Goal: Task Accomplishment & Management: Use online tool/utility

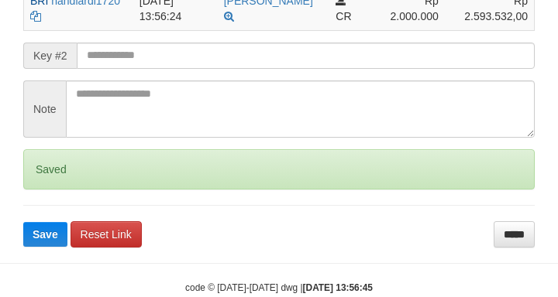
click at [180, 69] on input "text" at bounding box center [306, 56] width 458 height 26
click at [23, 222] on button "Save" at bounding box center [45, 234] width 44 height 25
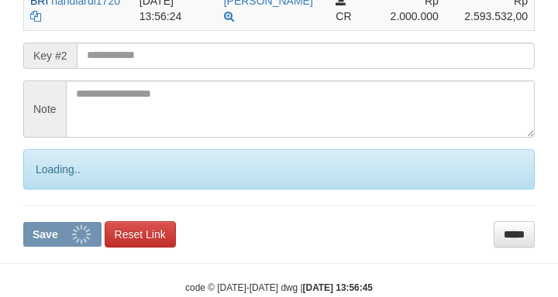
click at [182, 69] on input "text" at bounding box center [306, 56] width 458 height 26
click at [23, 222] on button "Save" at bounding box center [62, 234] width 78 height 25
click at [182, 69] on input "text" at bounding box center [306, 56] width 458 height 26
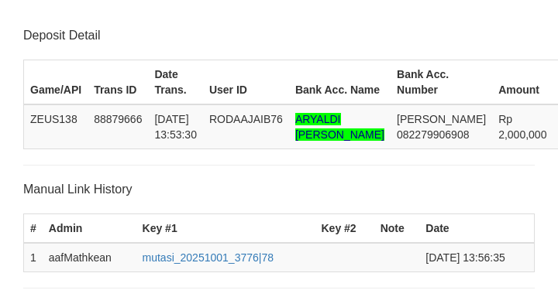
scroll to position [419, 0]
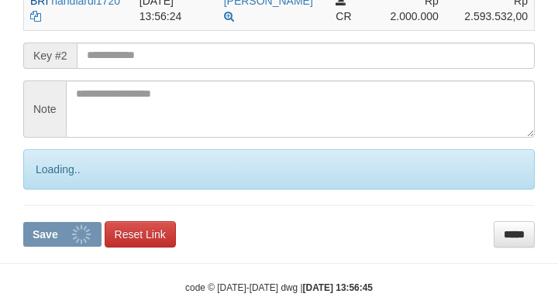
click at [23, 222] on button "Save" at bounding box center [62, 234] width 78 height 25
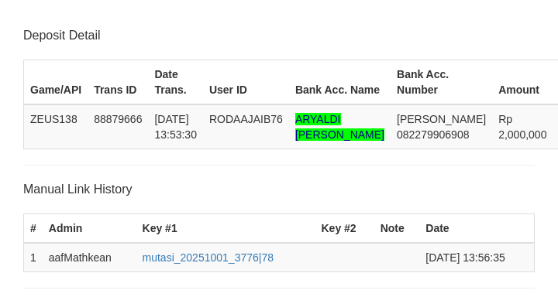
scroll to position [419, 0]
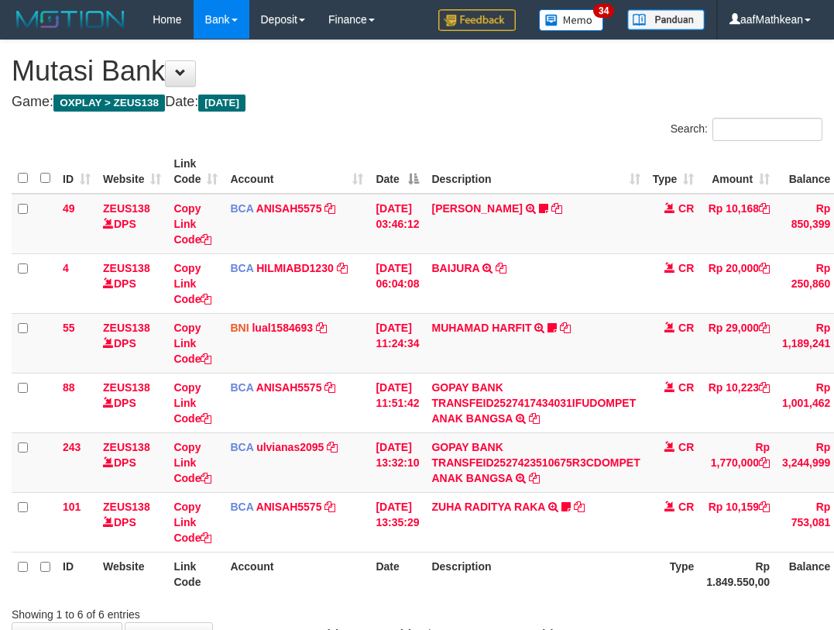
scroll to position [105, 0]
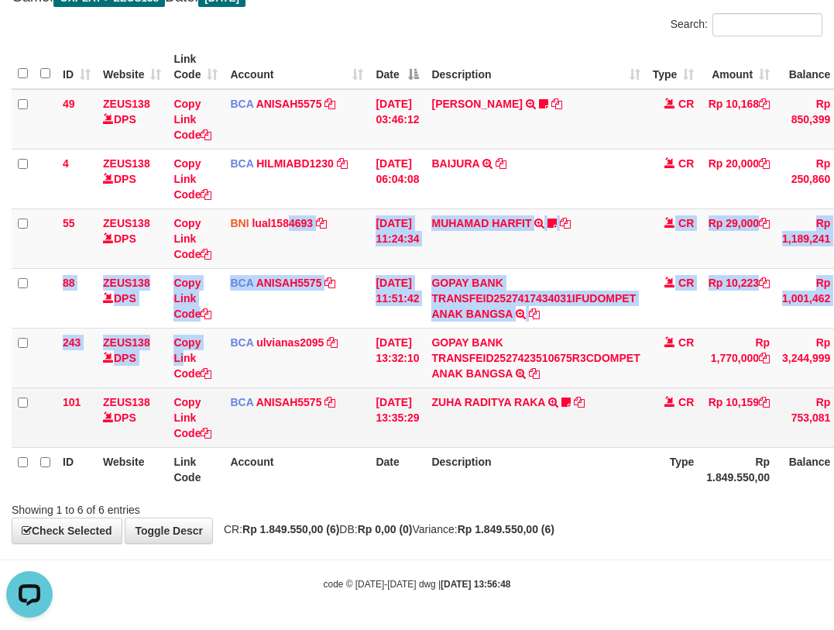
drag, startPoint x: 211, startPoint y: 440, endPoint x: 246, endPoint y: 473, distance: 48.2
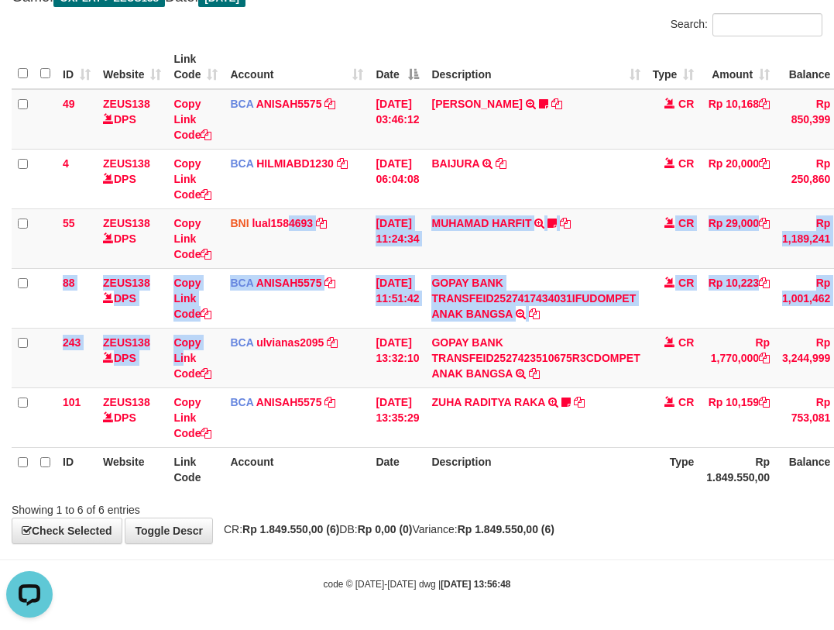
click at [239, 468] on table "ID Website Link Code Account Date Description Type Amount Balance Status Action…" at bounding box center [479, 268] width 934 height 446
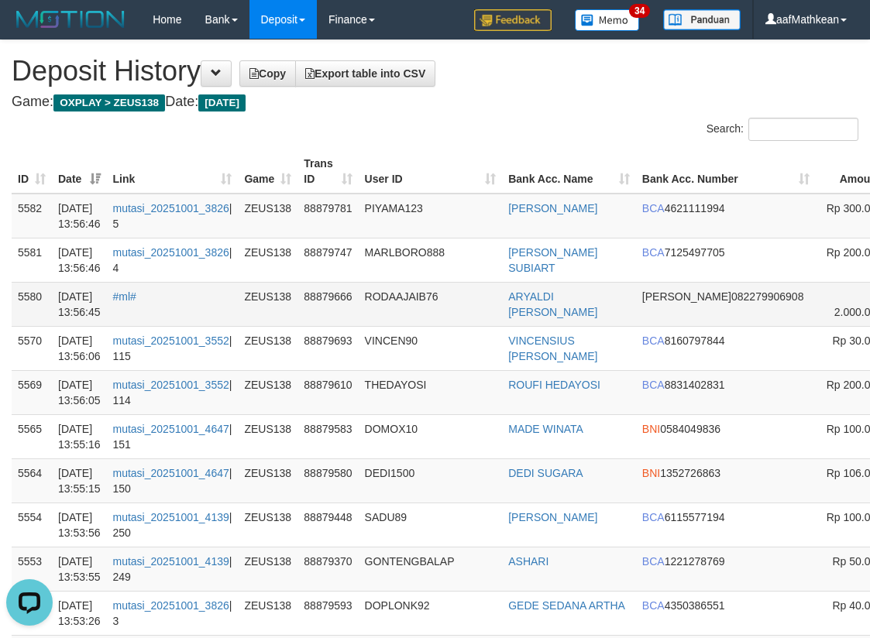
scroll to position [0, 180]
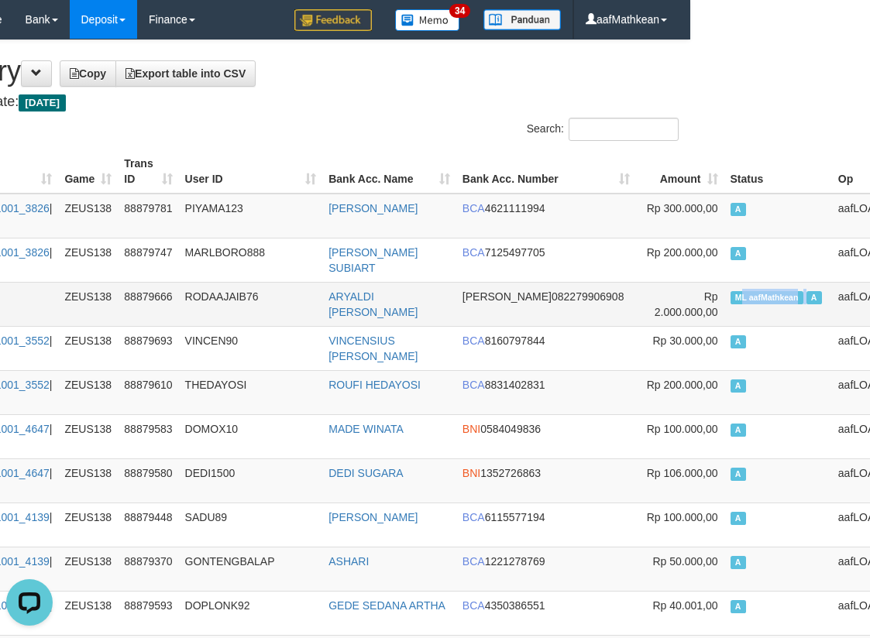
drag, startPoint x: 816, startPoint y: 306, endPoint x: 716, endPoint y: 288, distance: 102.3
click at [726, 297] on td "ML aafMathkean A" at bounding box center [778, 304] width 108 height 44
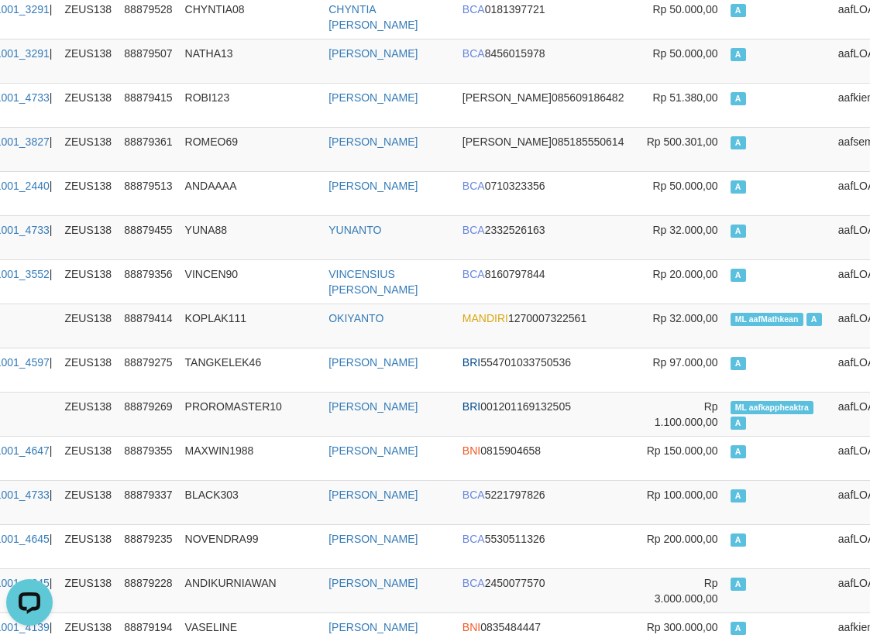
scroll to position [1744, 180]
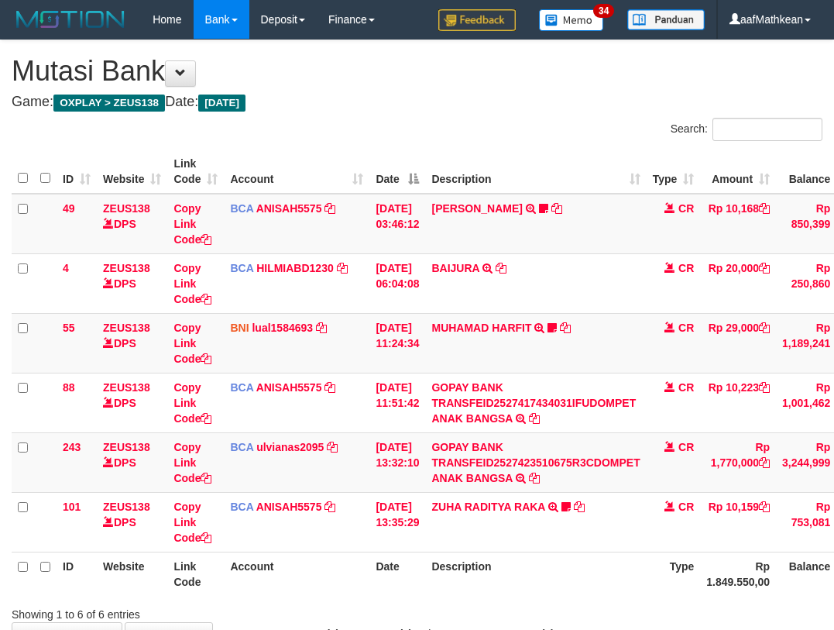
scroll to position [105, 0]
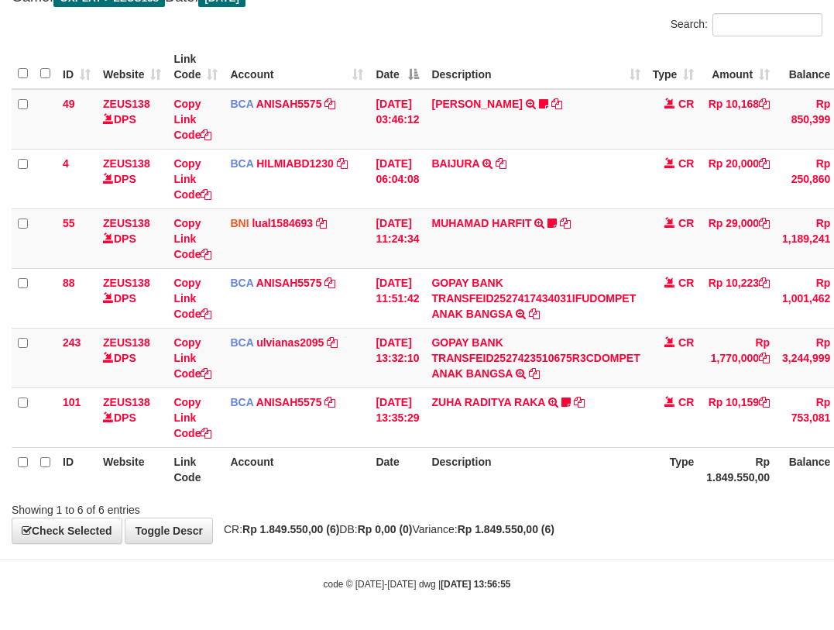
click at [448, 515] on div "Showing 1 to 6 of 6 entries" at bounding box center [417, 507] width 834 height 22
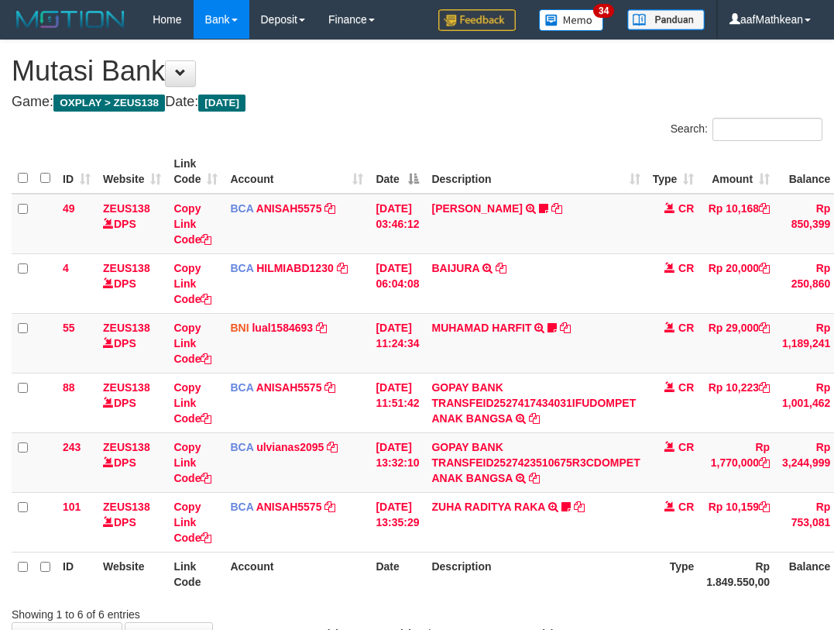
scroll to position [105, 0]
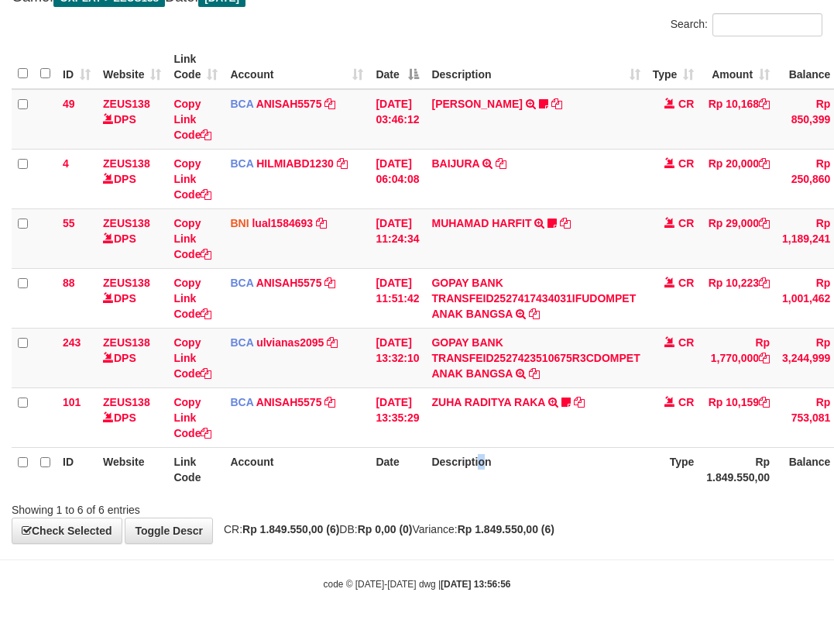
drag, startPoint x: 498, startPoint y: 480, endPoint x: 555, endPoint y: 468, distance: 58.6
click at [510, 483] on th "Description" at bounding box center [535, 469] width 221 height 44
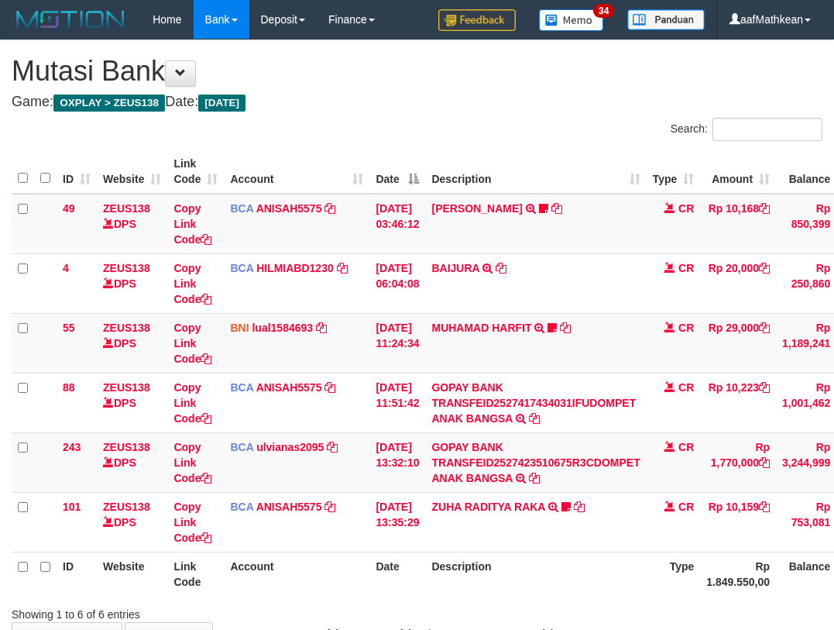
scroll to position [105, 0]
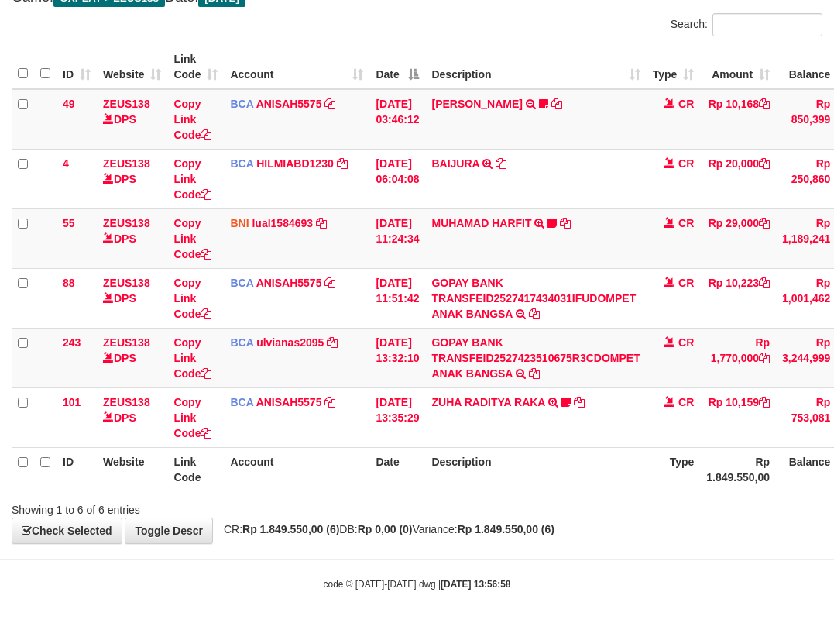
click at [214, 501] on div "Showing 1 to 6 of 6 entries" at bounding box center [174, 507] width 325 height 22
drag, startPoint x: 229, startPoint y: 508, endPoint x: 277, endPoint y: 514, distance: 47.6
click at [249, 517] on div "**********" at bounding box center [417, 239] width 834 height 607
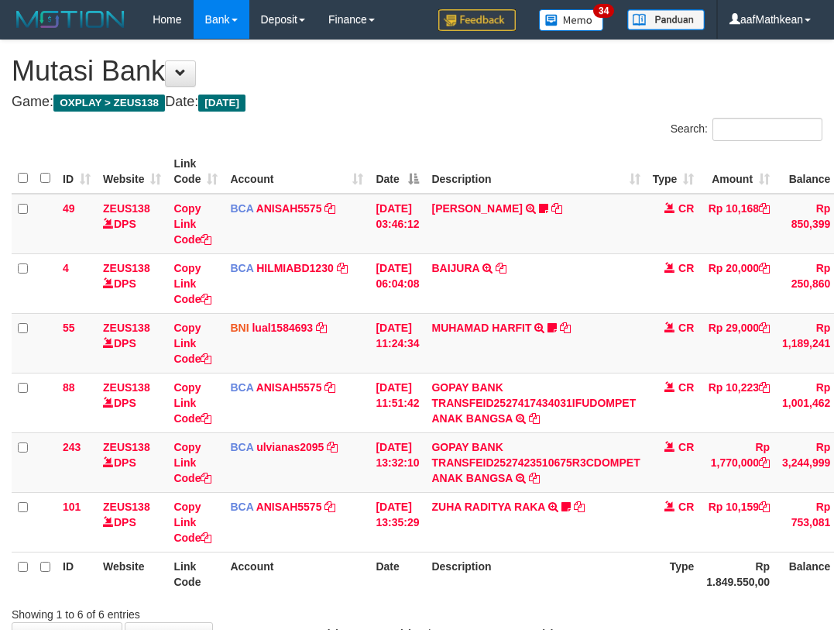
scroll to position [105, 0]
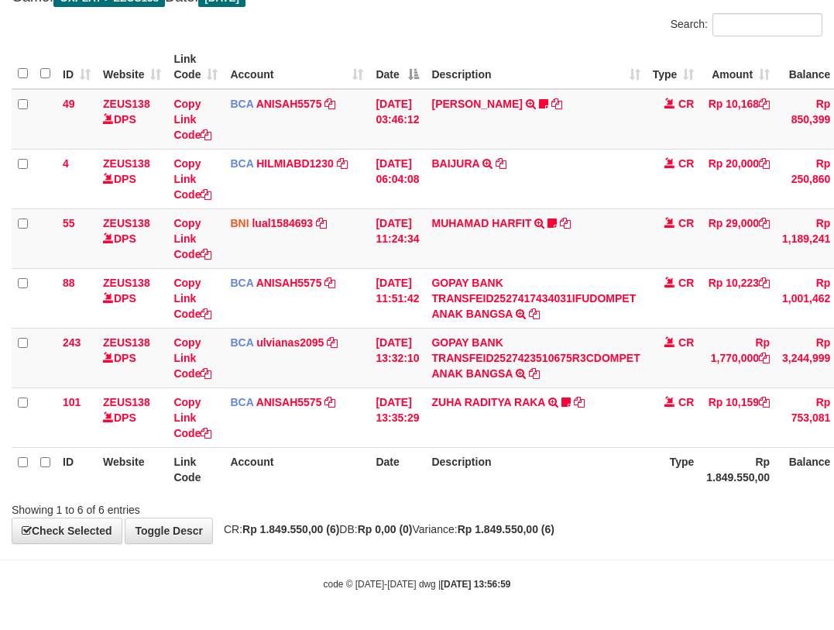
click at [323, 466] on th "Account" at bounding box center [297, 469] width 146 height 44
click at [352, 481] on th "Account" at bounding box center [297, 469] width 146 height 44
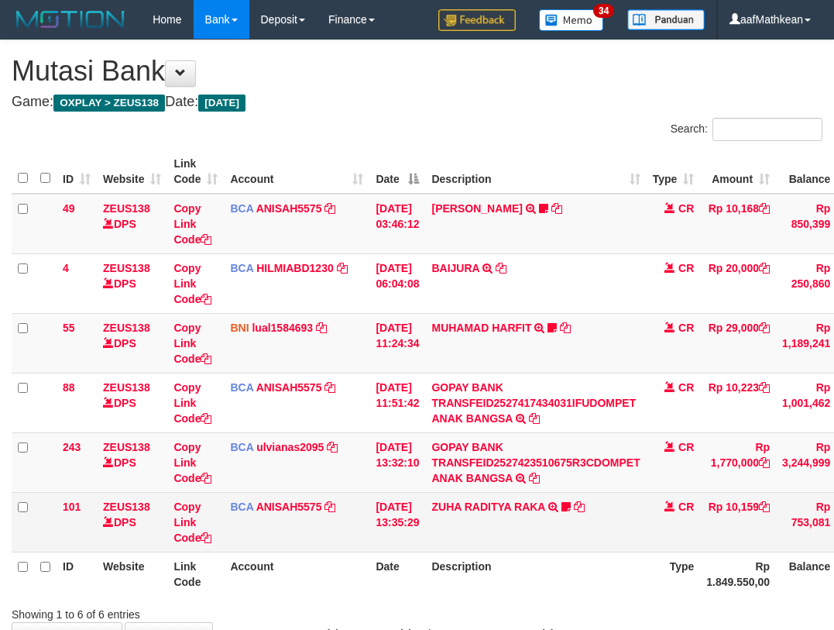
scroll to position [105, 0]
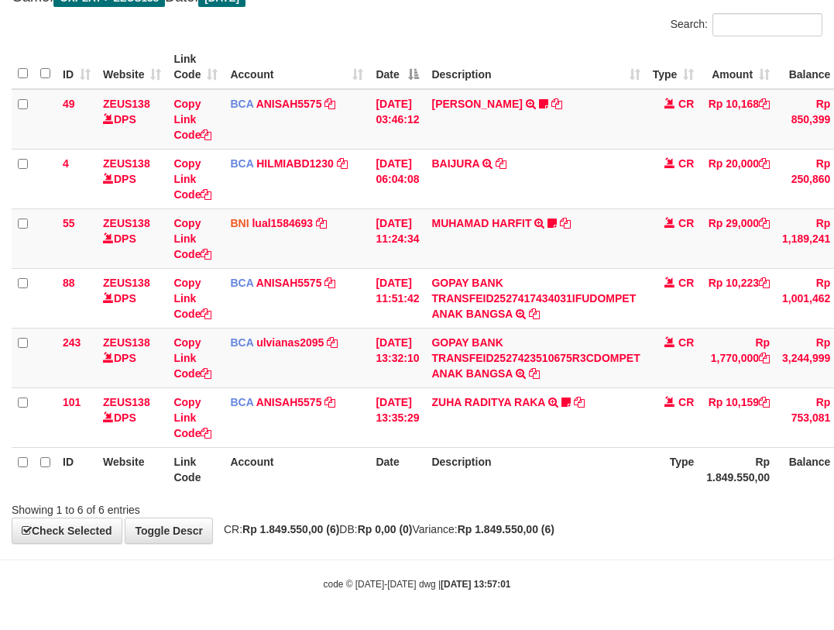
click at [479, 462] on th "Description" at bounding box center [535, 469] width 221 height 44
click at [489, 472] on th "Description" at bounding box center [535, 469] width 221 height 44
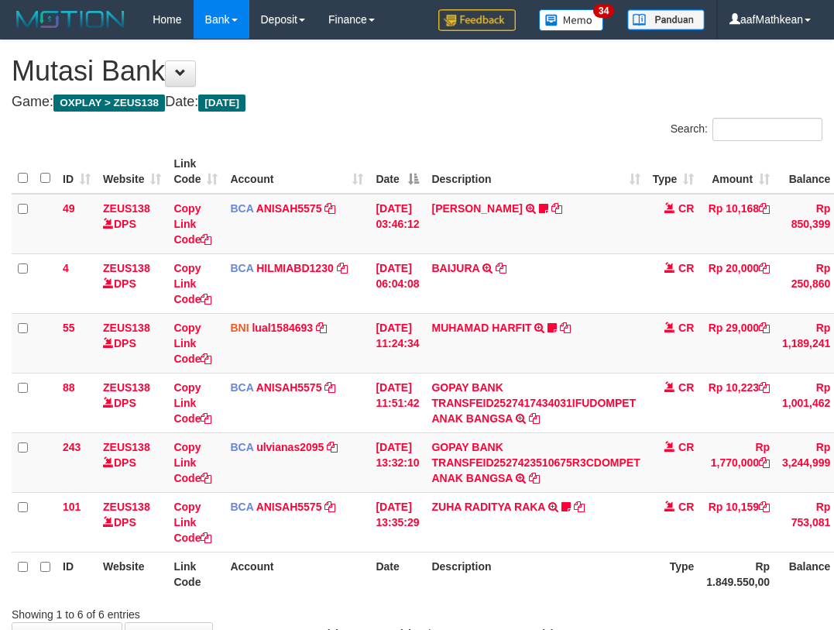
scroll to position [105, 0]
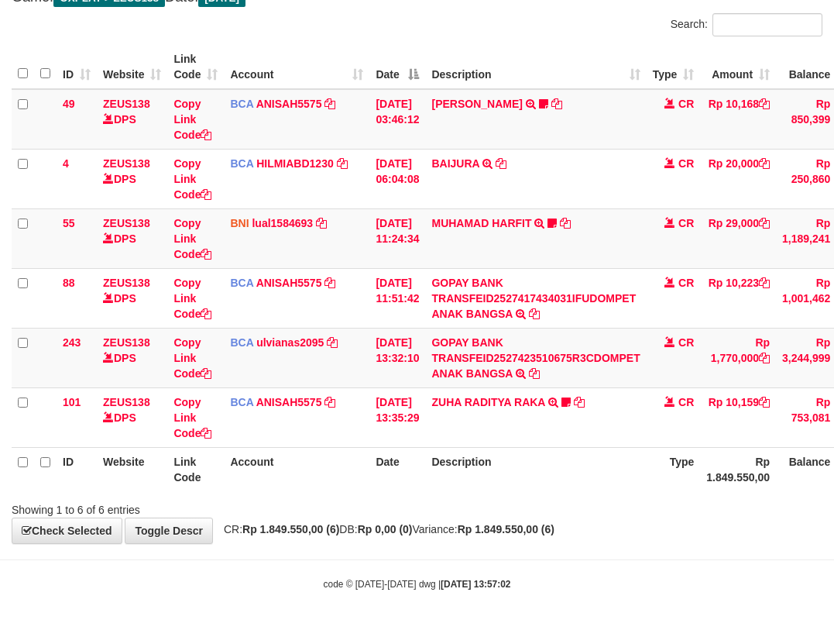
click at [517, 472] on th "Description" at bounding box center [535, 469] width 221 height 44
drag, startPoint x: 523, startPoint y: 475, endPoint x: 531, endPoint y: 482, distance: 11.0
click at [531, 482] on th "Description" at bounding box center [535, 469] width 221 height 44
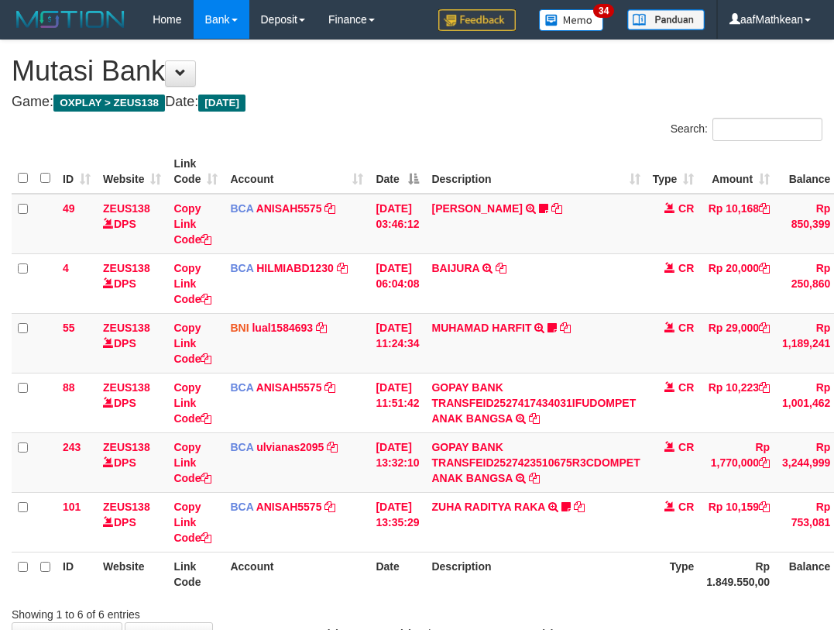
scroll to position [105, 0]
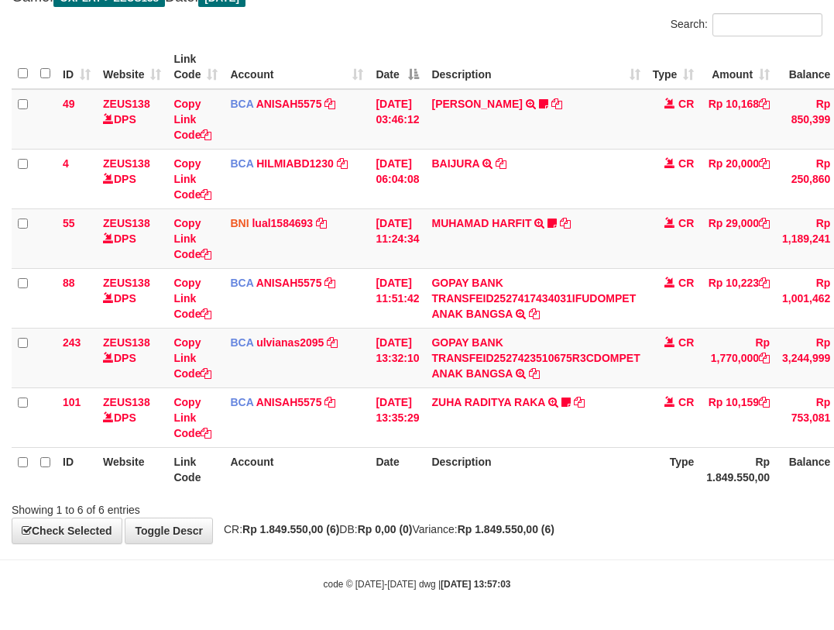
click at [530, 474] on th "Description" at bounding box center [535, 469] width 221 height 44
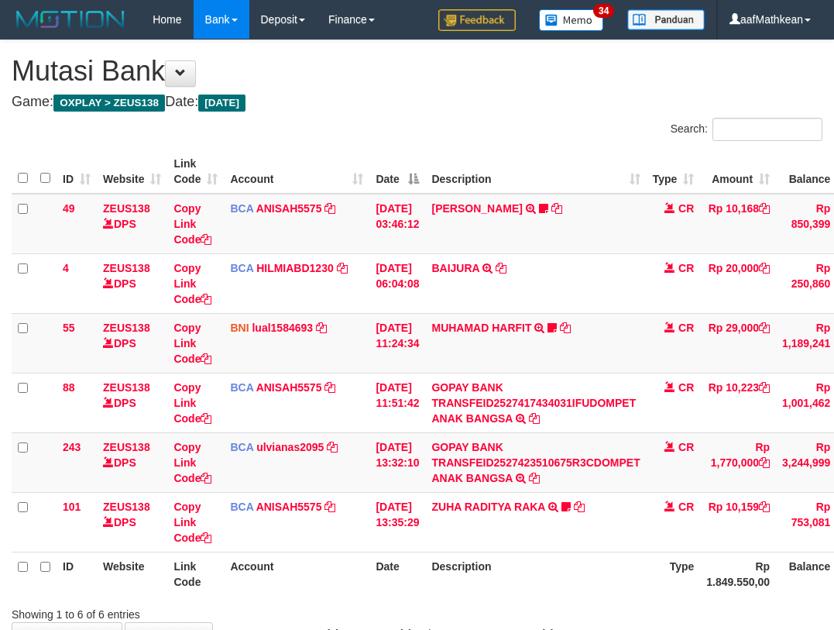
scroll to position [105, 0]
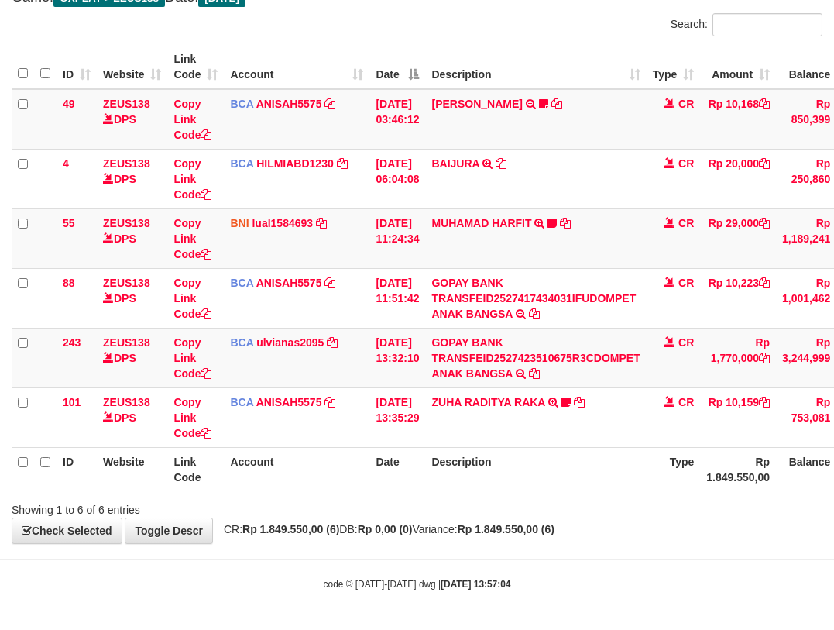
click at [531, 457] on th "Description" at bounding box center [535, 469] width 221 height 44
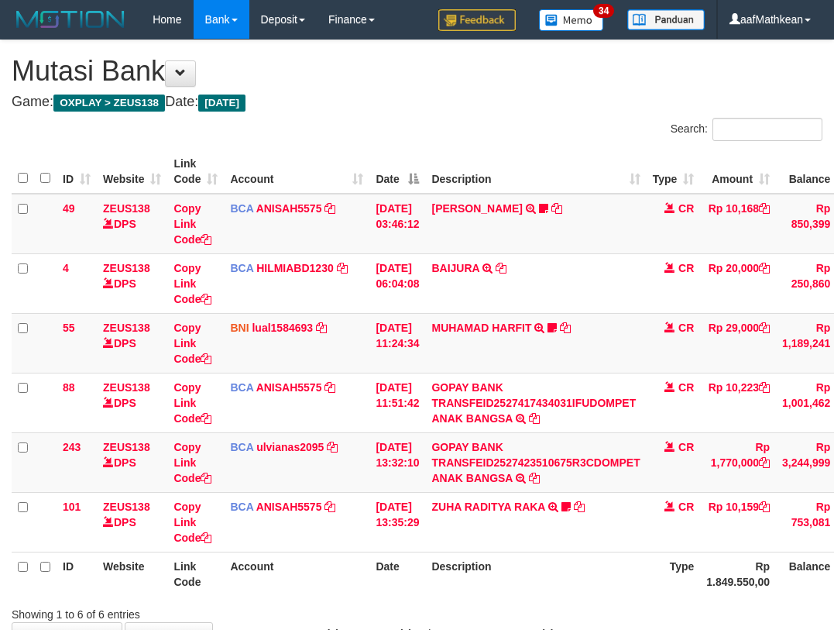
click at [529, 551] on th "Description" at bounding box center [535, 573] width 221 height 44
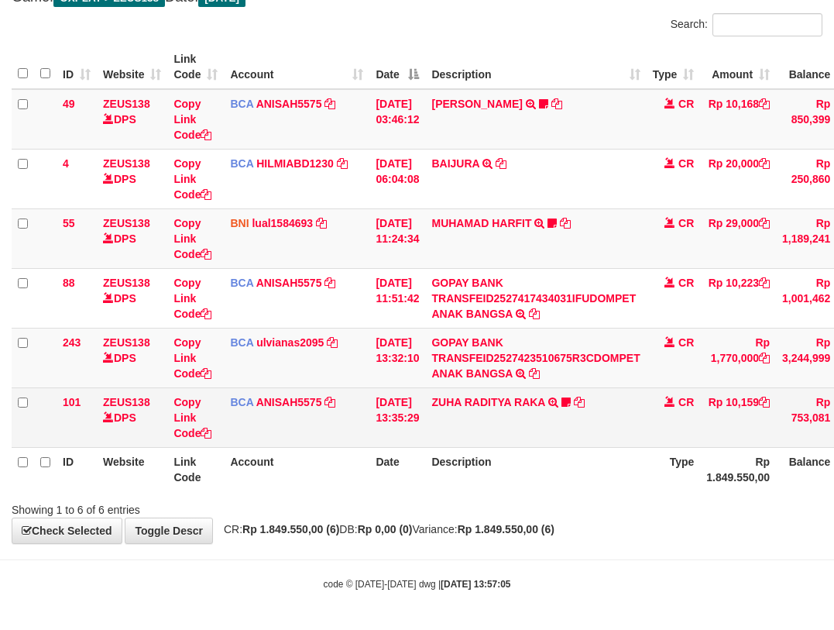
click at [532, 438] on td "ZUHA RADITYA RAKA TRSF E-BANKING CR 0110/FTSCY/WS95031 10159.00ZUHA RADITYA RAK…" at bounding box center [535, 417] width 221 height 60
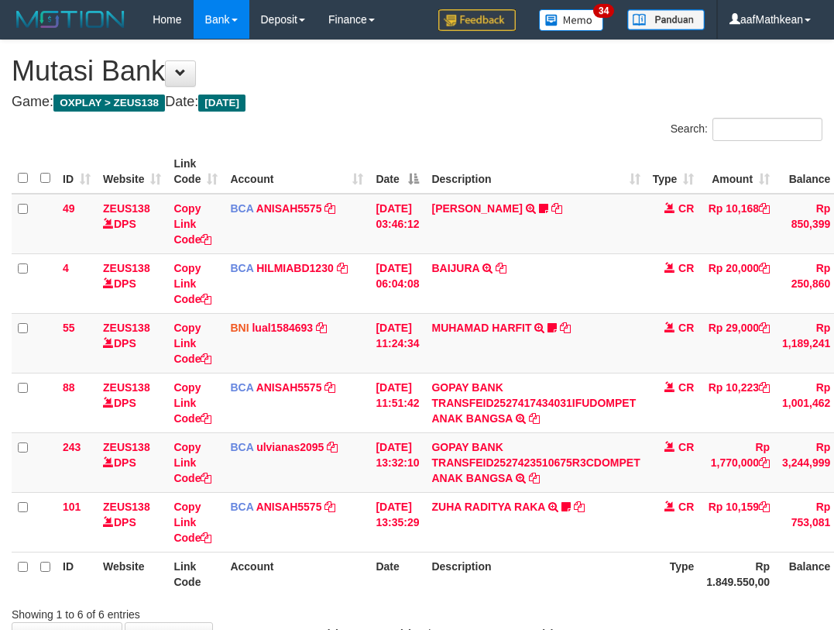
scroll to position [105, 0]
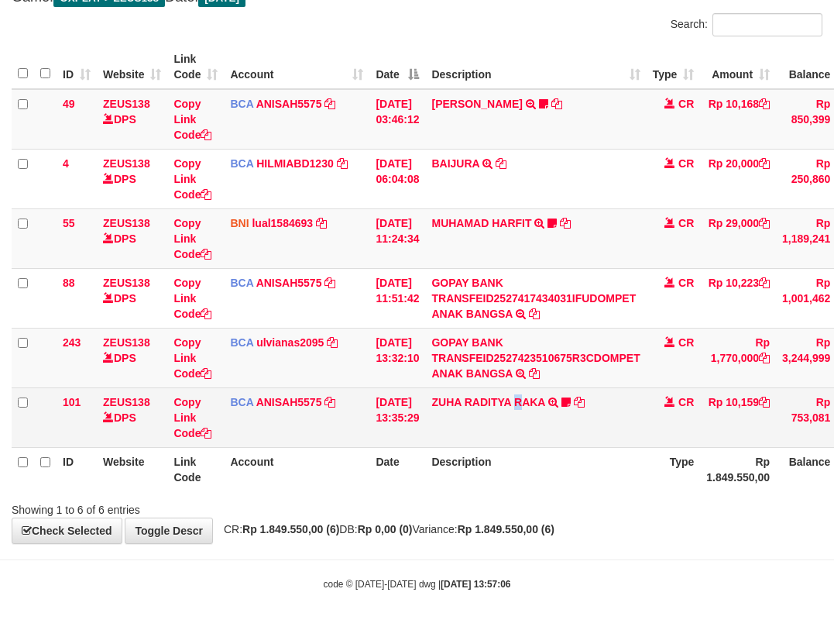
drag, startPoint x: 0, startPoint y: 0, endPoint x: 531, endPoint y: 432, distance: 684.3
click at [531, 432] on td "ZUHA RADITYA RAKA TRSF E-BANKING CR 0110/FTSCY/WS95031 10159.00ZUHA RADITYA RAK…" at bounding box center [535, 417] width 221 height 60
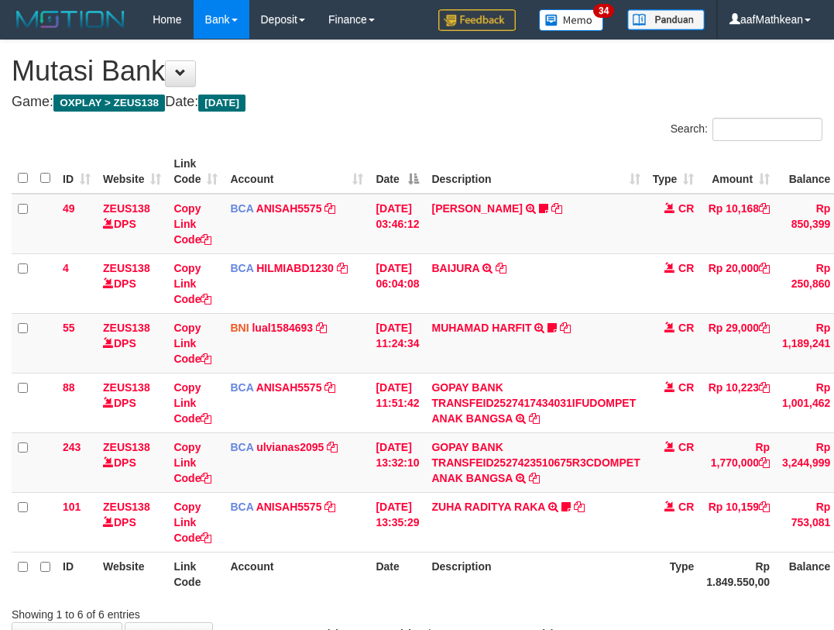
scroll to position [105, 0]
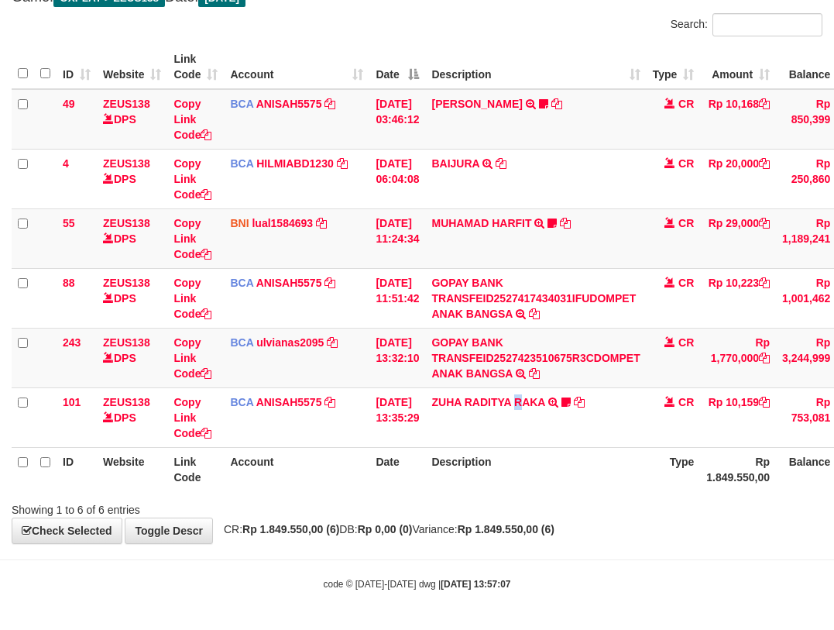
click at [531, 432] on td "ZUHA RADITYA RAKA TRSF E-BANKING CR 0110/FTSCY/WS95031 10159.00ZUHA RADITYA RAK…" at bounding box center [535, 417] width 221 height 60
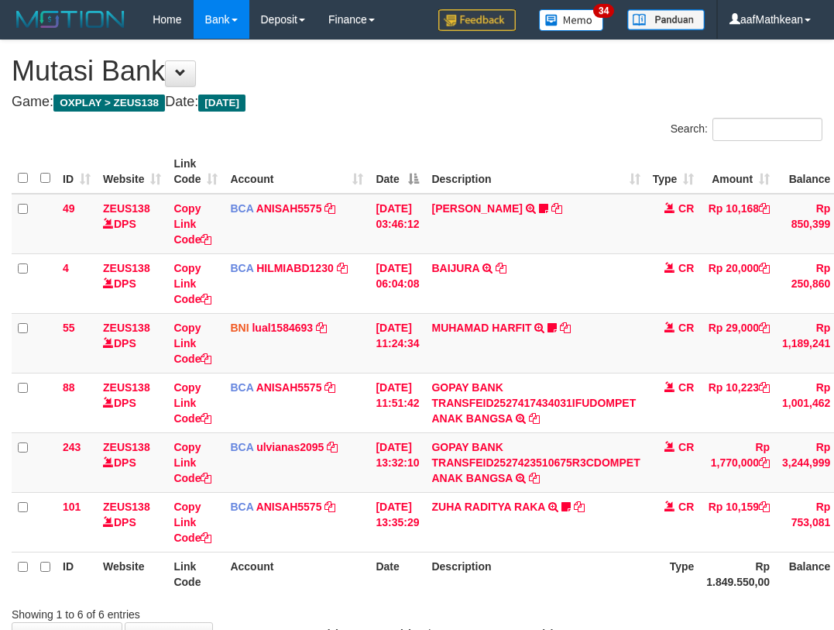
scroll to position [105, 0]
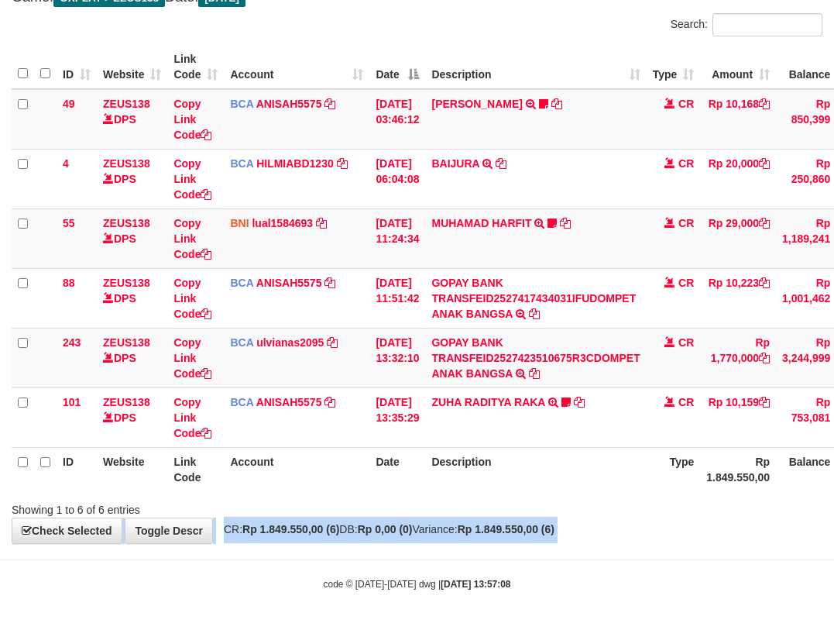
click at [581, 545] on body "Toggle navigation Home Bank Account List Load By Website Group [OXPLAY] ZEUS138…" at bounding box center [417, 262] width 834 height 734
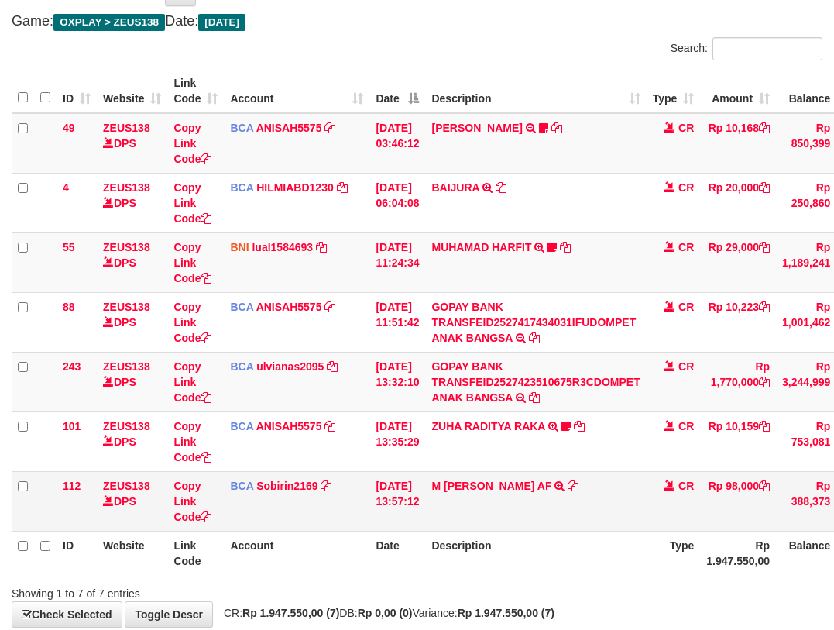
scroll to position [164, 0]
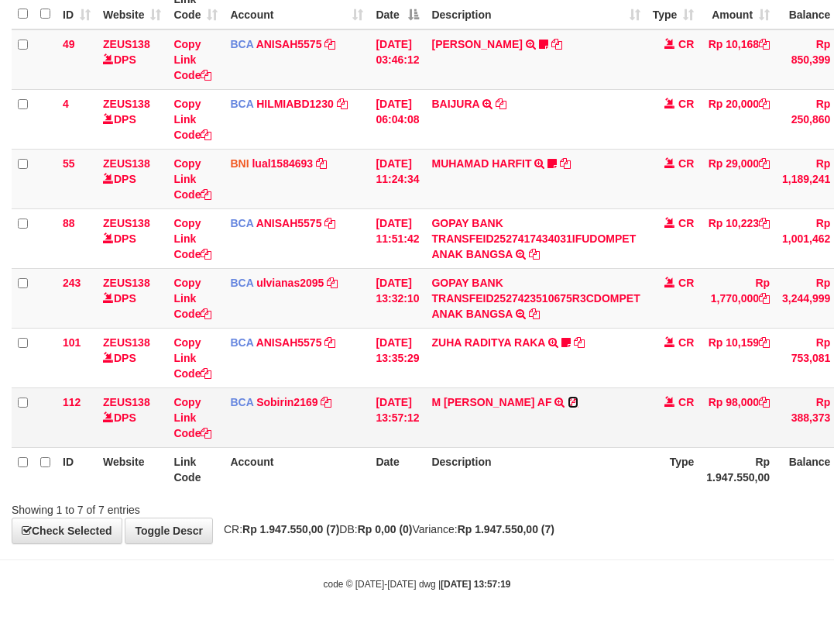
click at [569, 404] on icon at bounding box center [573, 402] width 11 height 11
click at [580, 400] on td "M RIZKY SYAHRIL AF TRSF E-BANKING CR 0110/FTSCY/WS95031 98000.00DEEPO M RIZKY S…" at bounding box center [535, 417] width 221 height 60
click at [574, 404] on icon at bounding box center [573, 402] width 11 height 11
click at [445, 414] on td "M RIZKY SYAHRIL AF TRSF E-BANKING CR 0110/FTSCY/WS95031 98000.00DEEPO M RIZKY S…" at bounding box center [535, 417] width 221 height 60
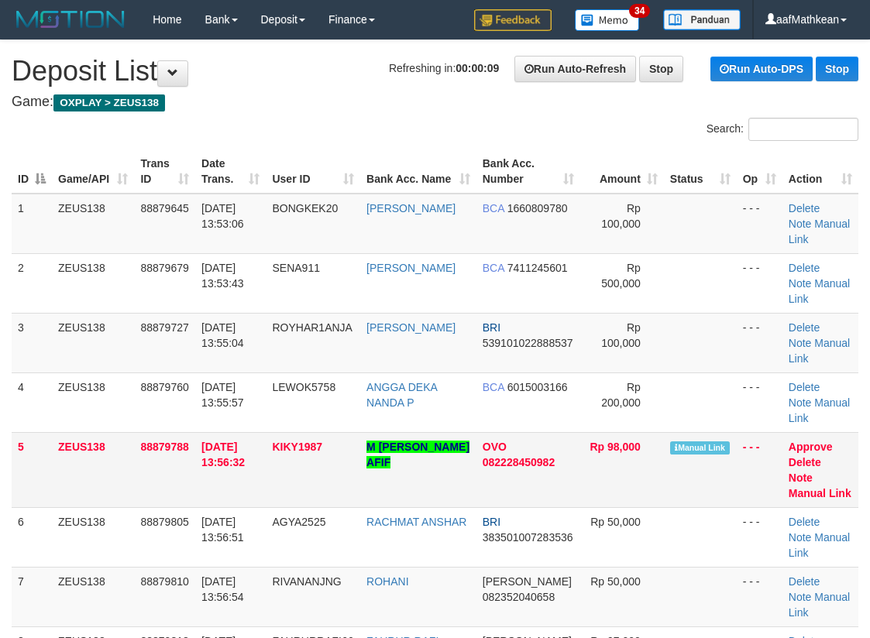
click at [809, 480] on td "Approve Delete Note Manual Link" at bounding box center [820, 469] width 76 height 75
click at [816, 487] on link "Manual Link" at bounding box center [819, 493] width 63 height 12
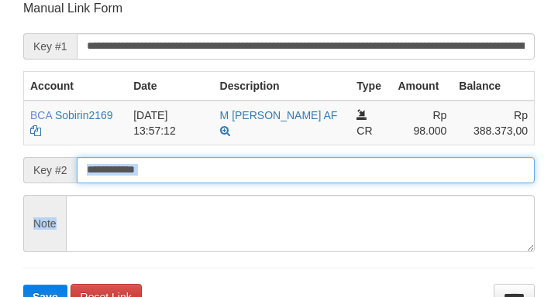
click at [23, 285] on button "Save" at bounding box center [45, 297] width 44 height 25
click at [399, 164] on input "text" at bounding box center [306, 170] width 458 height 26
click at [23, 285] on button "Save" at bounding box center [45, 297] width 44 height 25
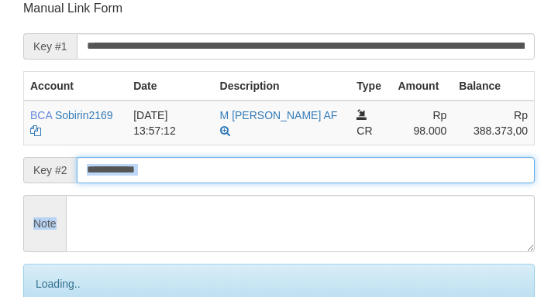
click at [400, 164] on input "text" at bounding box center [306, 170] width 458 height 26
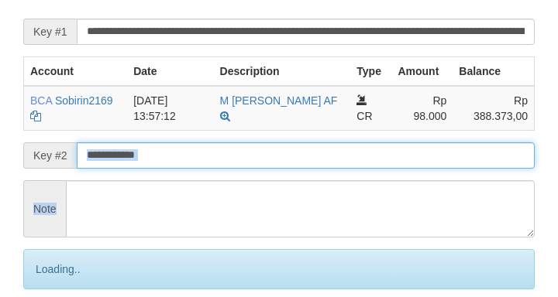
click at [404, 164] on input "text" at bounding box center [306, 156] width 458 height 26
drag, startPoint x: 420, startPoint y: 153, endPoint x: 8, endPoint y: 133, distance: 412.6
click at [421, 153] on input "text" at bounding box center [306, 156] width 458 height 26
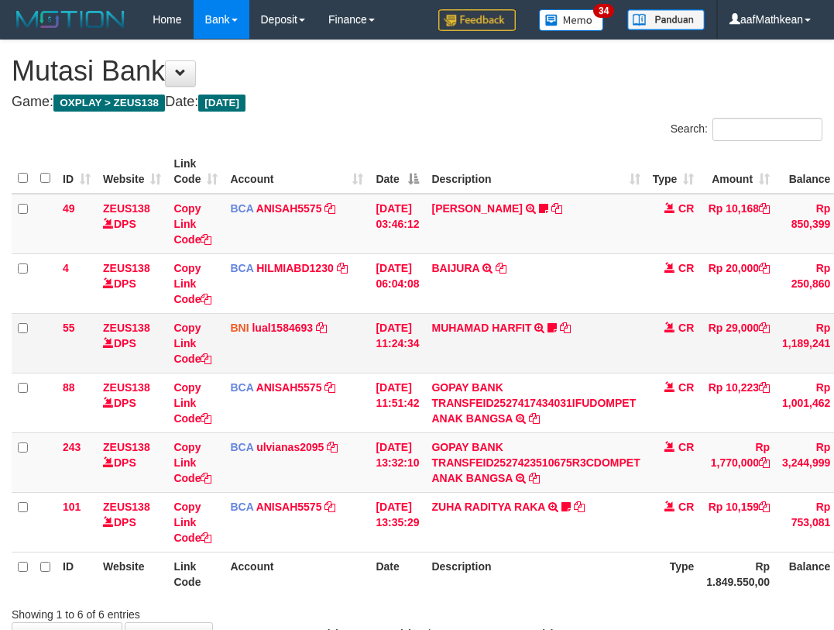
click at [515, 362] on td "MUHAMAD HARFIT TRANSFER DARI SDR MUHAMAD HARFIT Sano27" at bounding box center [535, 343] width 221 height 60
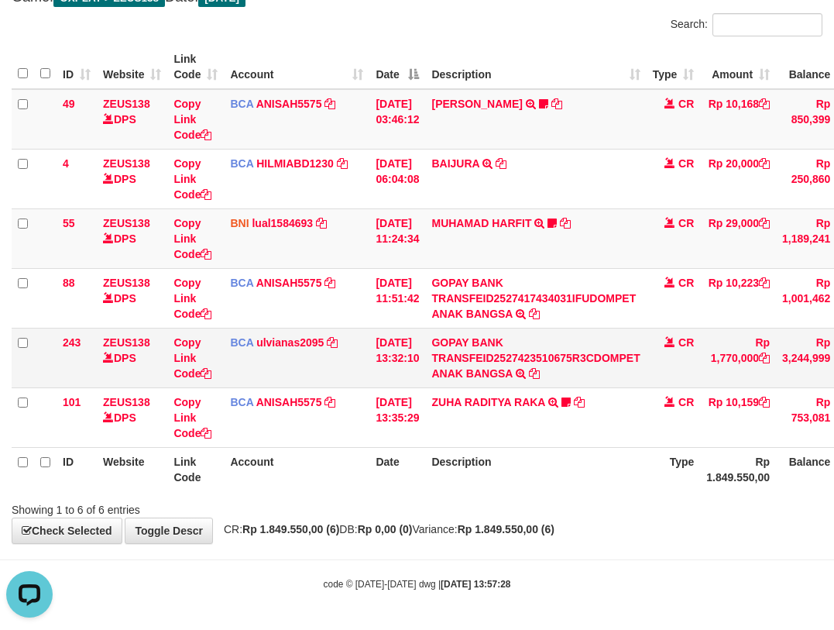
click at [303, 362] on td "BCA ulvianas2095 DPS ULVIANASARI mutasi_20251001_4139 | 243 mutasi_20251001_413…" at bounding box center [297, 358] width 146 height 60
drag, startPoint x: 328, startPoint y: 376, endPoint x: 840, endPoint y: 301, distance: 517.5
click at [754, 316] on tbody "49 ZEUS138 DPS Copy Link Code BCA ANISAH5575 DPS ANISAH mutasi_20251001_3827 | …" at bounding box center [479, 268] width 934 height 359
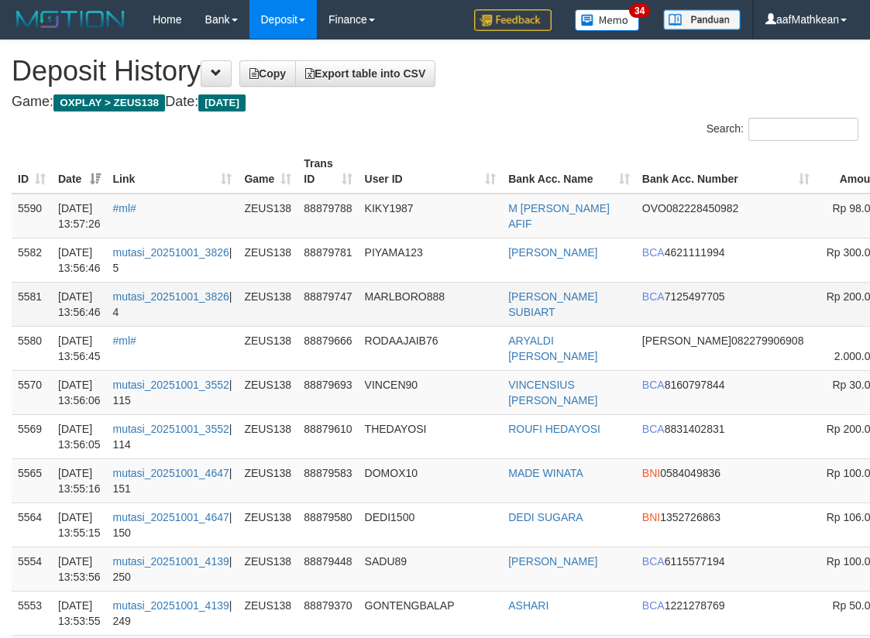
drag, startPoint x: 878, startPoint y: 341, endPoint x: 532, endPoint y: 292, distance: 349.6
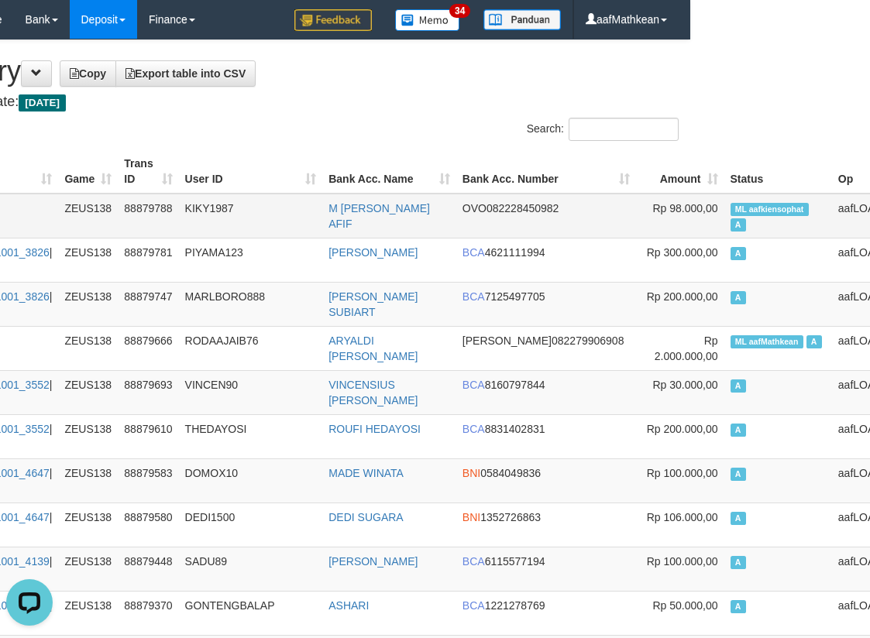
click at [724, 197] on td "ML aafkiensophat A" at bounding box center [778, 216] width 108 height 45
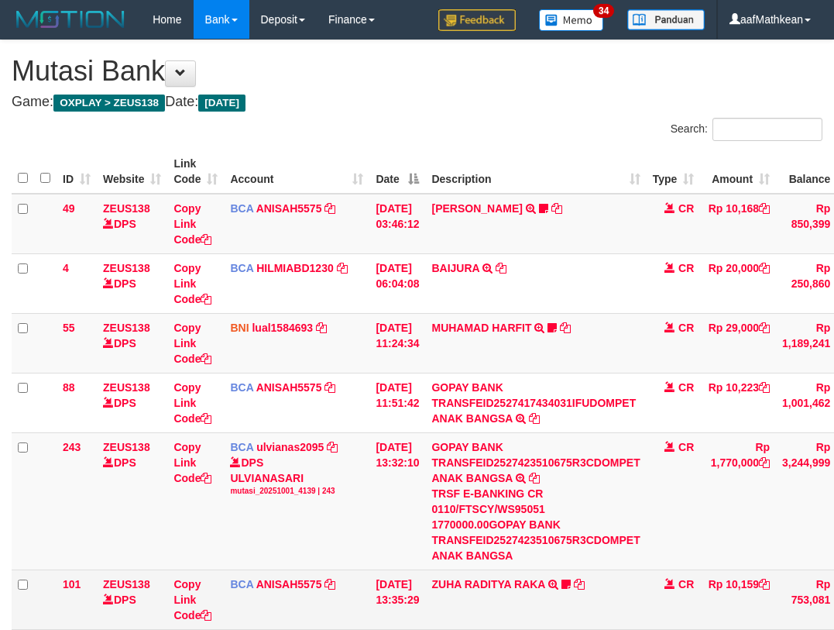
scroll to position [105, 0]
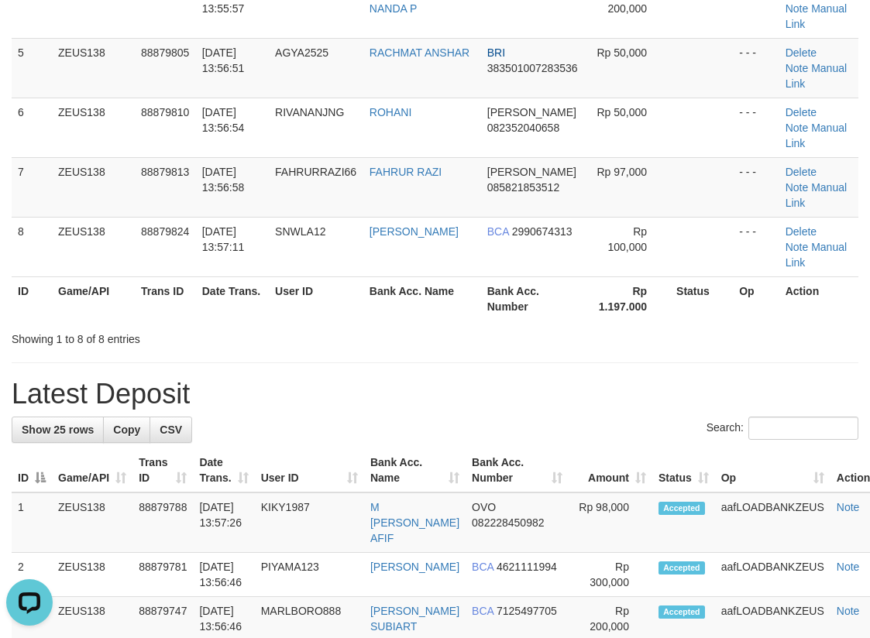
scroll to position [10, 0]
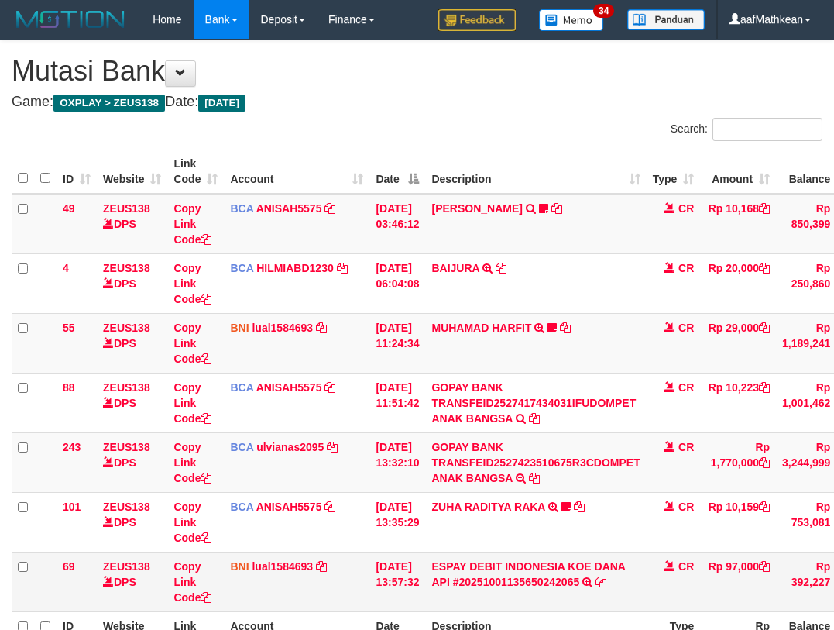
scroll to position [164, 0]
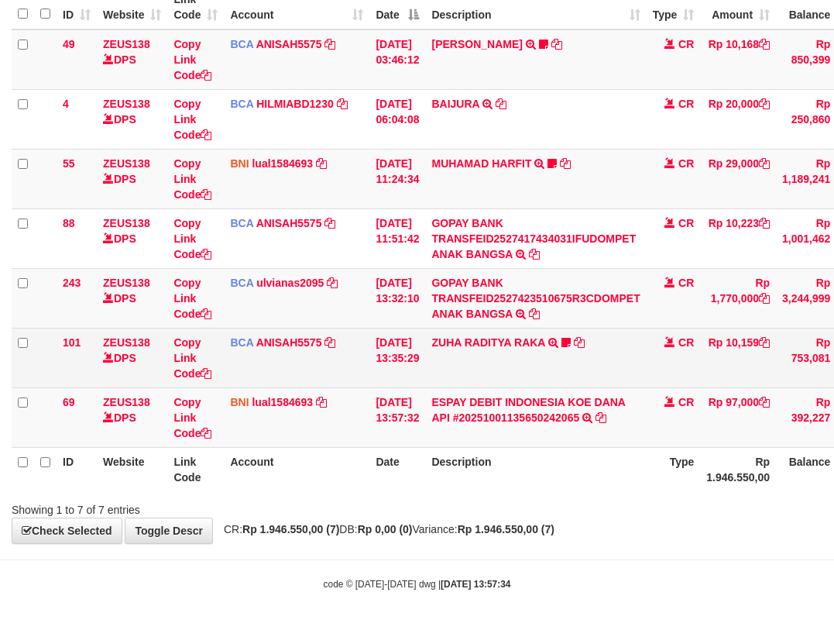
drag, startPoint x: 747, startPoint y: 393, endPoint x: 809, endPoint y: 362, distance: 68.9
click at [776, 393] on td "Rp 97,000" at bounding box center [738, 417] width 76 height 60
copy td "97,000"
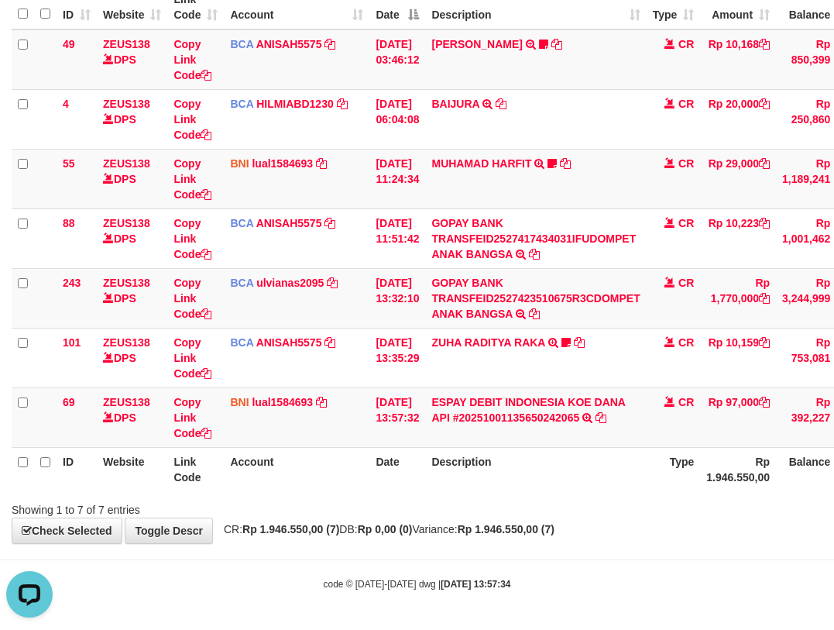
scroll to position [0, 0]
drag, startPoint x: 263, startPoint y: 611, endPoint x: 278, endPoint y: 624, distance: 19.7
click at [269, 620] on body "Toggle navigation Home Bank Account List Load By Website Group [OXPLAY] ZEUS138…" at bounding box center [417, 233] width 834 height 794
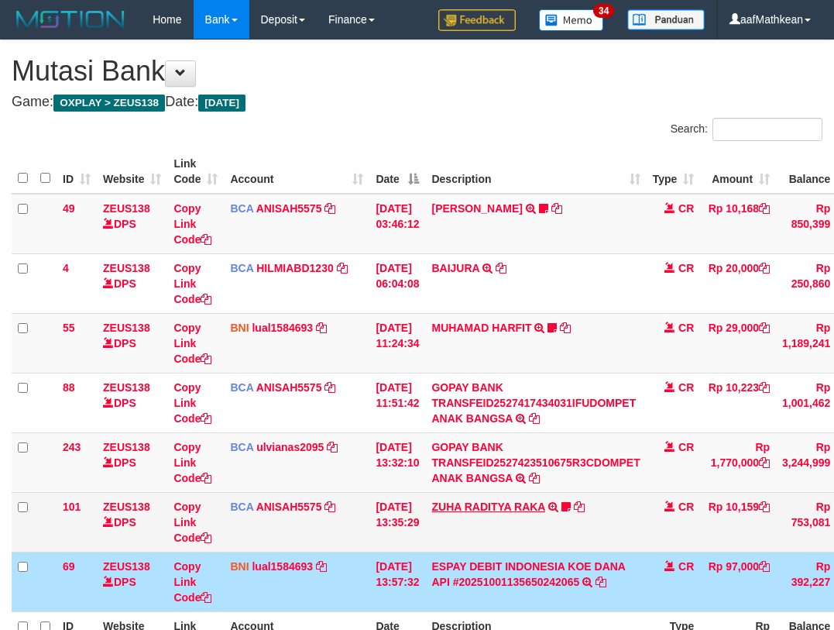
scroll to position [67, 0]
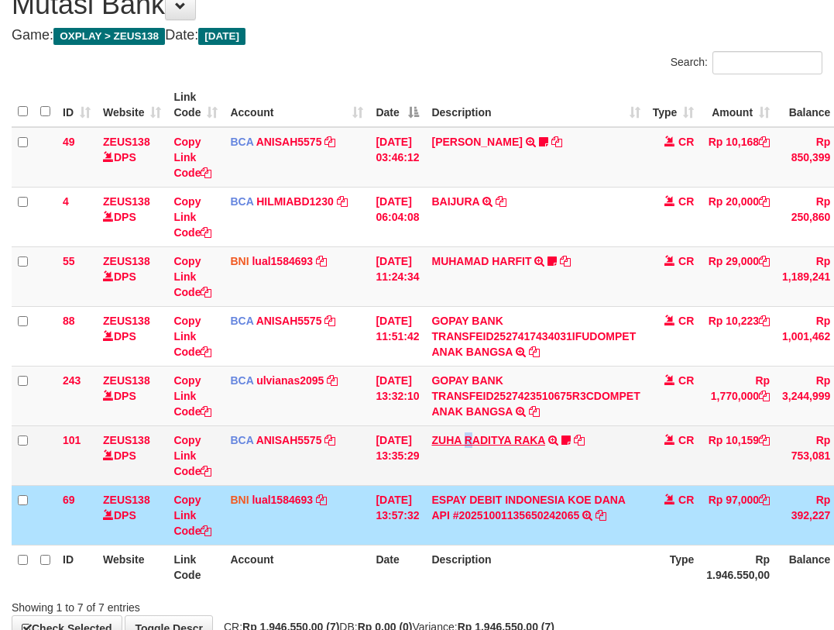
click at [484, 442] on td "ZUHA RADITYA RAKA TRSF E-BANKING CR 0110/FTSCY/WS95031 10159.00ZUHA RADITYA RAK…" at bounding box center [535, 455] width 221 height 60
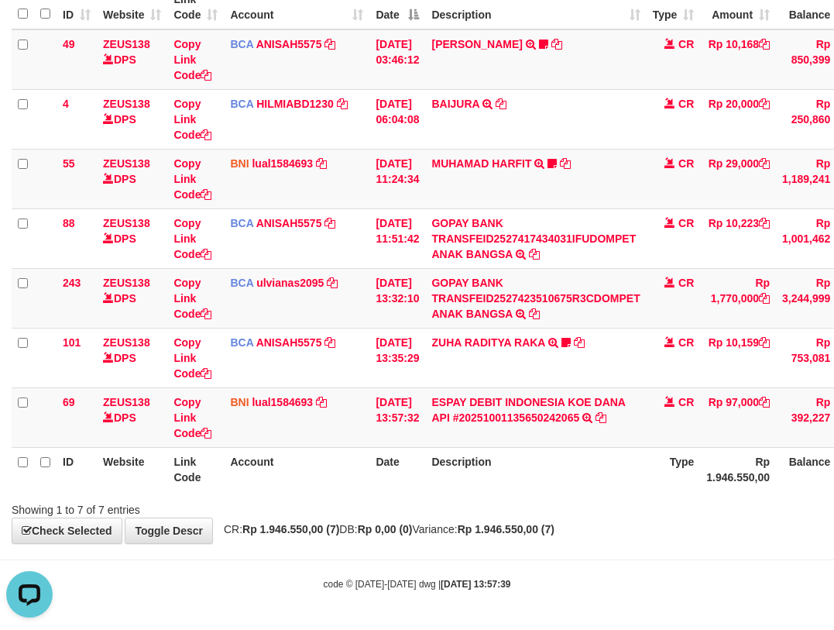
click at [646, 495] on div "Search: ID Website Link Code Account Date Description Type Amount Balance Statu…" at bounding box center [417, 236] width 811 height 564
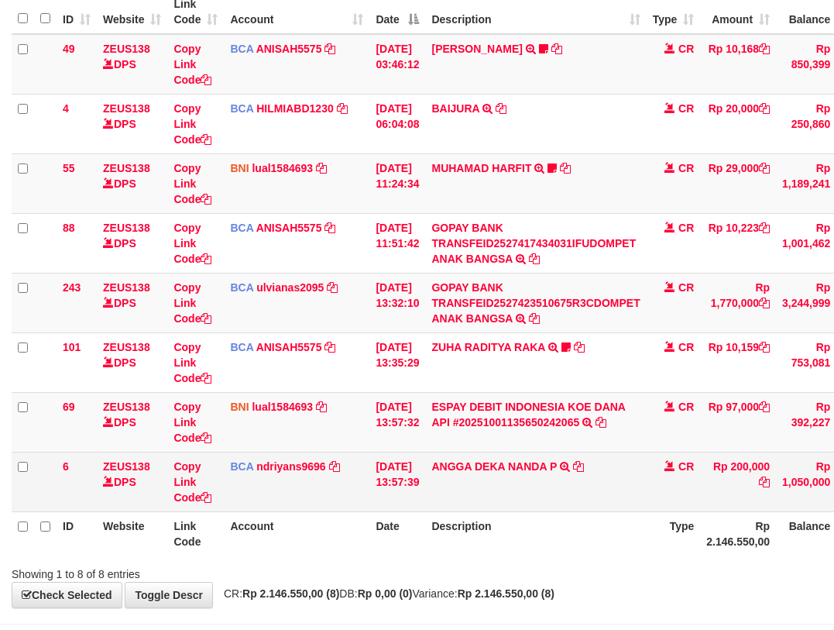
scroll to position [224, 0]
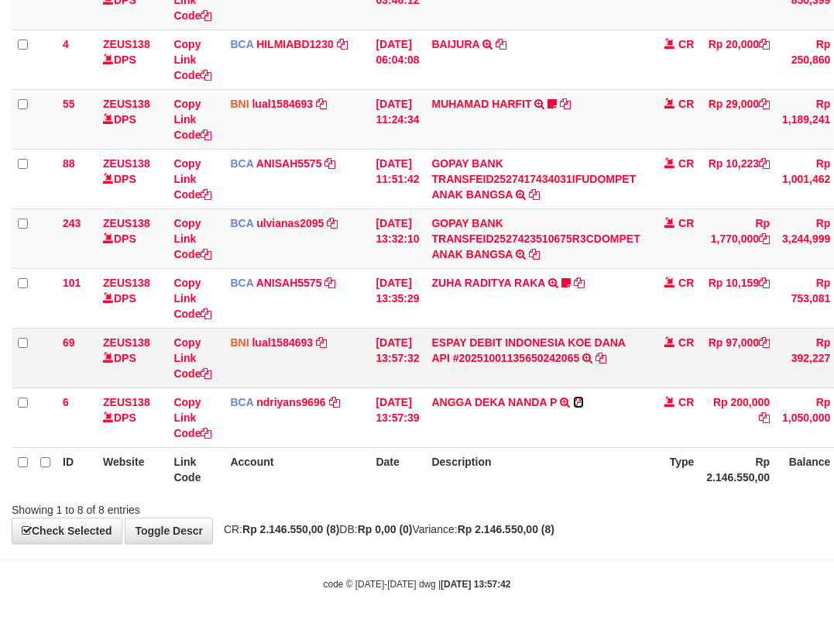
drag, startPoint x: 591, startPoint y: 396, endPoint x: 613, endPoint y: 386, distance: 23.9
click at [584, 397] on icon at bounding box center [578, 402] width 11 height 11
click at [682, 453] on table "ID Website Link Code Account Date Description Type Amount Balance Status Action…" at bounding box center [479, 208] width 934 height 565
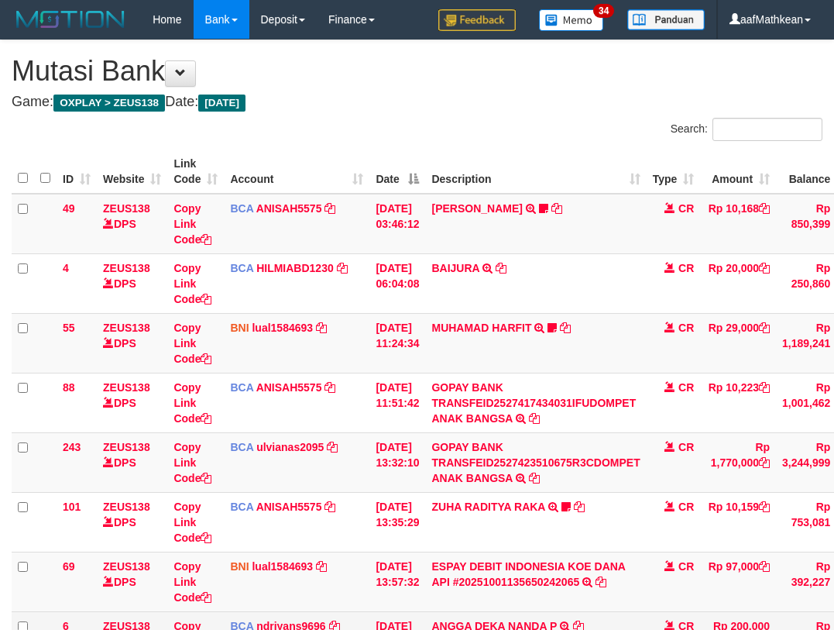
scroll to position [192, 0]
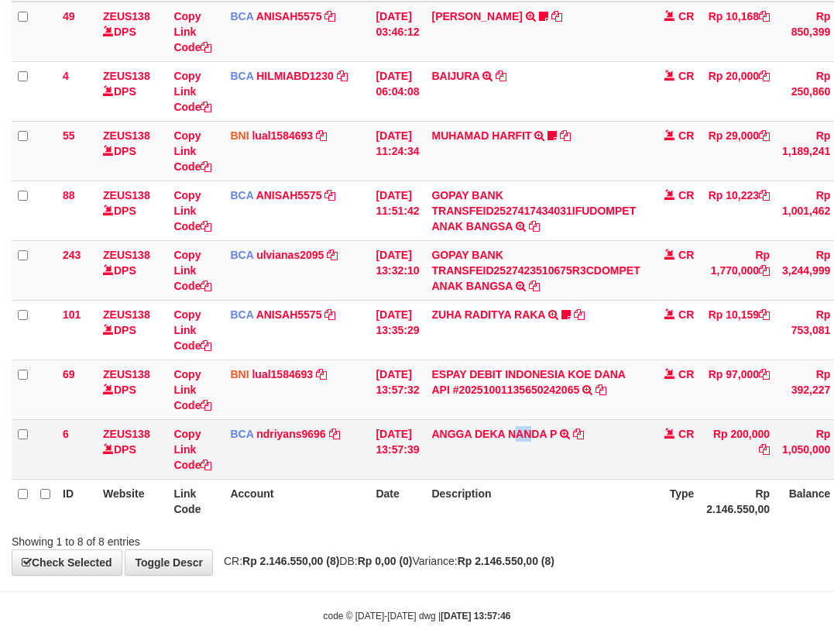
click at [528, 455] on td "ANGGA DEKA NANDA P TRSF E-BANKING CR 0110/FTSCY/WS95031 200000.00ANGGA DEKA NAN…" at bounding box center [535, 449] width 221 height 60
click at [527, 457] on td "ANGGA DEKA NANDA P TRSF E-BANKING CR 0110/FTSCY/WS95031 200000.00ANGGA DEKA NAN…" at bounding box center [535, 449] width 221 height 60
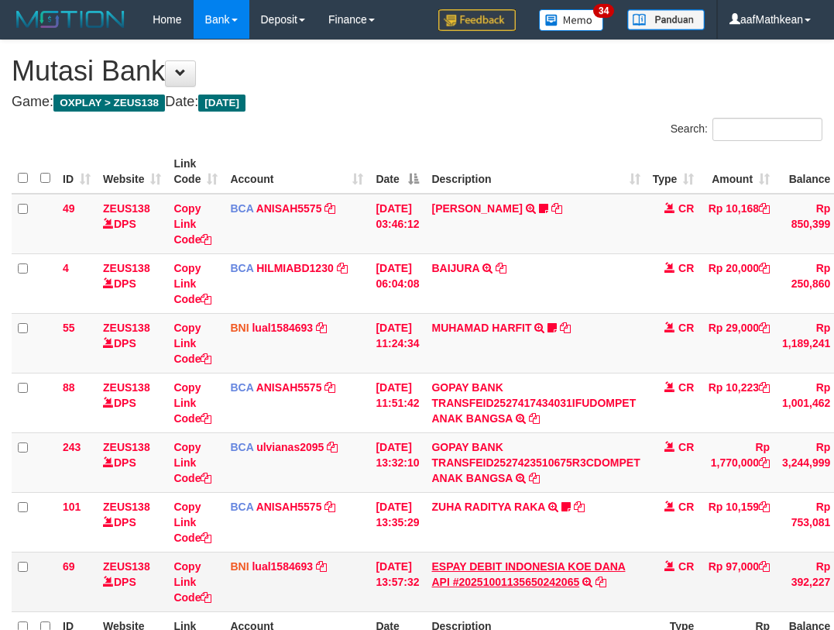
scroll to position [126, 0]
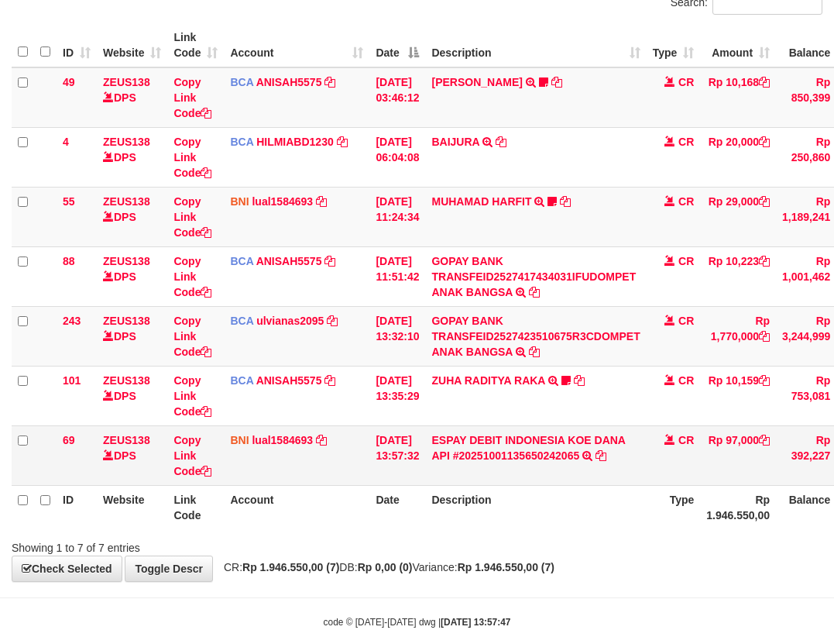
scroll to position [164, 0]
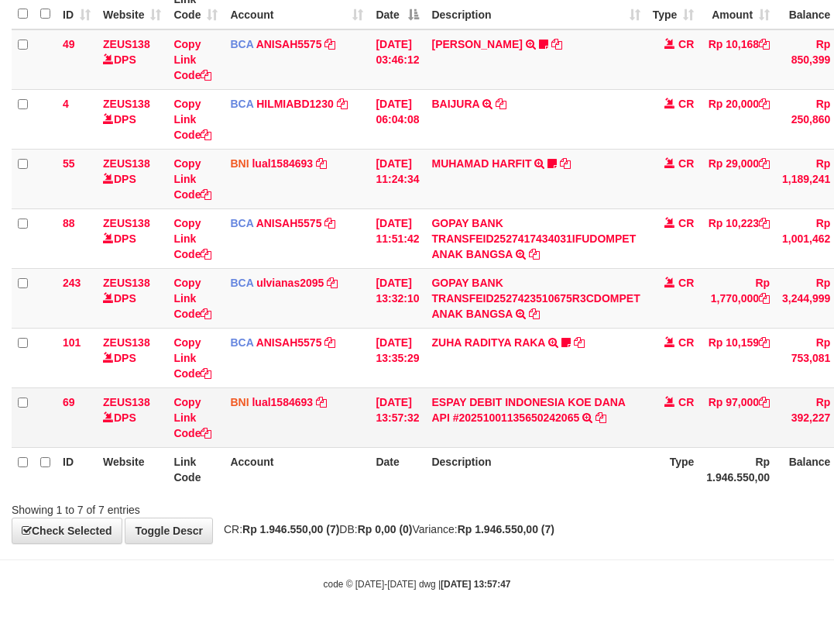
click at [527, 425] on td "ESPAY DEBIT INDONESIA KOE DANA API #20251001135650242065 TRANSFER DARI ESPAY DE…" at bounding box center [535, 417] width 221 height 60
click at [527, 419] on link "ESPAY DEBIT INDONESIA KOE DANA API #20251001135650242065" at bounding box center [528, 410] width 194 height 28
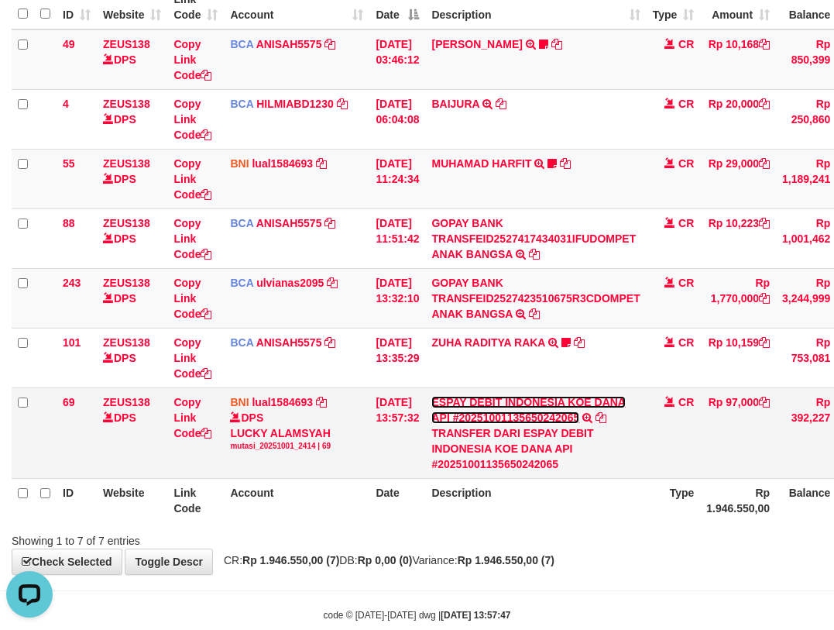
scroll to position [0, 0]
click at [602, 527] on div "Search: ID Website Link Code Account Date Description Type Amount Balance Statu…" at bounding box center [417, 251] width 811 height 595
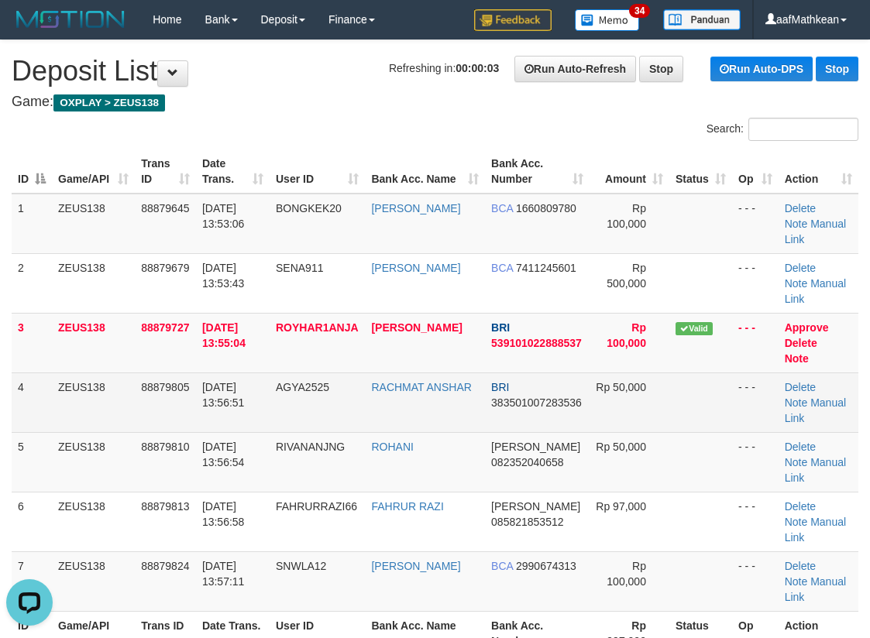
drag, startPoint x: 320, startPoint y: 373, endPoint x: 328, endPoint y: 378, distance: 9.0
click at [321, 375] on tbody "1 ZEUS138 88879645 01/10/2025 13:53:06 BONGKEK20 ADITYA PRAMUDYA BCA 1660809780…" at bounding box center [435, 403] width 847 height 418
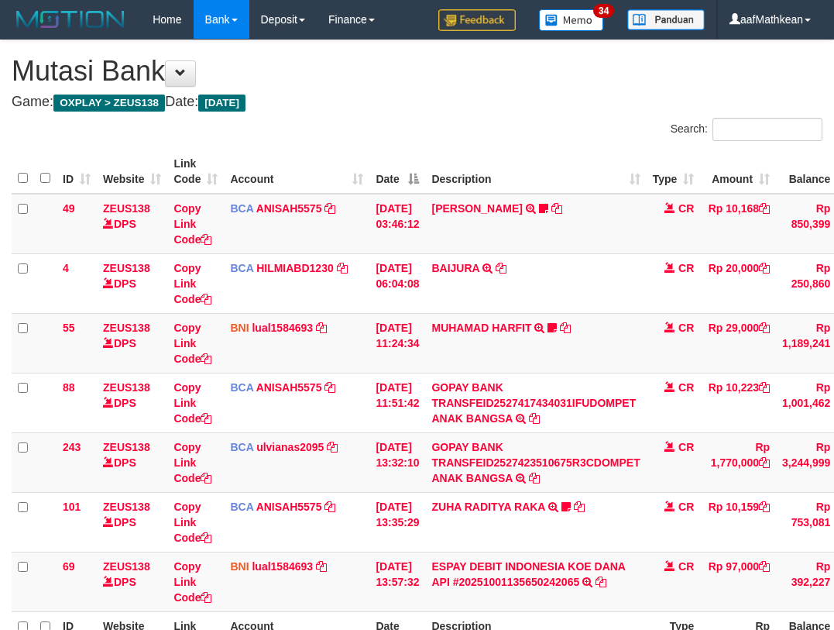
scroll to position [67, 0]
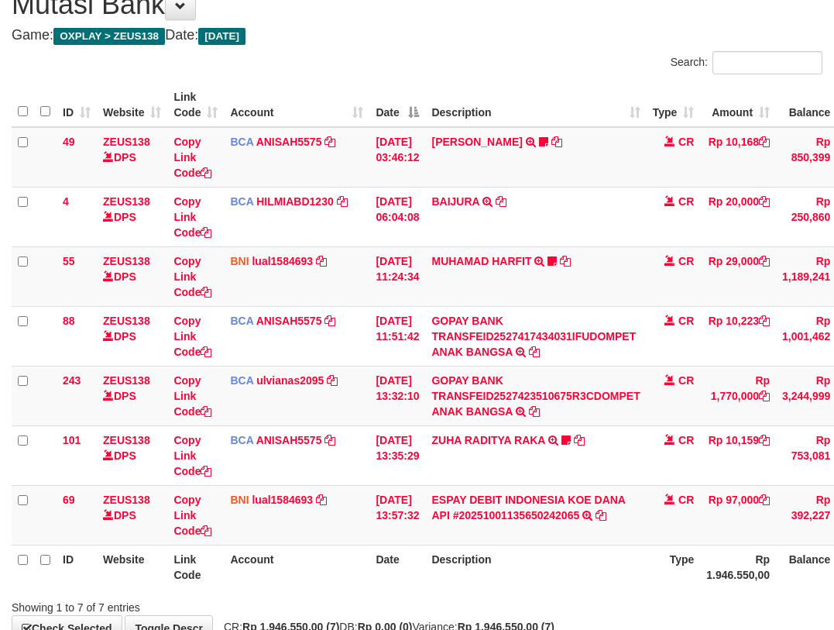
click at [574, 565] on th "Description" at bounding box center [535, 567] width 221 height 44
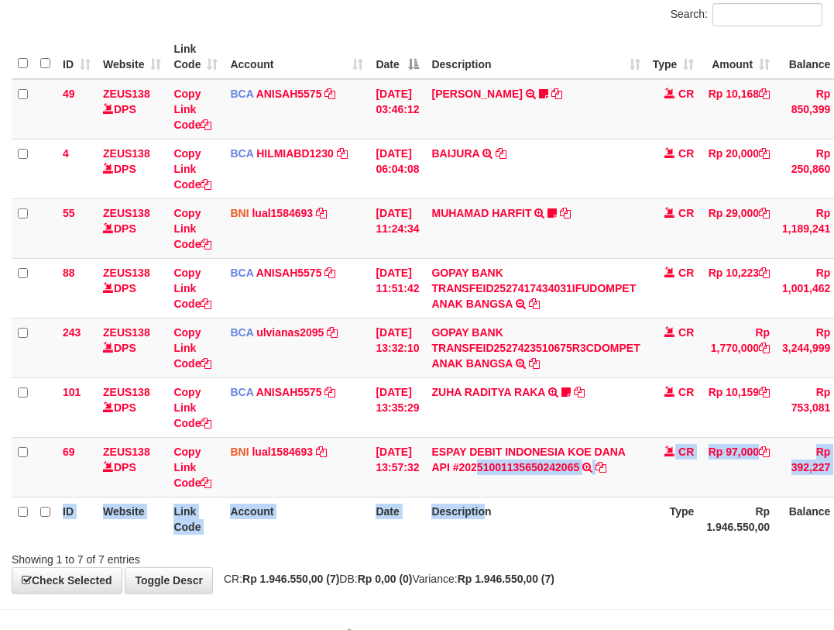
scroll to position [164, 0]
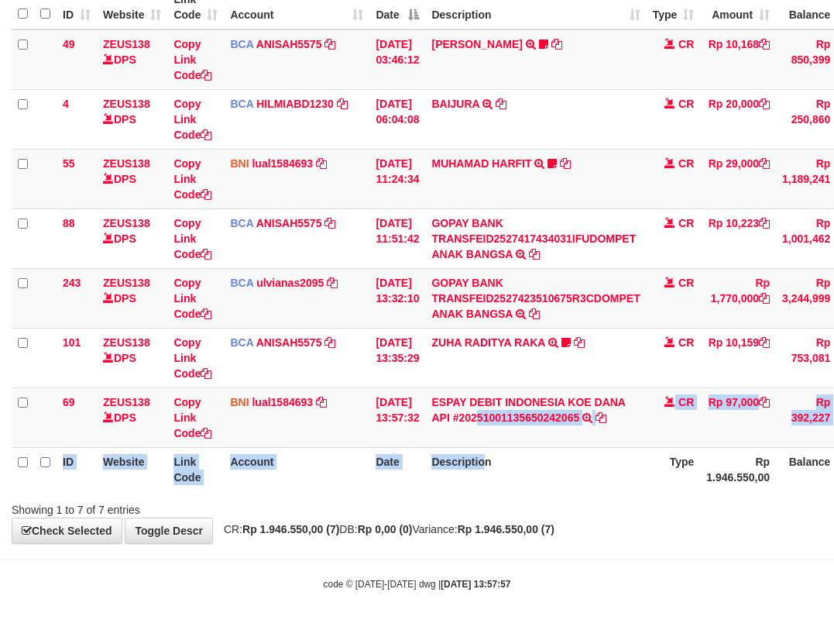
drag, startPoint x: 788, startPoint y: 566, endPoint x: 1146, endPoint y: 586, distance: 358.4
click at [833, 586] on html "Toggle navigation Home Bank Account List Load By Website Group [OXPLAY] ZEUS138…" at bounding box center [417, 233] width 834 height 794
drag, startPoint x: 385, startPoint y: 459, endPoint x: 387, endPoint y: 466, distance: 8.1
click at [384, 462] on th "Date" at bounding box center [397, 469] width 56 height 44
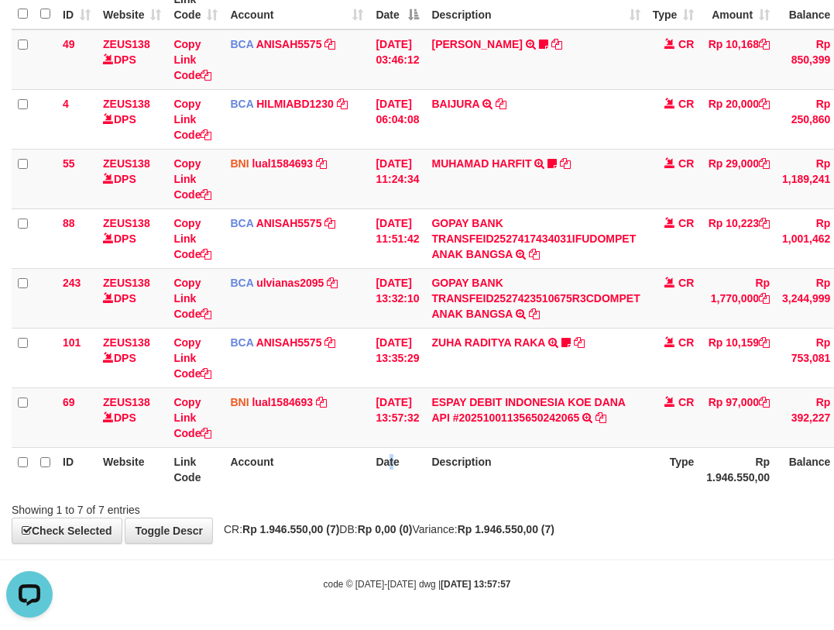
click at [394, 472] on th "Date" at bounding box center [397, 469] width 56 height 44
click at [579, 546] on body "Toggle navigation Home Bank Account List Load By Website Group [OXPLAY] ZEUS138…" at bounding box center [417, 233] width 834 height 794
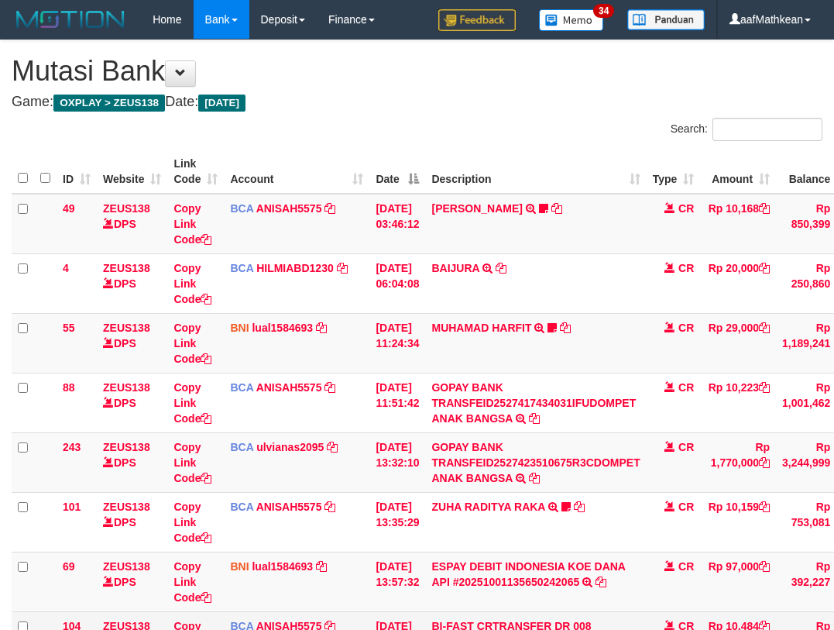
scroll to position [132, 0]
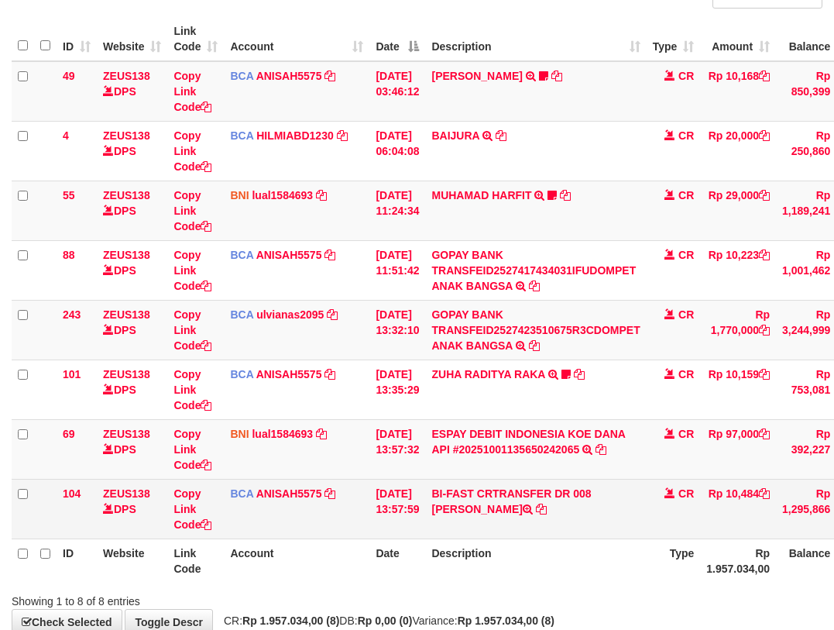
scroll to position [164, 0]
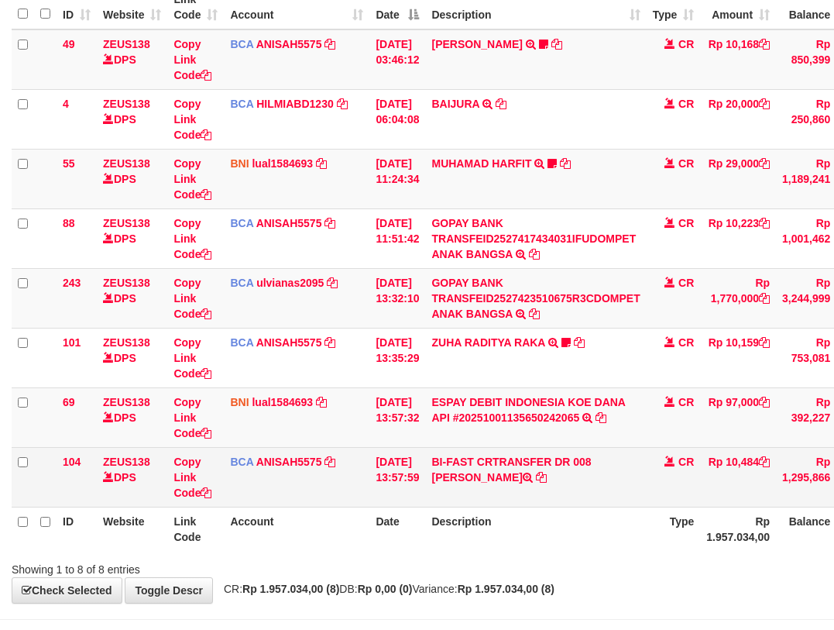
drag, startPoint x: 607, startPoint y: 495, endPoint x: 610, endPoint y: 503, distance: 9.1
click at [610, 503] on td "BI-FAST CRTRANSFER DR 008 [PERSON_NAME]" at bounding box center [535, 477] width 221 height 60
copy td "BAYU DARMAWAN"
drag, startPoint x: 610, startPoint y: 466, endPoint x: 616, endPoint y: 479, distance: 13.5
click at [616, 479] on td "BI-FAST CRTRANSFER DR 008 [PERSON_NAME]" at bounding box center [535, 477] width 221 height 60
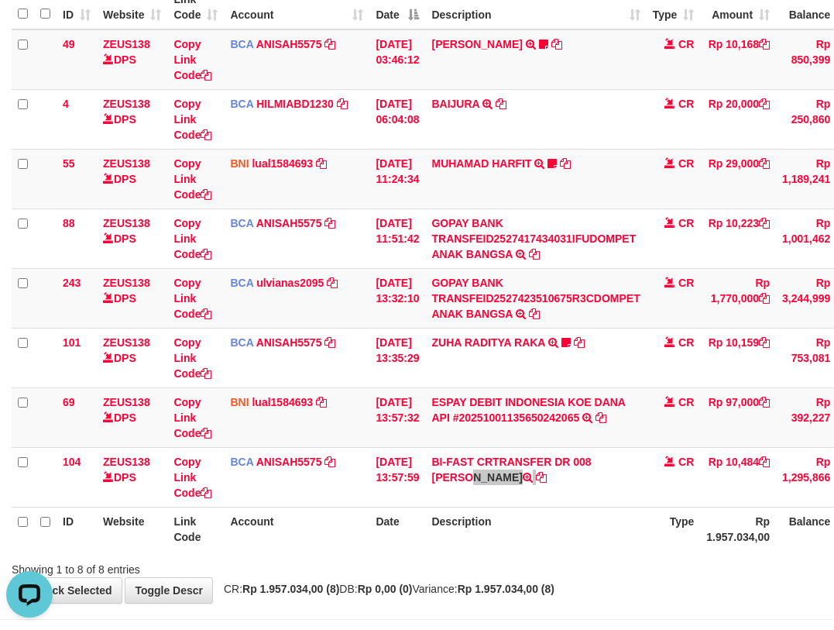
scroll to position [0, 0]
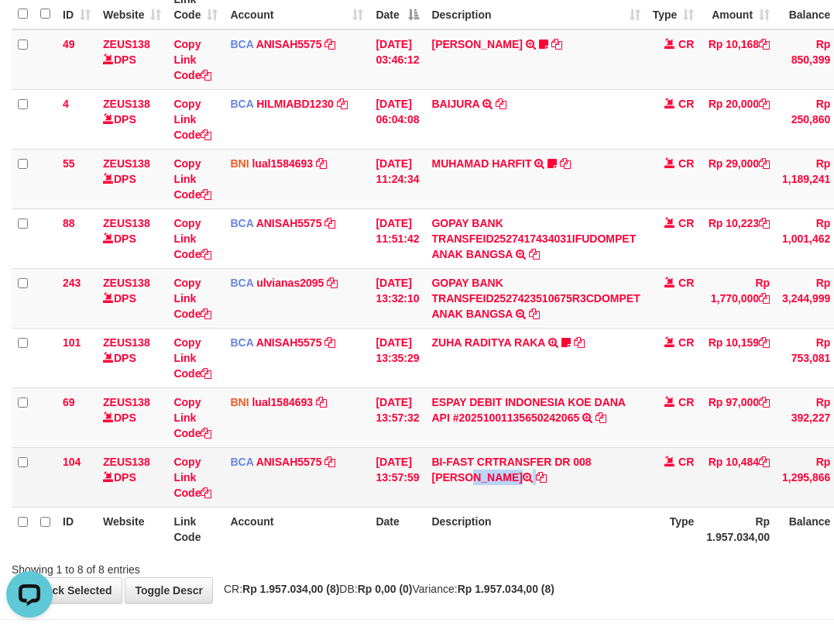
click at [453, 463] on tbody "49 ZEUS138 DPS Copy Link Code BCA ANISAH5575 DPS [PERSON_NAME] mutasi_20251001_…" at bounding box center [479, 268] width 934 height 478
drag, startPoint x: 490, startPoint y: 492, endPoint x: 476, endPoint y: 481, distance: 18.3
click at [489, 492] on td "BI-FAST CRTRANSFER DR 008 [PERSON_NAME]" at bounding box center [535, 477] width 221 height 60
click at [486, 492] on td "BI-FAST CRTRANSFER DR 008 [PERSON_NAME]" at bounding box center [535, 477] width 221 height 60
click at [491, 493] on td "BI-FAST CRTRANSFER DR 008 [PERSON_NAME]" at bounding box center [535, 477] width 221 height 60
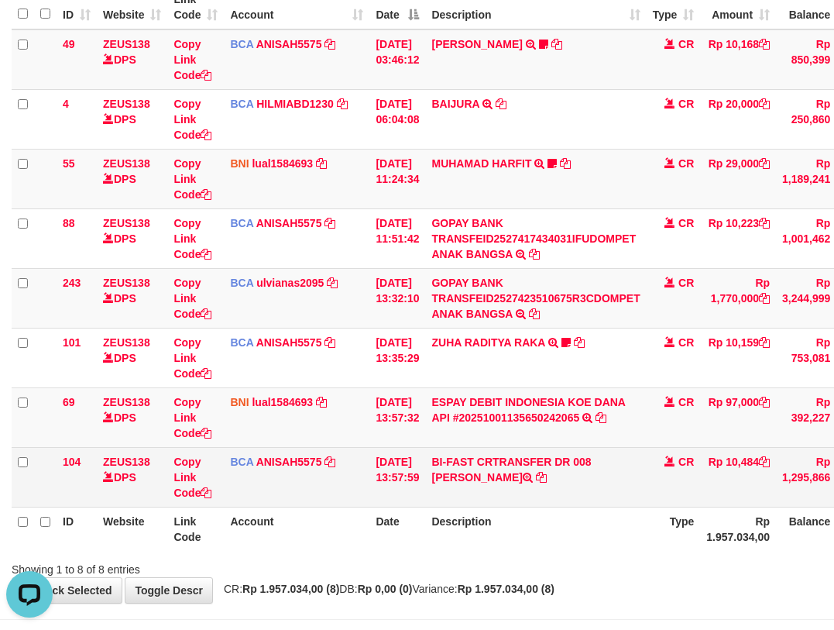
drag, startPoint x: 490, startPoint y: 481, endPoint x: 496, endPoint y: 476, distance: 8.4
click at [499, 487] on td "BI-FAST CRTRANSFER DR 008 [PERSON_NAME]" at bounding box center [535, 477] width 221 height 60
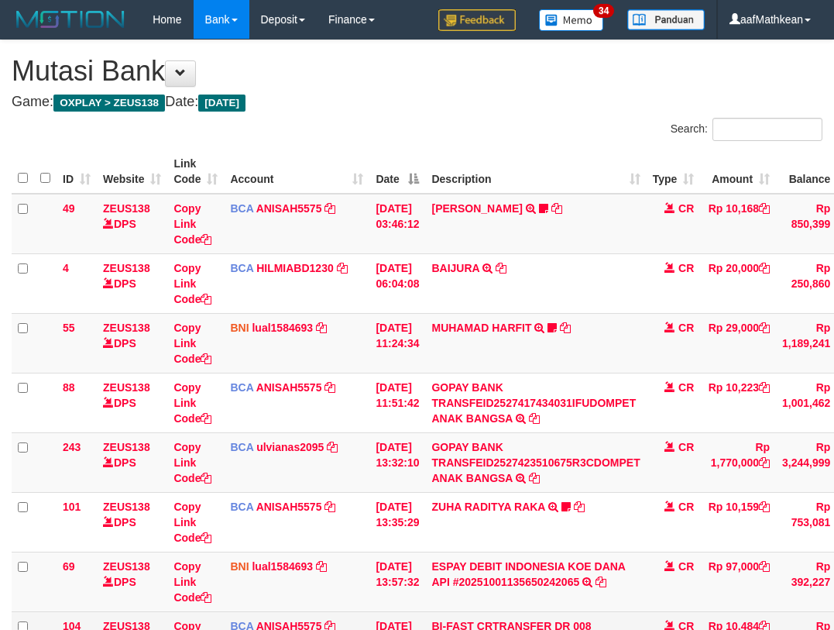
scroll to position [132, 0]
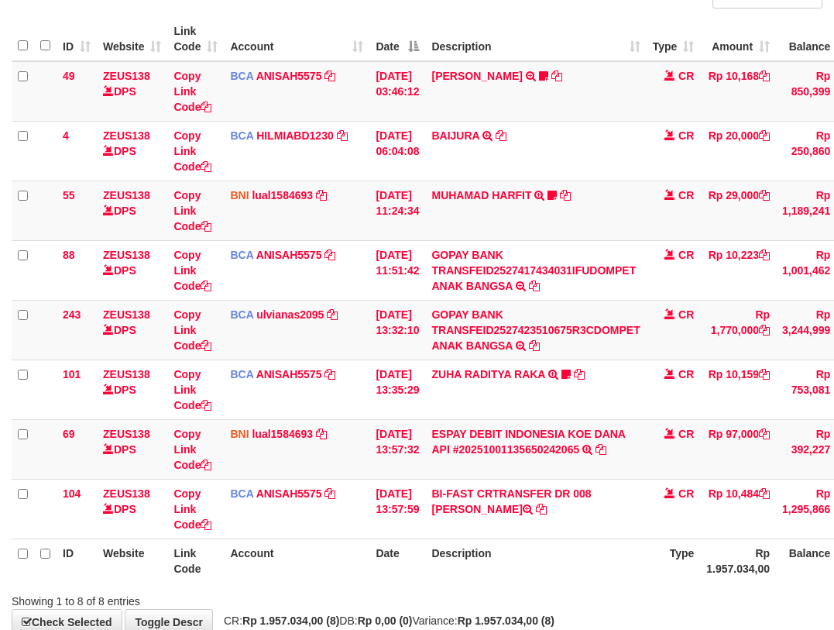
scroll to position [164, 0]
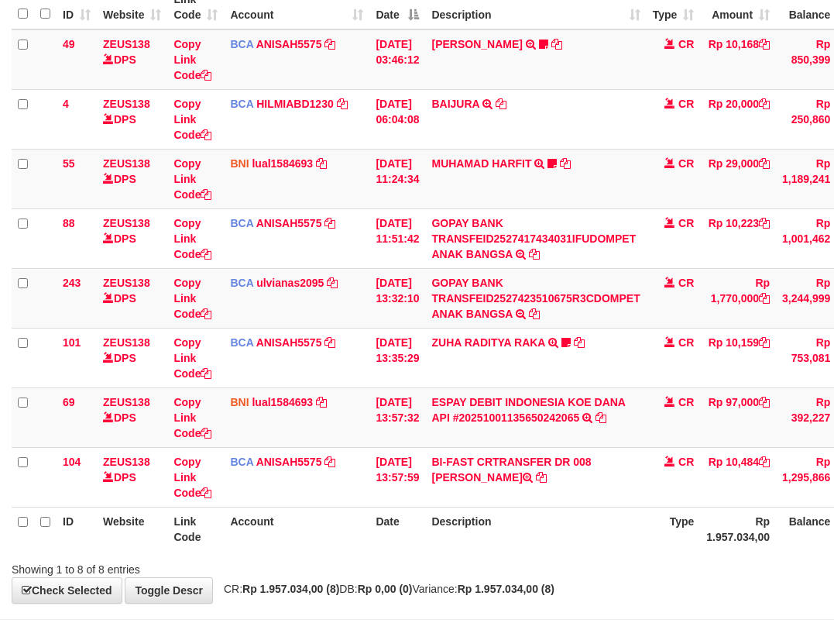
drag, startPoint x: 886, startPoint y: 428, endPoint x: 1201, endPoint y: 423, distance: 315.3
click at [833, 423] on html "Toggle navigation Home Bank Account List Load By Website Group [OXPLAY] ZEUS138…" at bounding box center [417, 263] width 834 height 854
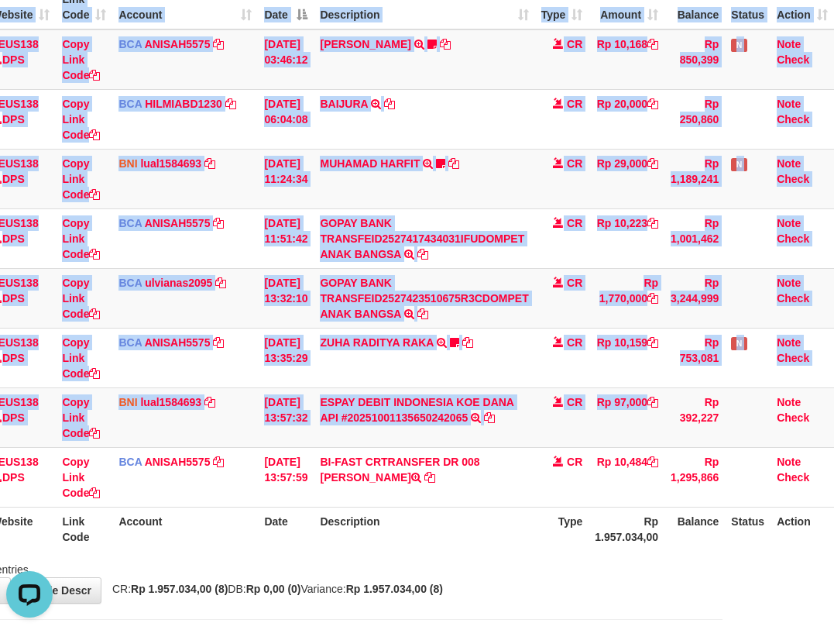
scroll to position [0, 0]
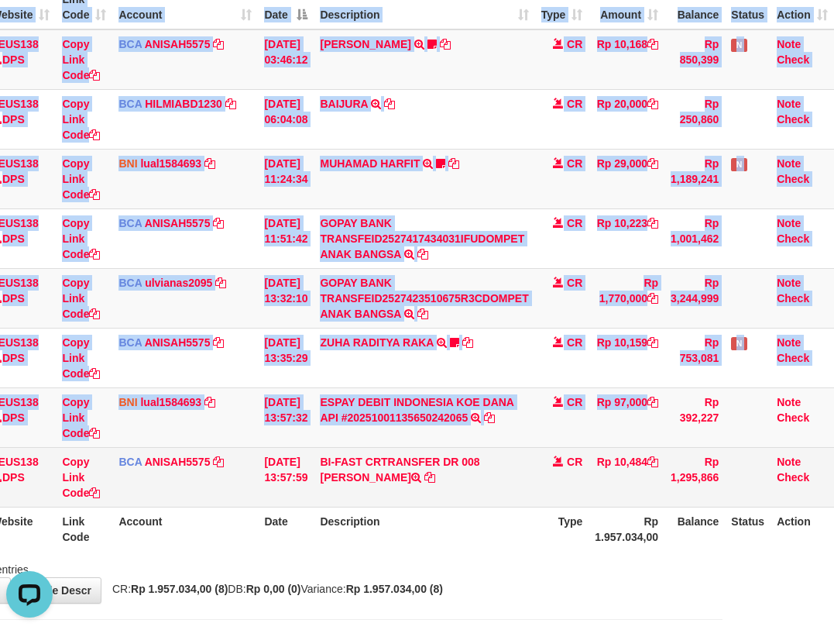
click at [527, 466] on td "BI-FAST CRTRANSFER DR 008 [PERSON_NAME]" at bounding box center [424, 477] width 221 height 60
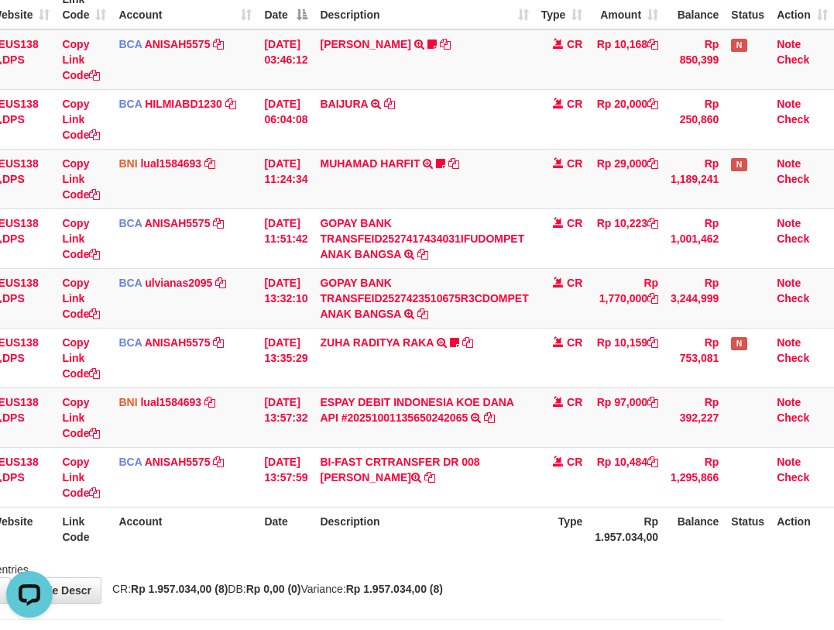
drag, startPoint x: 534, startPoint y: 533, endPoint x: 528, endPoint y: 522, distance: 12.1
click at [530, 536] on tr "ID Website Link Code Account Date Description Type Rp 1.957.034,00 Balance Stat…" at bounding box center [367, 529] width 934 height 44
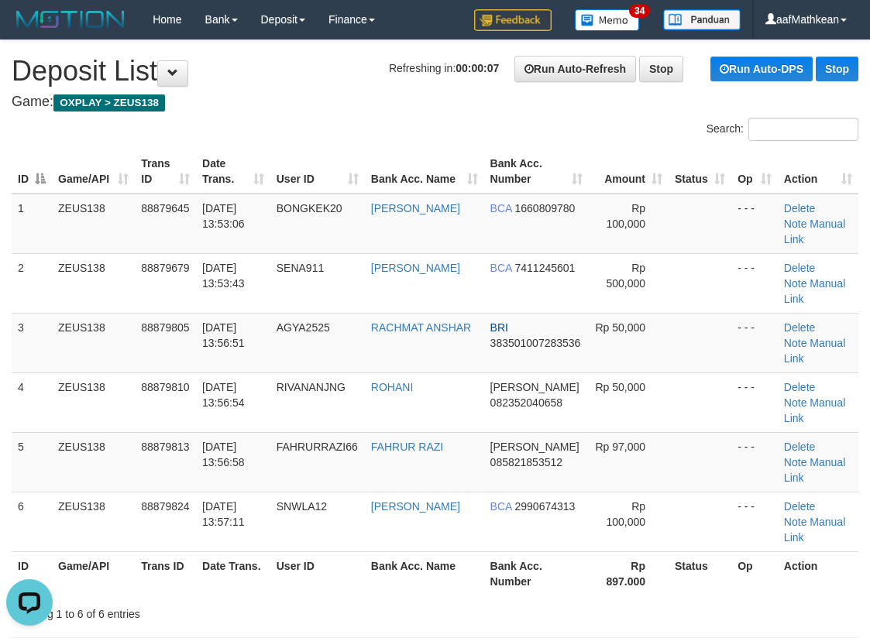
click at [318, 177] on tr "ID Game/API Trans ID Date Trans. User ID Bank Acc. Name Bank Acc. Number Amount…" at bounding box center [435, 171] width 847 height 44
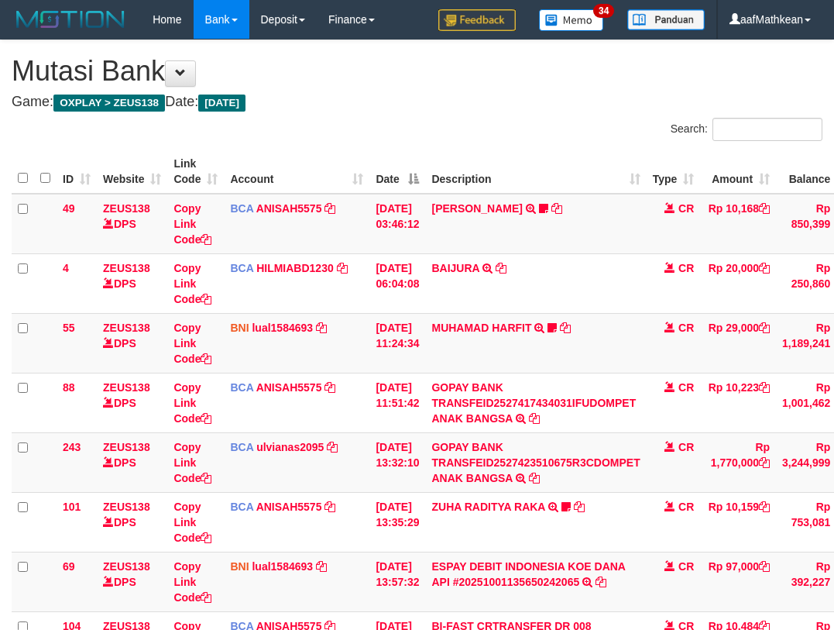
scroll to position [141, 116]
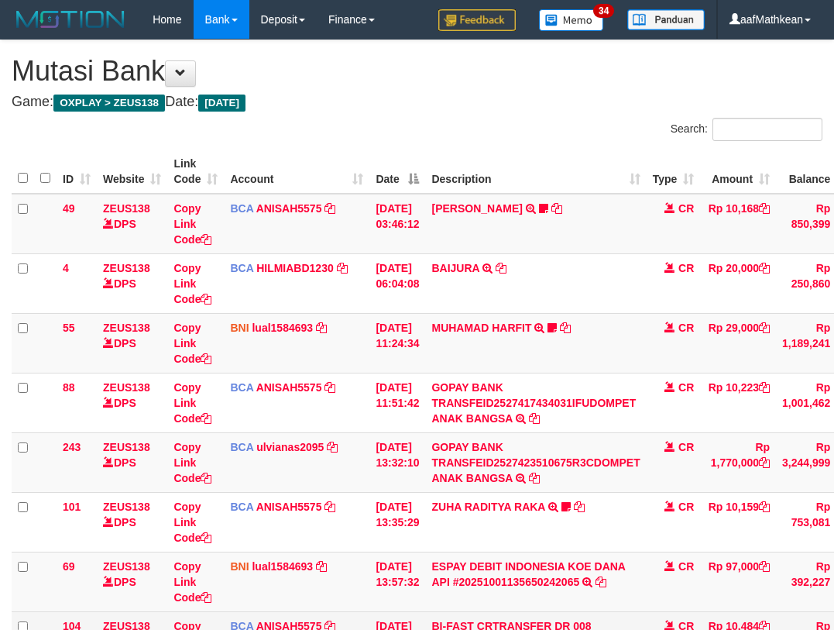
scroll to position [173, 0]
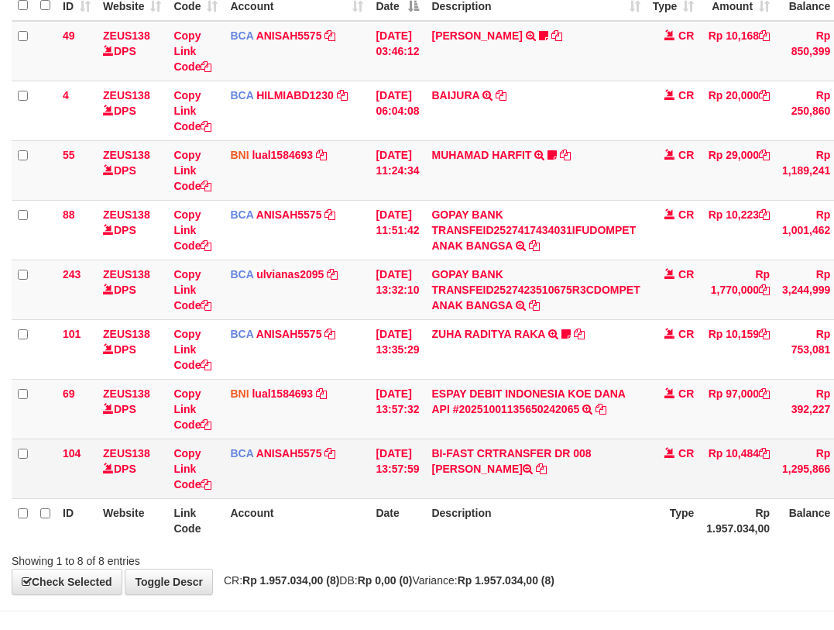
click at [600, 466] on td "BI-FAST CRTRANSFER DR 008 [PERSON_NAME]" at bounding box center [535, 468] width 221 height 60
click at [589, 458] on td "BI-FAST CRTRANSFER DR 008 [PERSON_NAME]" at bounding box center [535, 468] width 221 height 60
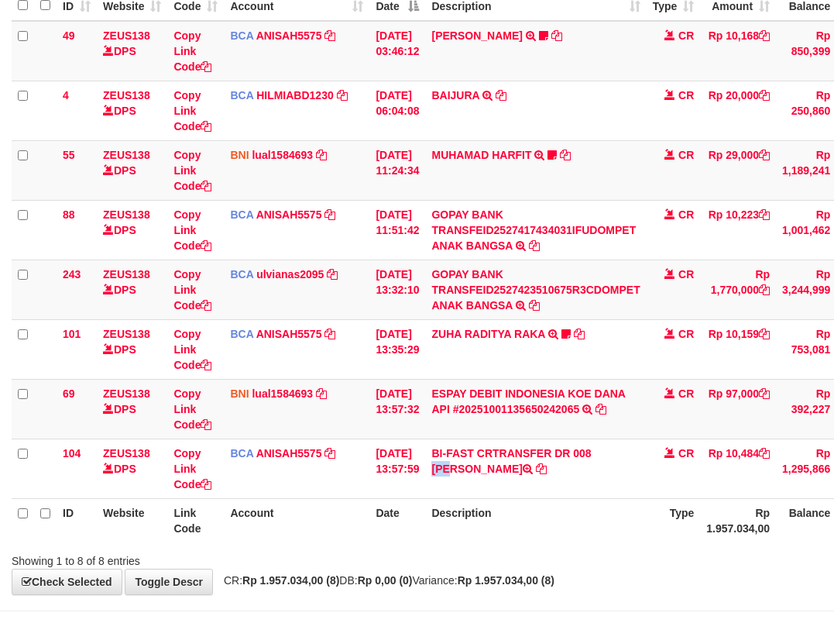
drag, startPoint x: 641, startPoint y: 483, endPoint x: 901, endPoint y: 555, distance: 269.5
click at [833, 555] on html "Toggle navigation Home Bank Account List Load By Website Group [OXPLAY] ZEUS138…" at bounding box center [417, 254] width 834 height 854
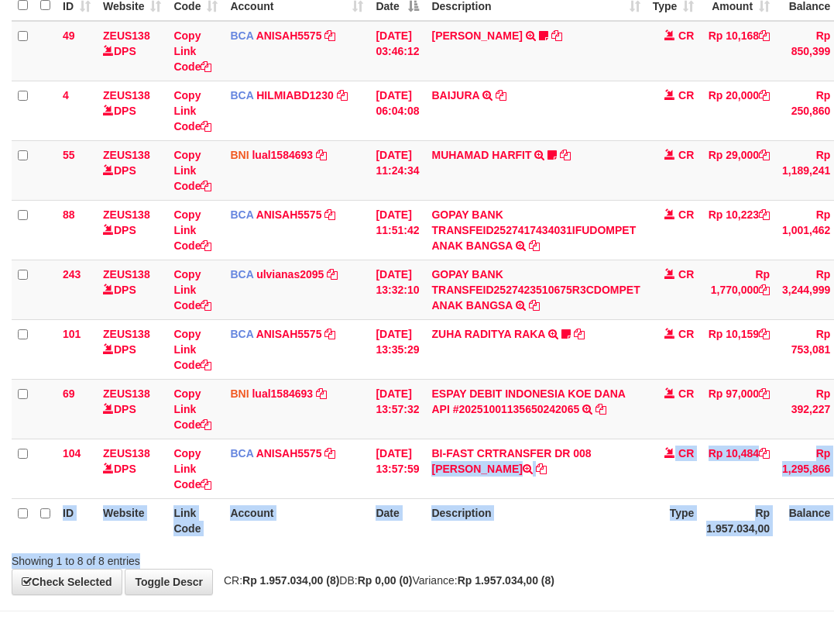
scroll to position [173, 75]
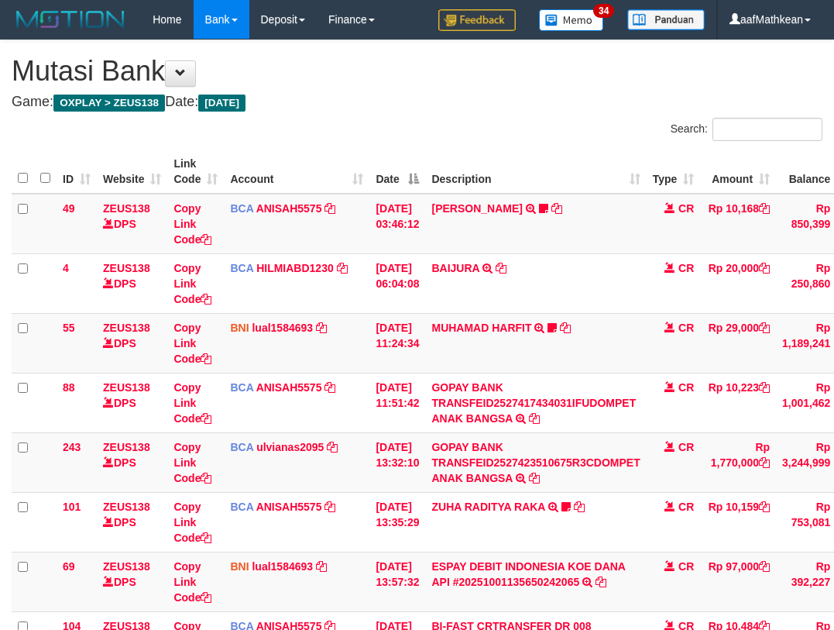
scroll to position [173, 75]
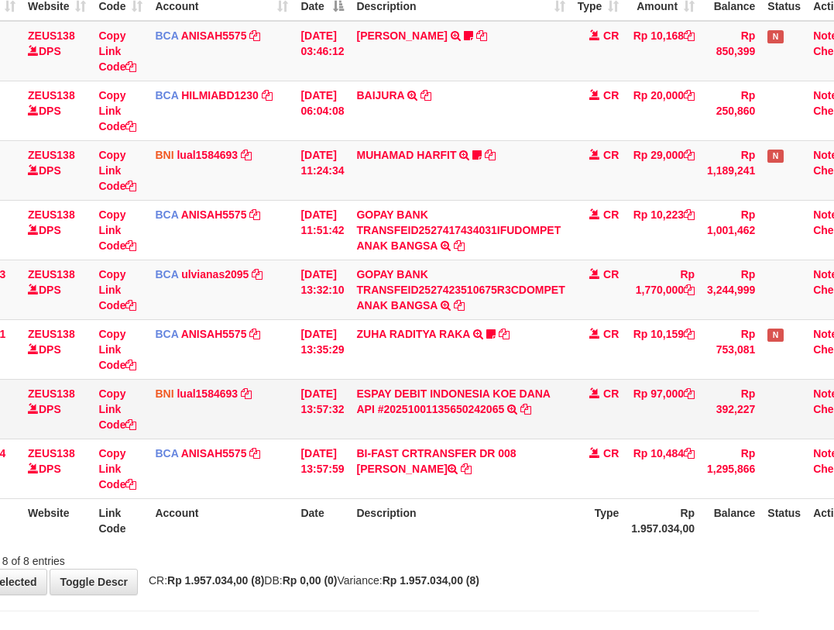
drag, startPoint x: 319, startPoint y: 402, endPoint x: 335, endPoint y: 403, distance: 16.3
click at [321, 402] on td "[DATE] 13:57:32" at bounding box center [322, 409] width 56 height 60
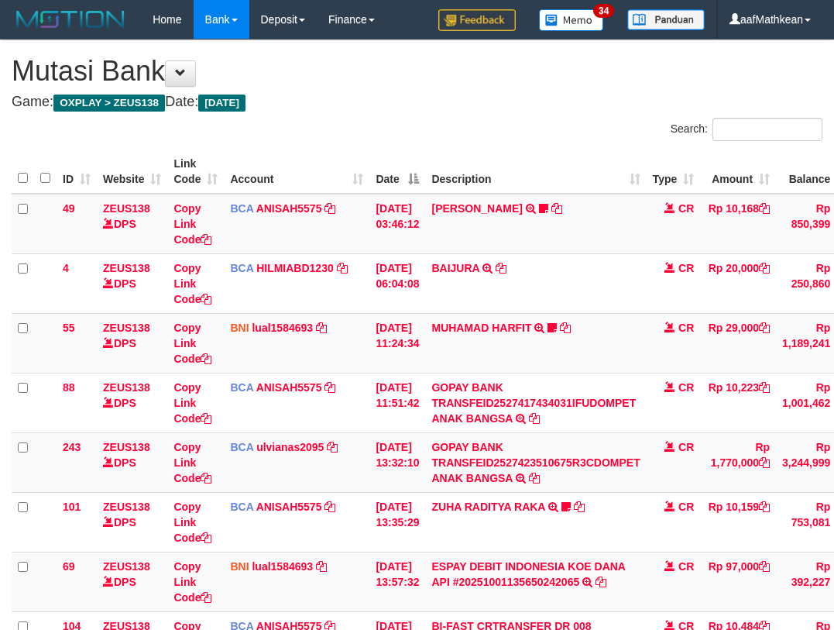
scroll to position [173, 75]
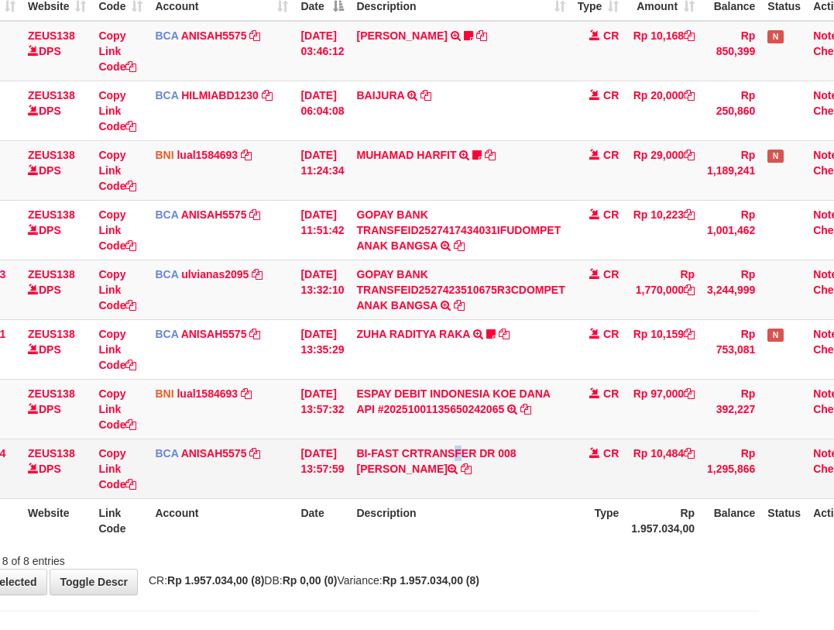
click at [427, 457] on td "BI-FAST CRTRANSFER DR 008 [PERSON_NAME]" at bounding box center [460, 468] width 221 height 60
click at [428, 457] on td "BI-FAST CRTRANSFER DR 008 [PERSON_NAME]" at bounding box center [460, 468] width 221 height 60
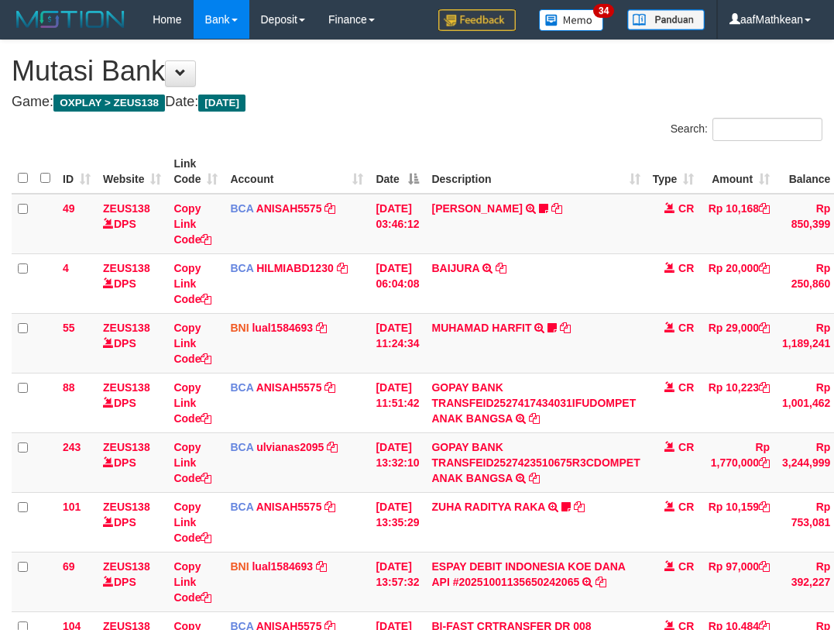
scroll to position [173, 75]
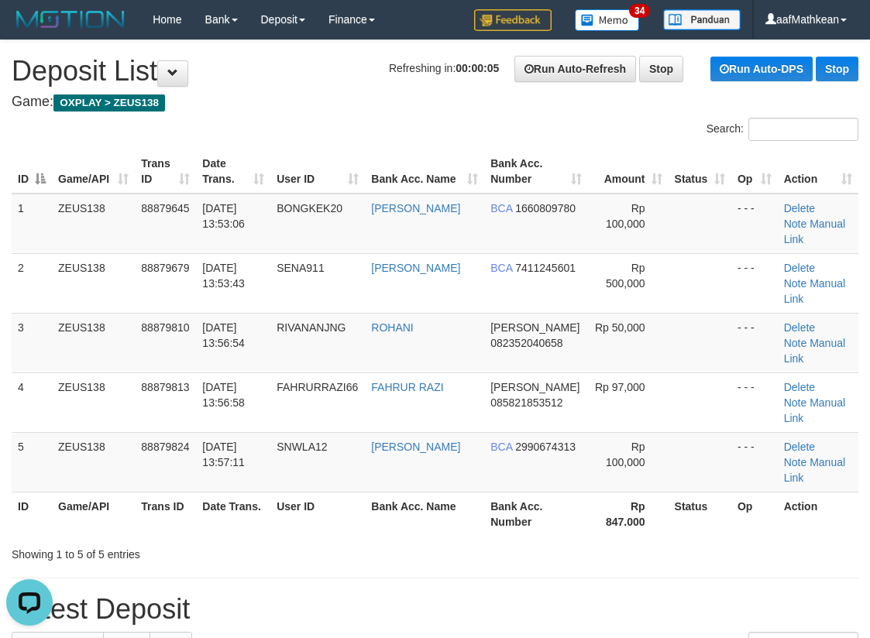
click at [139, 108] on h4 "Game: OXPLAY > ZEUS138" at bounding box center [435, 101] width 847 height 15
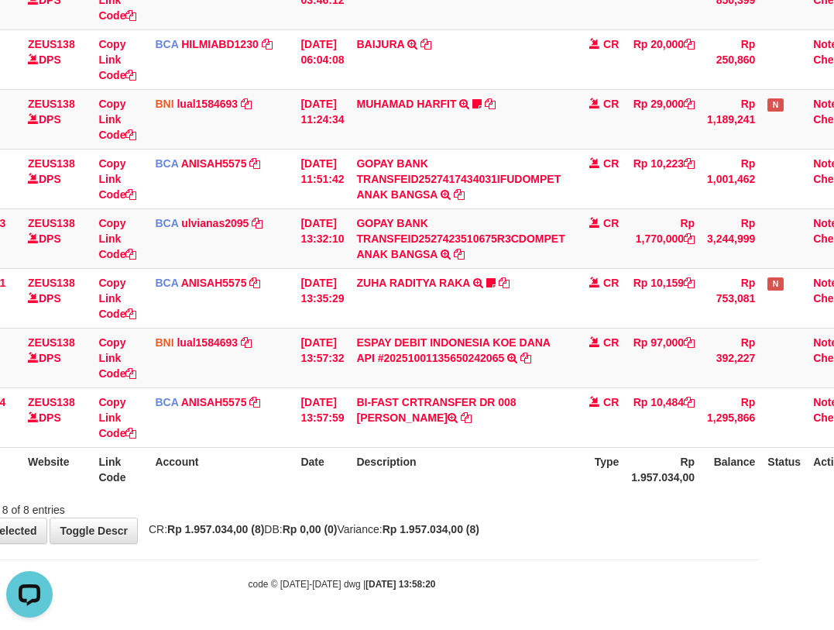
drag, startPoint x: 431, startPoint y: 545, endPoint x: 468, endPoint y: 524, distance: 42.4
click at [438, 541] on body "Toggle navigation Home Bank Account List Load By Website Group [OXPLAY] ZEUS138…" at bounding box center [342, 203] width 834 height 854
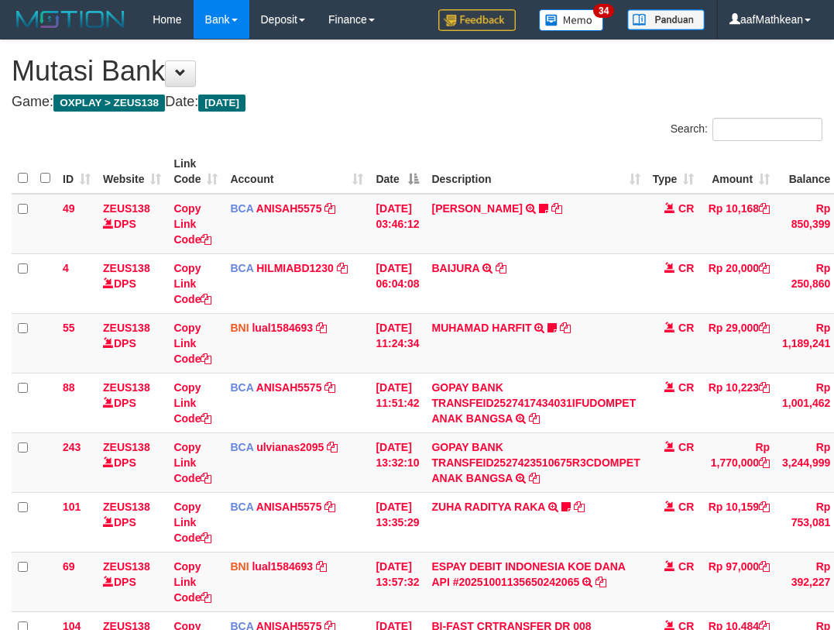
scroll to position [224, 75]
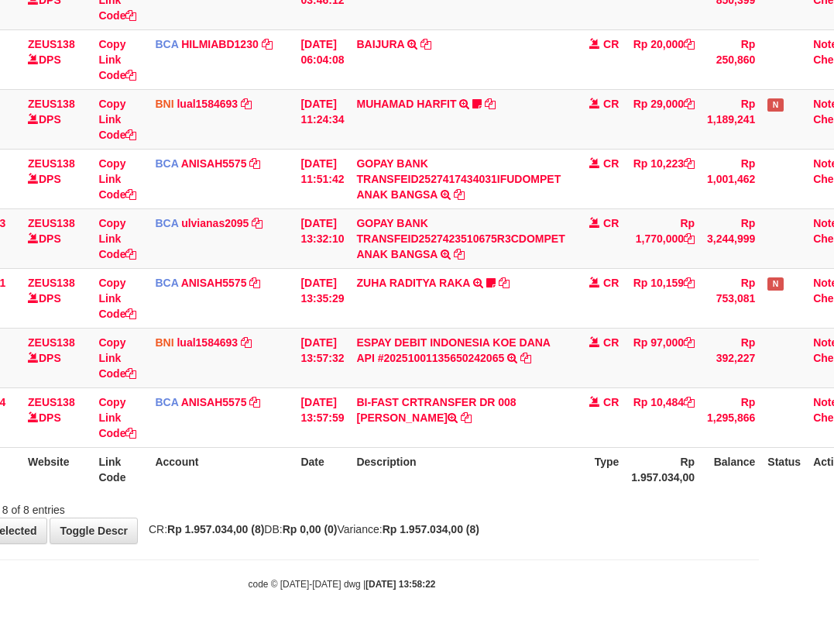
click at [541, 466] on th "Description" at bounding box center [460, 469] width 221 height 44
click at [545, 474] on th "Description" at bounding box center [460, 469] width 221 height 44
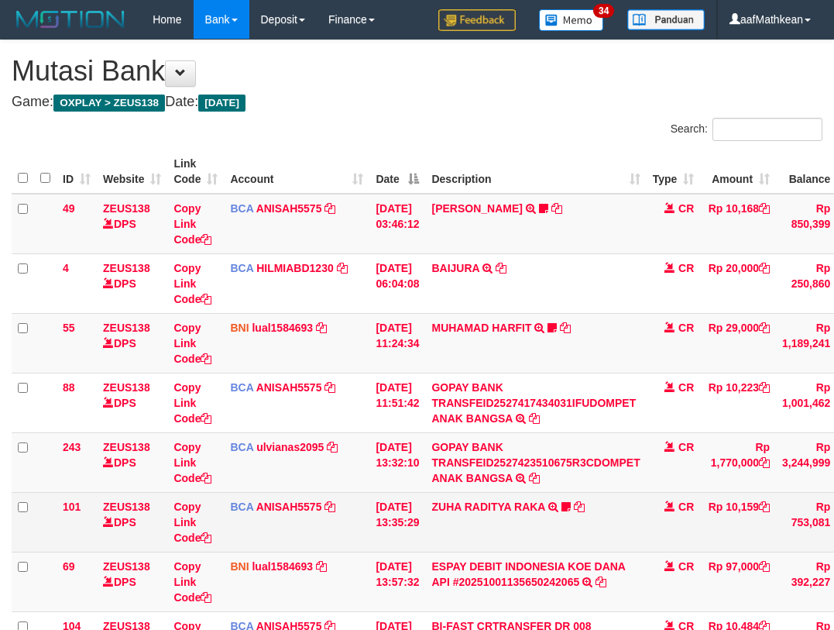
scroll to position [224, 75]
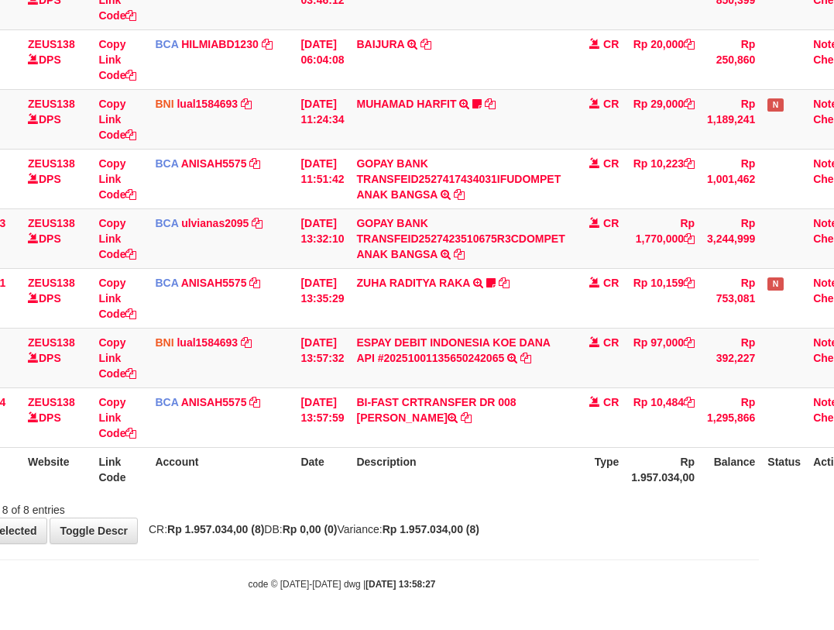
click at [551, 508] on div "Showing 1 to 8 of 8 entries" at bounding box center [342, 507] width 834 height 22
click at [525, 500] on div "Showing 1 to 8 of 8 entries" at bounding box center [342, 507] width 834 height 22
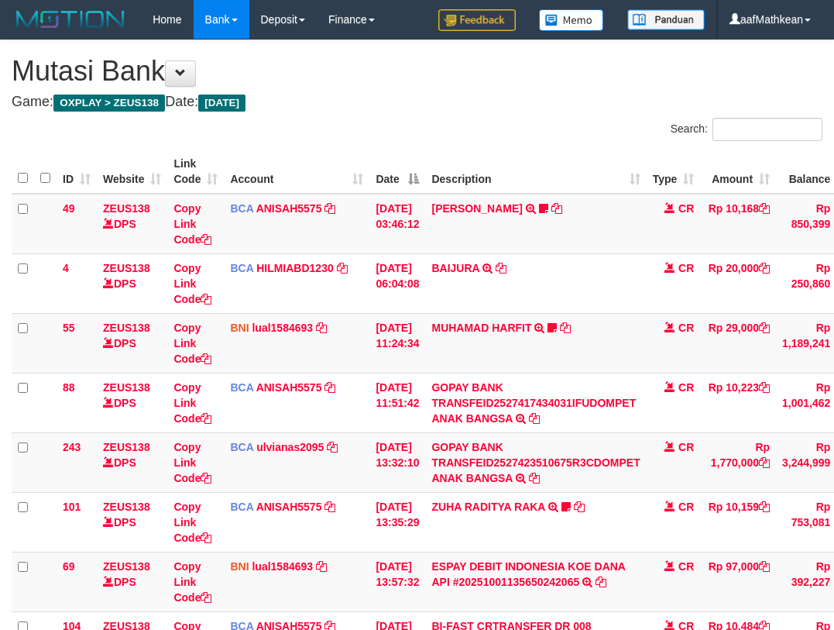
scroll to position [224, 75]
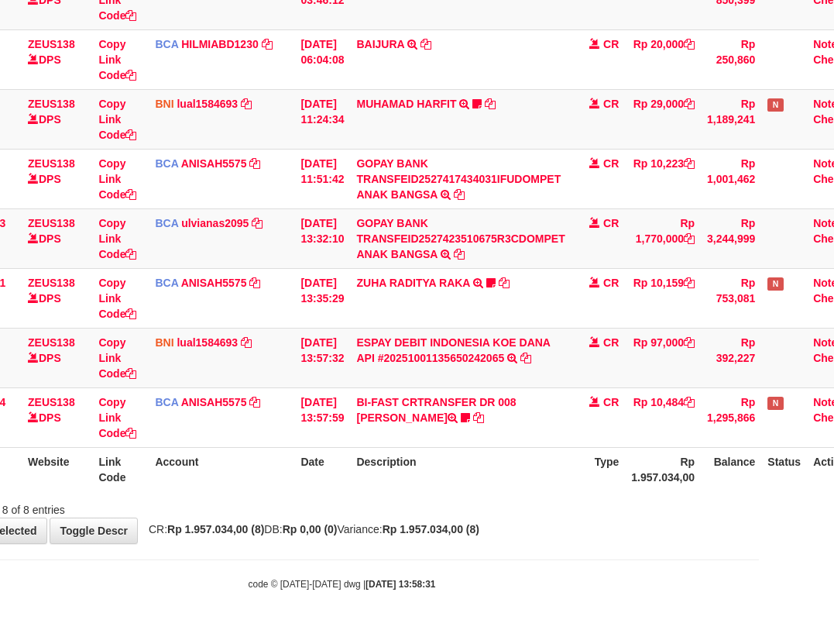
drag, startPoint x: 514, startPoint y: 496, endPoint x: 841, endPoint y: 511, distance: 327.2
click at [522, 497] on div "Showing 1 to 8 of 8 entries" at bounding box center [342, 507] width 834 height 22
click at [537, 517] on div "**********" at bounding box center [342, 179] width 834 height 727
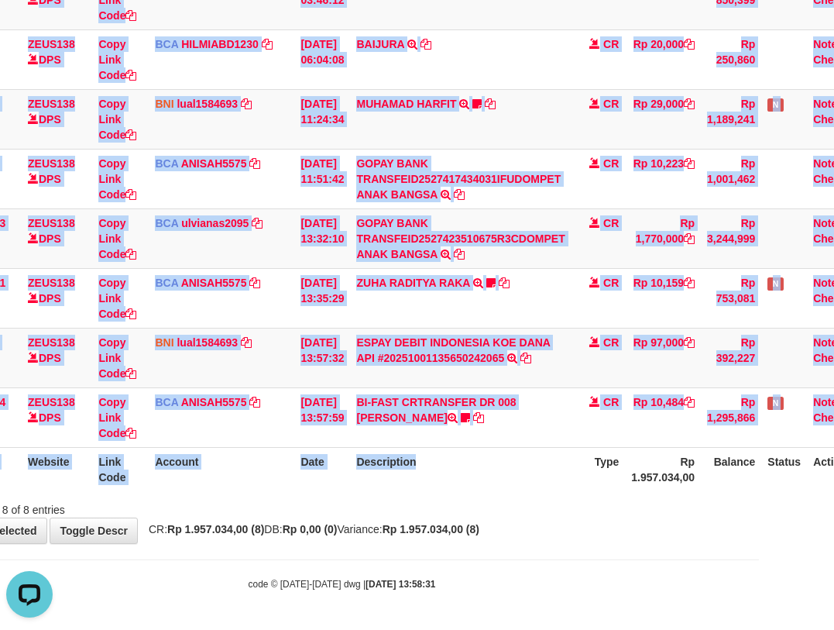
drag, startPoint x: 574, startPoint y: 490, endPoint x: 646, endPoint y: 524, distance: 79.4
click at [572, 501] on div "Search: ID Website Link Code Account Date Description Type Amount Balance Statu…" at bounding box center [341, 206] width 811 height 624
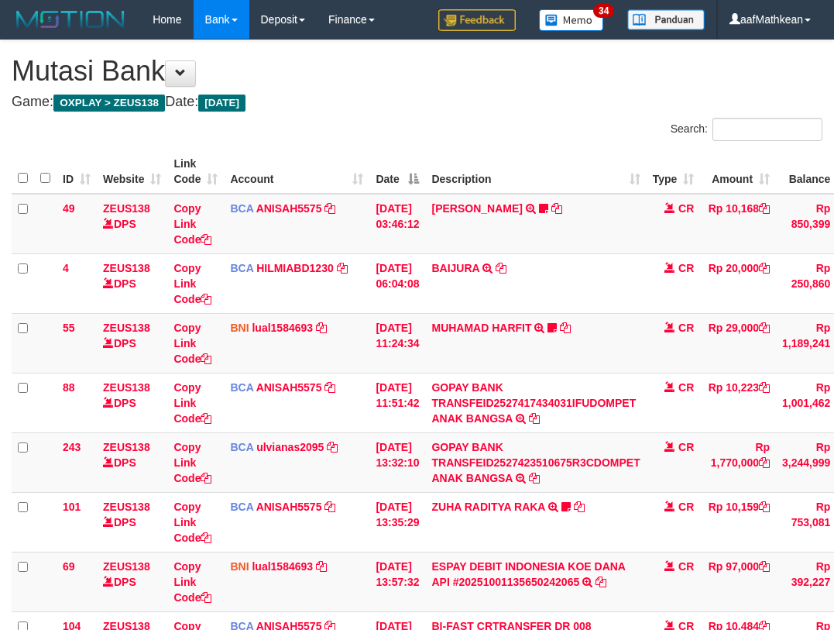
scroll to position [224, 75]
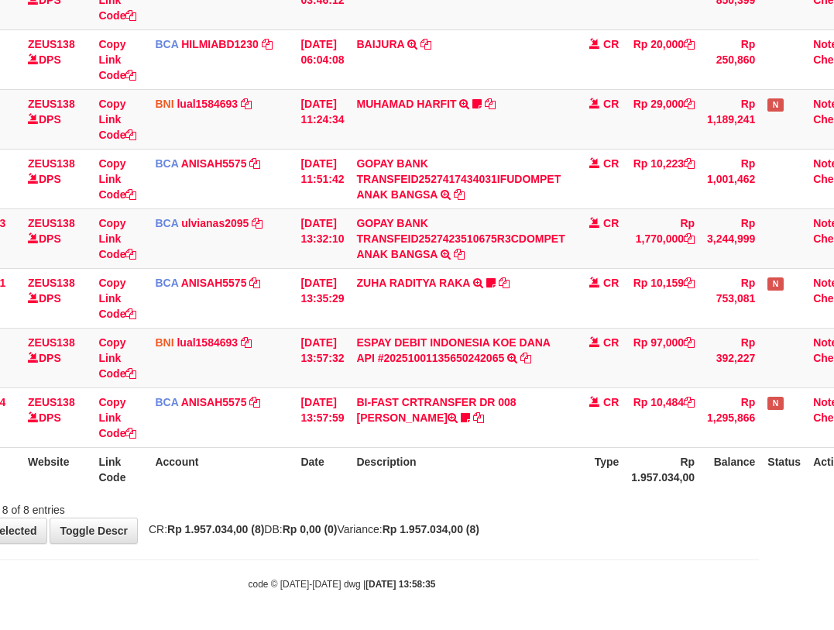
drag, startPoint x: 480, startPoint y: 469, endPoint x: 515, endPoint y: 507, distance: 52.1
click at [483, 483] on th "Description" at bounding box center [460, 469] width 221 height 44
drag, startPoint x: 515, startPoint y: 507, endPoint x: 534, endPoint y: 504, distance: 19.6
click at [529, 506] on div "Showing 1 to 8 of 8 entries" at bounding box center [342, 507] width 834 height 22
drag, startPoint x: 315, startPoint y: 500, endPoint x: 355, endPoint y: 518, distance: 43.7
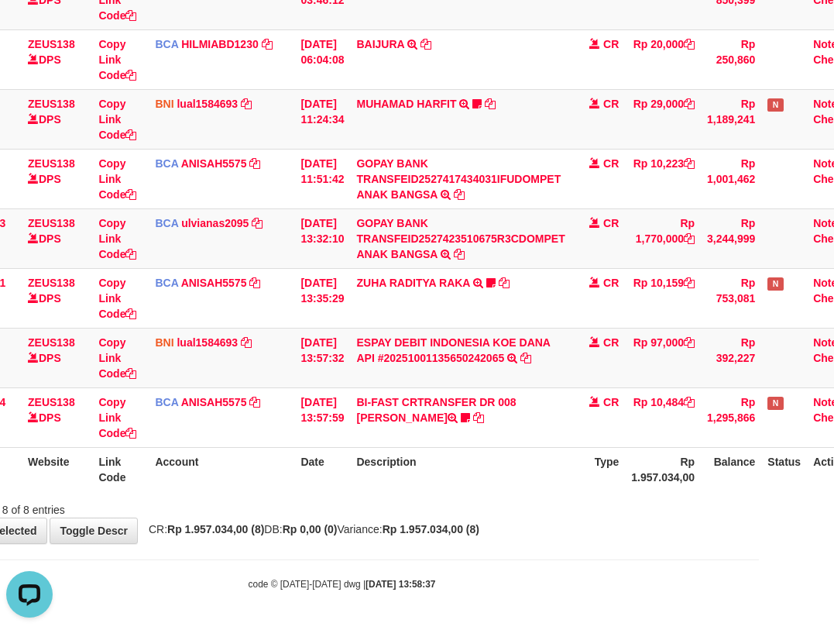
click at [316, 500] on div "Showing 1 to 8 of 8 entries" at bounding box center [342, 507] width 834 height 22
drag, startPoint x: 355, startPoint y: 518, endPoint x: 435, endPoint y: 524, distance: 80.8
click at [411, 534] on div "**********" at bounding box center [342, 179] width 834 height 727
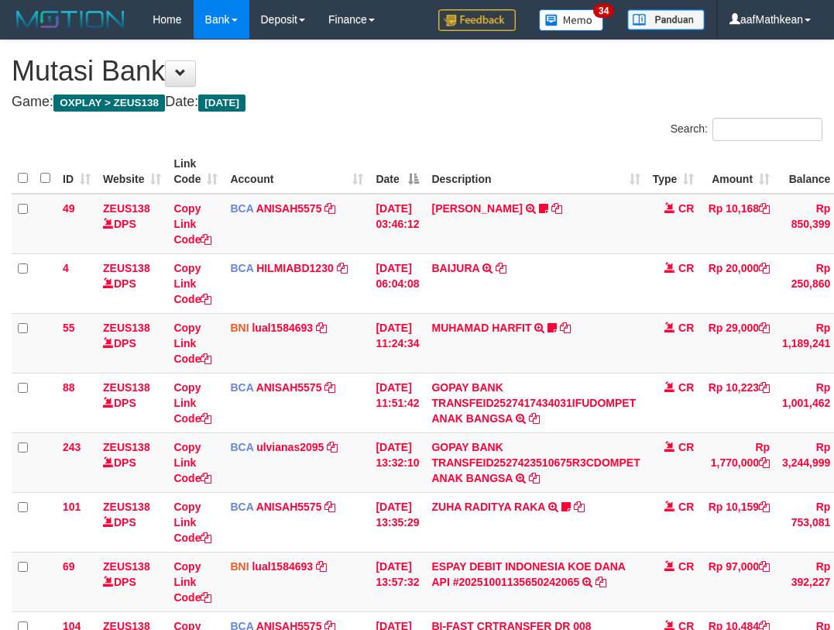
scroll to position [224, 75]
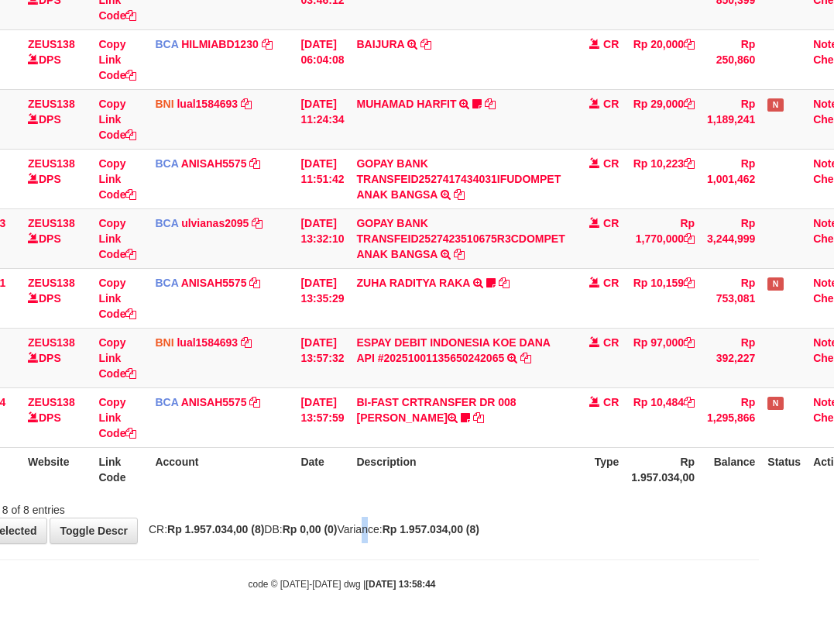
click at [392, 520] on div "**********" at bounding box center [342, 179] width 834 height 727
click at [390, 489] on tr "ID Website Link Code Account Date Description Type Rp 1.957.034,00 Balance Stat…" at bounding box center [403, 469] width 934 height 44
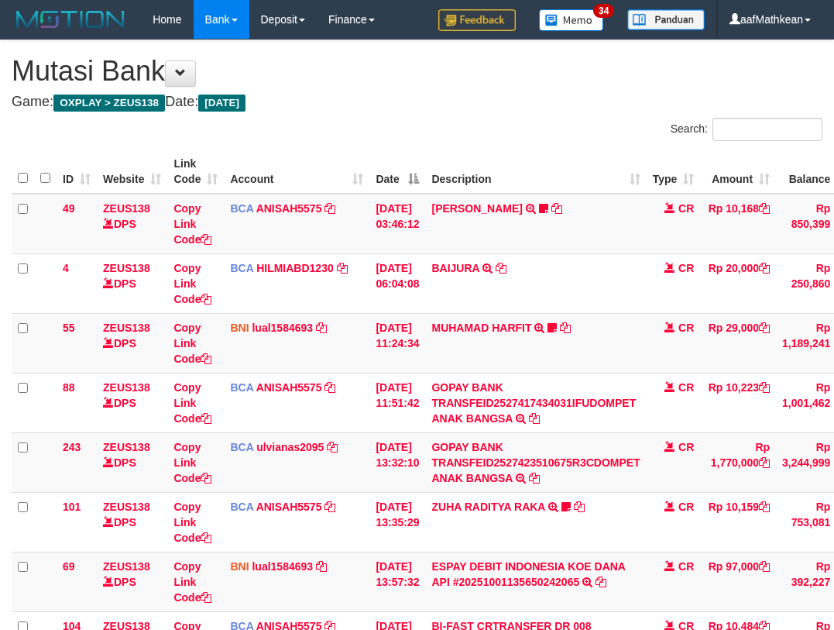
scroll to position [224, 75]
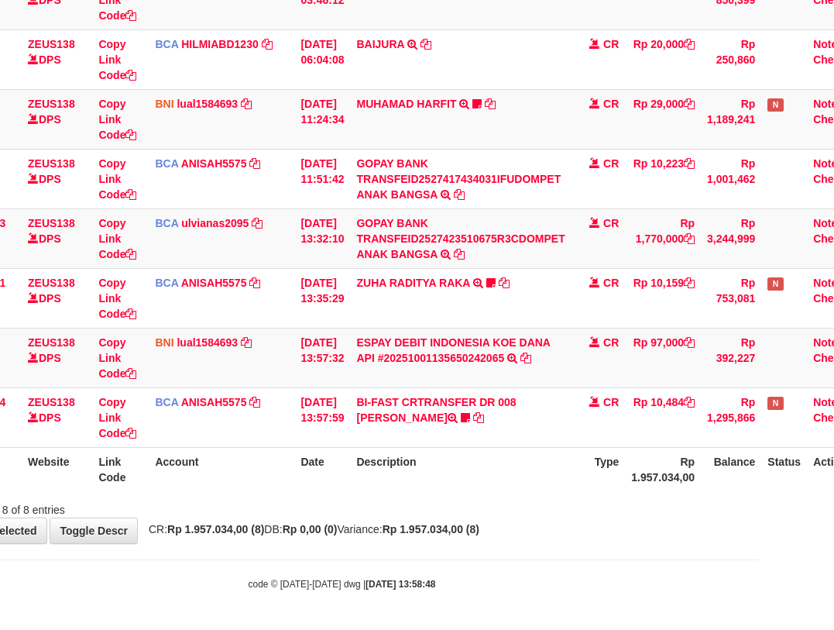
drag, startPoint x: 554, startPoint y: 533, endPoint x: 844, endPoint y: 530, distance: 290.5
click at [554, 533] on div "**********" at bounding box center [342, 179] width 834 height 727
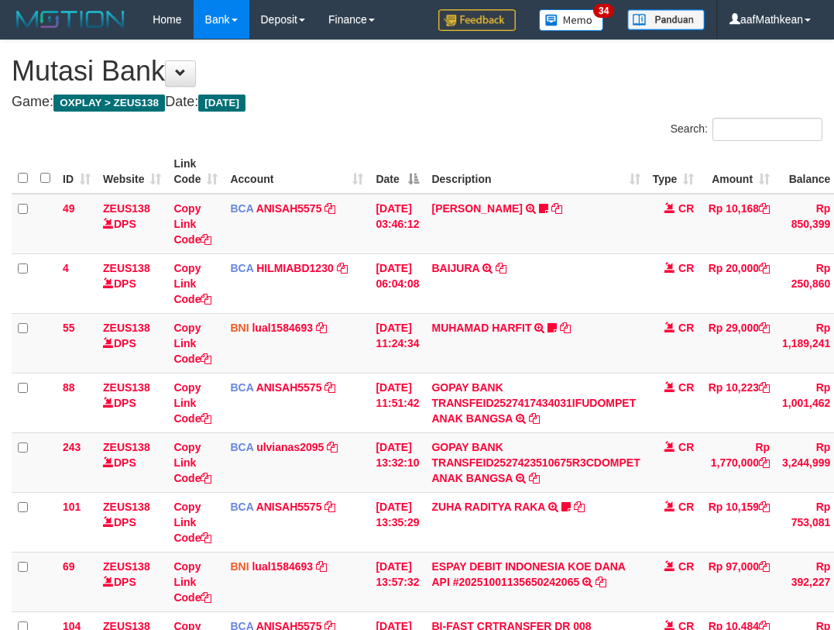
scroll to position [224, 75]
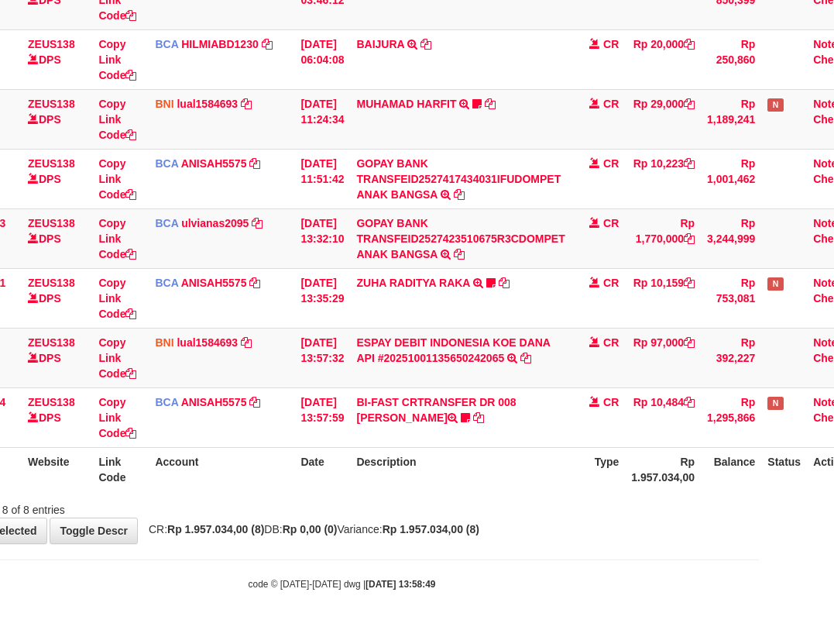
drag, startPoint x: 306, startPoint y: 517, endPoint x: 442, endPoint y: 524, distance: 136.5
click at [334, 518] on div "**********" at bounding box center [342, 179] width 834 height 727
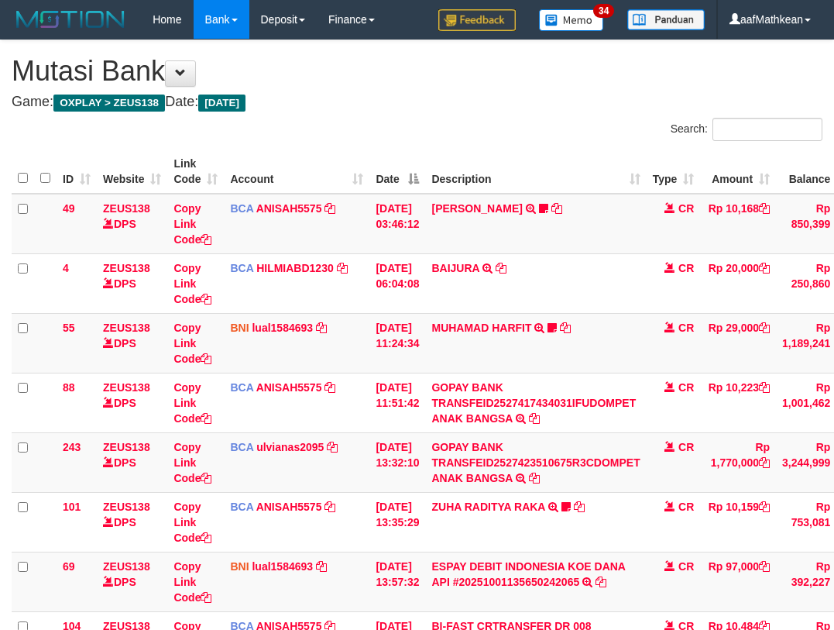
scroll to position [224, 75]
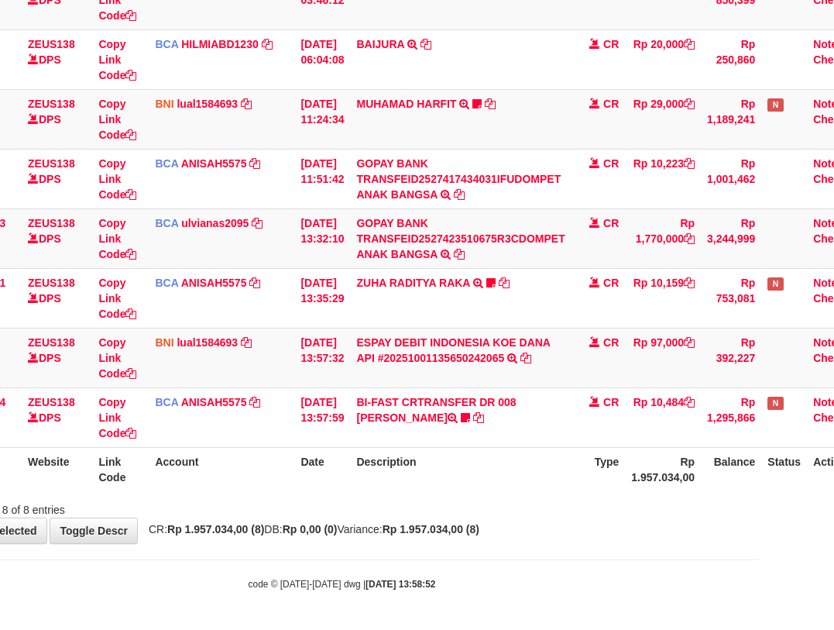
click at [360, 500] on div "Showing 1 to 8 of 8 entries" at bounding box center [342, 507] width 834 height 22
drag, startPoint x: 447, startPoint y: 510, endPoint x: 571, endPoint y: 495, distance: 124.8
click at [469, 507] on div "Showing 1 to 8 of 8 entries" at bounding box center [342, 507] width 834 height 22
click at [701, 400] on tr "104 ZEUS138 DPS Copy Link Code BCA ANISAH5575 DPS ANISAH mutasi_20251001_3827 |…" at bounding box center [403, 417] width 934 height 60
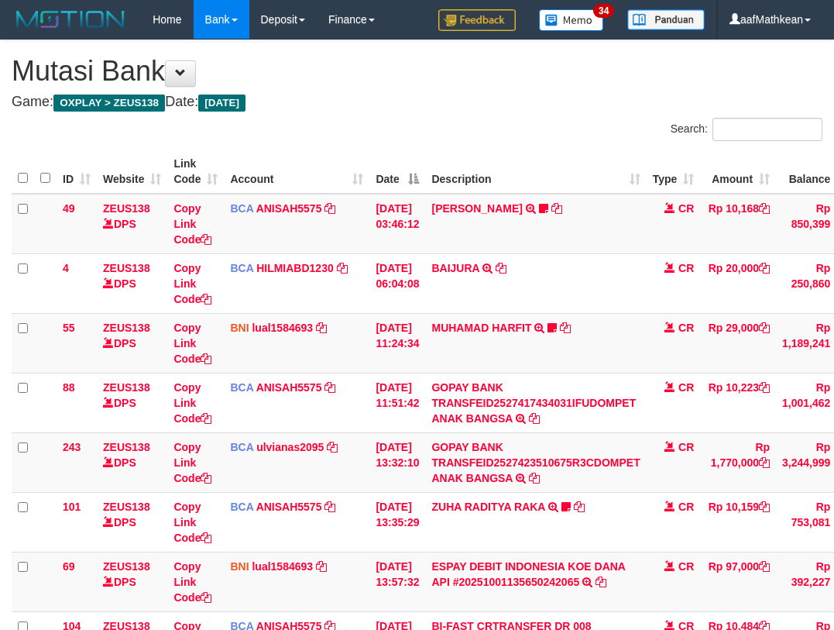
scroll to position [224, 75]
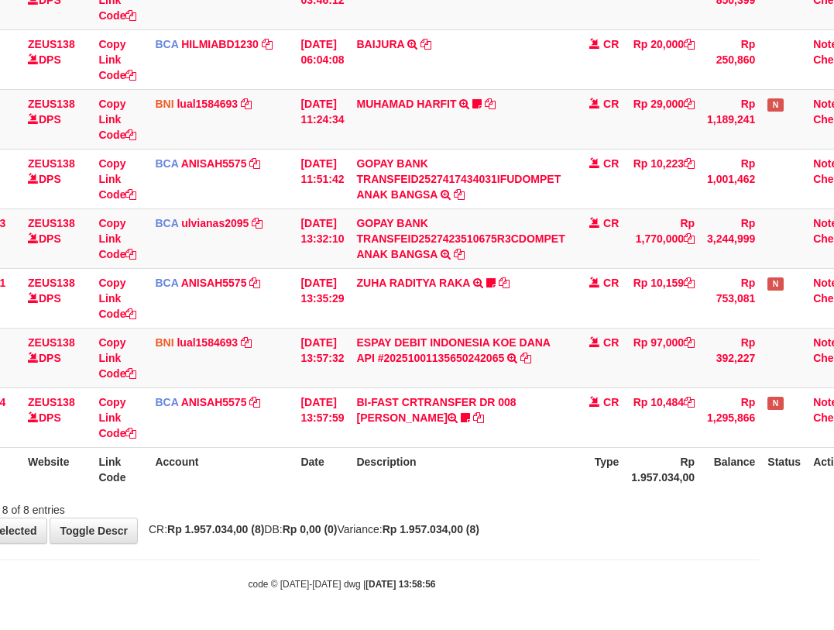
click at [369, 548] on body "Toggle navigation Home Bank Account List Load By Website Group [OXPLAY] ZEUS138…" at bounding box center [342, 203] width 834 height 854
click at [591, 501] on body "Toggle navigation Home Bank Account List Load By Website Group [OXPLAY] ZEUS138…" at bounding box center [342, 203] width 834 height 854
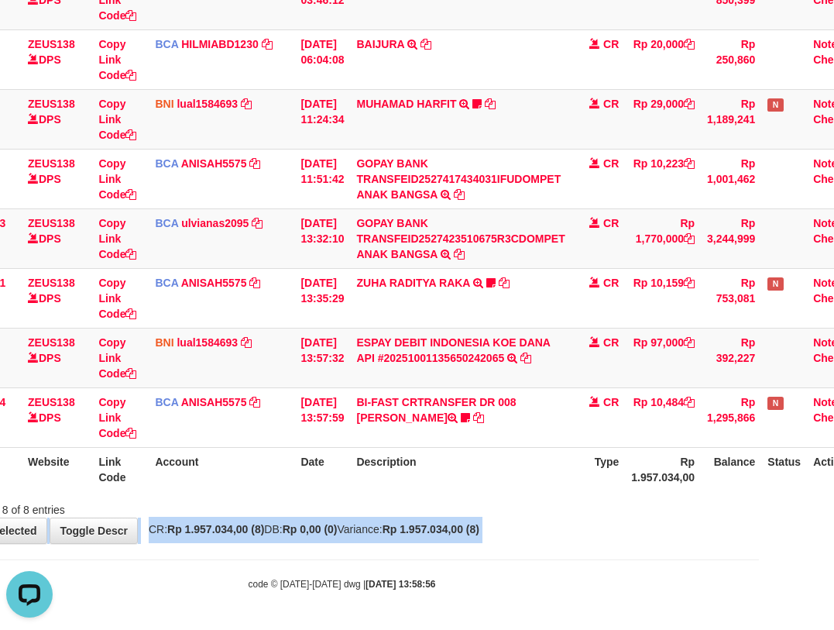
scroll to position [0, 0]
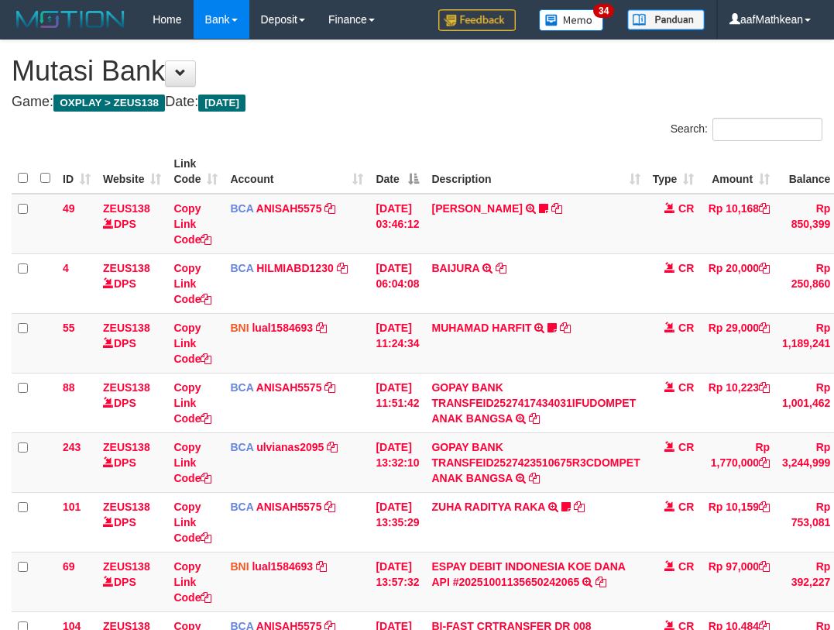
scroll to position [224, 75]
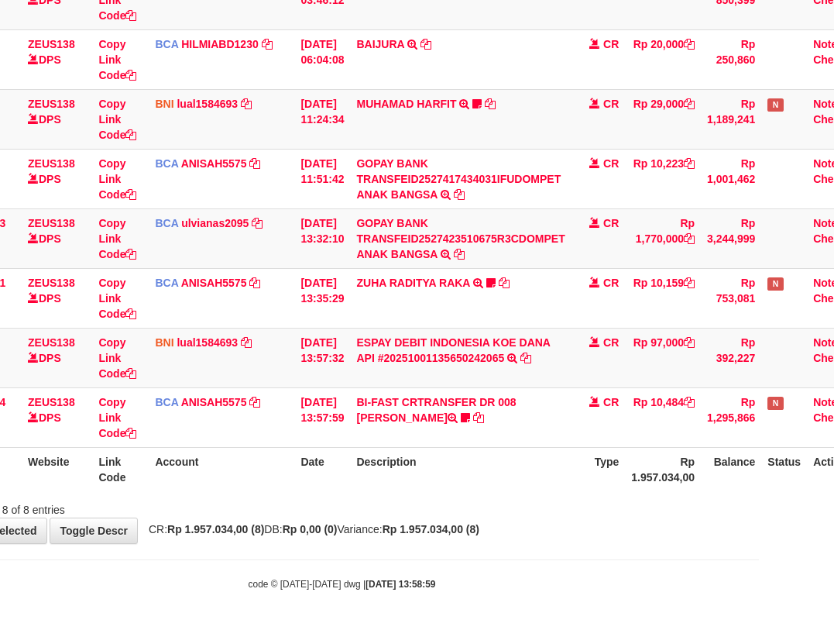
click at [466, 455] on th "Description" at bounding box center [460, 469] width 221 height 44
click at [474, 456] on th "Description" at bounding box center [460, 469] width 221 height 44
drag, startPoint x: 472, startPoint y: 457, endPoint x: 479, endPoint y: 455, distance: 7.9
click at [475, 457] on th "Description" at bounding box center [460, 469] width 221 height 44
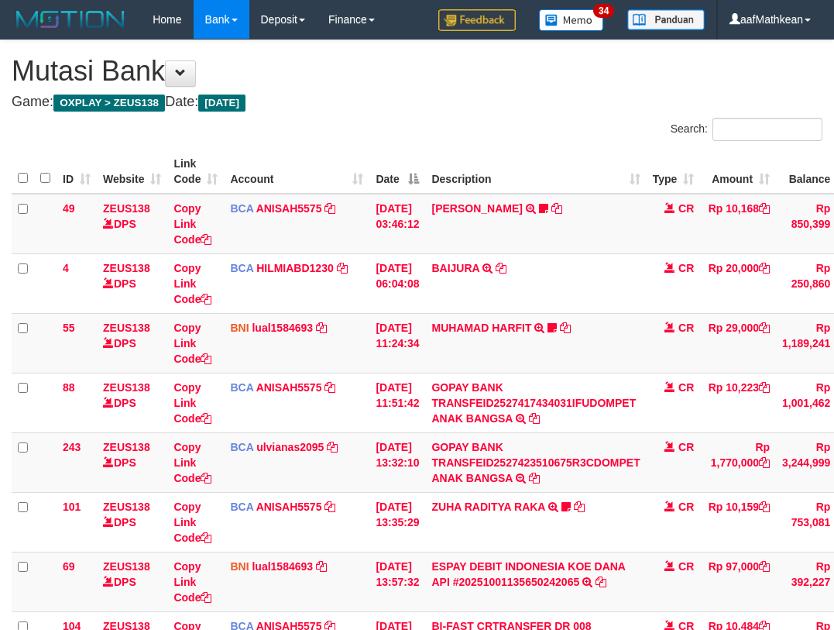
scroll to position [224, 75]
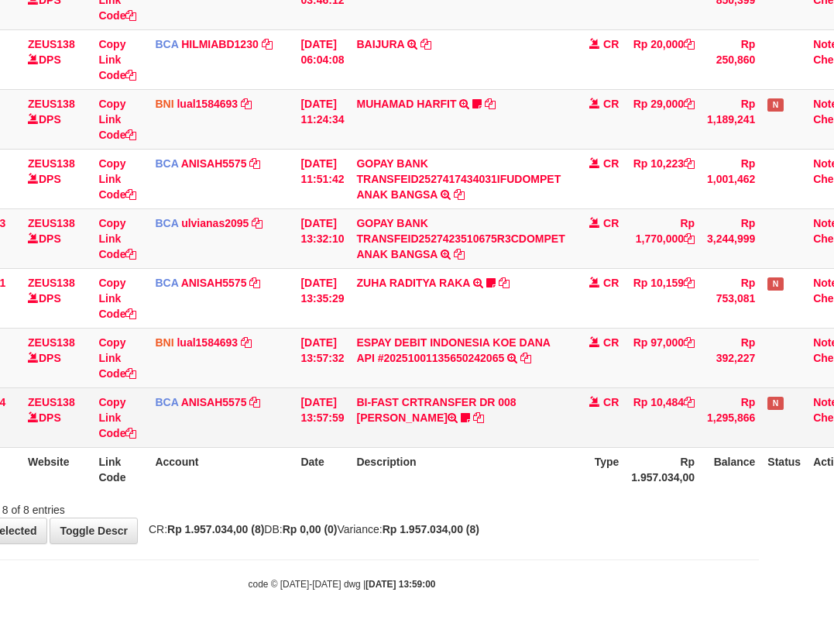
click at [555, 460] on th "Description" at bounding box center [460, 469] width 221 height 44
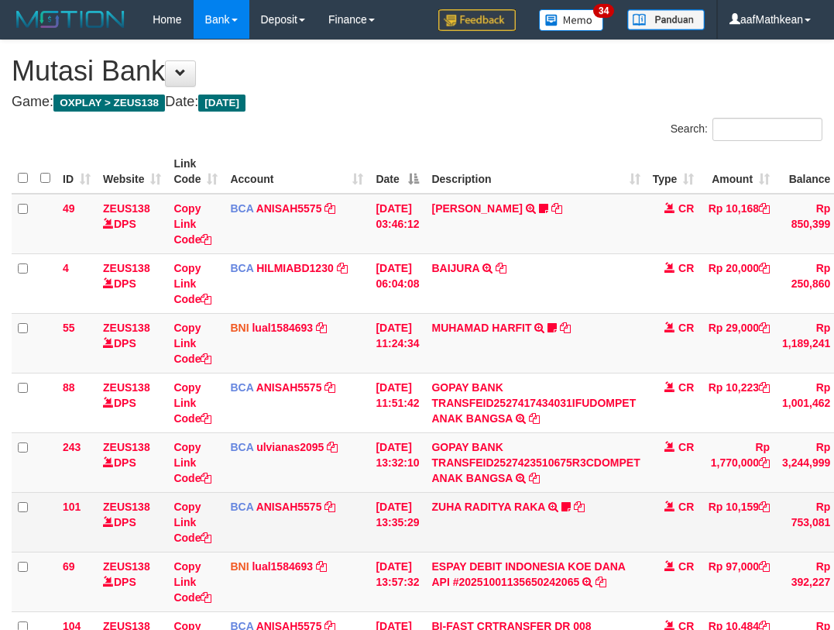
scroll to position [224, 75]
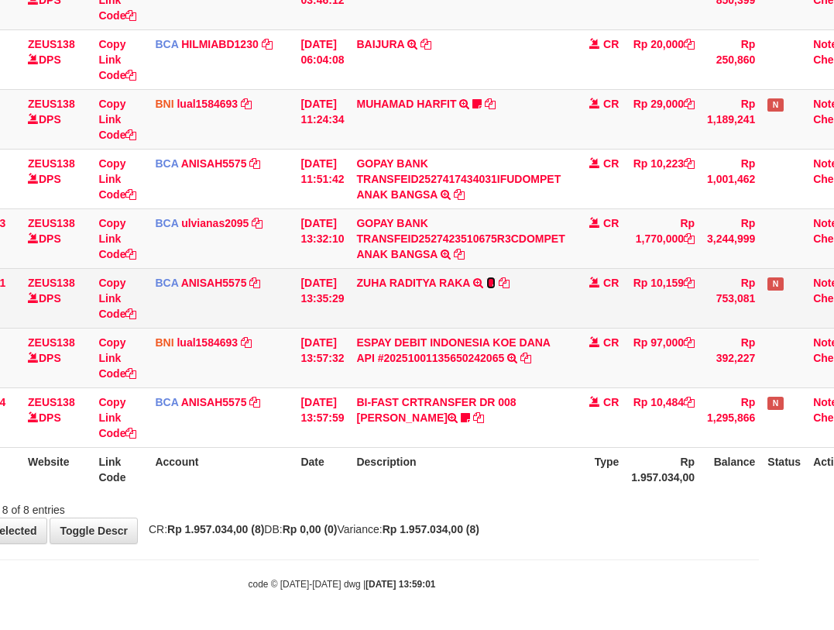
click at [496, 282] on icon at bounding box center [490, 282] width 9 height 11
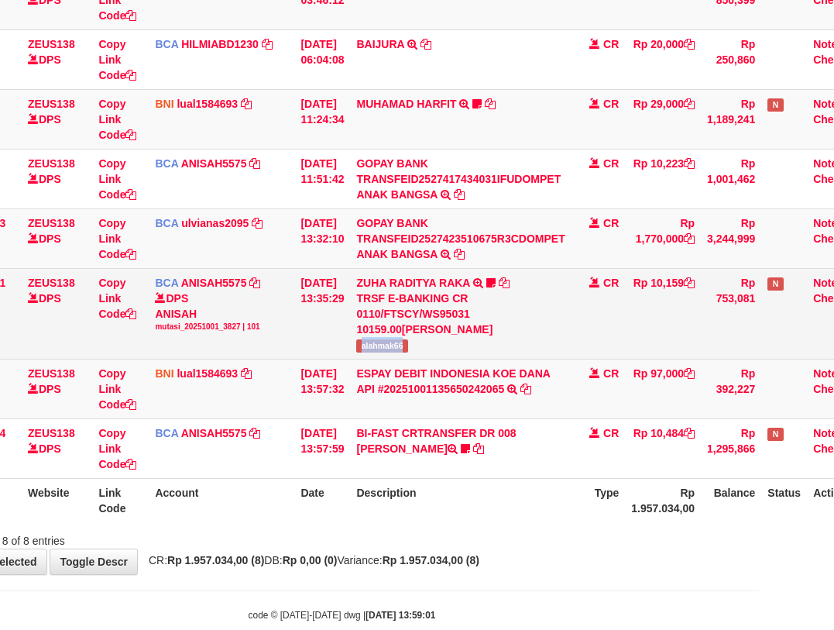
drag, startPoint x: 369, startPoint y: 343, endPoint x: 586, endPoint y: 273, distance: 228.5
click at [464, 339] on td "ZUHA RADITYA RAKA TRSF E-BANKING CR 0110/FTSCY/WS95031 10159.00ZUHA RADITYA RAK…" at bounding box center [460, 313] width 221 height 91
copy span "alahmak66"
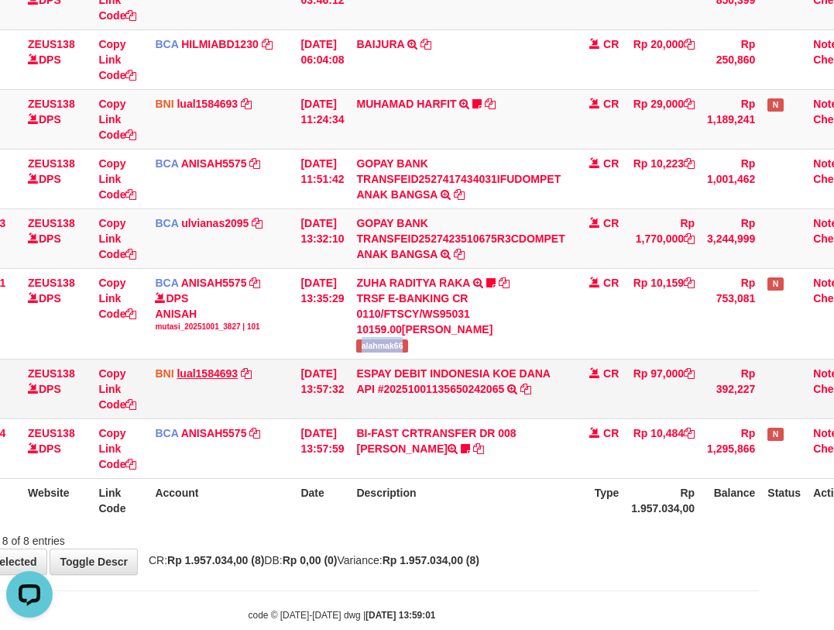
scroll to position [0, 0]
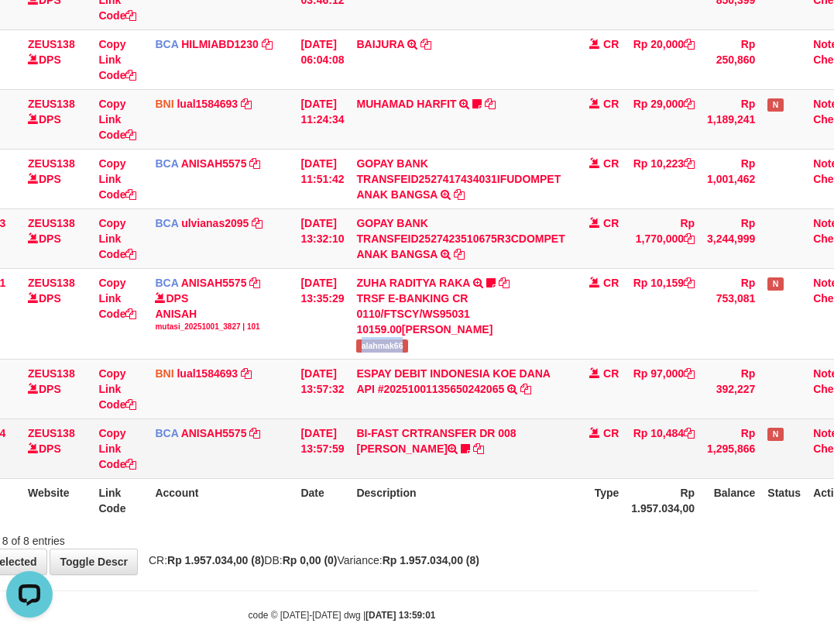
click at [295, 444] on tr "104 ZEUS138 DPS Copy Link Code BCA ANISAH5575 DPS ANISAH mutasi_20251001_3827 |…" at bounding box center [403, 448] width 934 height 60
drag, startPoint x: 374, startPoint y: 440, endPoint x: 381, endPoint y: 444, distance: 8.0
click at [374, 441] on td "BI-FAST CRTRANSFER DR 008 BAYU DARMAWAN DARMAWAN0107" at bounding box center [460, 448] width 221 height 60
drag, startPoint x: 394, startPoint y: 448, endPoint x: 453, endPoint y: 445, distance: 58.9
click at [397, 448] on td "BI-FAST CRTRANSFER DR 008 BAYU DARMAWAN DARMAWAN0107" at bounding box center [460, 448] width 221 height 60
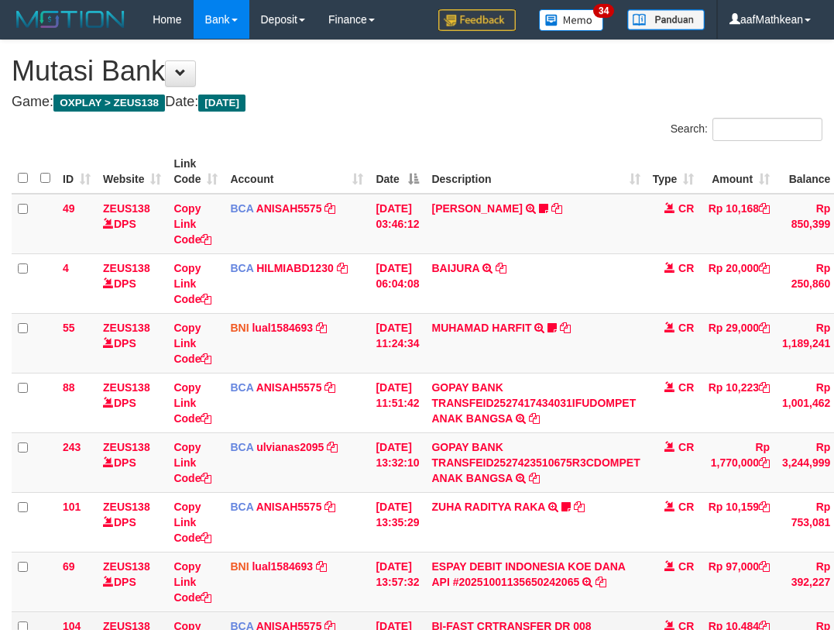
scroll to position [224, 75]
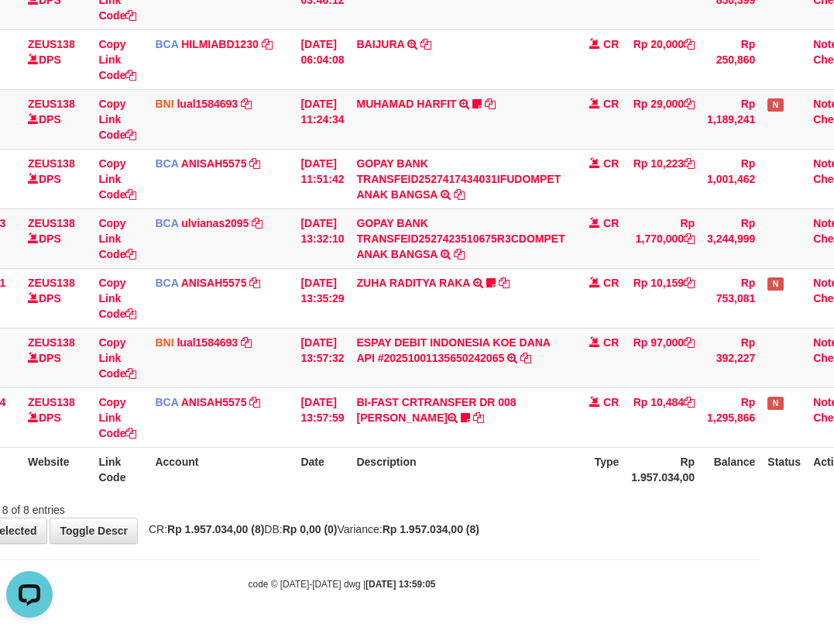
click at [479, 530] on strong "Rp 1.957.034,00 (8)" at bounding box center [431, 529] width 97 height 12
click at [479, 531] on strong "Rp 1.957.034,00 (8)" at bounding box center [431, 529] width 97 height 12
drag, startPoint x: 521, startPoint y: 531, endPoint x: 519, endPoint y: 523, distance: 8.1
click at [479, 530] on strong "Rp 1.957.034,00 (8)" at bounding box center [431, 529] width 97 height 12
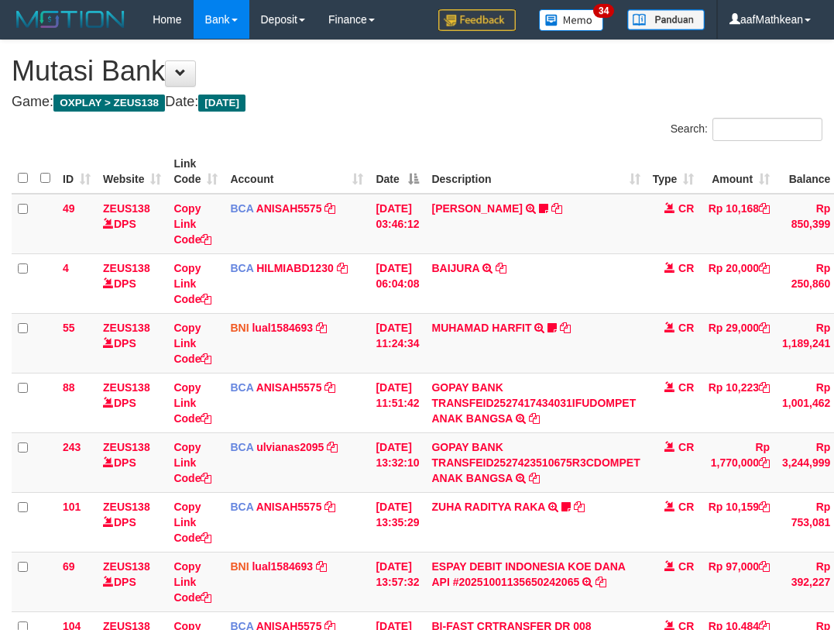
scroll to position [224, 75]
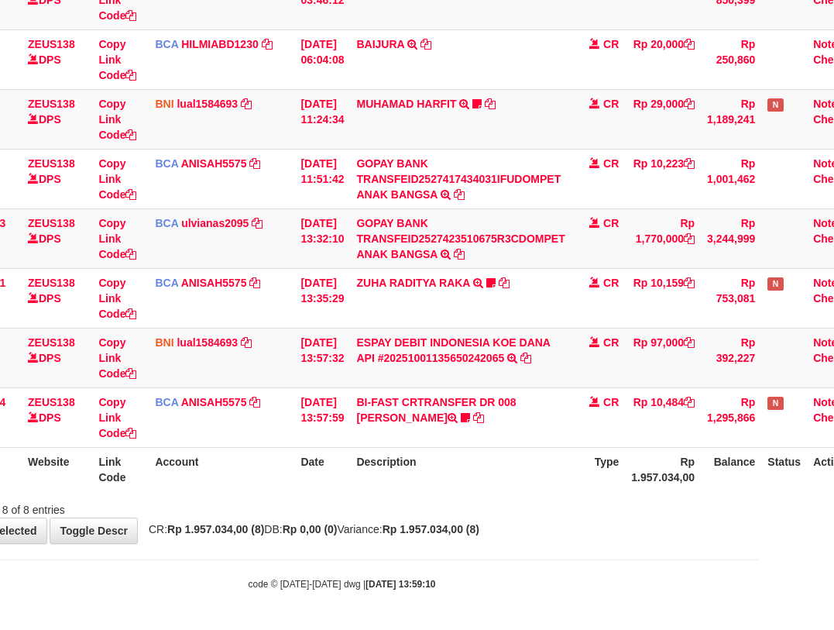
click at [541, 515] on div "Showing 1 to 8 of 8 entries" at bounding box center [342, 507] width 834 height 22
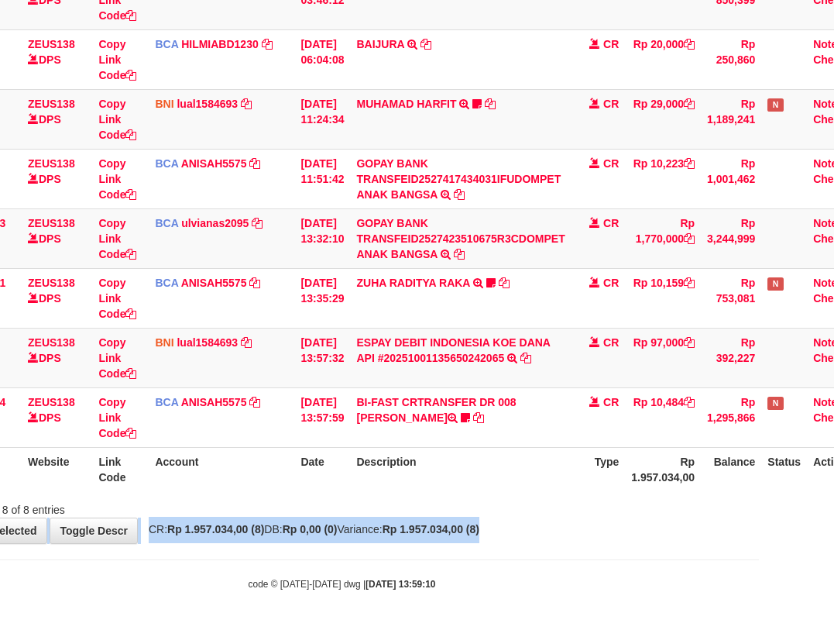
drag, startPoint x: 538, startPoint y: 515, endPoint x: 837, endPoint y: 518, distance: 299.8
click at [759, 523] on html "Toggle navigation Home Bank Account List Load By Website Group [OXPLAY] ZEUS138…" at bounding box center [342, 203] width 834 height 854
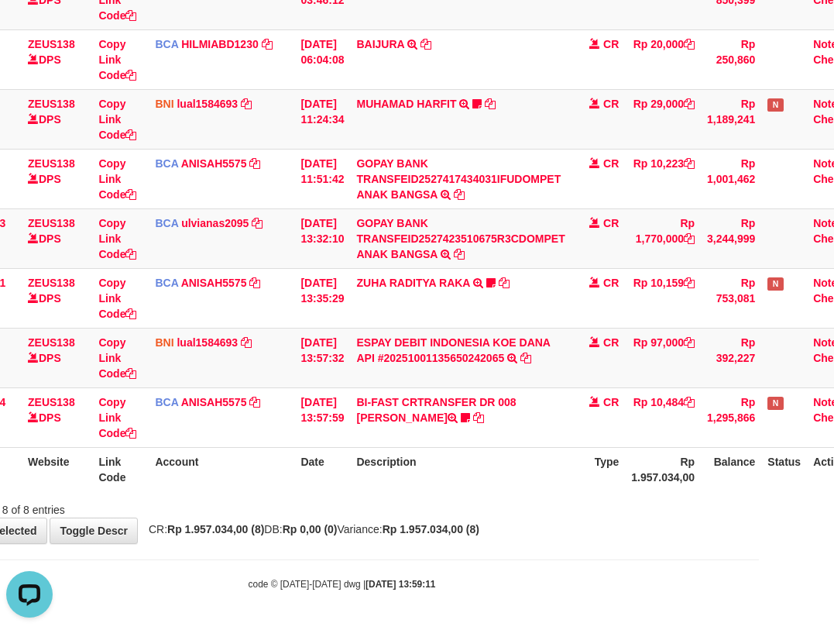
click at [349, 496] on div at bounding box center [516, 496] width 486 height 1
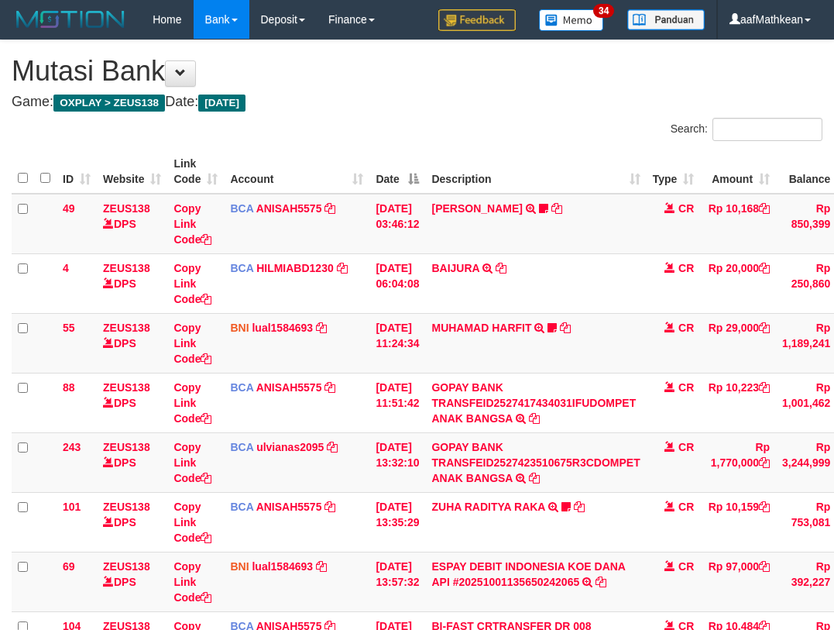
scroll to position [224, 75]
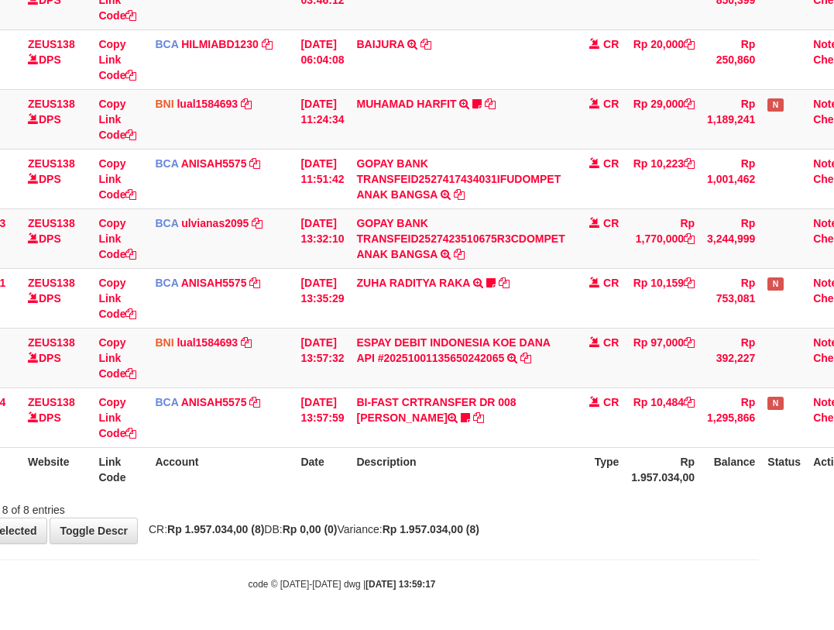
click at [558, 503] on div "Showing 1 to 8 of 8 entries" at bounding box center [342, 507] width 834 height 22
drag, startPoint x: 556, startPoint y: 506, endPoint x: 842, endPoint y: 492, distance: 286.1
click at [557, 507] on div "Showing 1 to 8 of 8 entries" at bounding box center [342, 507] width 834 height 22
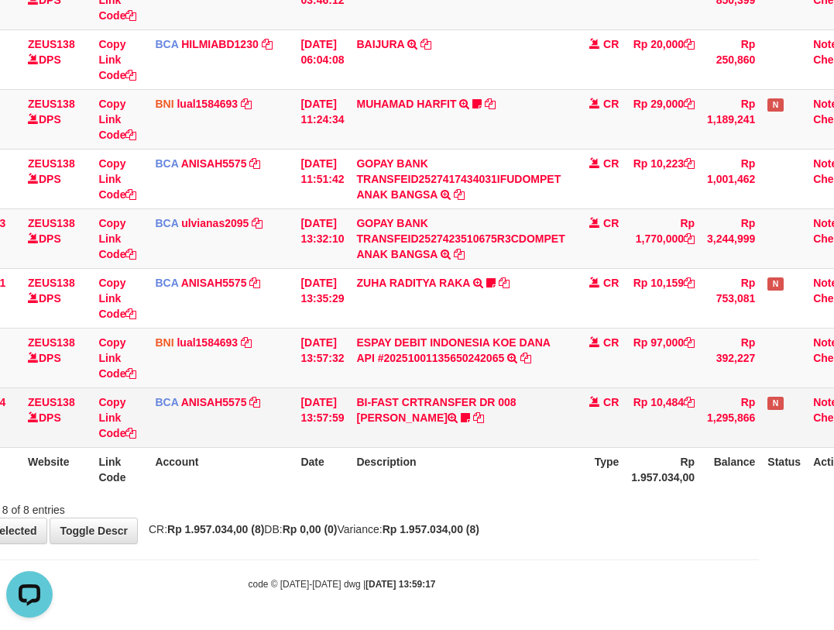
drag, startPoint x: 412, startPoint y: 401, endPoint x: 465, endPoint y: 408, distance: 53.1
click at [415, 407] on td "BI-FAST CRTRANSFER DR 008 BAYU DARMAWAN DARMAWAN0107" at bounding box center [460, 417] width 221 height 60
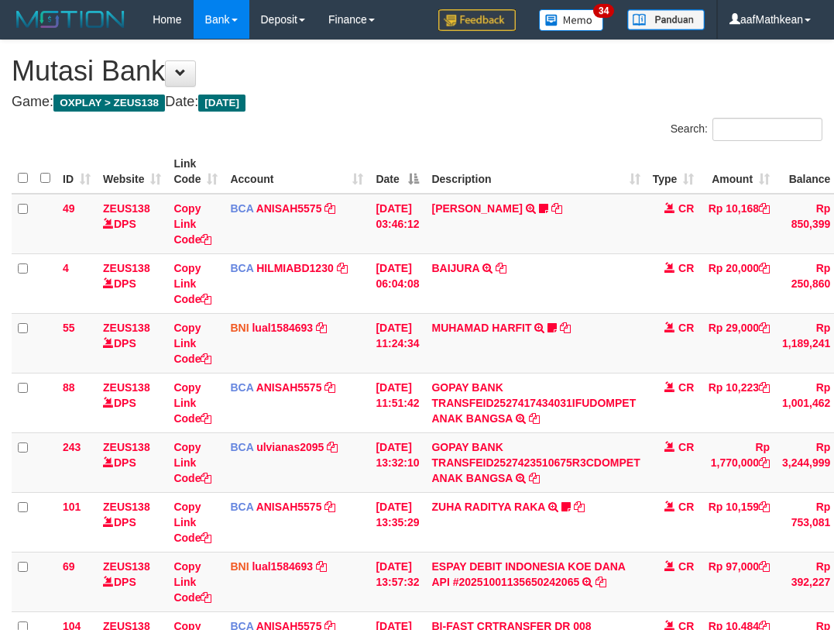
scroll to position [224, 75]
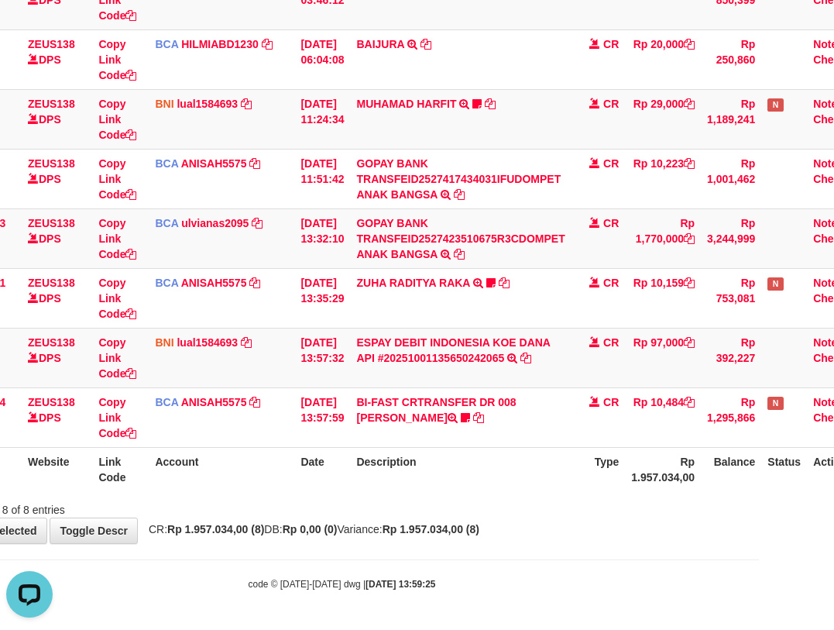
drag, startPoint x: 341, startPoint y: 445, endPoint x: 386, endPoint y: 463, distance: 49.0
click at [344, 447] on table "ID Website Link Code Account Date Description Type Amount Balance Status Action…" at bounding box center [403, 208] width 934 height 565
drag, startPoint x: 386, startPoint y: 463, endPoint x: 711, endPoint y: 455, distance: 324.6
click at [688, 456] on tr "ID Website Link Code Account Date Description Type Rp 1.957.034,00 Balance Stat…" at bounding box center [403, 469] width 934 height 44
click at [407, 455] on th "Description" at bounding box center [460, 469] width 221 height 44
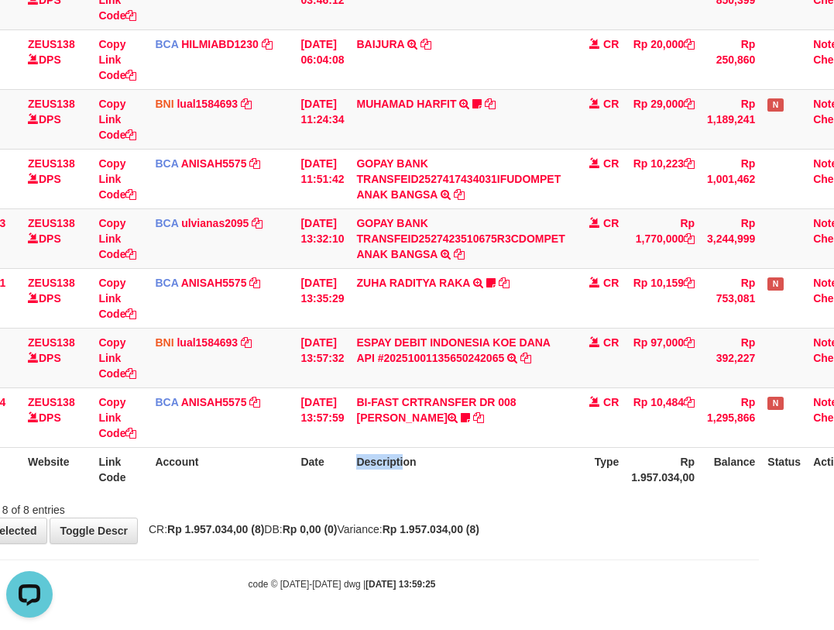
drag, startPoint x: 411, startPoint y: 455, endPoint x: 423, endPoint y: 454, distance: 11.6
click at [418, 457] on th "Description" at bounding box center [460, 469] width 221 height 44
click at [435, 453] on th "Description" at bounding box center [460, 469] width 221 height 44
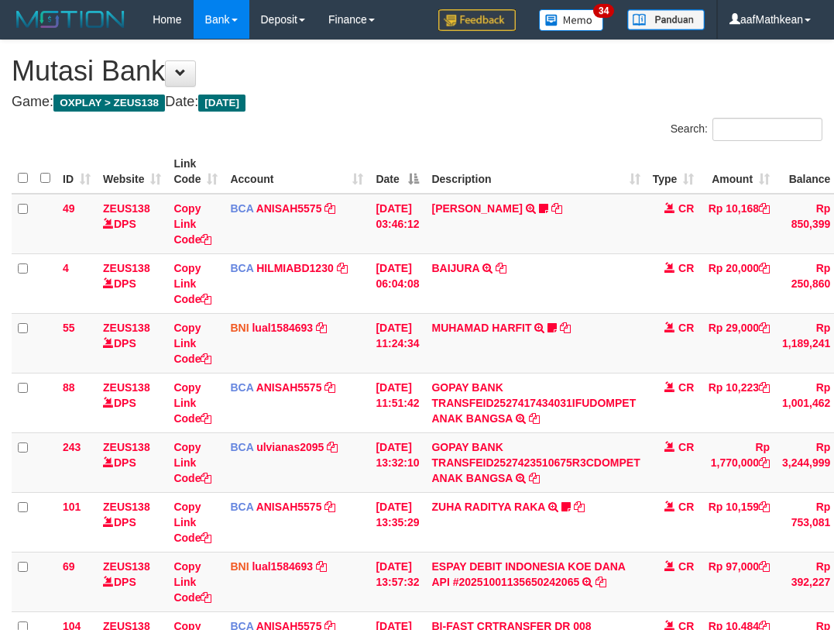
scroll to position [224, 75]
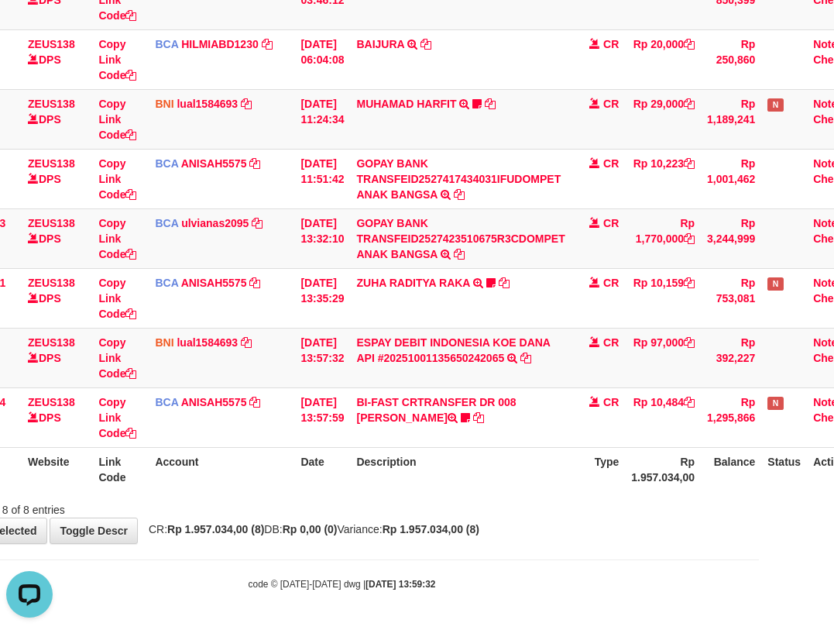
click at [459, 469] on th "Description" at bounding box center [460, 469] width 221 height 44
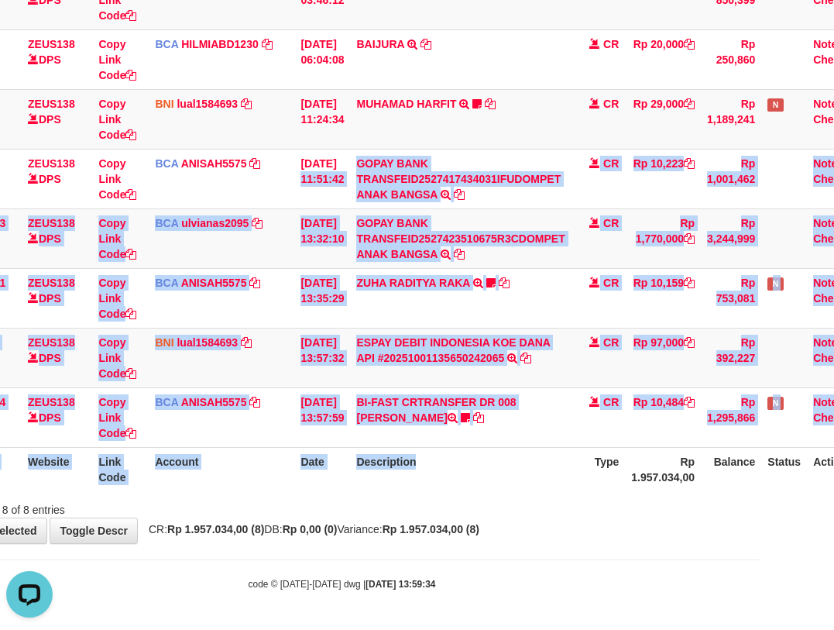
drag, startPoint x: 540, startPoint y: 475, endPoint x: 648, endPoint y: 585, distance: 153.9
click at [636, 578] on body "Toggle navigation Home Bank Account List Load By Website Group [OXPLAY] ZEUS138…" at bounding box center [342, 203] width 834 height 854
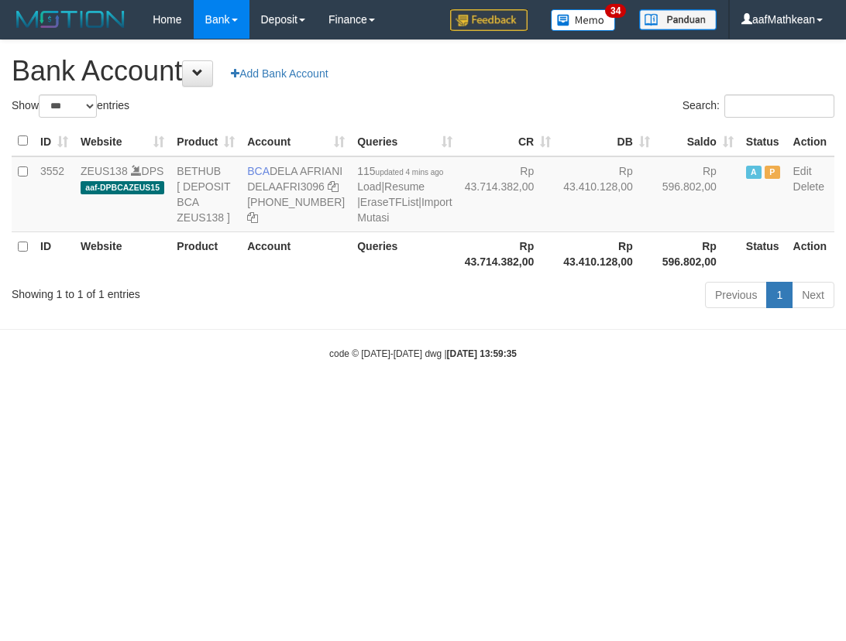
select select "***"
drag, startPoint x: 272, startPoint y: 165, endPoint x: 327, endPoint y: 245, distance: 96.9
click at [294, 187] on td "BCA DELA AFRIANI DELAAFRI3096 869-245-8639" at bounding box center [296, 194] width 110 height 76
copy td "DELA AFRIANI"
click at [222, 400] on body "Toggle navigation Home Bank Account List Load By Website Group [OXPLAY] ZEUS138…" at bounding box center [423, 200] width 846 height 400
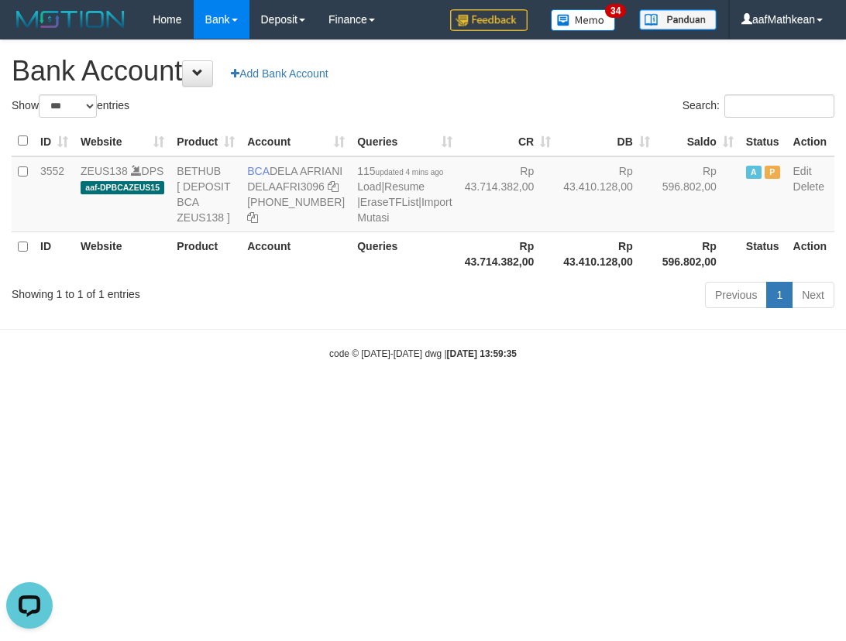
drag, startPoint x: -46, startPoint y: 301, endPoint x: -71, endPoint y: 281, distance: 32.1
click at [0, 281] on html "Toggle navigation Home Bank Account List Load By Website Group [OXPLAY] ZEUS138…" at bounding box center [423, 200] width 846 height 400
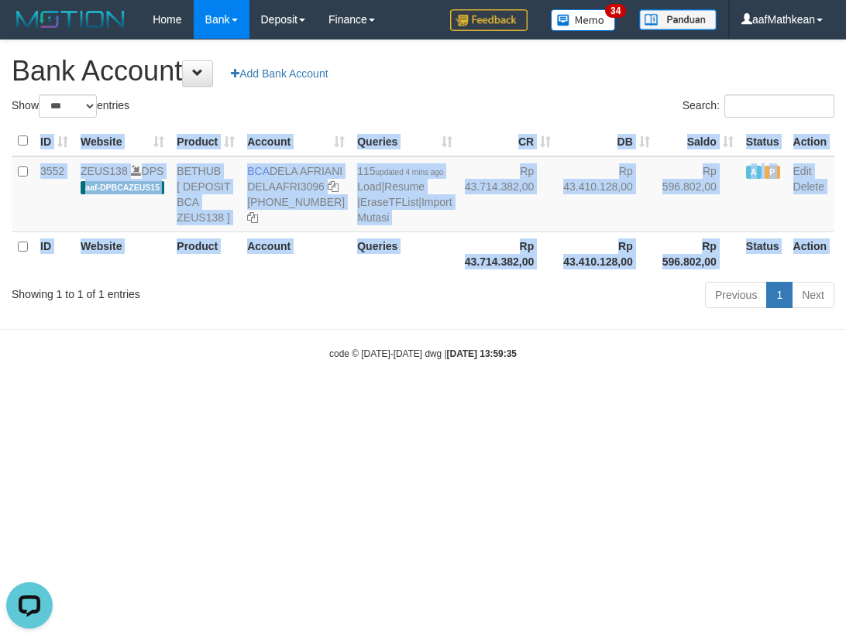
drag, startPoint x: 598, startPoint y: 390, endPoint x: 625, endPoint y: 400, distance: 28.9
click at [603, 394] on body "Toggle navigation Home Bank Account List Load By Website Group [OXPLAY] ZEUS138…" at bounding box center [423, 200] width 846 height 400
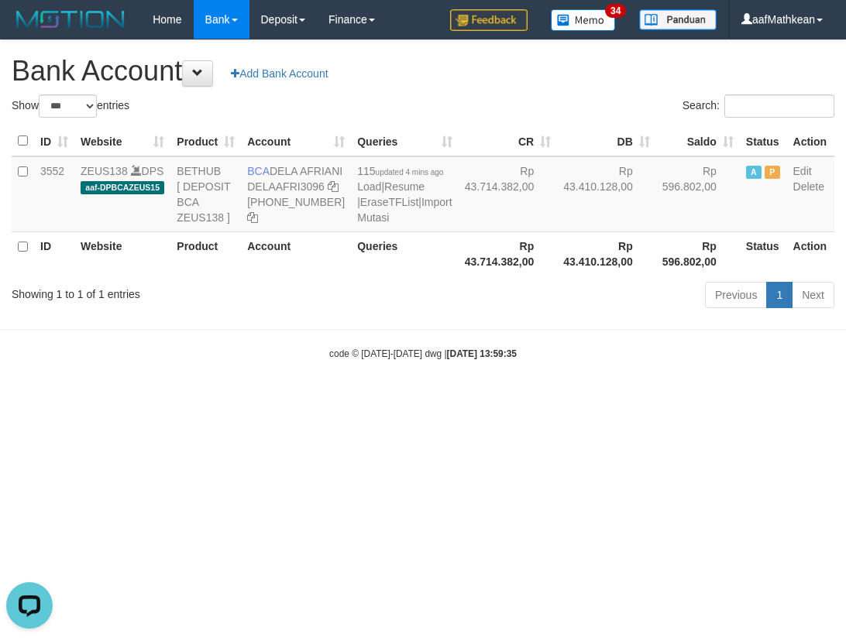
drag, startPoint x: 651, startPoint y: 390, endPoint x: 910, endPoint y: 369, distance: 260.4
click at [845, 369] on html "Toggle navigation Home Bank Account List Load By Website Group [OXPLAY] ZEUS138…" at bounding box center [423, 200] width 846 height 400
select select "***"
drag, startPoint x: 623, startPoint y: 526, endPoint x: 843, endPoint y: 505, distance: 221.7
click at [699, 400] on html "Toggle navigation Home Bank Account List Load By Website Group [OXPLAY] ZEUS138…" at bounding box center [423, 200] width 846 height 400
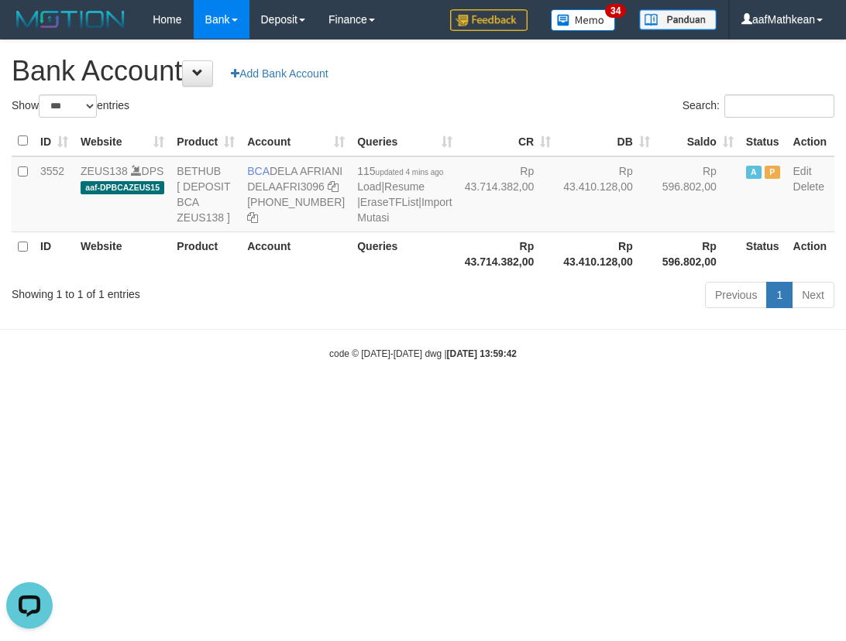
drag, startPoint x: 469, startPoint y: 425, endPoint x: 1294, endPoint y: 391, distance: 825.6
click at [845, 391] on html "Toggle navigation Home Bank Account List Load By Website Group [OXPLAY] ZEUS138…" at bounding box center [423, 200] width 846 height 400
select select "***"
click at [557, 361] on div "code © 2012-2018 dwg | 2025/10/01 13:59:54" at bounding box center [423, 352] width 846 height 15
drag, startPoint x: 549, startPoint y: 406, endPoint x: 503, endPoint y: 345, distance: 76.8
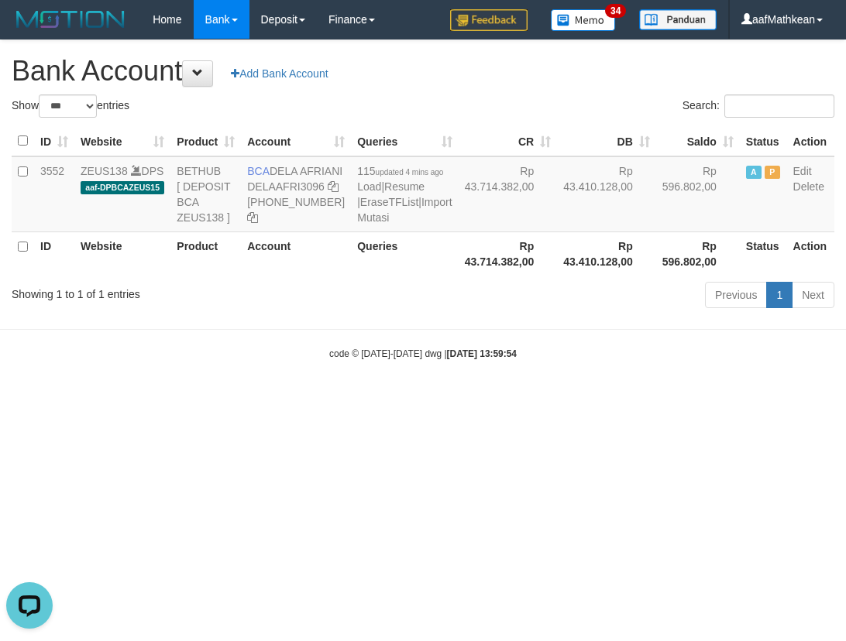
click at [521, 373] on body "Toggle navigation Home Bank Account List Load By Website Group [OXPLAY] ZEUS138…" at bounding box center [423, 200] width 846 height 400
select select "***"
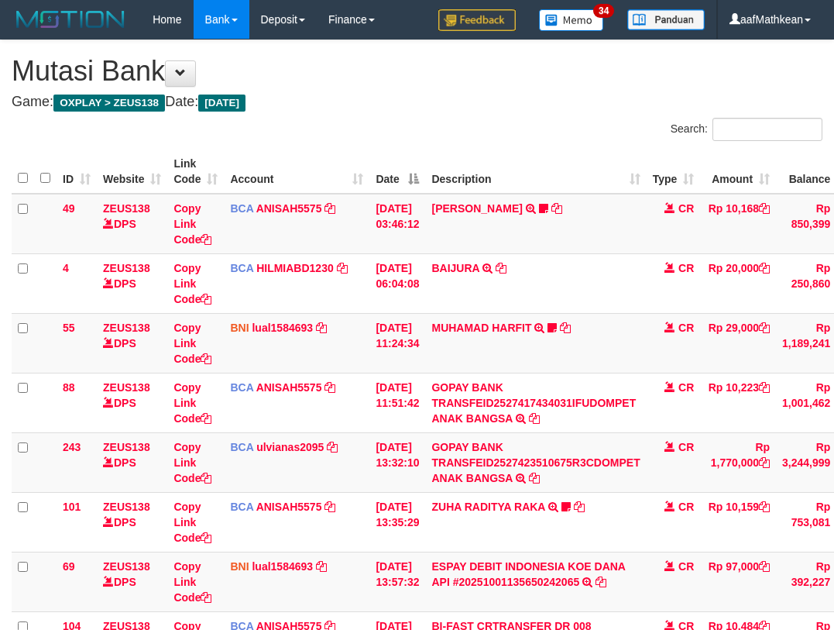
scroll to position [224, 75]
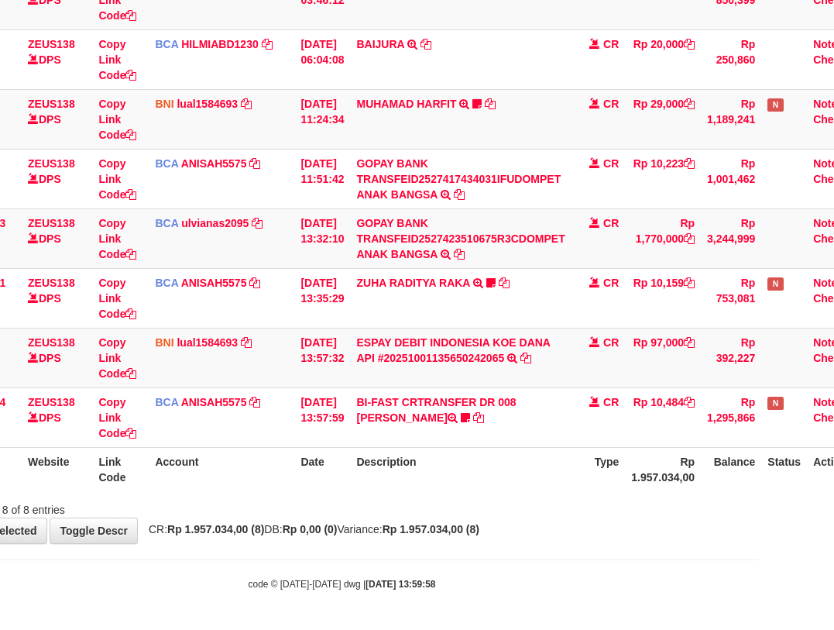
drag, startPoint x: 671, startPoint y: 558, endPoint x: 616, endPoint y: 548, distance: 55.9
click at [659, 556] on body "Toggle navigation Home Bank Account List Load By Website Group [OXPLAY] ZEUS138…" at bounding box center [342, 203] width 834 height 854
drag, startPoint x: 616, startPoint y: 548, endPoint x: 842, endPoint y: 522, distance: 227.6
click at [692, 539] on body "Toggle navigation Home Bank Account List Load By Website Group [OXPLAY] ZEUS138…" at bounding box center [342, 203] width 834 height 854
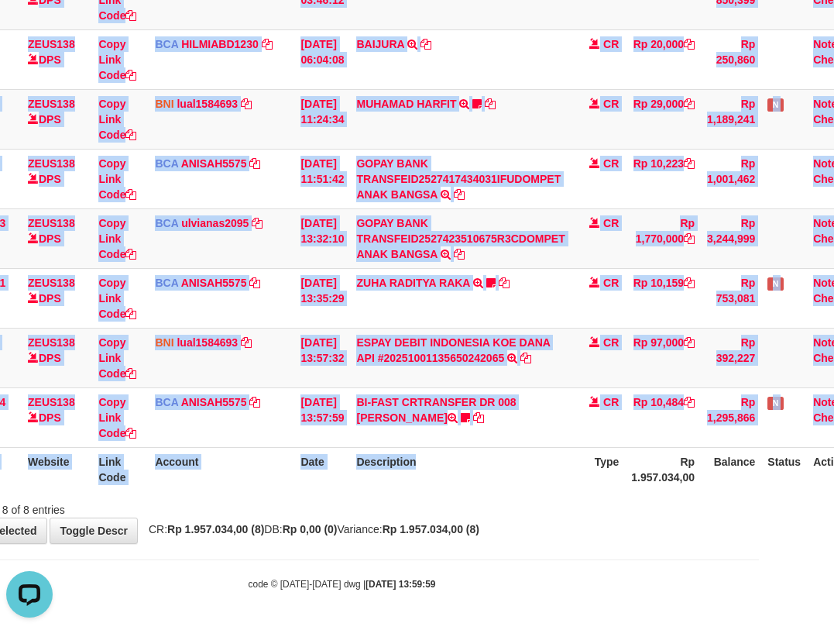
click at [441, 492] on div "ID Website Link Code Account Date Description Type Amount Balance Status Action…" at bounding box center [342, 208] width 834 height 575
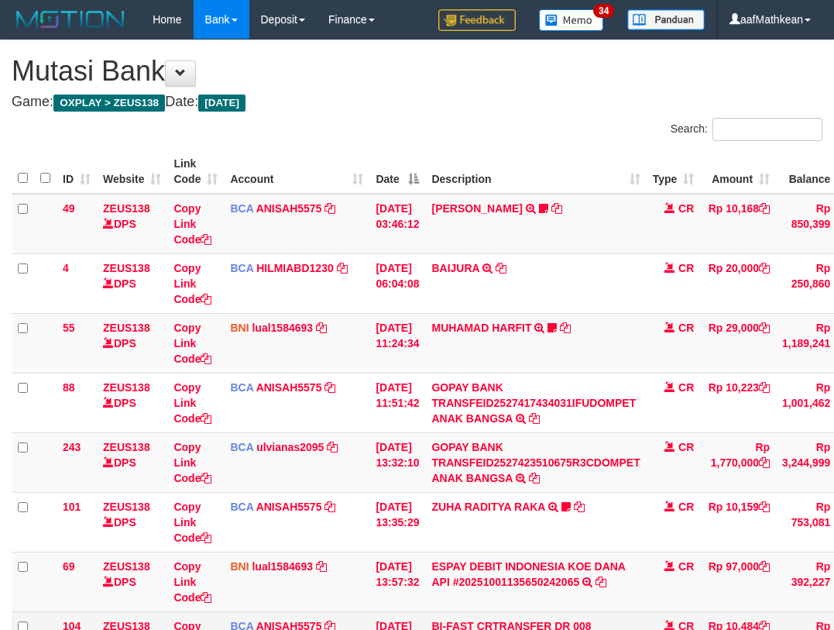
scroll to position [224, 75]
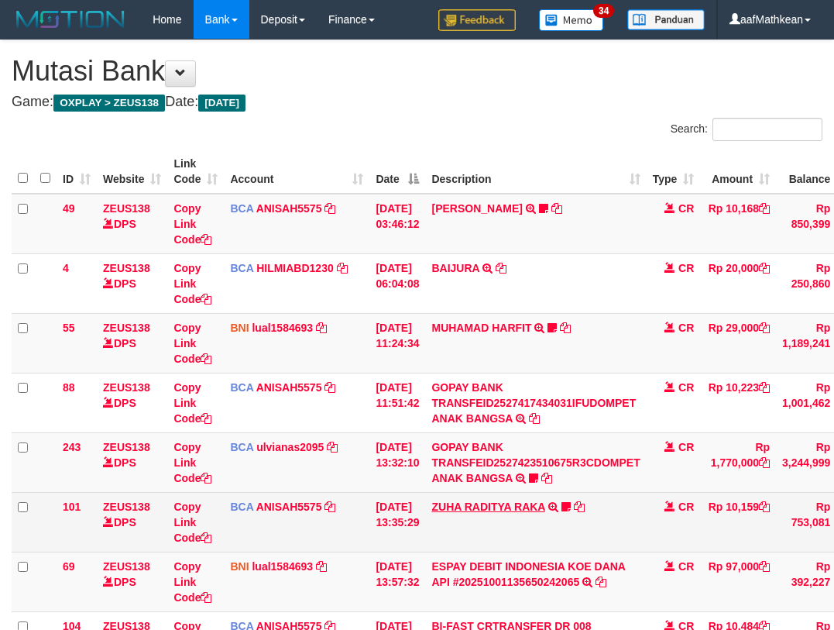
scroll to position [224, 75]
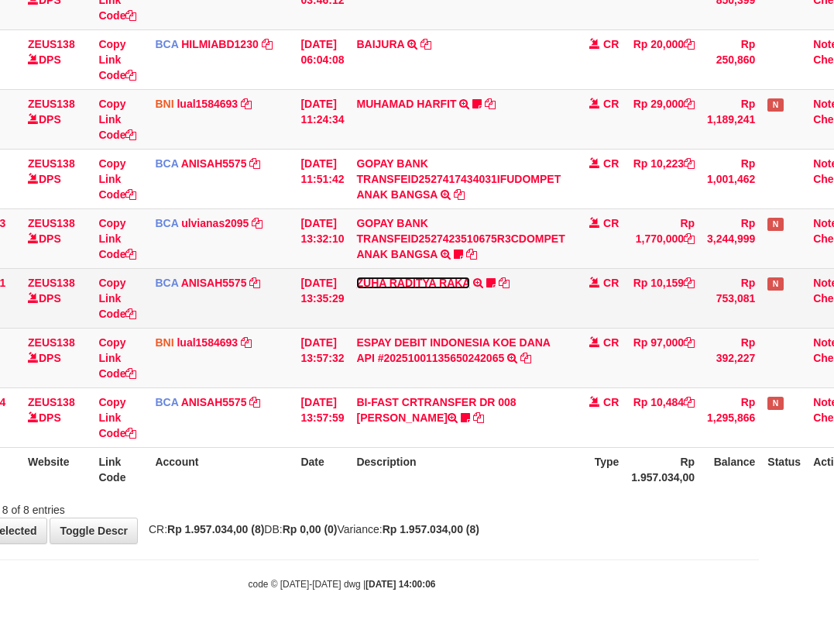
click at [410, 281] on link "ZUHA RADITYA RAKA" at bounding box center [412, 283] width 113 height 12
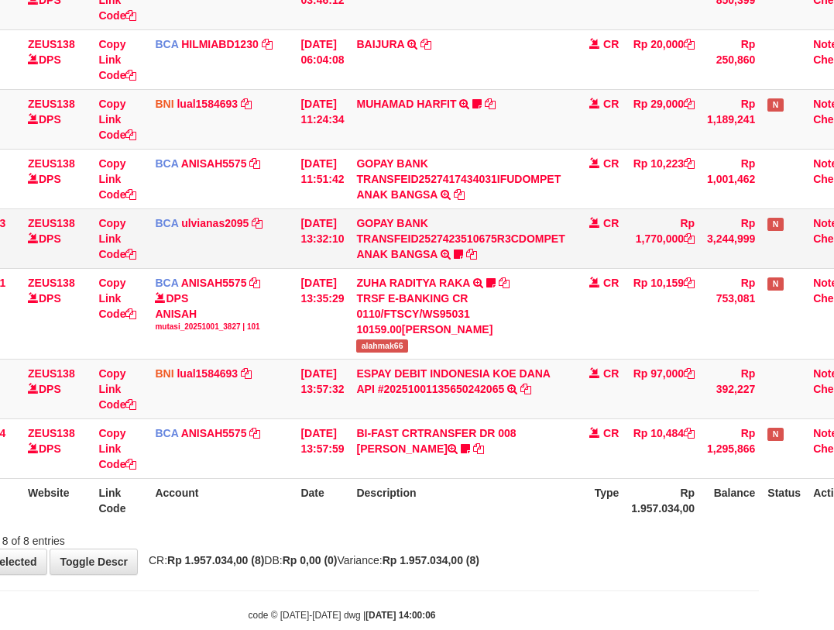
click at [462, 253] on td "GOPAY BANK TRANSFEID2527423510675R3CDOMPET ANAK BANGSA TRSF E-BANKING CR 0110/F…" at bounding box center [460, 238] width 221 height 60
click at [463, 251] on icon at bounding box center [458, 254] width 9 height 11
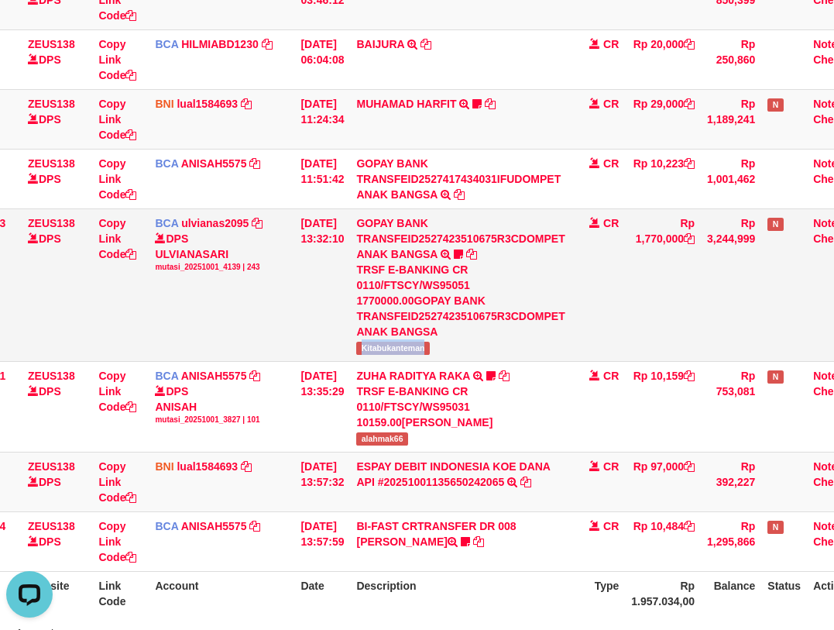
drag, startPoint x: 440, startPoint y: 353, endPoint x: 448, endPoint y: 343, distance: 13.2
click at [443, 349] on td "GOPAY BANK TRANSFEID2527423510675R3CDOMPET ANAK BANGSA TRSF E-BANKING CR 0110/F…" at bounding box center [460, 284] width 221 height 153
copy span "Kitabukanteman"
click at [603, 452] on tbody "49 ZEUS138 DPS Copy Link Code BCA ANISAH5575 DPS ANISAH mutasi_20251001_3827 | …" at bounding box center [403, 271] width 934 height 602
drag, startPoint x: 624, startPoint y: 469, endPoint x: 624, endPoint y: 458, distance: 10.8
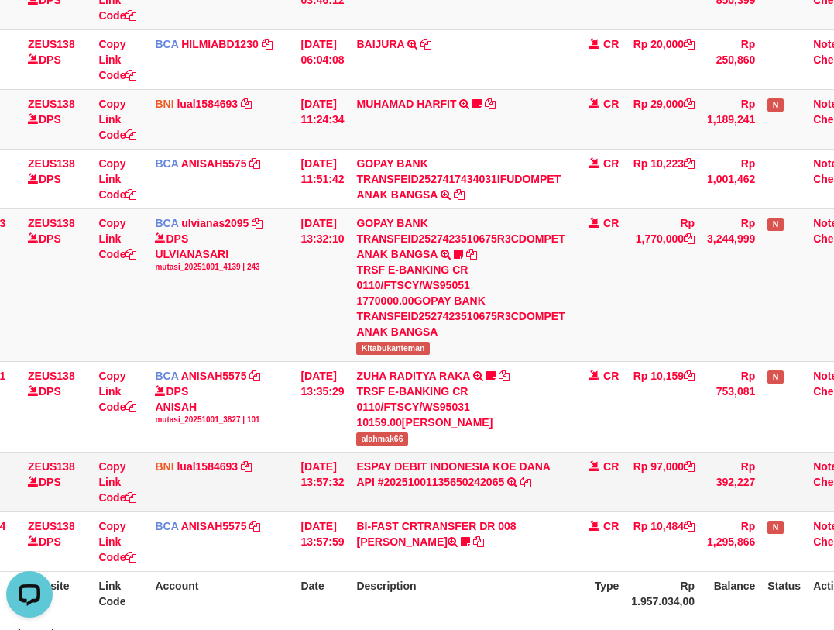
click at [619, 469] on span "CR" at bounding box center [610, 466] width 15 height 12
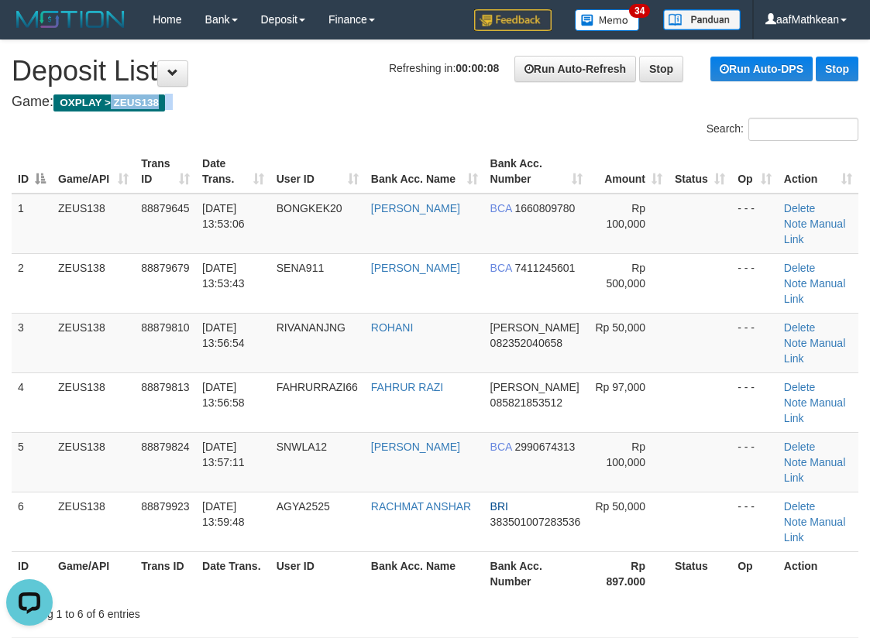
drag, startPoint x: 328, startPoint y: 106, endPoint x: 343, endPoint y: 112, distance: 16.4
click at [373, 142] on div "Search:" at bounding box center [435, 131] width 870 height 27
click at [352, 151] on th "User ID" at bounding box center [317, 171] width 94 height 44
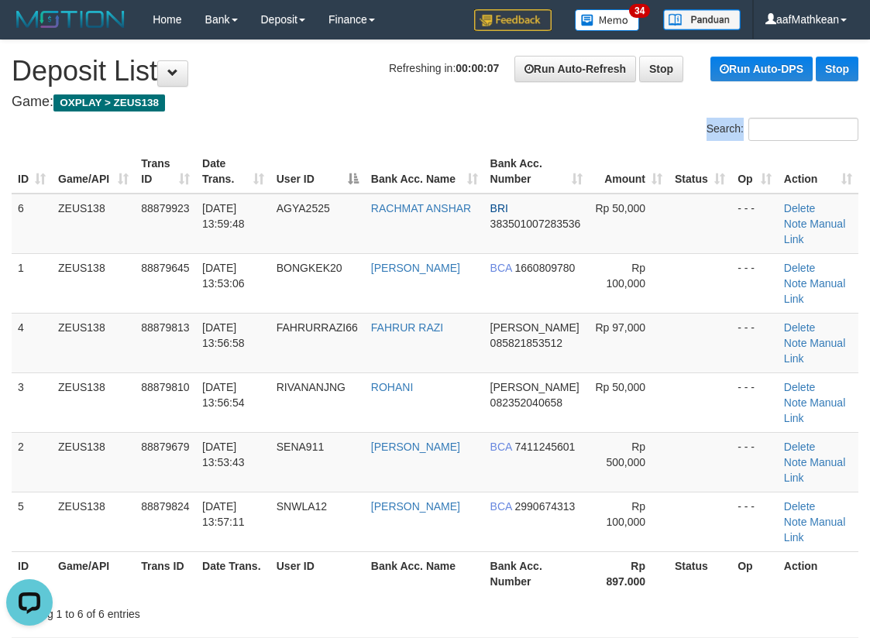
click at [355, 143] on div "Search:" at bounding box center [435, 131] width 870 height 27
click at [366, 142] on div "Search:" at bounding box center [435, 131] width 870 height 27
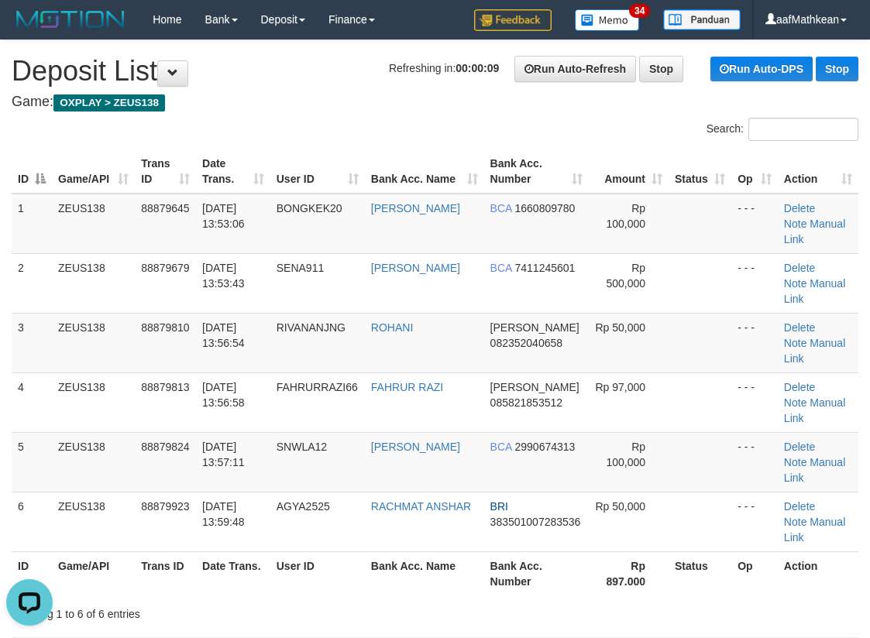
drag, startPoint x: 333, startPoint y: 128, endPoint x: 339, endPoint y: 133, distance: 8.2
click at [338, 132] on div "Search:" at bounding box center [435, 131] width 870 height 27
drag, startPoint x: 353, startPoint y: 146, endPoint x: 345, endPoint y: 141, distance: 9.7
click at [353, 145] on div "Search: ID Game/API Trans ID Date Trans. User ID Bank Acc. Name Bank Acc. Numbe…" at bounding box center [435, 370] width 847 height 504
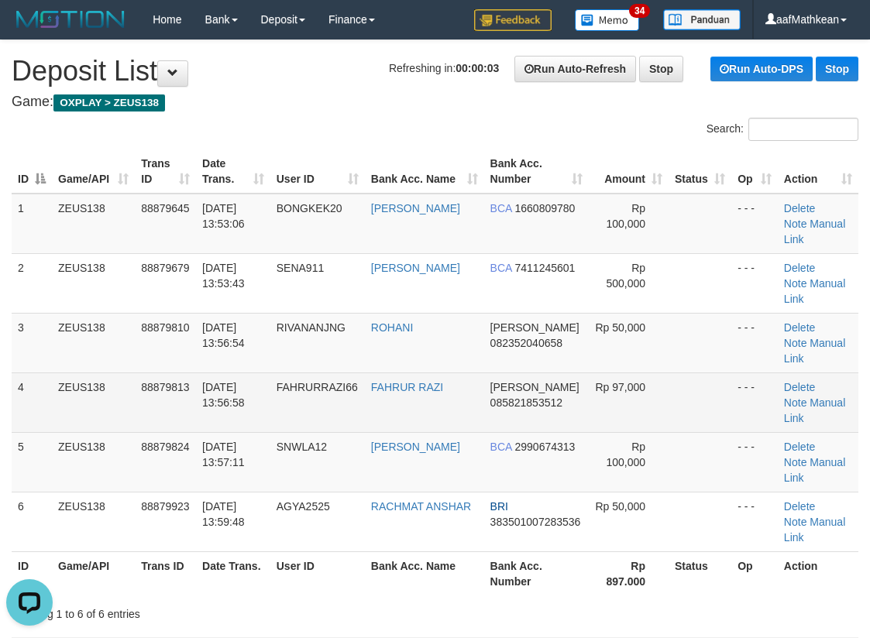
click at [759, 373] on td "- - -" at bounding box center [754, 403] width 46 height 60
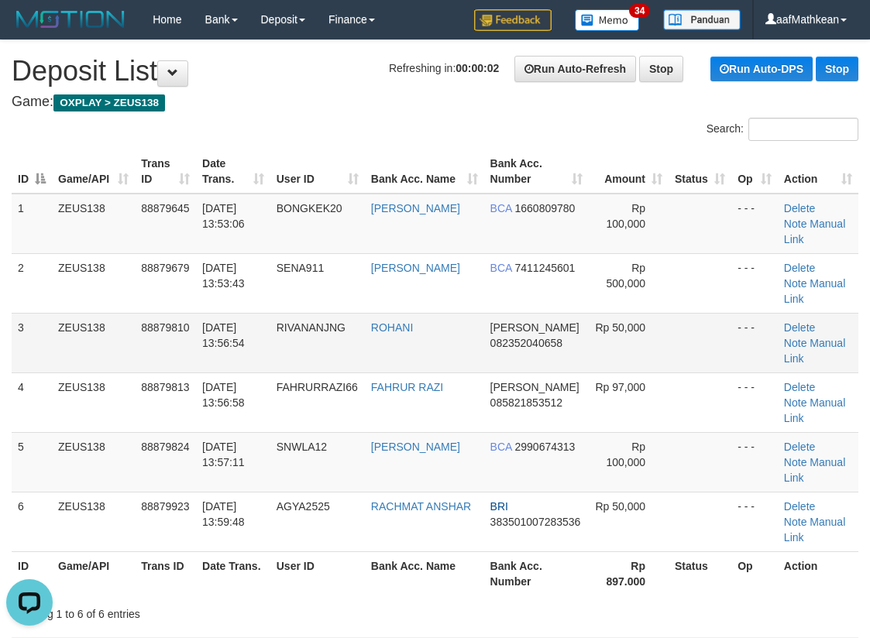
click at [300, 273] on td "SENA911" at bounding box center [317, 283] width 94 height 60
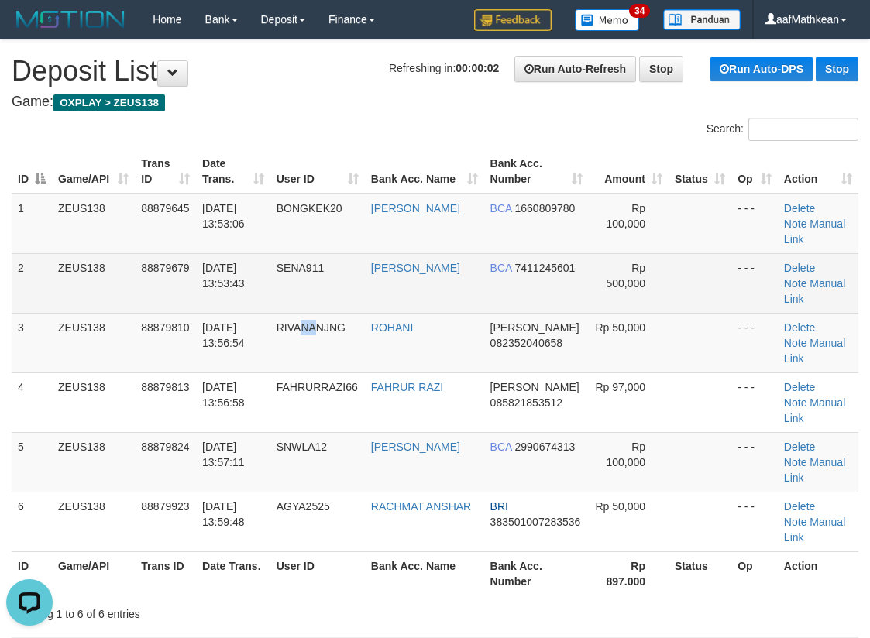
click at [328, 321] on span "RIVANANJNG" at bounding box center [311, 327] width 69 height 12
drag, startPoint x: 356, startPoint y: 273, endPoint x: 347, endPoint y: 277, distance: 10.1
click at [353, 275] on td "SENA911" at bounding box center [317, 283] width 94 height 60
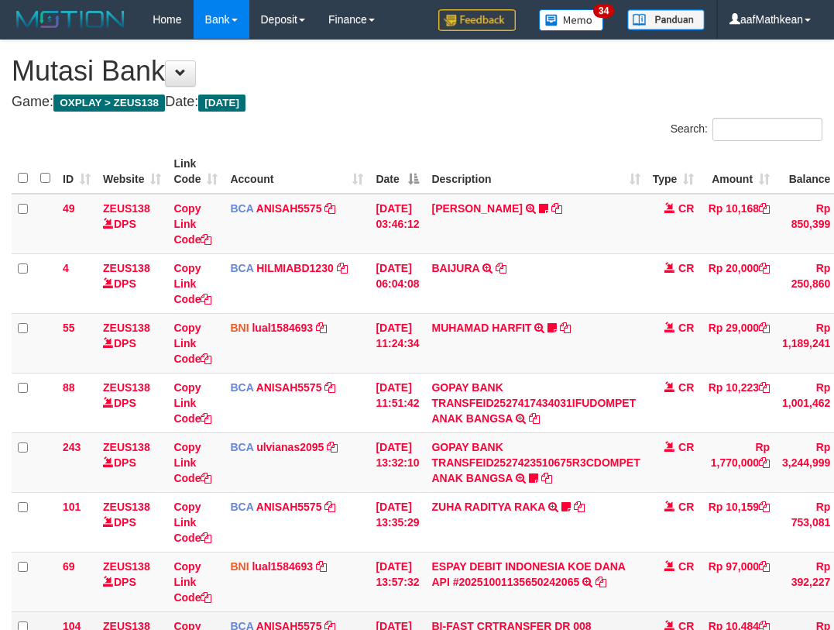
scroll to position [224, 75]
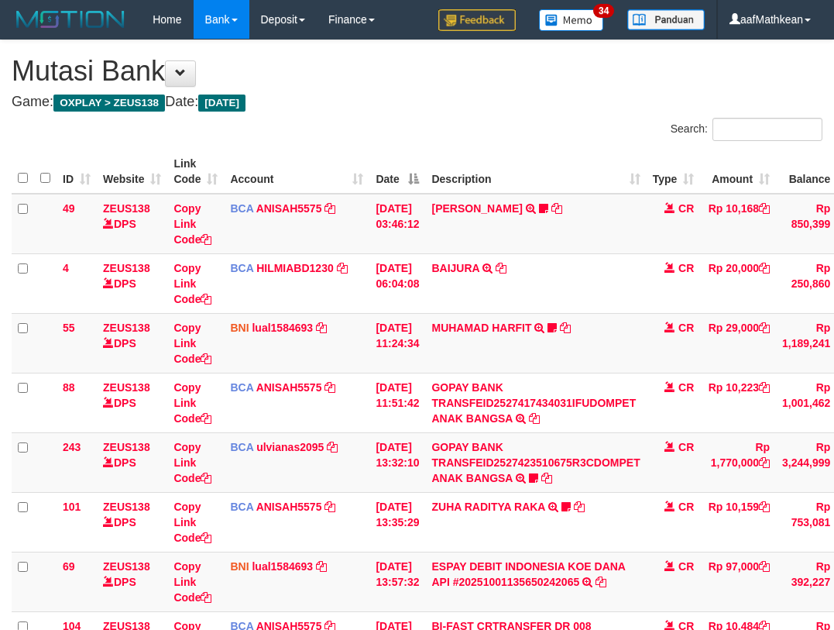
scroll to position [224, 75]
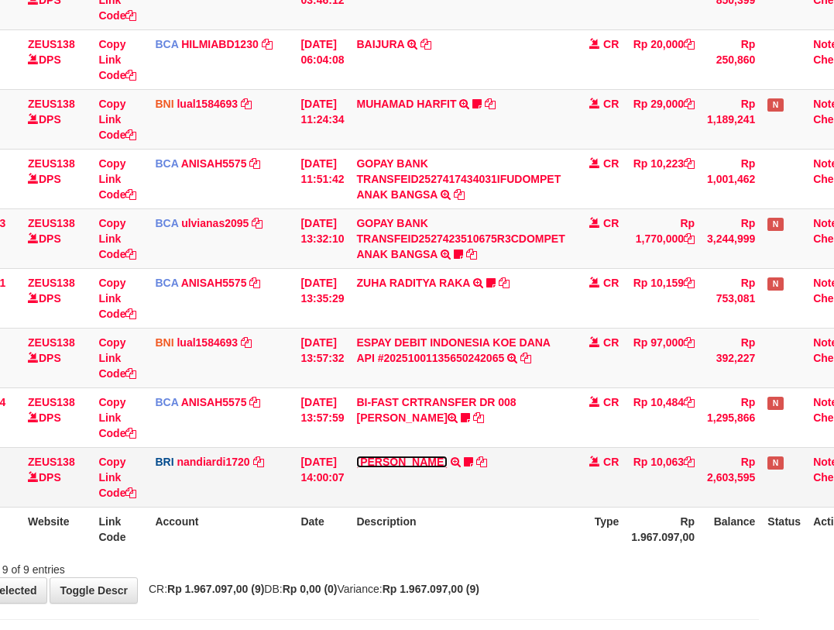
click at [411, 462] on link "DANA ABIYANROFIFS" at bounding box center [401, 461] width 91 height 12
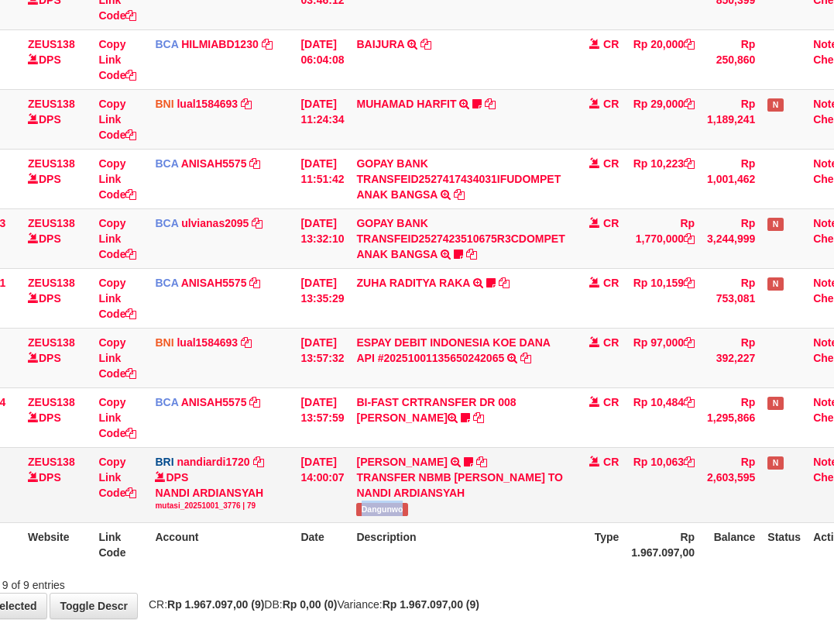
drag, startPoint x: 365, startPoint y: 528, endPoint x: 472, endPoint y: 502, distance: 110.1
click at [417, 522] on td "DANA ABIYANROFIFS TRANSFER NBMB DANA ABIYANROFIFS TO NANDI ARDIANSYAH Dangunwo" at bounding box center [460, 484] width 221 height 75
copy span "Dangunwo"
click at [463, 255] on icon at bounding box center [458, 254] width 9 height 11
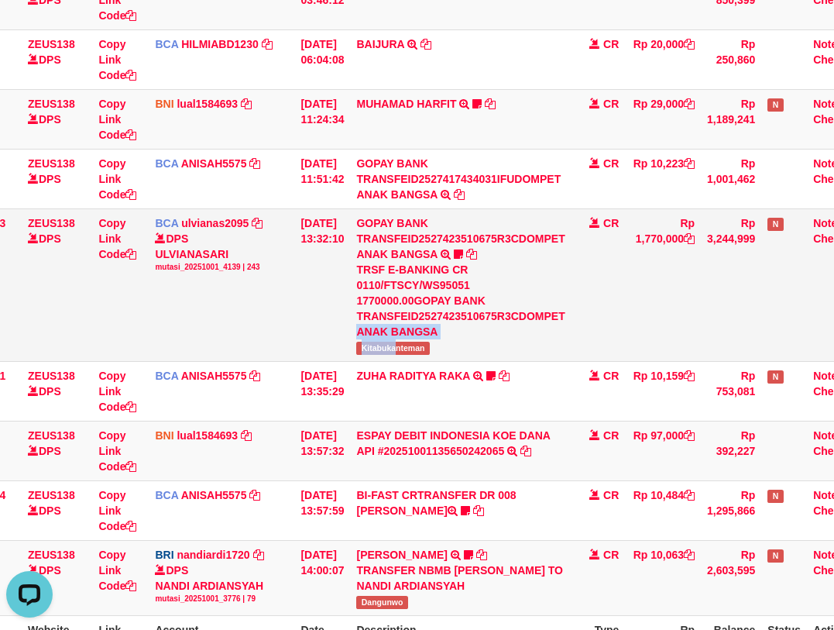
drag, startPoint x: 369, startPoint y: 338, endPoint x: 409, endPoint y: 350, distance: 41.4
click at [409, 350] on td "GOPAY BANK TRANSFEID2527423510675R3CDOMPET ANAK BANGSA TRSF E-BANKING CR 0110/F…" at bounding box center [460, 284] width 221 height 153
click at [409, 350] on span "Kitabukanteman" at bounding box center [392, 348] width 73 height 13
click at [409, 351] on span "Kitabukanteman" at bounding box center [392, 348] width 73 height 13
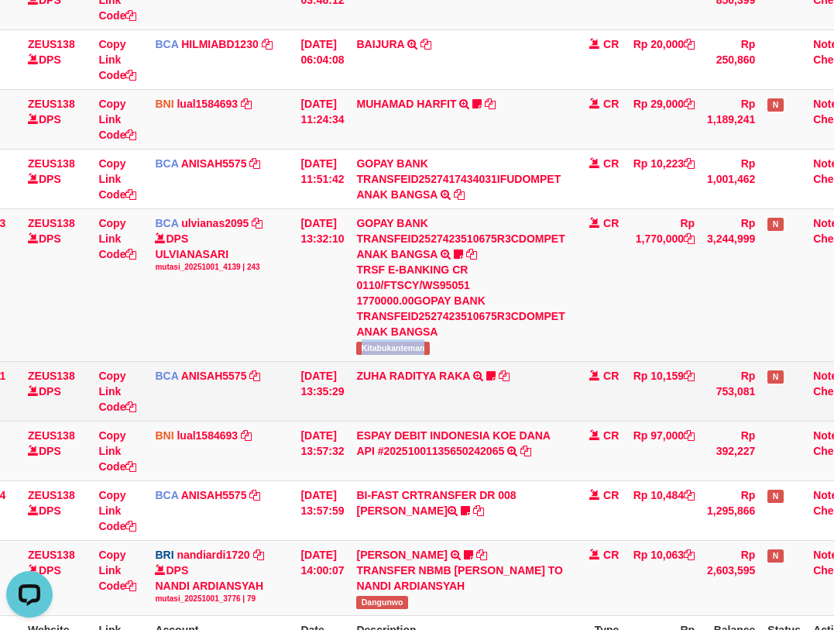
click at [475, 410] on td "ZUHA RADITYA RAKA TRSF E-BANKING CR 0110/FTSCY/WS95031 10159.00ZUHA RADITYA RAK…" at bounding box center [460, 391] width 221 height 60
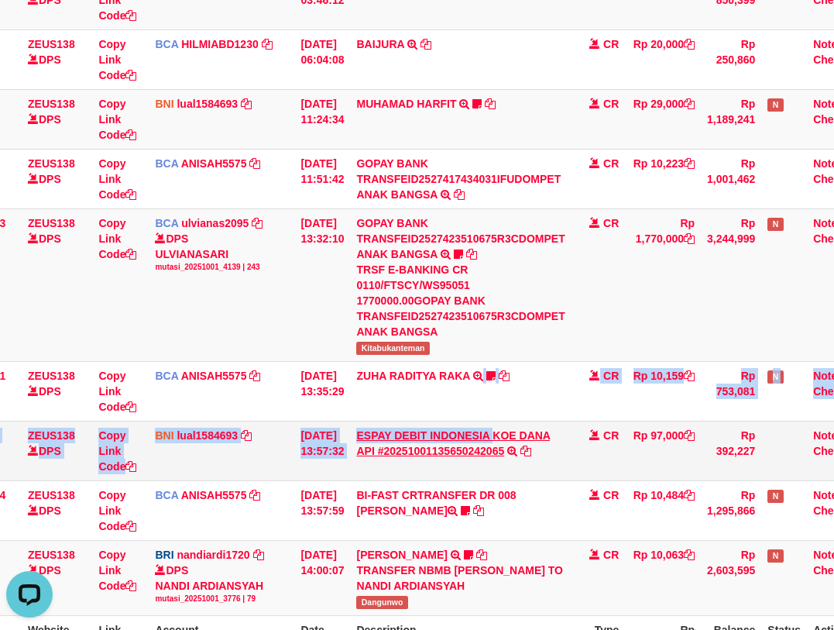
drag, startPoint x: 503, startPoint y: 421, endPoint x: 498, endPoint y: 431, distance: 10.4
click at [500, 431] on tbody "49 ZEUS138 DPS Copy Link Code BCA ANISAH5575 DPS ANISAH mutasi_20251001_3827 | …" at bounding box center [403, 293] width 934 height 646
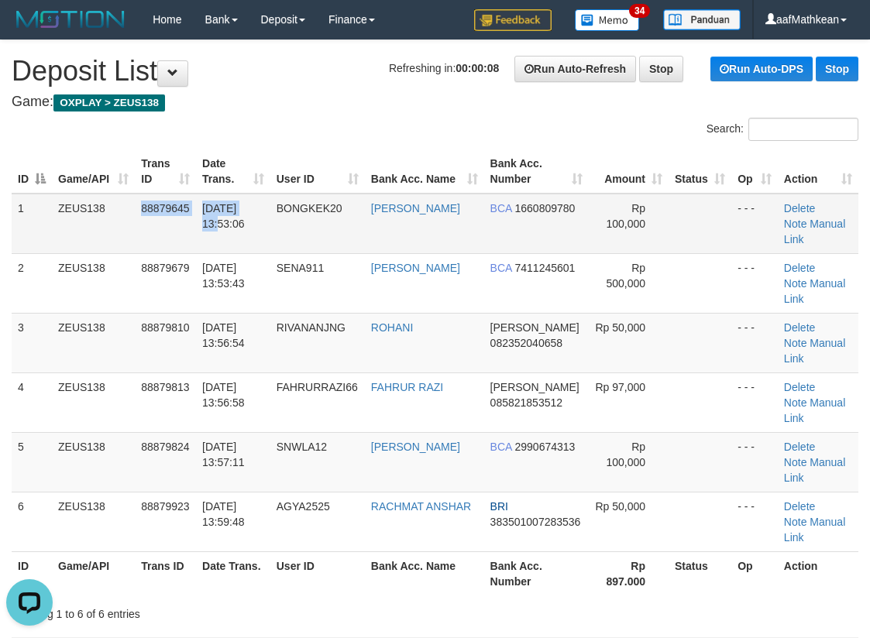
click at [279, 207] on tr "1 ZEUS138 88879645 [DATE] 13:53:06 BONGKEK20 [PERSON_NAME] BCA 1660809780 Rp 10…" at bounding box center [435, 224] width 847 height 60
click at [538, 205] on td "BCA 1660809780" at bounding box center [536, 224] width 105 height 60
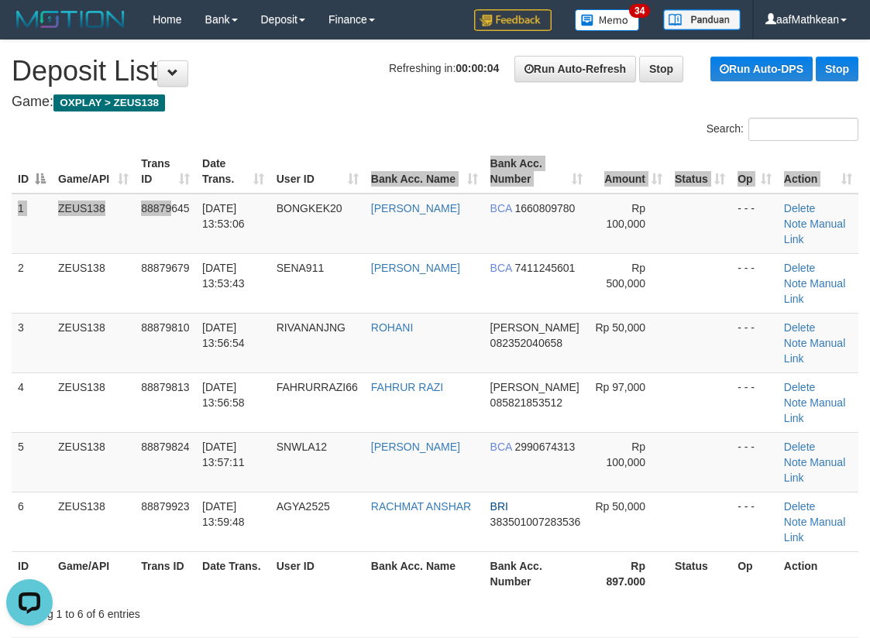
click at [336, 165] on table "ID Game/API Trans ID Date Trans. User ID Bank Acc. Name Bank Acc. Number Amount…" at bounding box center [435, 372] width 847 height 446
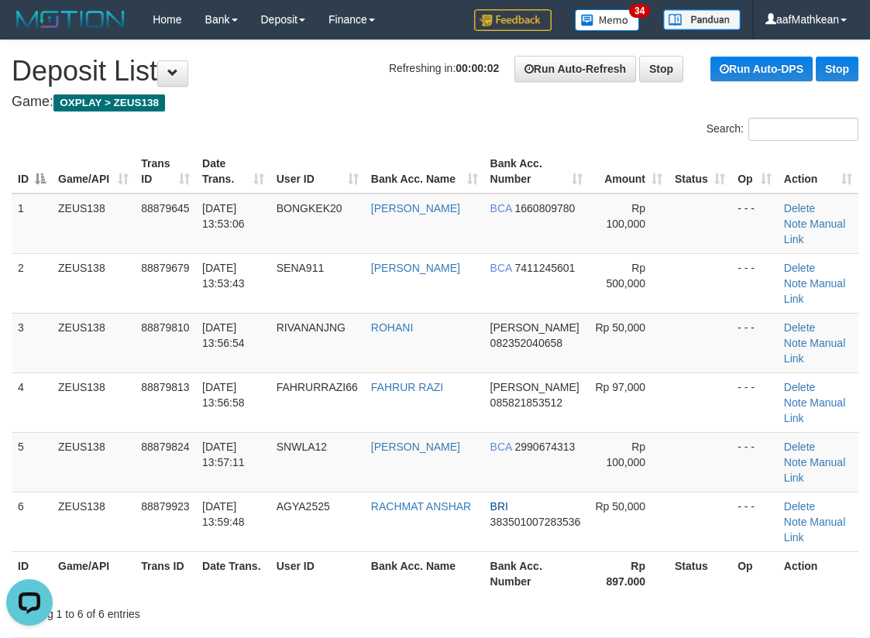
click at [711, 104] on h4 "Game: OXPLAY > ZEUS138" at bounding box center [435, 101] width 847 height 15
click at [313, 198] on table "ID Game/API Trans ID Date Trans. User ID Bank Acc. Name Bank Acc. Number Amount…" at bounding box center [435, 372] width 847 height 446
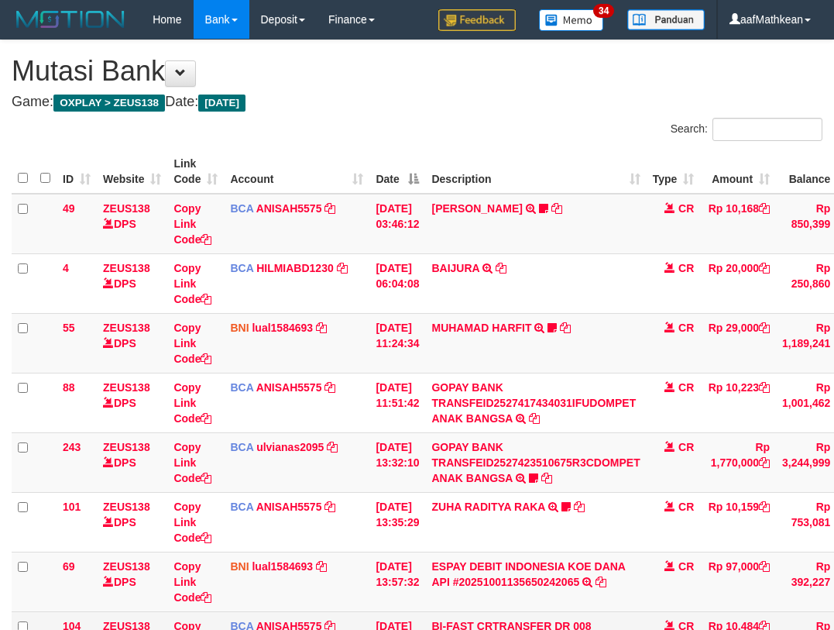
scroll to position [224, 75]
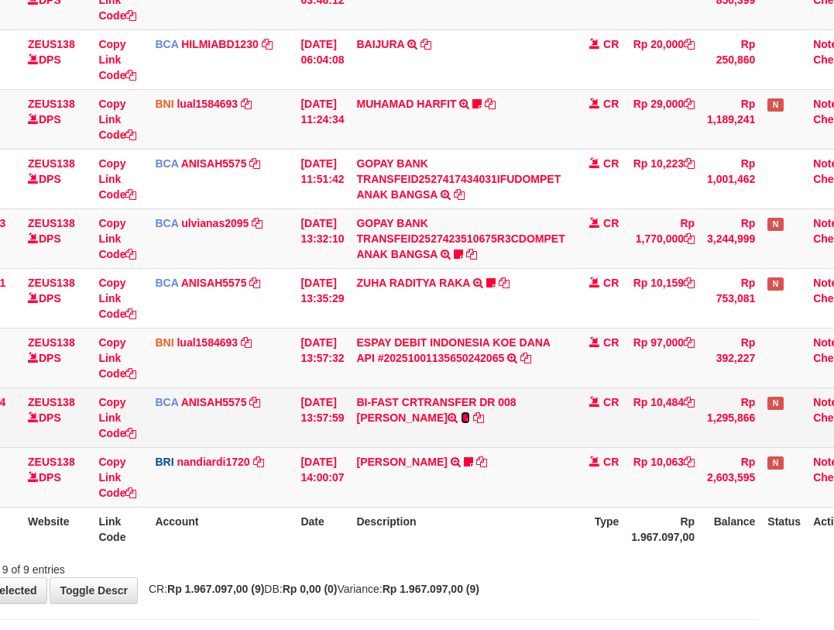
click at [461, 414] on icon at bounding box center [465, 417] width 9 height 11
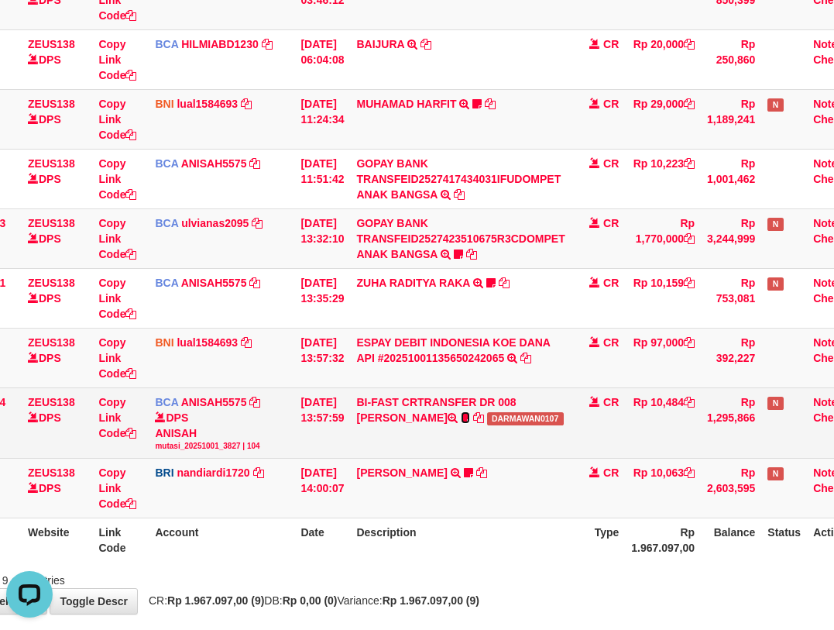
scroll to position [0, 0]
drag, startPoint x: 477, startPoint y: 421, endPoint x: 843, endPoint y: 314, distance: 381.1
click at [555, 428] on td "BI-FAST CRTRANSFER DR 008 BAYU DARMAWAN DARMAWAN0107" at bounding box center [460, 422] width 221 height 70
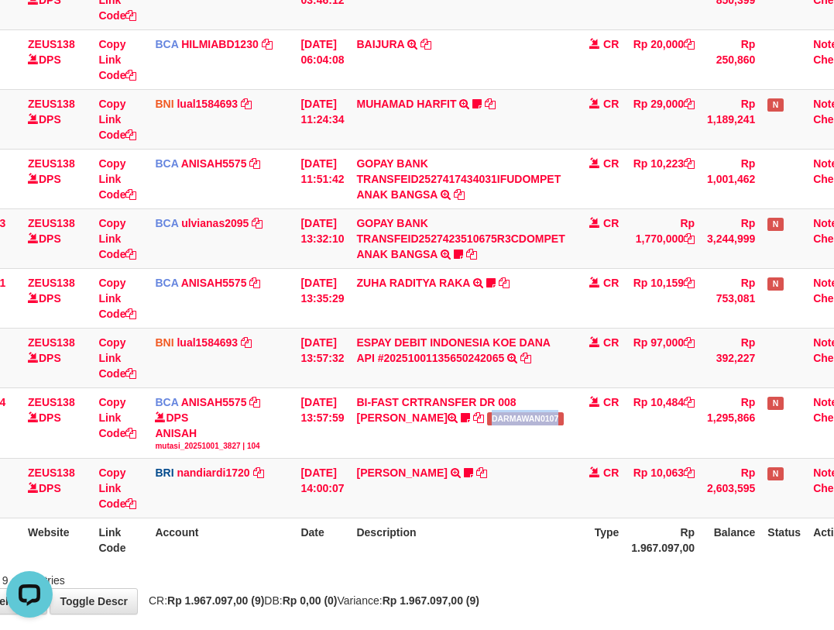
copy span "DARMAWAN0107"
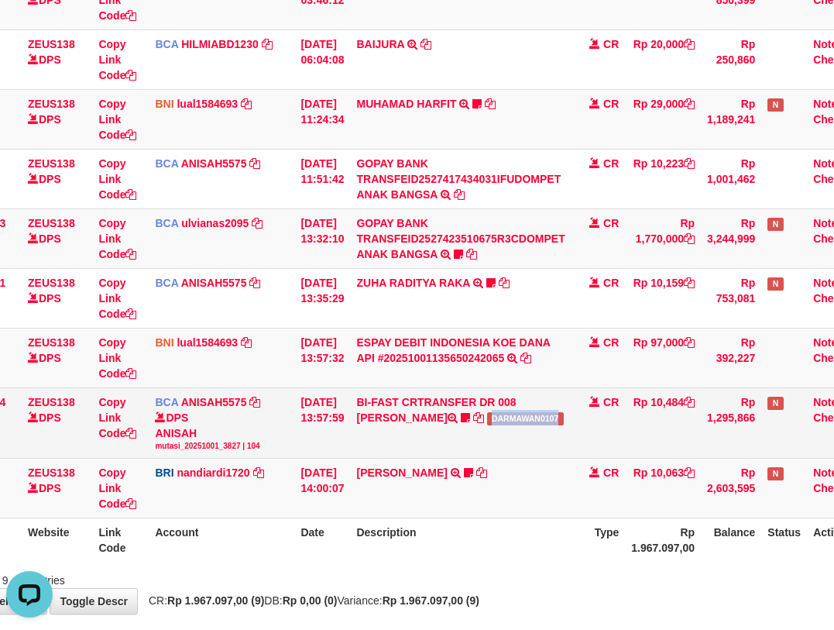
click at [417, 431] on td "BI-FAST CRTRANSFER DR 008 BAYU DARMAWAN DARMAWAN0107" at bounding box center [460, 422] width 221 height 70
click at [416, 441] on td "BI-FAST CRTRANSFER DR 008 BAYU DARMAWAN DARMAWAN0107" at bounding box center [460, 422] width 221 height 70
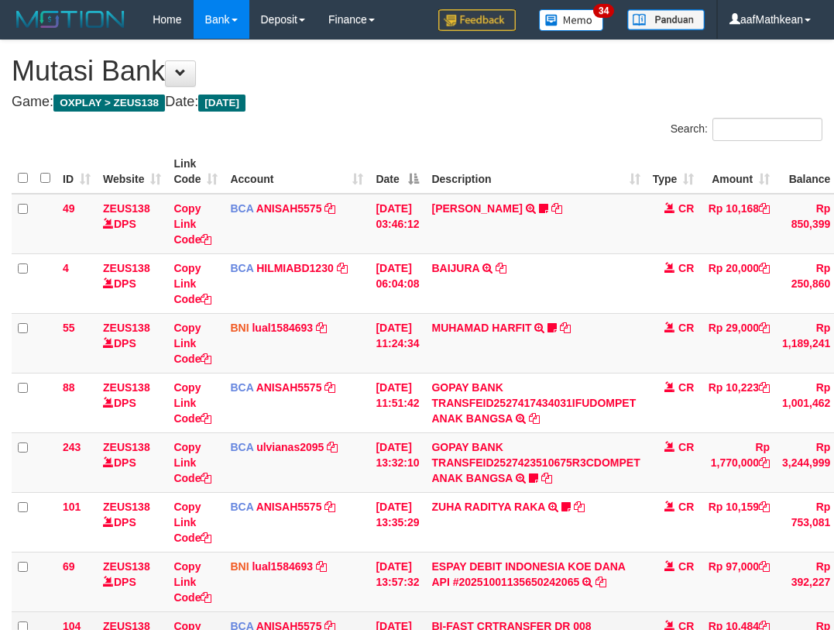
click at [426, 611] on td "BI-FAST CRTRANSFER DR 008 BAYU DARMAWAN DARMAWAN0107" at bounding box center [535, 641] width 221 height 60
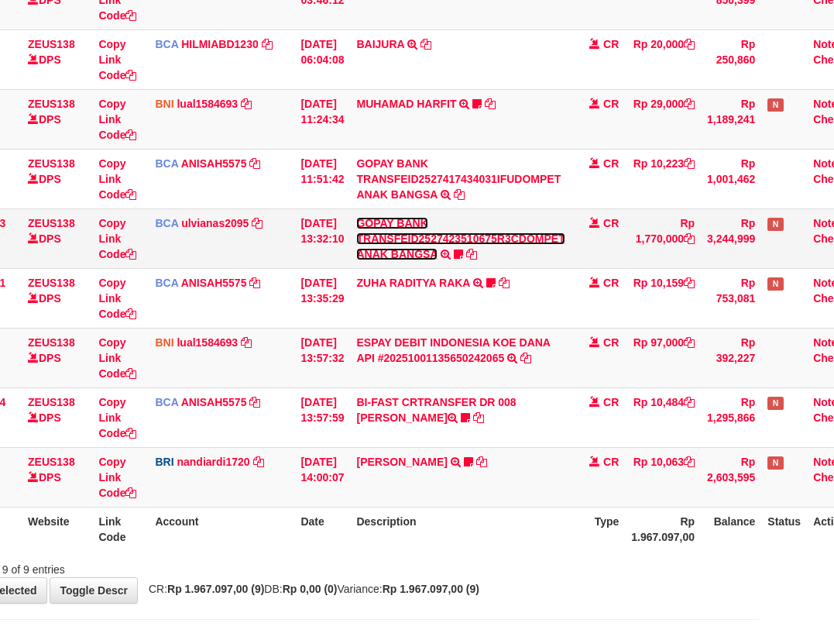
click at [424, 258] on link "GOPAY BANK TRANSFEID2527423510675R3CDOMPET ANAK BANGSA" at bounding box center [460, 238] width 208 height 43
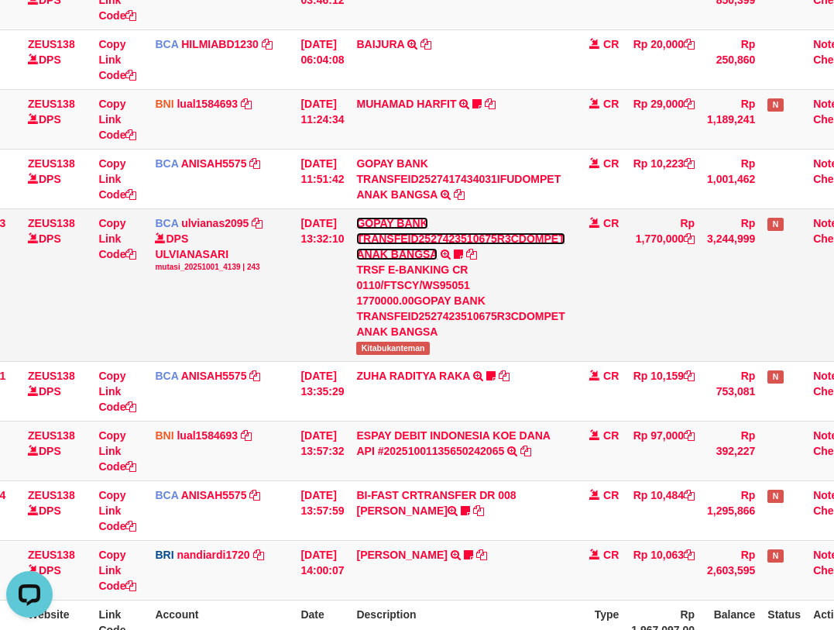
scroll to position [0, 0]
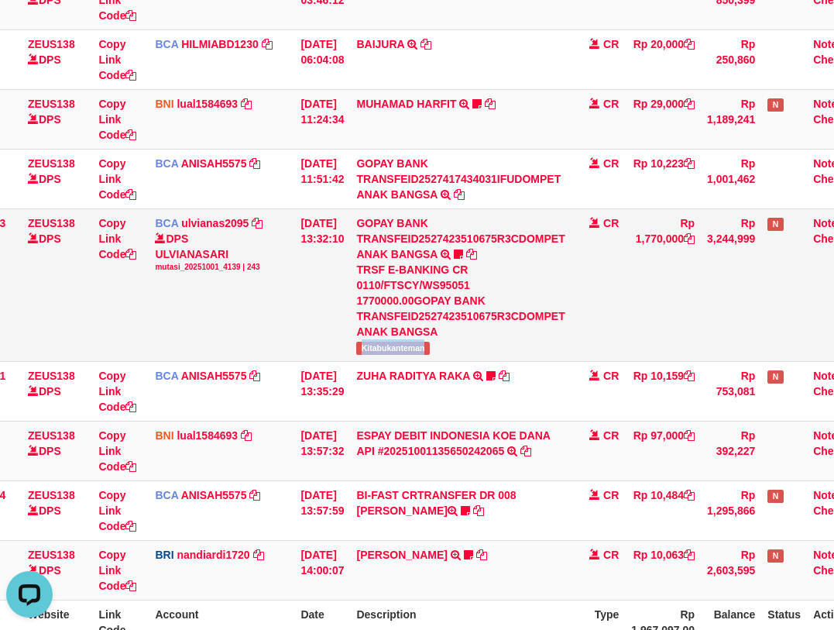
drag, startPoint x: 369, startPoint y: 342, endPoint x: 835, endPoint y: 241, distance: 476.4
click at [452, 351] on td "GOPAY BANK TRANSFEID2527423510675R3CDOMPET ANAK BANGSA TRSF E-BANKING CR 0110/F…" at bounding box center [460, 284] width 221 height 153
copy span "Kitabukanteman"
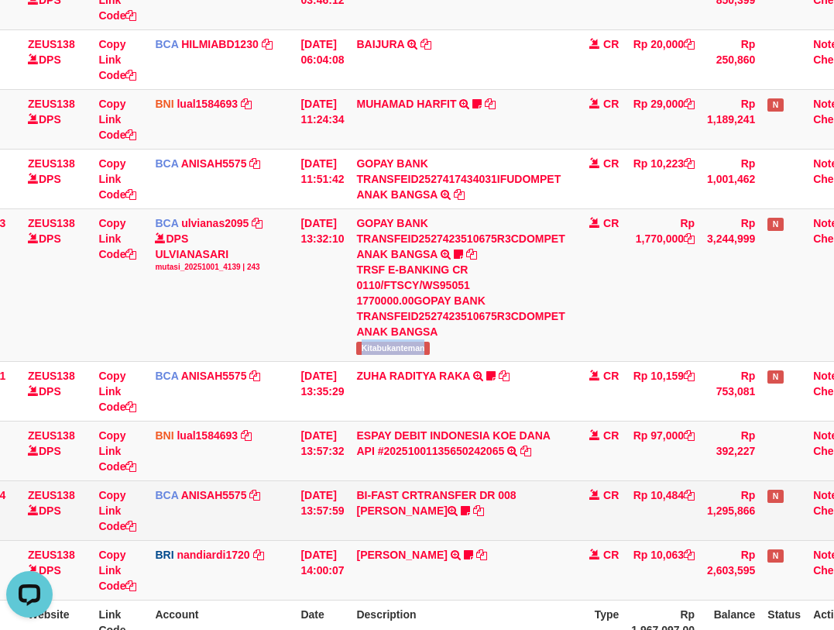
click at [435, 483] on tbody "49 ZEUS138 DPS Copy Link Code BCA ANISAH5575 DPS ANISAH mutasi_20251001_3827 | …" at bounding box center [403, 285] width 934 height 630
click at [465, 497] on td "BI-FAST CRTRANSFER DR 008 BAYU DARMAWAN DARMAWAN0107" at bounding box center [460, 510] width 221 height 60
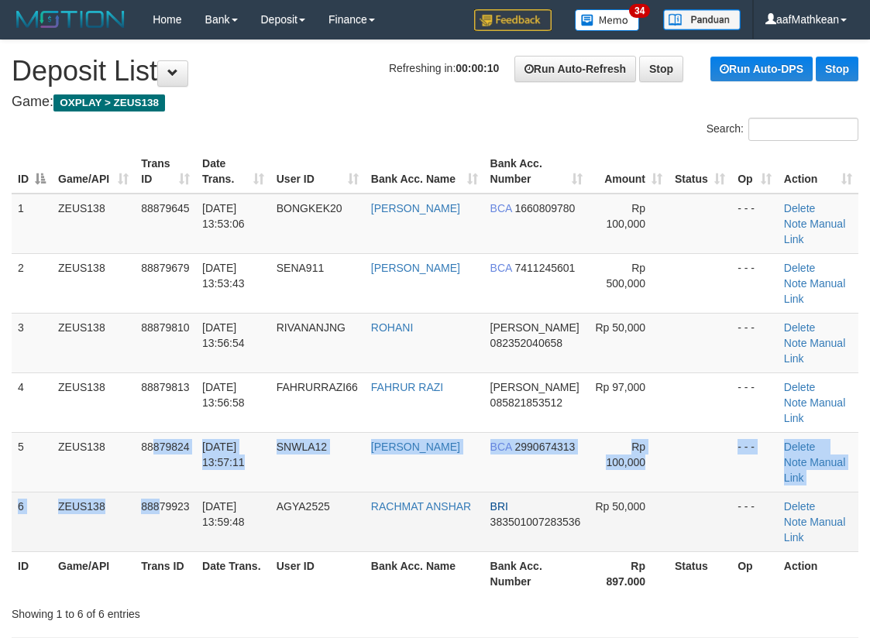
click at [158, 428] on tbody "1 ZEUS138 88879645 [DATE] 13:53:06 BONGKEK20 [PERSON_NAME] BCA 1660809780 Rp 10…" at bounding box center [435, 373] width 847 height 359
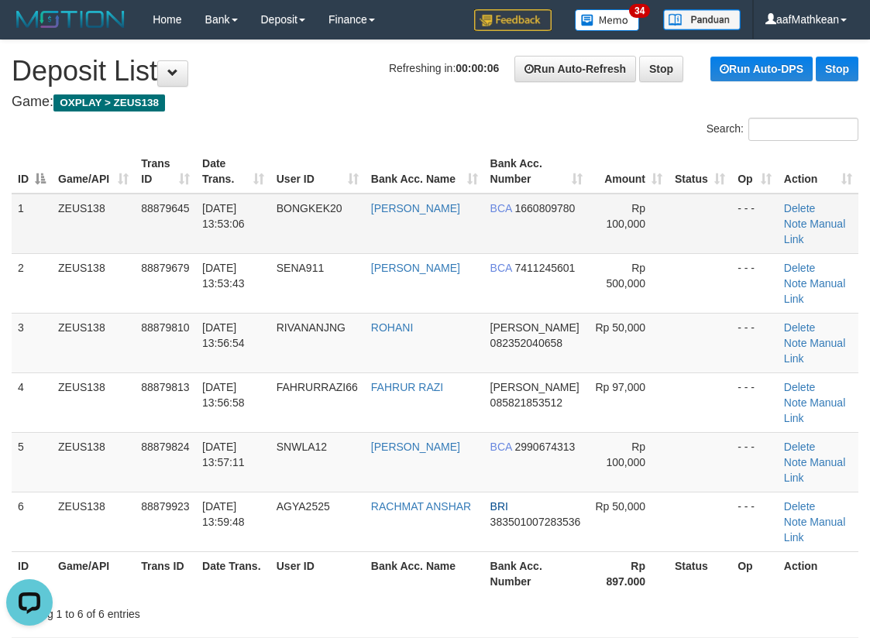
drag, startPoint x: 390, startPoint y: 235, endPoint x: 381, endPoint y: 235, distance: 9.3
click at [386, 235] on tbody "1 ZEUS138 88879645 [DATE] 13:53:06 BONGKEK20 [PERSON_NAME] BCA 1660809780 Rp 10…" at bounding box center [435, 373] width 847 height 359
click at [292, 218] on td "BONGKEK20" at bounding box center [317, 224] width 94 height 60
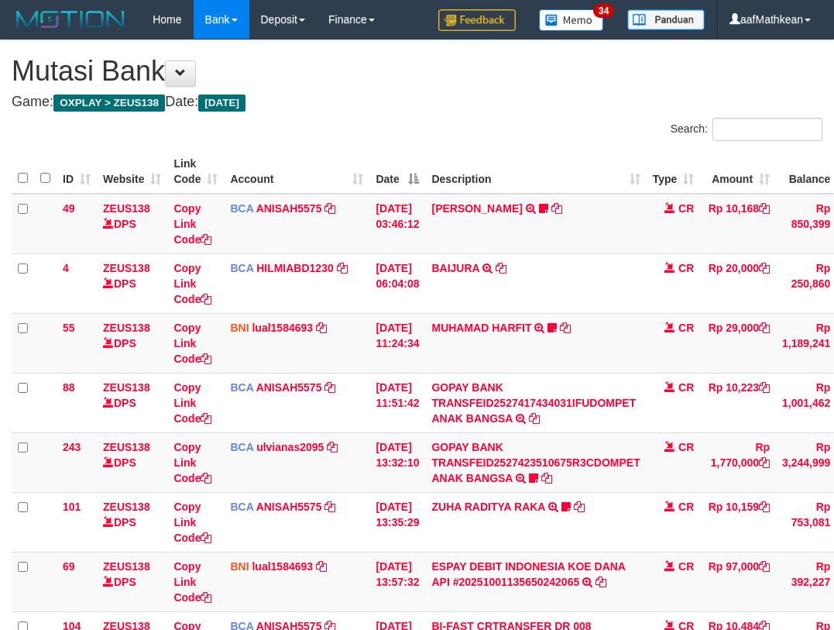
scroll to position [224, 75]
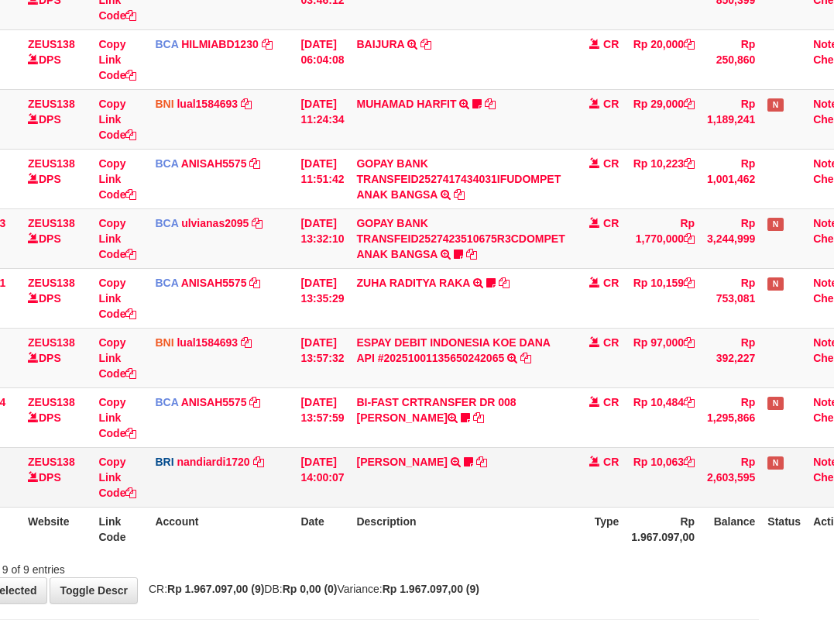
drag, startPoint x: 316, startPoint y: 496, endPoint x: 328, endPoint y: 483, distance: 17.5
click at [320, 494] on tr "79 ZEUS138 DPS Copy Link Code BRI nandiardi1720 DPS NANDI ARDIANSYAH mutasi_202…" at bounding box center [403, 477] width 934 height 60
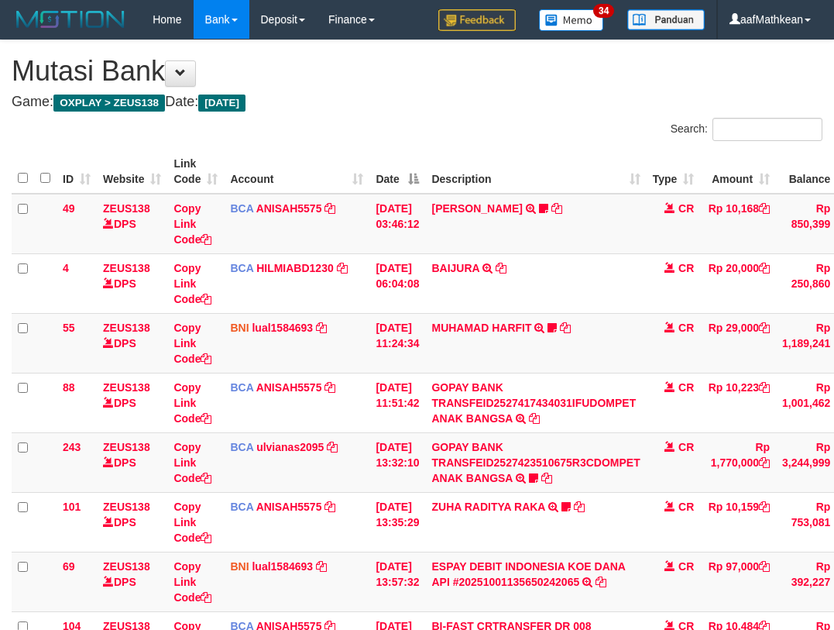
scroll to position [224, 75]
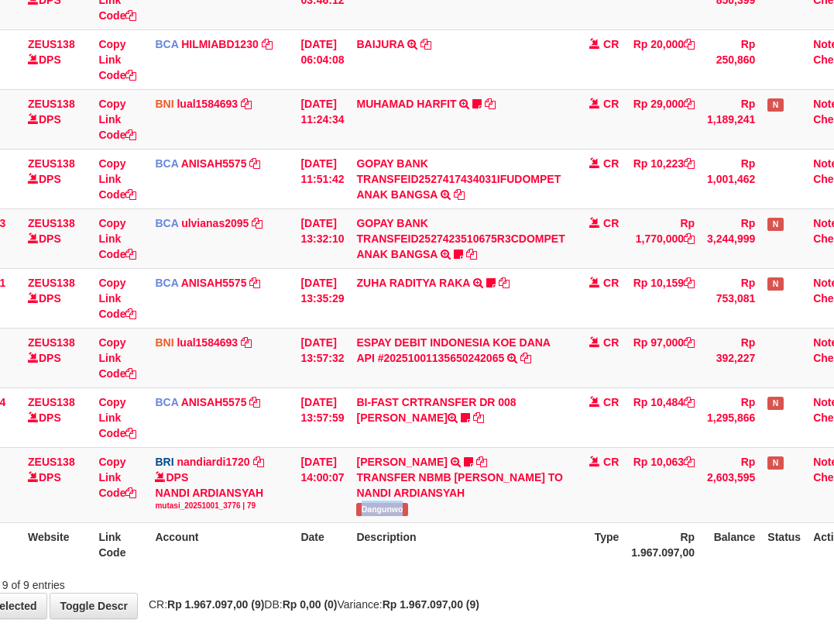
drag, startPoint x: 379, startPoint y: 529, endPoint x: 843, endPoint y: 349, distance: 498.5
click at [445, 522] on td "[PERSON_NAME] TRANSFER NBMB [PERSON_NAME] TO NANDI ARDIANSYAH Dangunwo" at bounding box center [460, 484] width 221 height 75
copy span "Dangunwo"
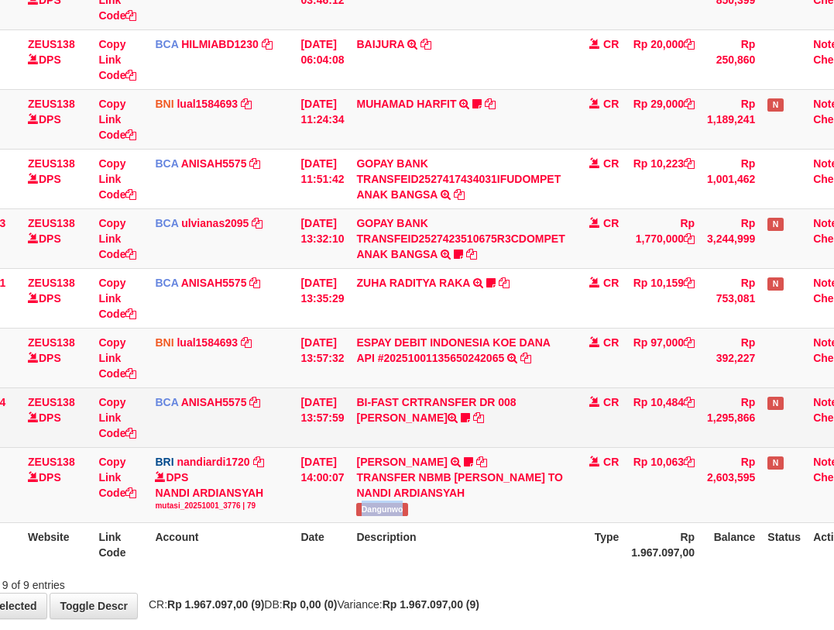
drag, startPoint x: 324, startPoint y: 397, endPoint x: 351, endPoint y: 426, distance: 40.0
click at [325, 403] on td "[DATE] 13:57:59" at bounding box center [322, 417] width 56 height 60
drag, startPoint x: 351, startPoint y: 426, endPoint x: 342, endPoint y: 419, distance: 11.0
click at [349, 428] on td "[DATE] 13:57:59" at bounding box center [322, 417] width 56 height 60
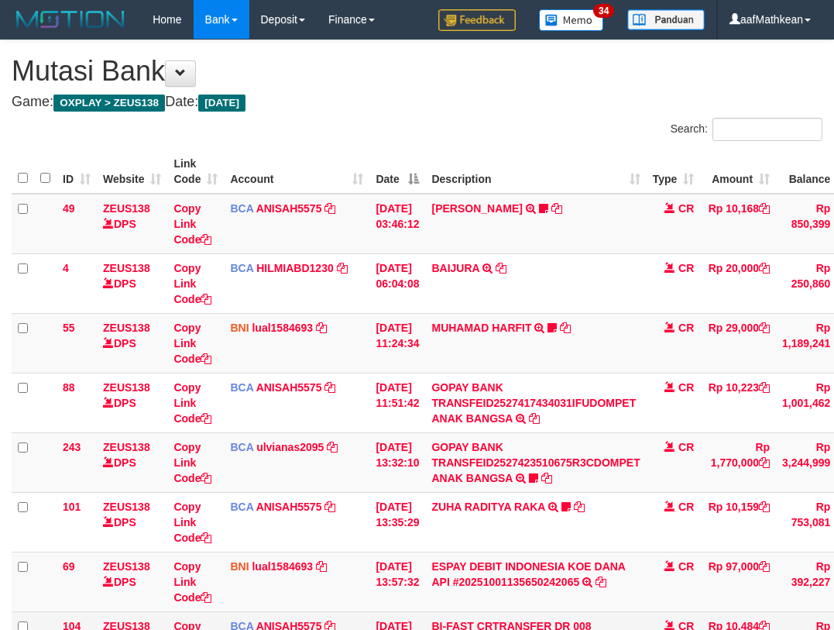
scroll to position [224, 75]
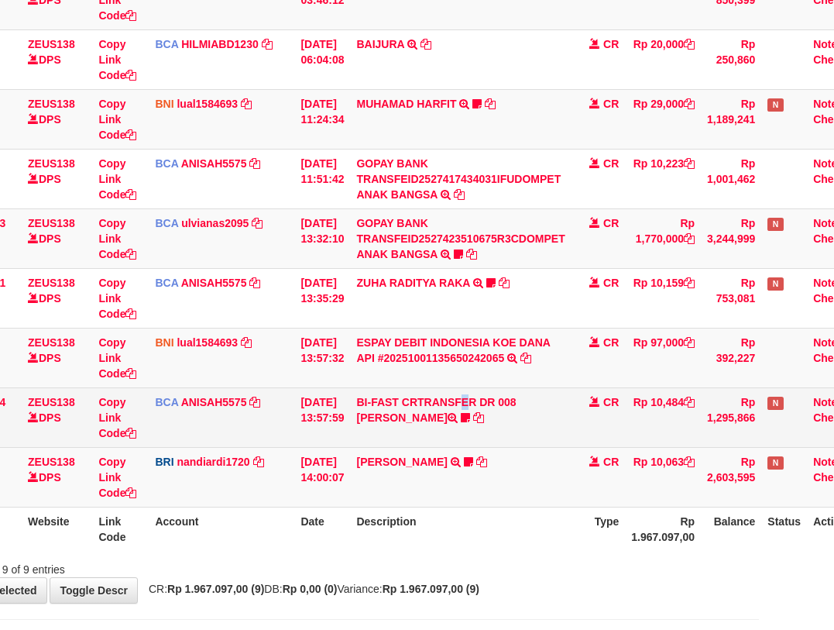
drag, startPoint x: 431, startPoint y: 395, endPoint x: 447, endPoint y: 425, distance: 33.9
click at [432, 404] on td "BI-FAST CRTRANSFER DR 008 BAYU DARMAWAN DARMAWAN0107" at bounding box center [460, 417] width 221 height 60
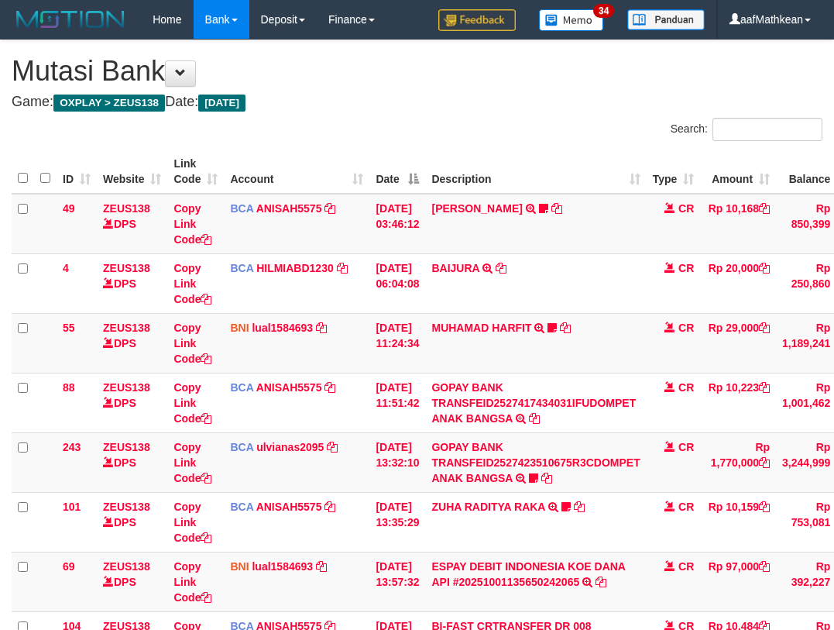
scroll to position [224, 75]
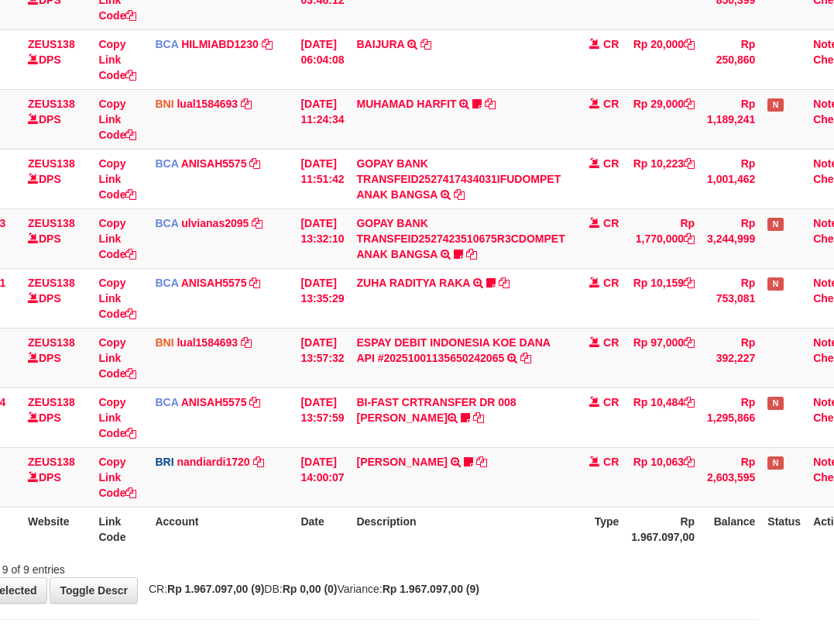
click at [654, 544] on th "Rp 1.967.097,00" at bounding box center [663, 529] width 76 height 44
click at [638, 550] on th "Rp 1.967.097,00" at bounding box center [663, 529] width 76 height 44
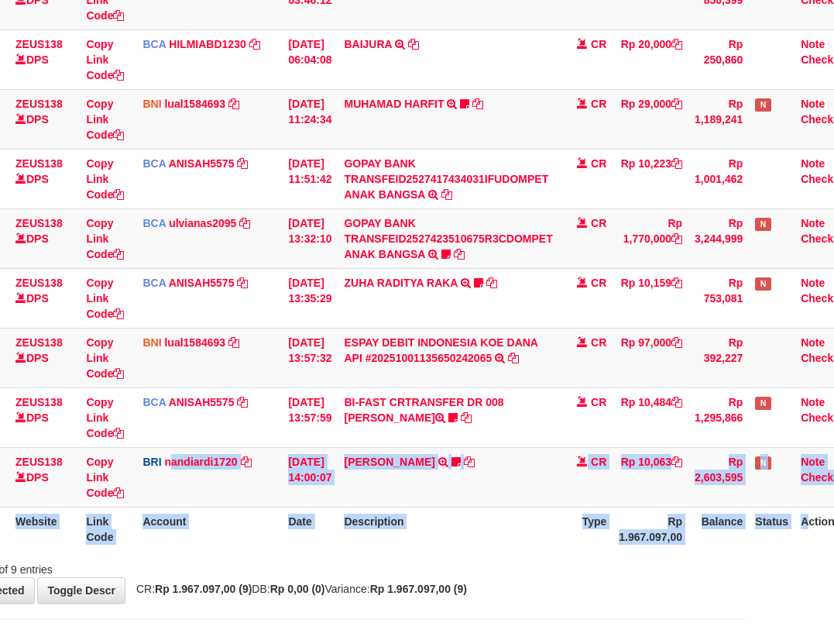
drag, startPoint x: 619, startPoint y: 524, endPoint x: 939, endPoint y: 520, distance: 319.9
click at [747, 520] on html "Toggle navigation Home Bank Account List Load By Website Group [OXPLAY] ZEUS138…" at bounding box center [329, 232] width 834 height 913
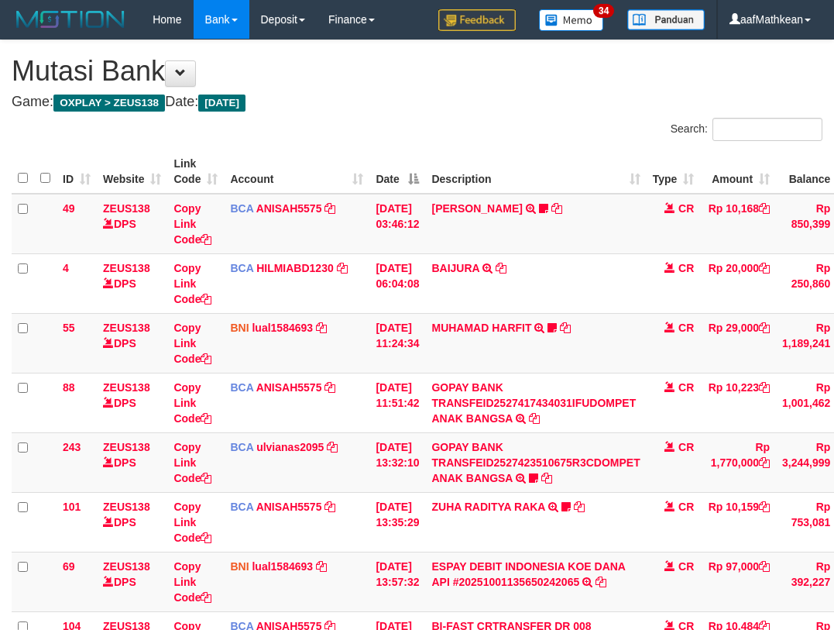
scroll to position [224, 88]
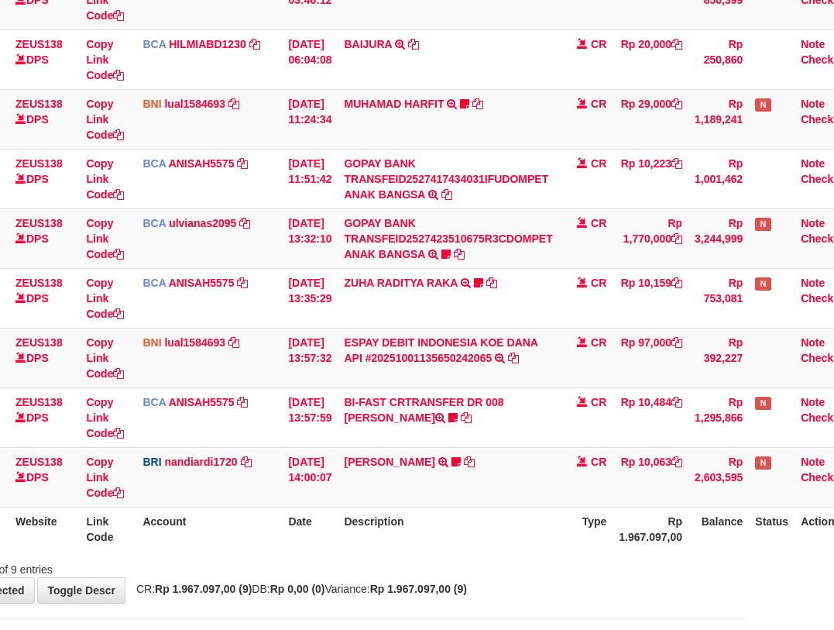
click at [508, 497] on td "DANA ABIYANROFIFS TRANSFER NBMB DANA ABIYANROFIFS TO NANDI ARDIANSYAH Dangunwo" at bounding box center [448, 477] width 221 height 60
click at [426, 479] on td "[PERSON_NAME] TRANSFER NBMB [PERSON_NAME] TO NANDI ARDIANSYAH Dangunwo" at bounding box center [448, 477] width 221 height 60
drag, startPoint x: 474, startPoint y: 491, endPoint x: 530, endPoint y: 487, distance: 55.9
click at [482, 493] on td "DANA ABIYANROFIFS TRANSFER NBMB DANA ABIYANROFIFS TO NANDI ARDIANSYAH Dangunwo" at bounding box center [448, 477] width 221 height 60
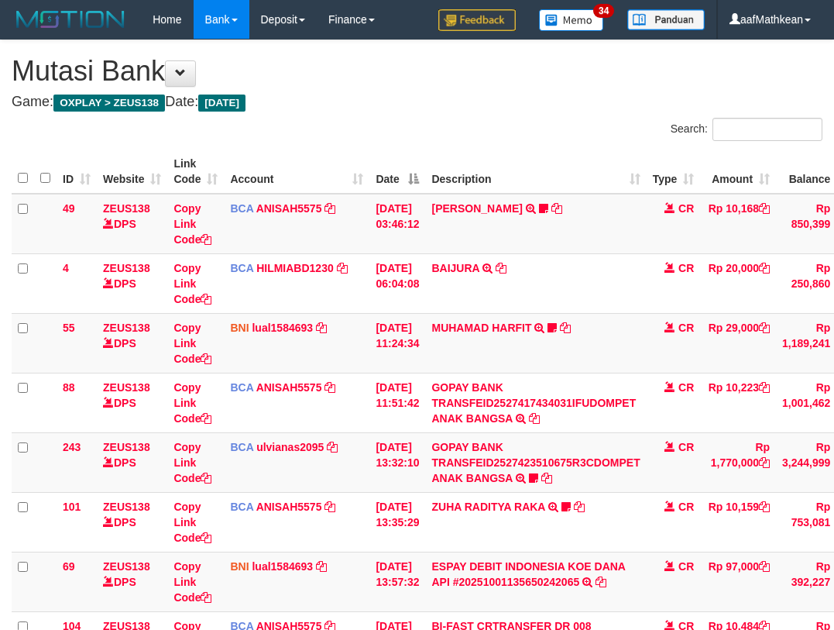
scroll to position [224, 88]
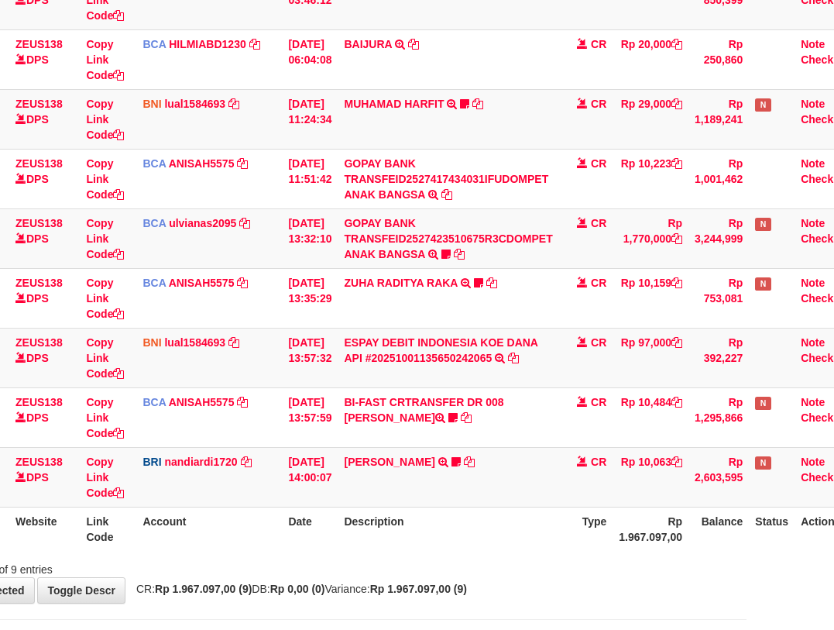
click at [556, 483] on td "[PERSON_NAME] TRANSFER NBMB [PERSON_NAME] TO NANDI ARDIANSYAH Dangunwo" at bounding box center [448, 477] width 221 height 60
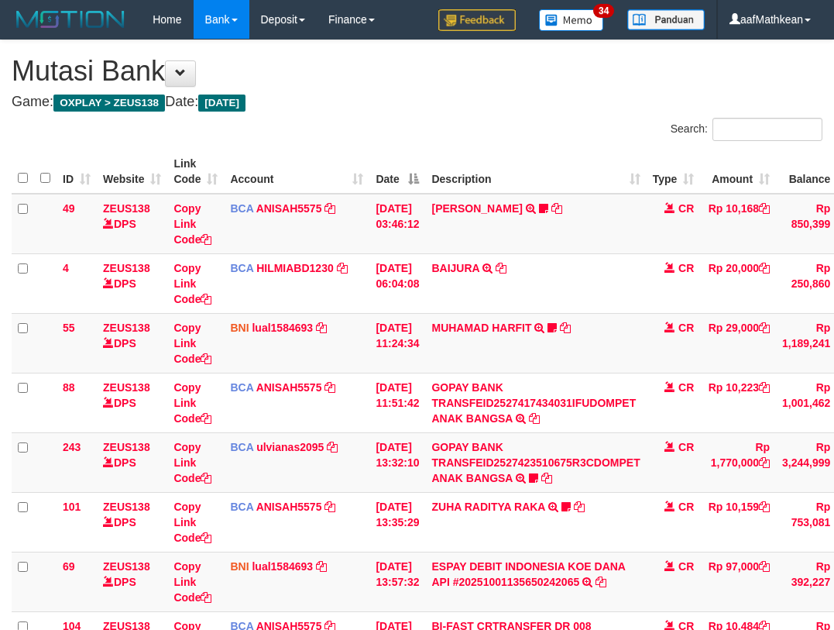
scroll to position [224, 88]
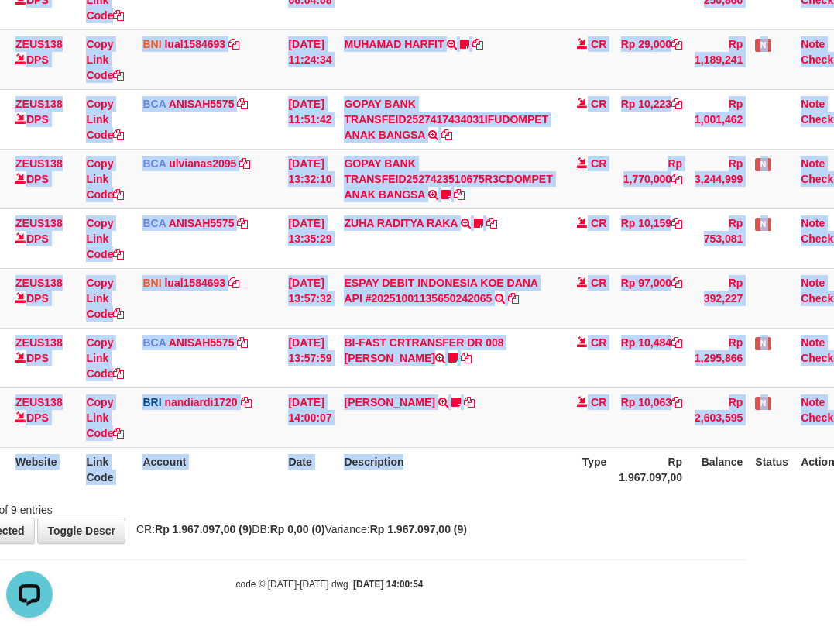
click at [747, 477] on html "Toggle navigation Home Bank Account List Load By Website Group [OXPLAY] ZEUS138…" at bounding box center [329, 173] width 834 height 913
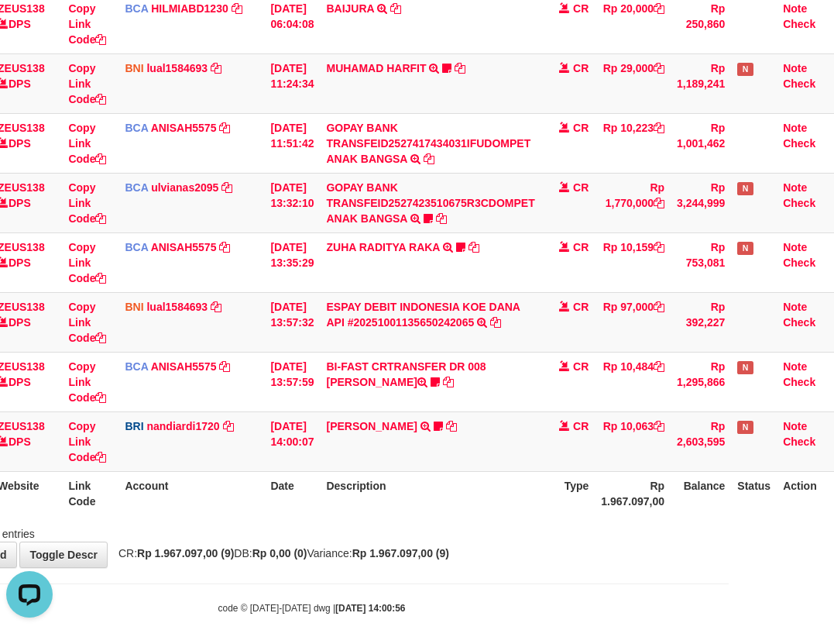
click at [661, 494] on th "Rp 1.967.097,00" at bounding box center [633, 493] width 76 height 44
drag, startPoint x: 493, startPoint y: 468, endPoint x: 501, endPoint y: 483, distance: 17.0
click at [493, 471] on table "ID Website Link Code Account Date Description Type Amount Balance Status Action…" at bounding box center [373, 202] width 934 height 625
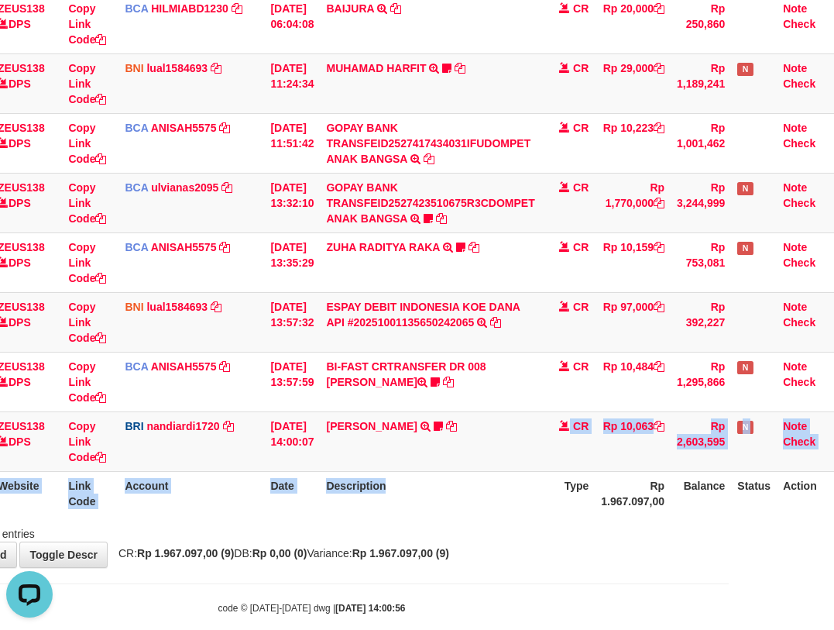
click at [498, 477] on th "Description" at bounding box center [430, 493] width 221 height 44
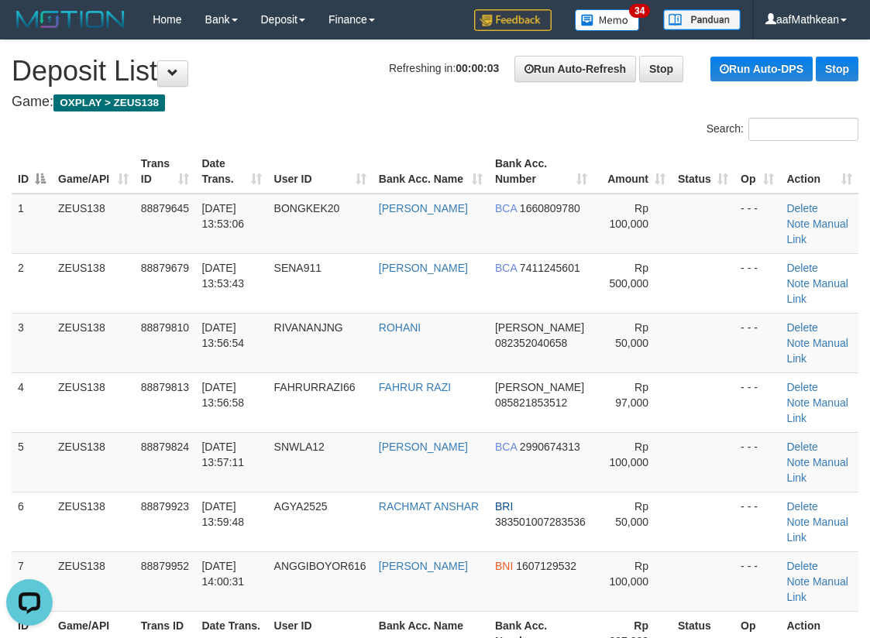
click at [373, 187] on table "ID Game/API Trans ID Date Trans. User ID Bank Acc. Name Bank Acc. Number Amount…" at bounding box center [435, 402] width 847 height 506
click at [284, 177] on tr "ID Game/API Trans ID Date Trans. User ID Bank Acc. Name Bank Acc. Number Amount…" at bounding box center [435, 171] width 847 height 44
click at [287, 165] on th "User ID" at bounding box center [320, 171] width 105 height 44
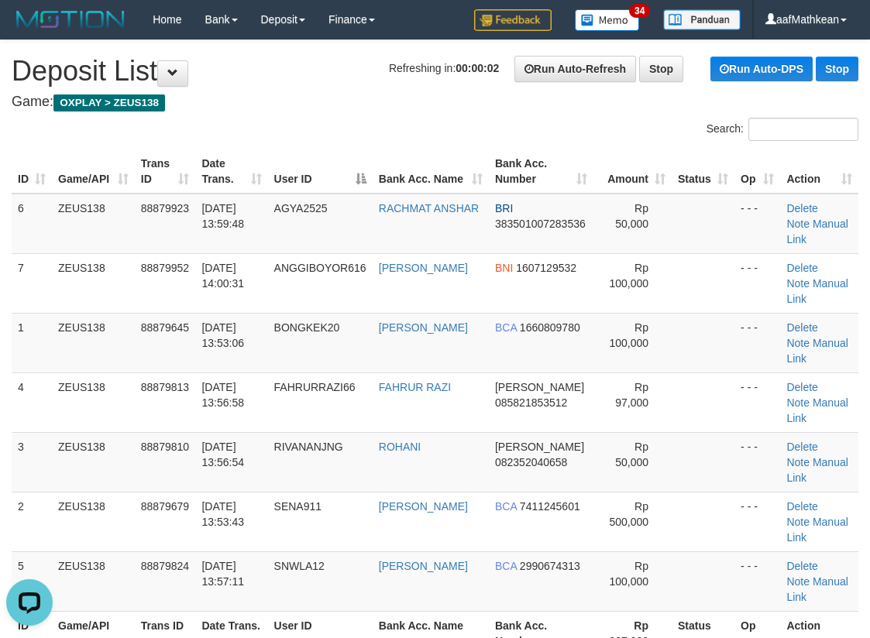
drag, startPoint x: 348, startPoint y: 172, endPoint x: 369, endPoint y: 173, distance: 21.7
click at [369, 177] on th "User ID" at bounding box center [320, 171] width 105 height 44
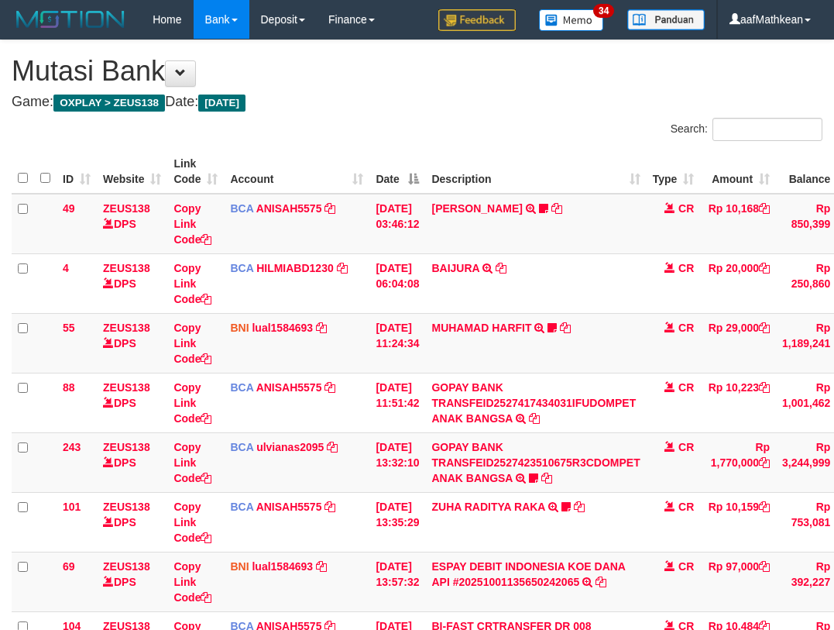
scroll to position [251, 99]
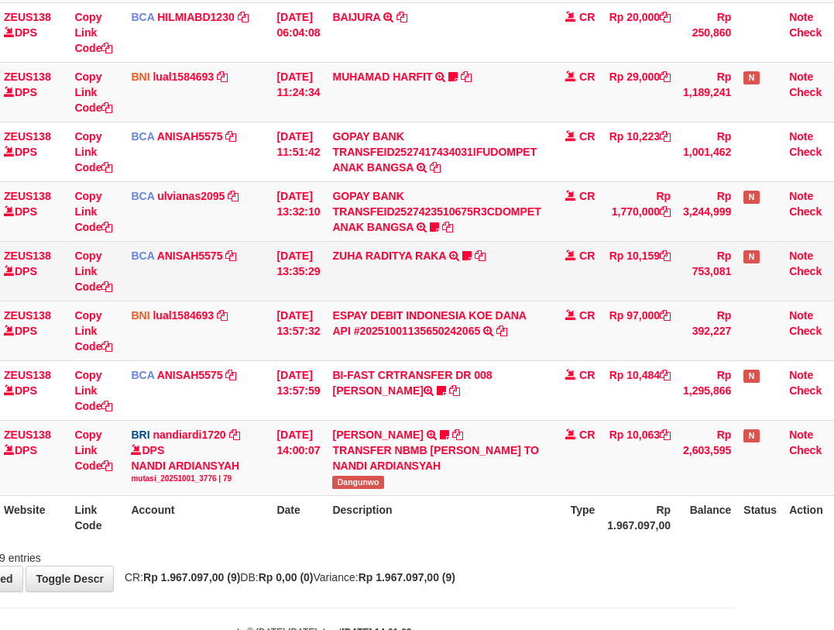
scroll to position [259, 105]
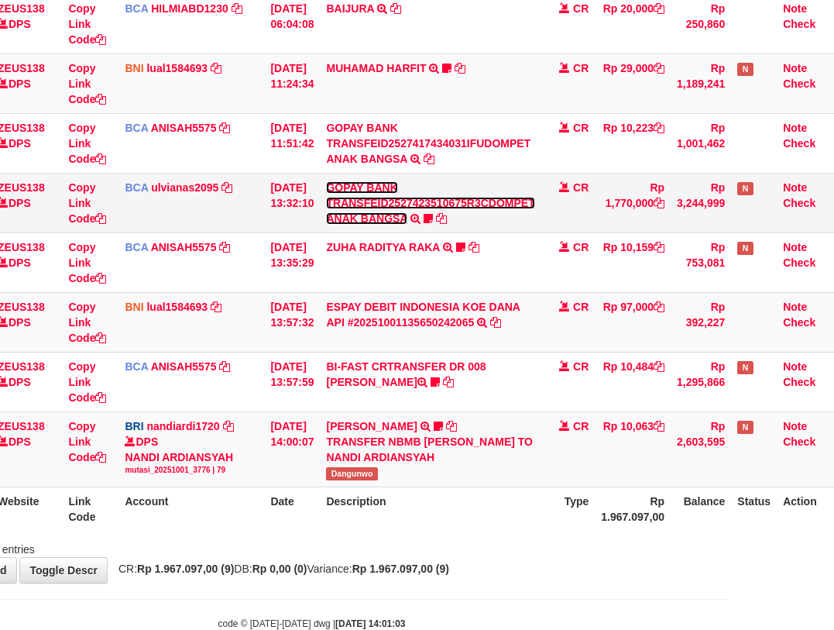
click at [375, 222] on link "GOPAY BANK TRANSFEID2527423510675R3CDOMPET ANAK BANGSA" at bounding box center [430, 202] width 208 height 43
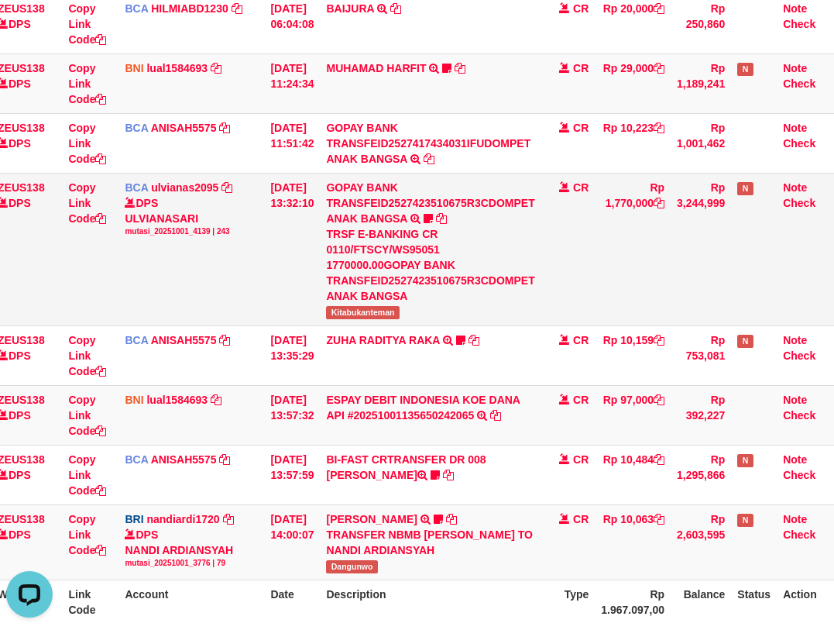
scroll to position [0, 0]
drag, startPoint x: 366, startPoint y: 311, endPoint x: 839, endPoint y: 222, distance: 480.9
click at [428, 316] on td "GOPAY BANK TRANSFEID2527423510675R3CDOMPET ANAK BANGSA TRSF E-BANKING CR 0110/F…" at bounding box center [430, 249] width 221 height 153
copy span "Kitabukanteman"
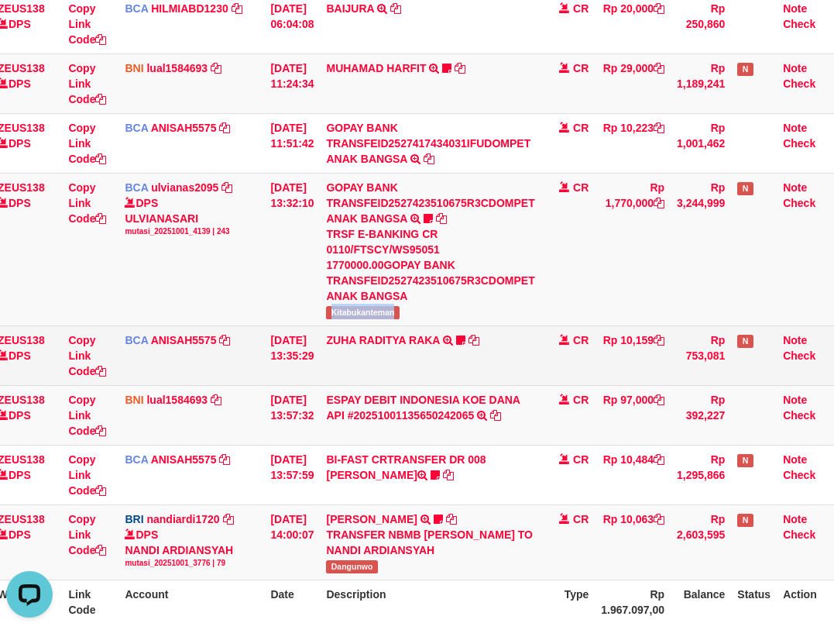
click at [443, 317] on tbody "49 ZEUS138 DPS Copy Link Code BCA ANISAH5575 DPS ANISAH mutasi_20251001_3827 | …" at bounding box center [373, 257] width 934 height 646
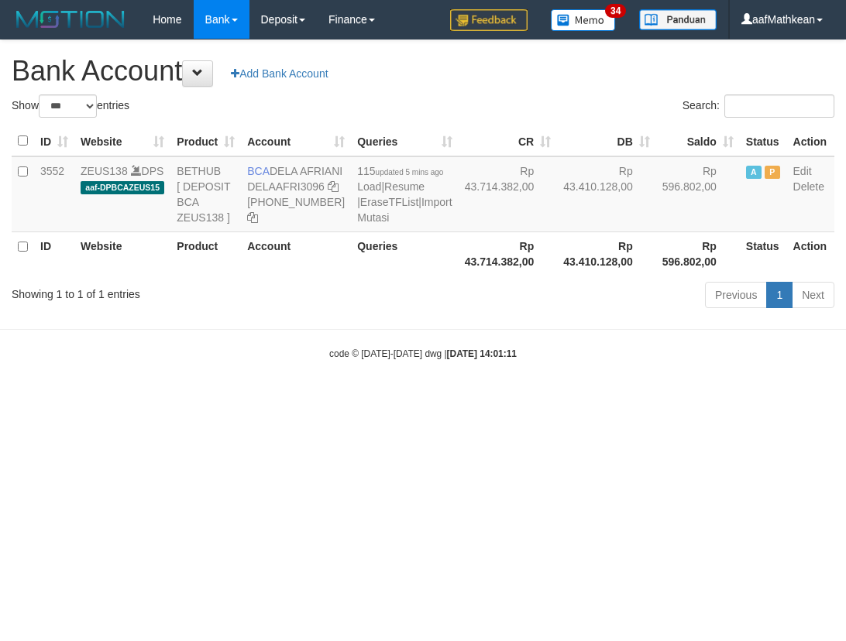
select select "***"
click at [557, 232] on td "Rp 43.410.128,00" at bounding box center [606, 194] width 99 height 76
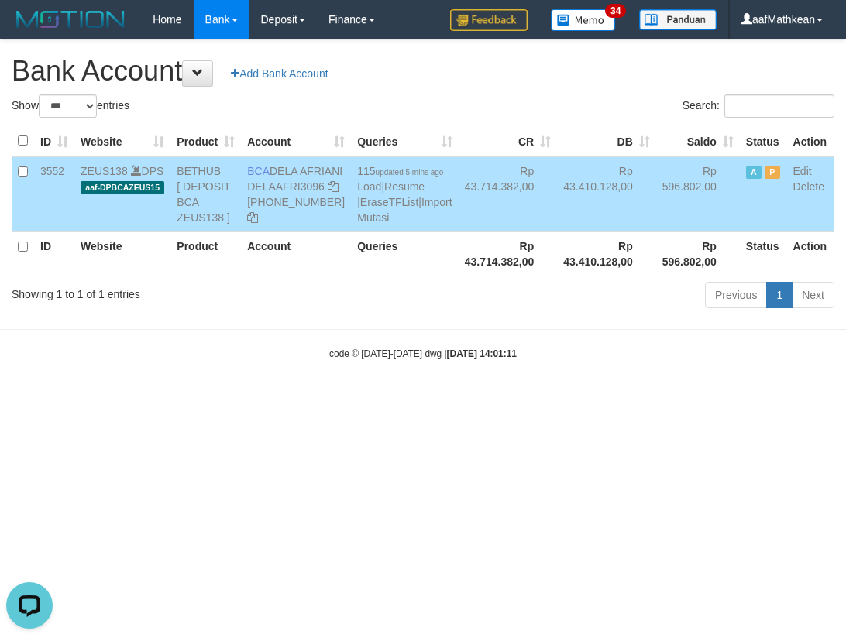
click at [351, 232] on td "115 updated 5 mins ago Load | Resume | EraseTFList | Import Mutasi" at bounding box center [404, 194] width 107 height 76
click at [357, 224] on link "Import Mutasi" at bounding box center [404, 210] width 94 height 28
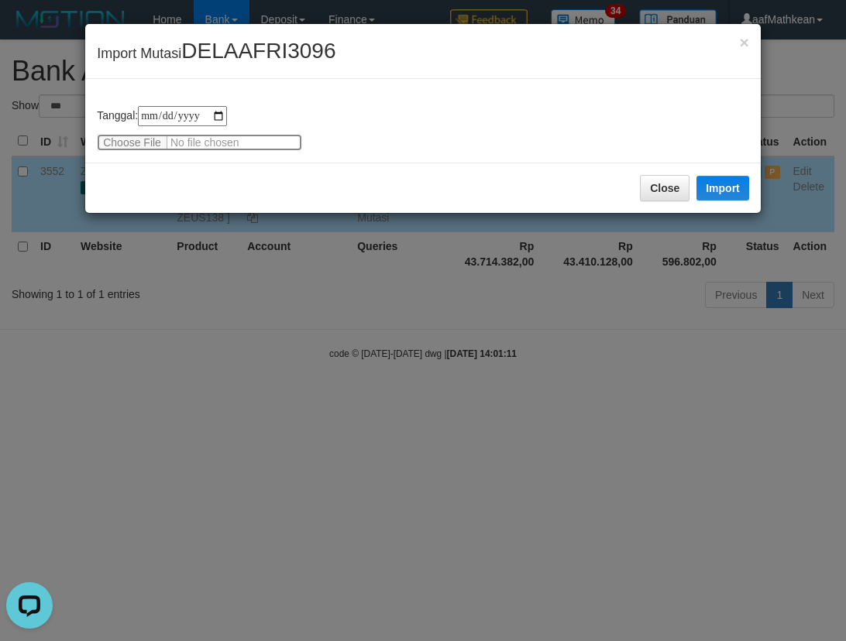
click at [156, 139] on input "file" at bounding box center [199, 142] width 205 height 17
type input "**********"
drag, startPoint x: 730, startPoint y: 195, endPoint x: 394, endPoint y: 0, distance: 388.0
click at [725, 189] on button "Import" at bounding box center [722, 188] width 53 height 25
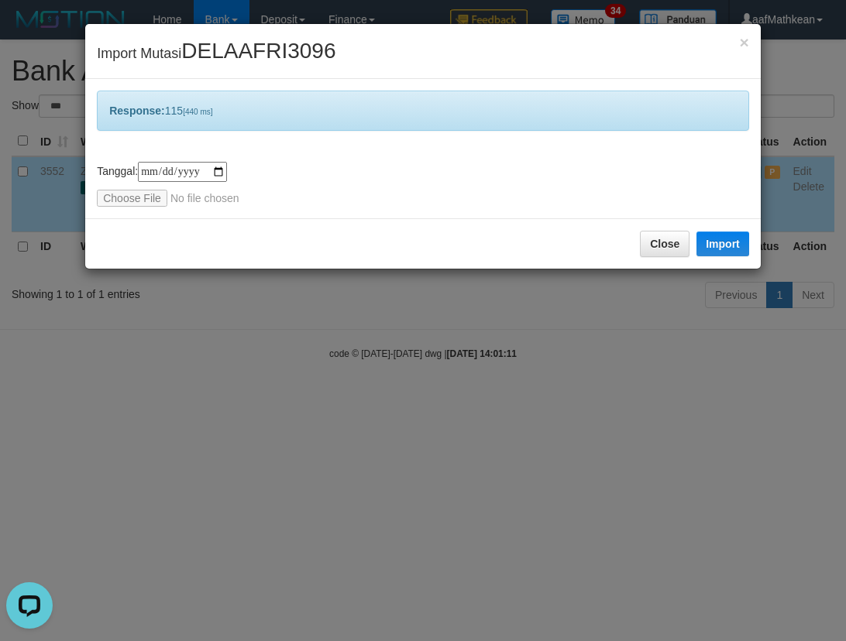
click at [373, 359] on div "**********" at bounding box center [423, 320] width 846 height 641
click at [382, 366] on div "**********" at bounding box center [423, 320] width 846 height 641
click at [384, 367] on div "**********" at bounding box center [423, 320] width 846 height 641
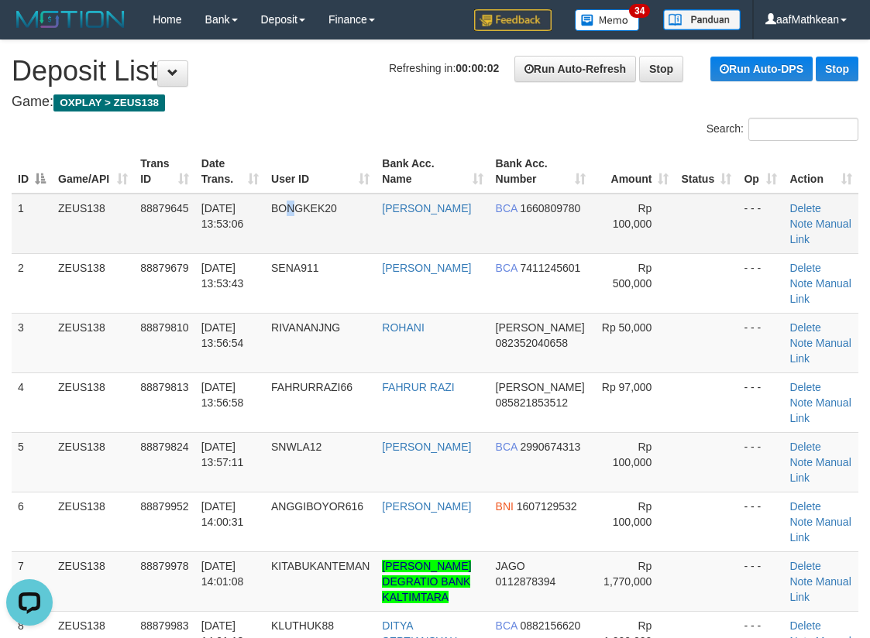
click at [300, 202] on span "BONGKEK20" at bounding box center [304, 208] width 66 height 12
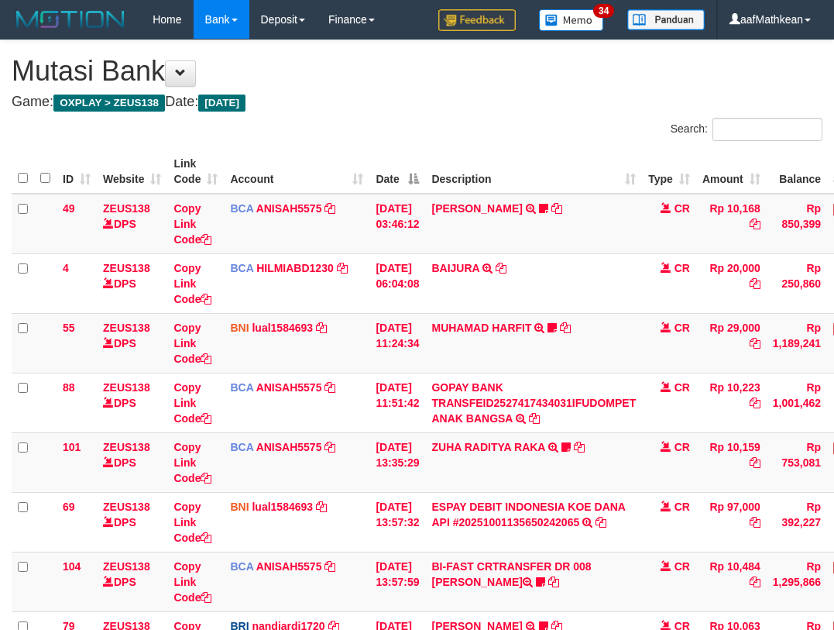
scroll to position [259, 105]
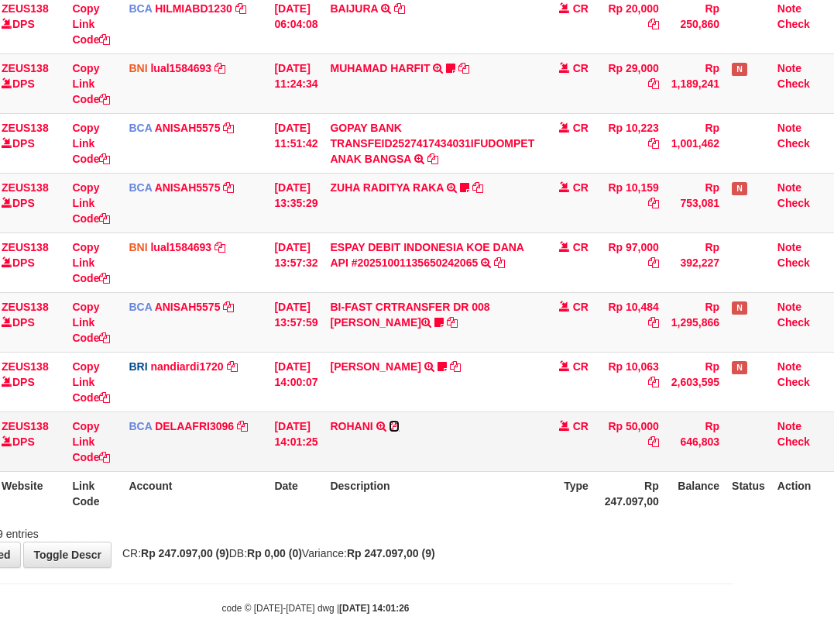
click at [400, 424] on icon at bounding box center [394, 426] width 11 height 11
click at [353, 425] on td "ROHANI TRSF E-BANKING CR 0110/FTSCY/WS95051 50000.002025100121481658 TRFDN-ROHA…" at bounding box center [432, 441] width 217 height 60
drag, startPoint x: 380, startPoint y: 439, endPoint x: 413, endPoint y: 431, distance: 34.2
click at [388, 437] on td "ROHANI TRSF E-BANKING CR 0110/FTSCY/WS95051 50000.002025100121481658 TRFDN-ROHA…" at bounding box center [432, 441] width 217 height 60
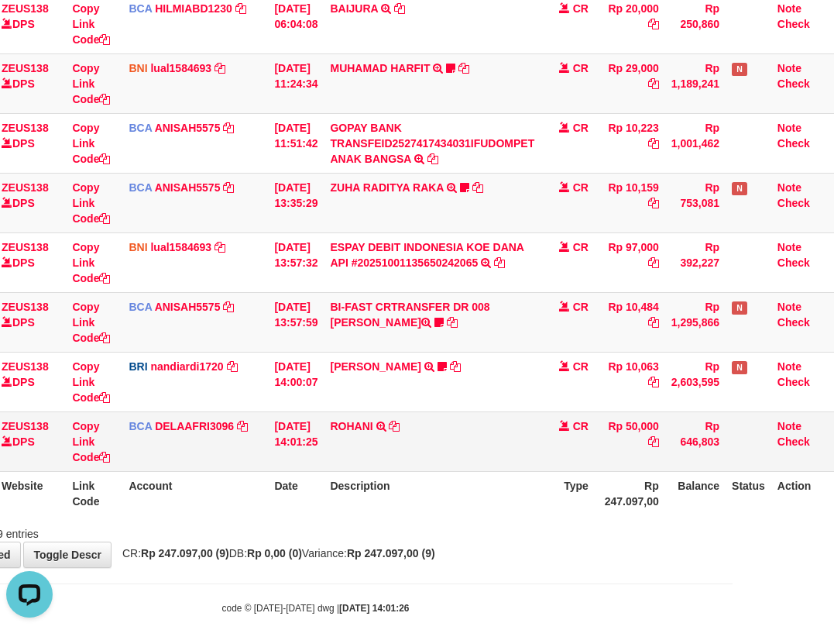
drag, startPoint x: 413, startPoint y: 431, endPoint x: 431, endPoint y: 417, distance: 22.6
click at [412, 433] on td "ROHANI TRSF E-BANKING CR 0110/FTSCY/WS95051 50000.002025100121481658 TRFDN-ROHA…" at bounding box center [432, 441] width 217 height 60
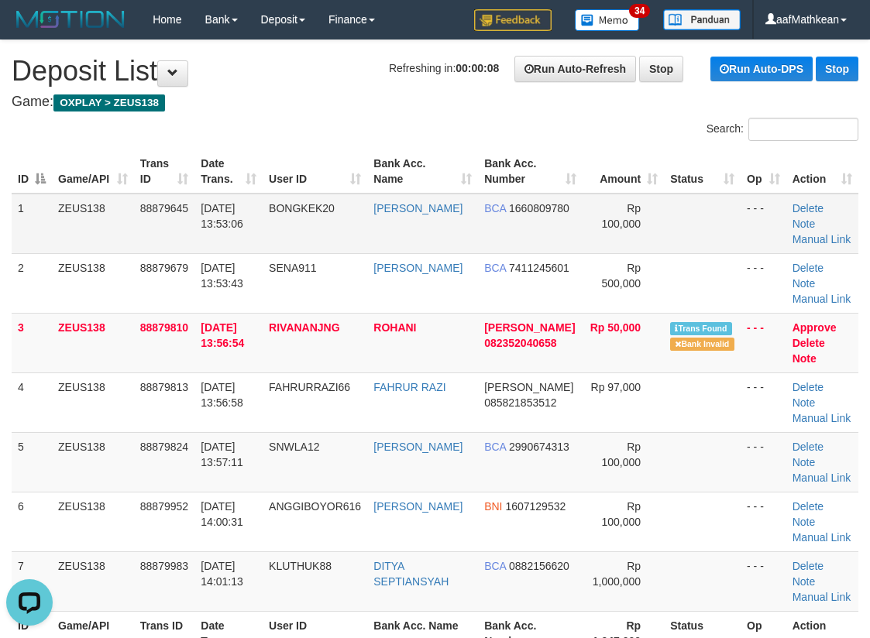
click at [280, 244] on td "BONGKEK20" at bounding box center [315, 224] width 105 height 60
click at [290, 239] on td "BONGKEK20" at bounding box center [315, 224] width 105 height 60
click at [308, 237] on td "BONGKEK20" at bounding box center [315, 224] width 105 height 60
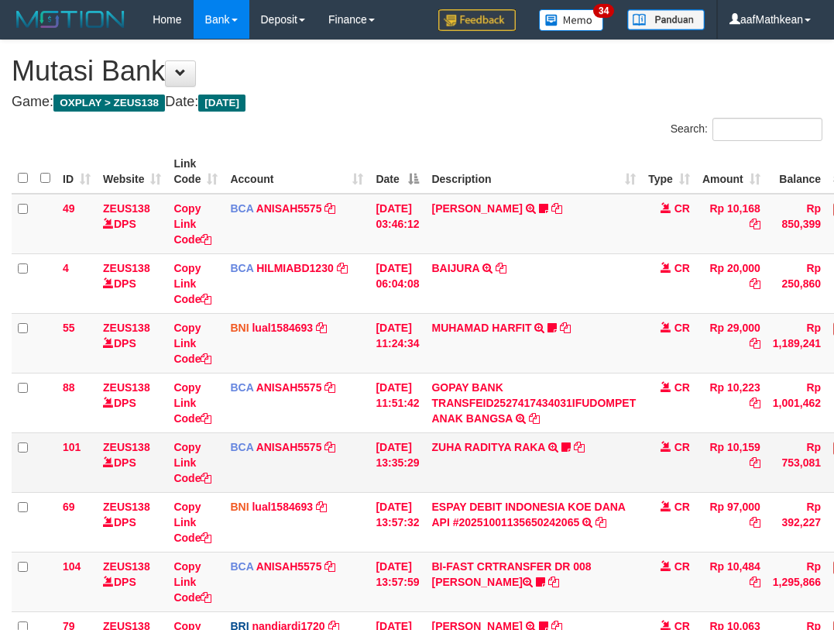
scroll to position [259, 105]
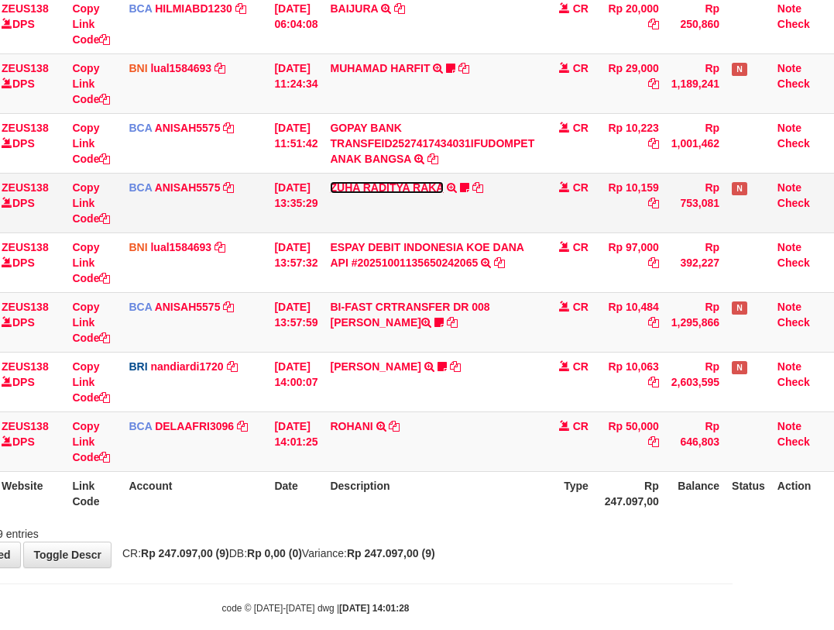
click at [413, 187] on link "ZUHA RADITYA RAKA" at bounding box center [386, 187] width 113 height 12
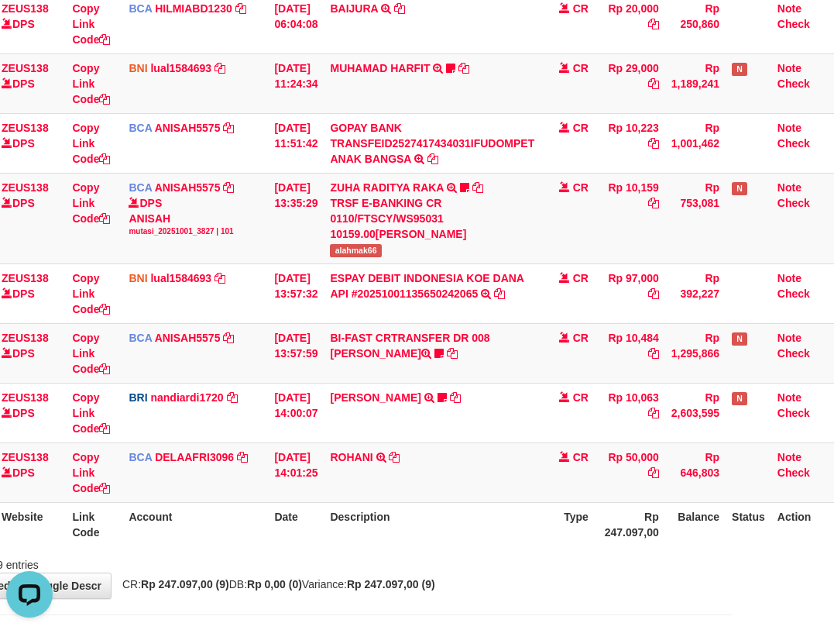
scroll to position [0, 0]
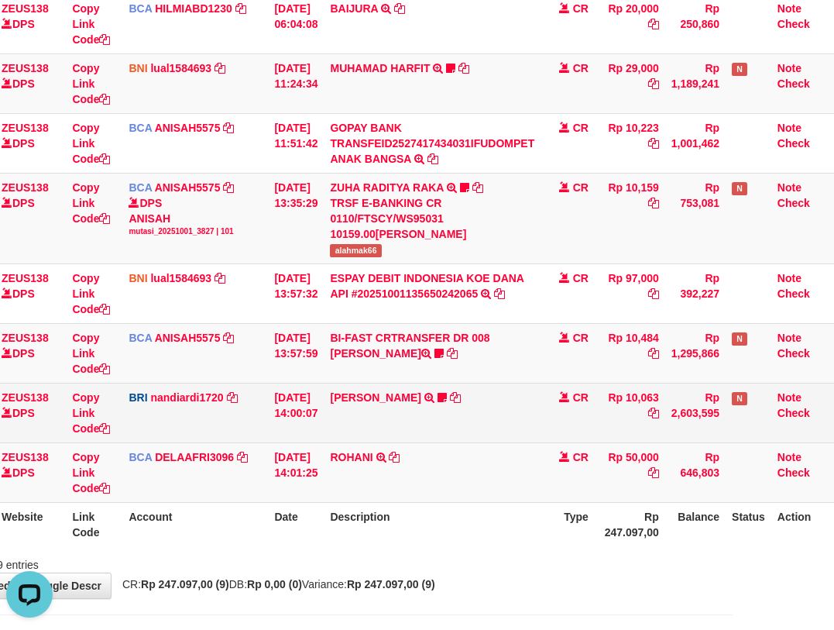
drag, startPoint x: 545, startPoint y: 388, endPoint x: 548, endPoint y: 409, distance: 21.0
click at [541, 389] on td "DANA ABIYANROFIFS TRANSFER NBMB DANA ABIYANROFIFS TO NANDI ARDIANSYAH Dangunwo" at bounding box center [432, 413] width 217 height 60
click at [551, 409] on td "CR" at bounding box center [568, 413] width 54 height 60
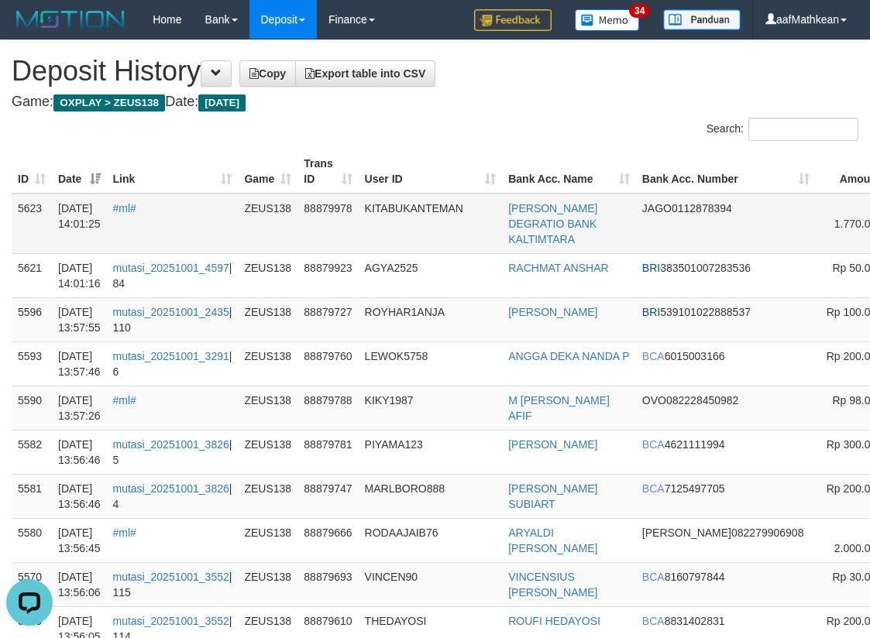
scroll to position [0, 180]
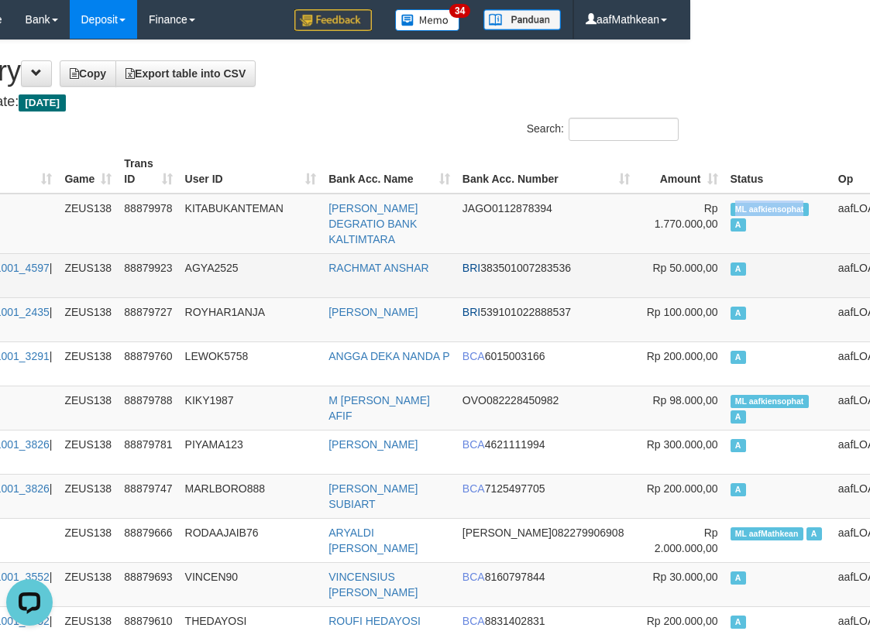
drag, startPoint x: 834, startPoint y: 199, endPoint x: 12, endPoint y: 284, distance: 827.0
click at [724, 214] on td "ML aafkiensophat A" at bounding box center [778, 224] width 108 height 60
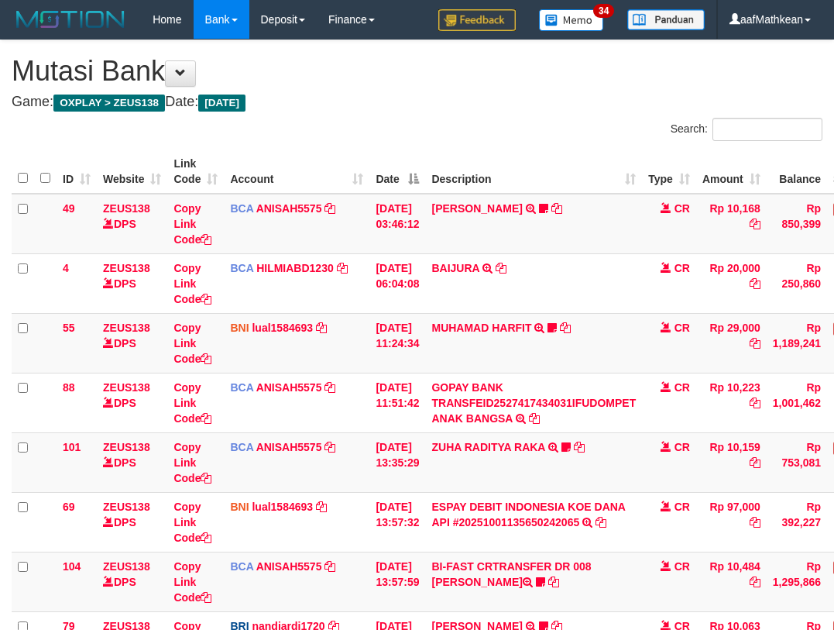
scroll to position [259, 105]
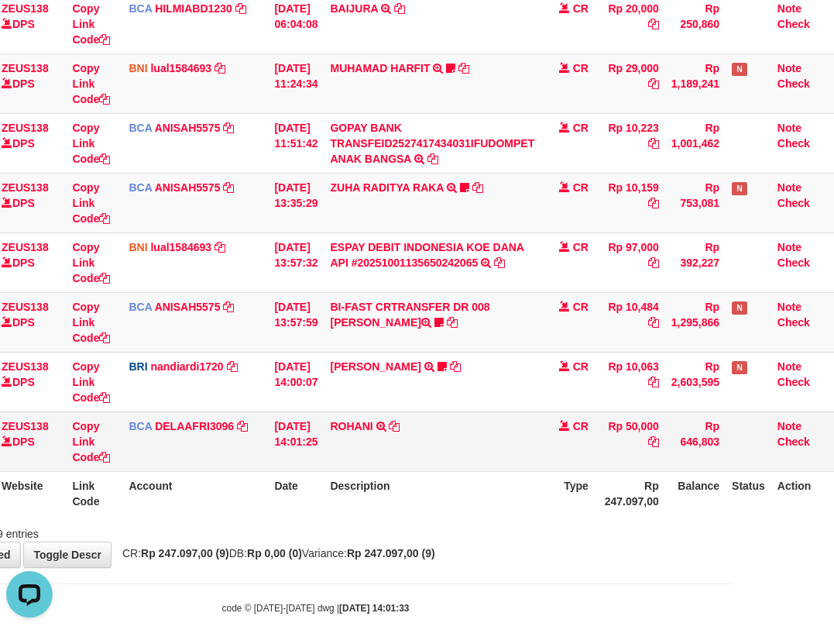
drag, startPoint x: 514, startPoint y: 427, endPoint x: 557, endPoint y: 448, distance: 47.5
click at [524, 442] on td "ROHANI TRSF E-BANKING CR 0110/FTSCY/WS95051 50000.002025100121481658 TRFDN-ROHA…" at bounding box center [432, 441] width 217 height 60
drag, startPoint x: 557, startPoint y: 448, endPoint x: 562, endPoint y: 440, distance: 9.0
click at [556, 448] on td "CR" at bounding box center [568, 441] width 54 height 60
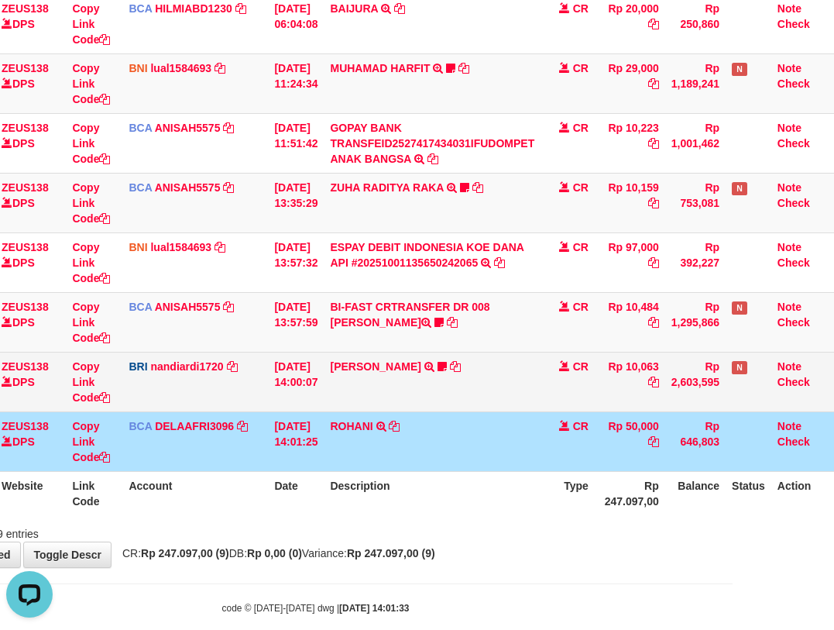
drag, startPoint x: 496, startPoint y: 426, endPoint x: 470, endPoint y: 408, distance: 31.8
click at [474, 413] on td "ROHANI TRSF E-BANKING CR 0110/FTSCY/WS95051 50000.002025100121481658 TRFDN-ROHA…" at bounding box center [432, 441] width 217 height 60
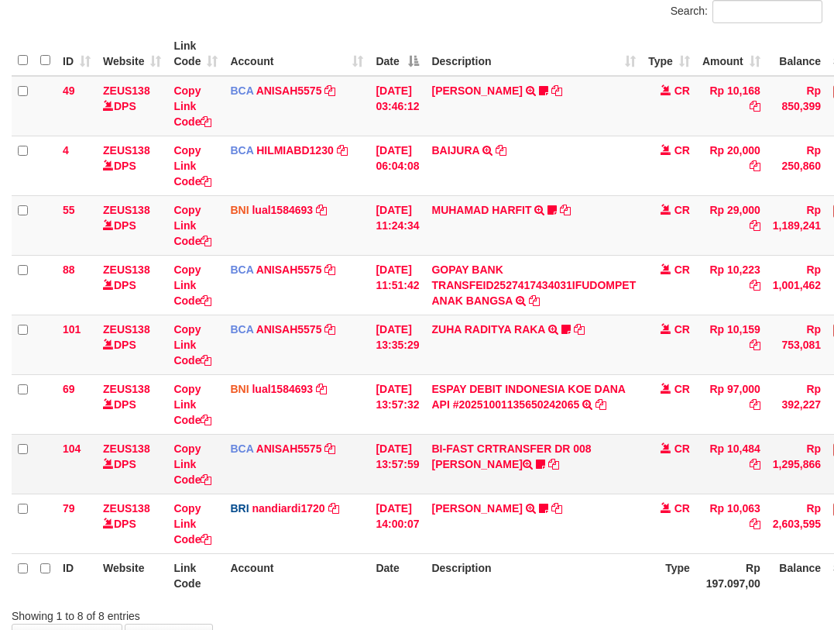
scroll to position [224, 0]
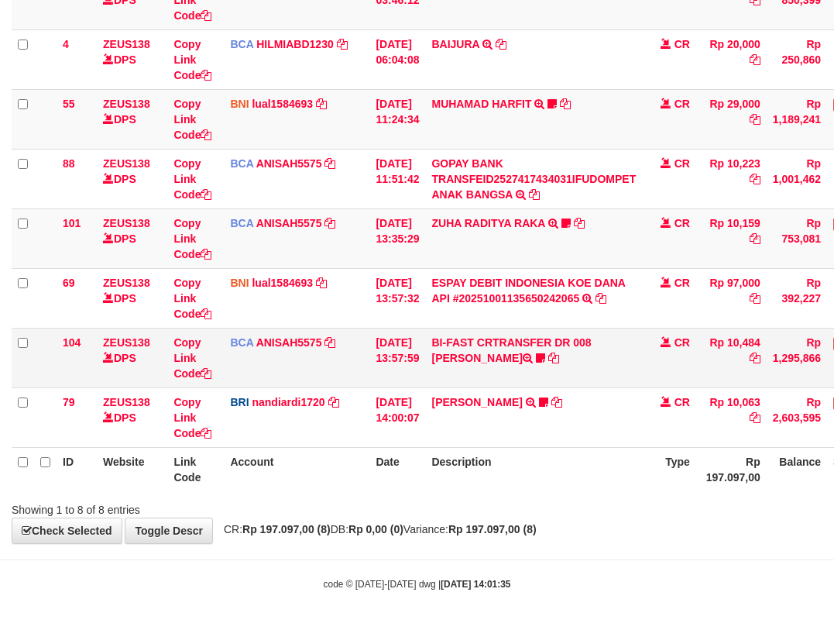
click at [501, 354] on td "BI-FAST CRTRANSFER DR 008 BAYU DARMAWAN DARMAWAN0107" at bounding box center [533, 358] width 217 height 60
click at [536, 352] on icon at bounding box center [540, 357] width 9 height 11
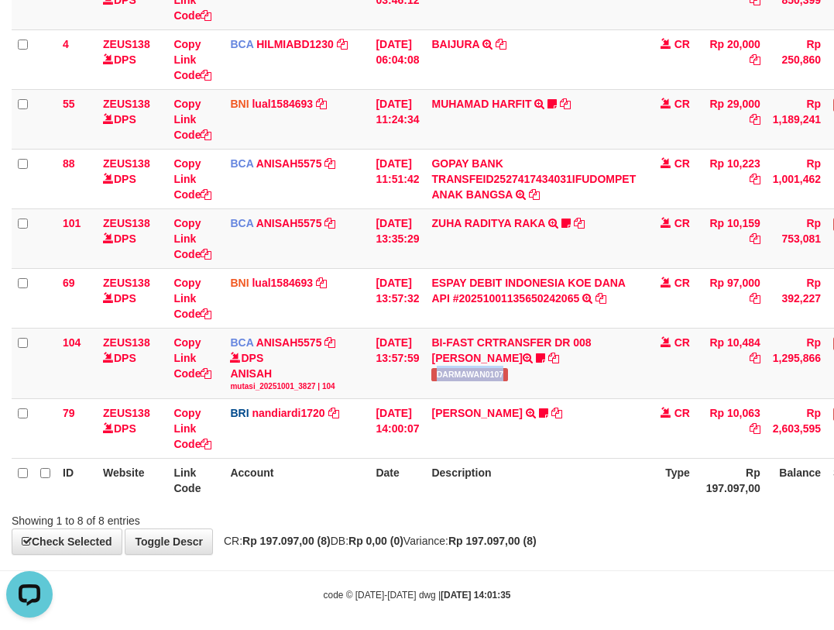
drag, startPoint x: 552, startPoint y: 366, endPoint x: 842, endPoint y: 202, distance: 332.6
click at [642, 365] on td "BI-FAST CRTRANSFER DR 008 BAYU DARMAWAN DARMAWAN0107" at bounding box center [533, 363] width 217 height 70
copy span "DARMAWAN0107"
click at [376, 462] on table "ID Website Link Code Account Date Description Type Amount Balance Status Action…" at bounding box center [474, 214] width 924 height 576
drag, startPoint x: 386, startPoint y: 482, endPoint x: 411, endPoint y: 510, distance: 38.4
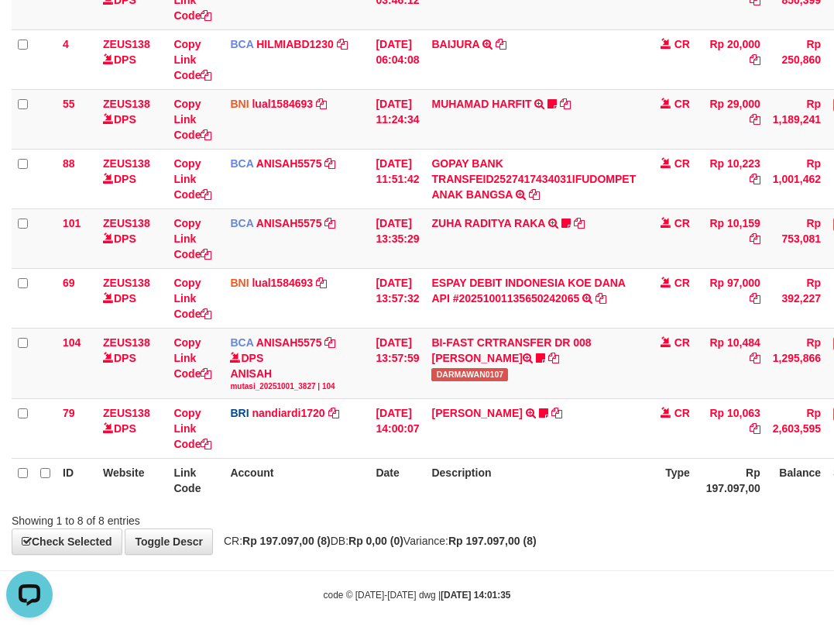
click at [384, 488] on th "Date" at bounding box center [397, 481] width 56 height 44
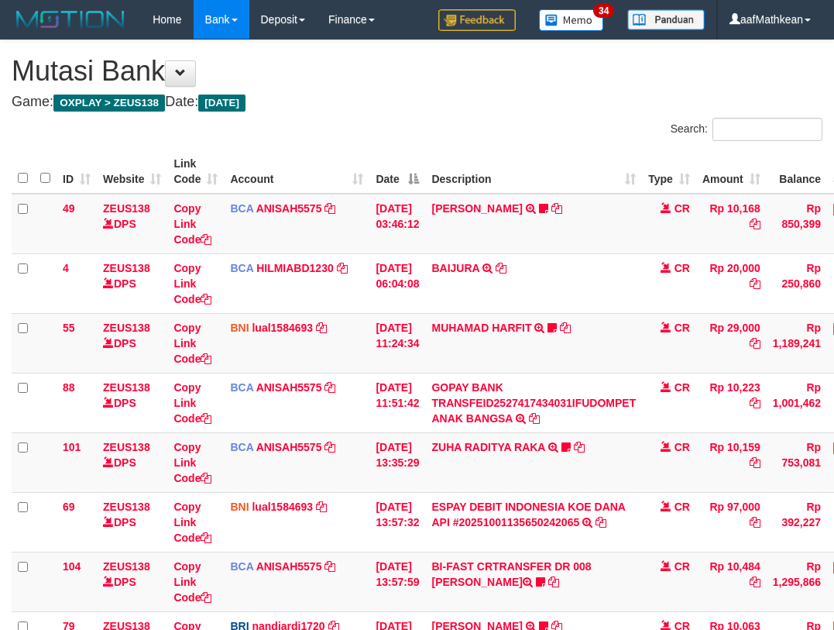
scroll to position [192, 0]
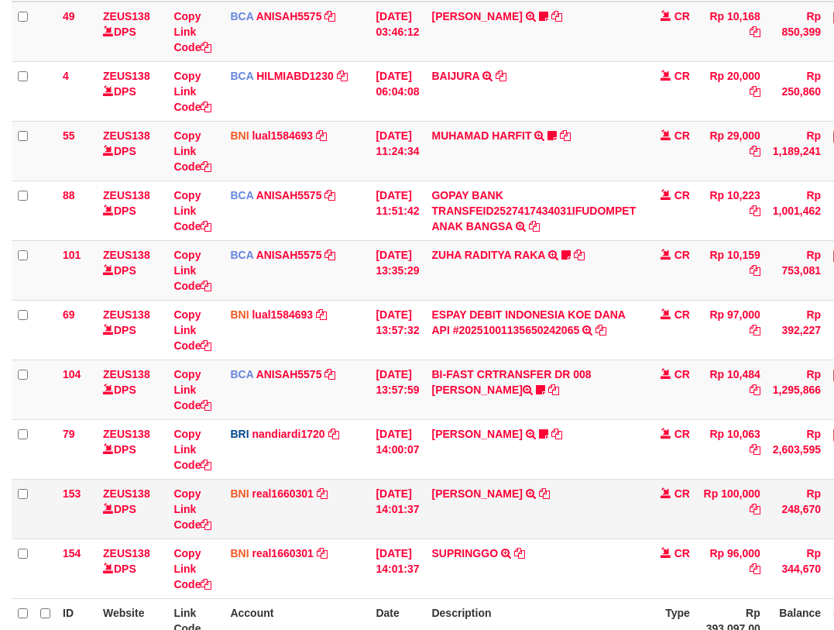
click at [414, 524] on td "01/10/2025 14:01:37" at bounding box center [397, 509] width 56 height 60
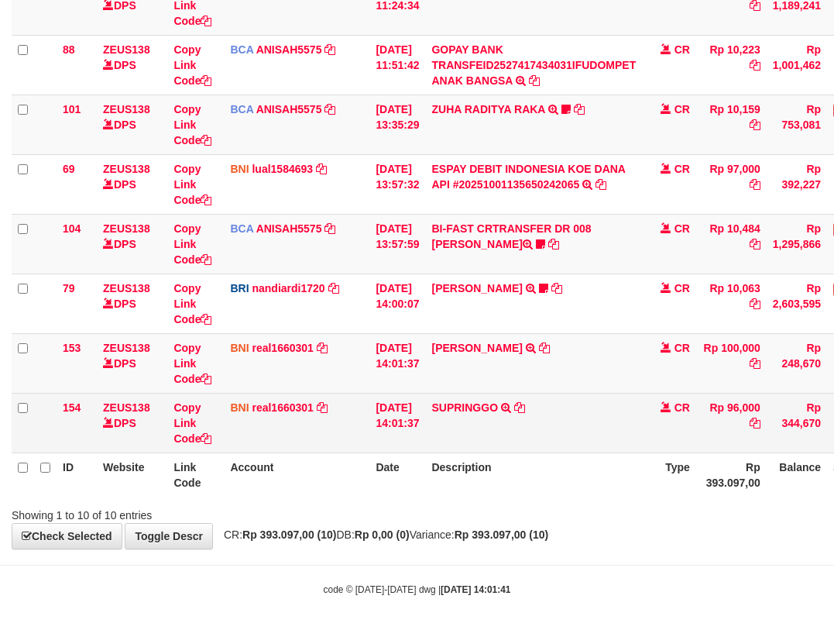
scroll to position [343, 0]
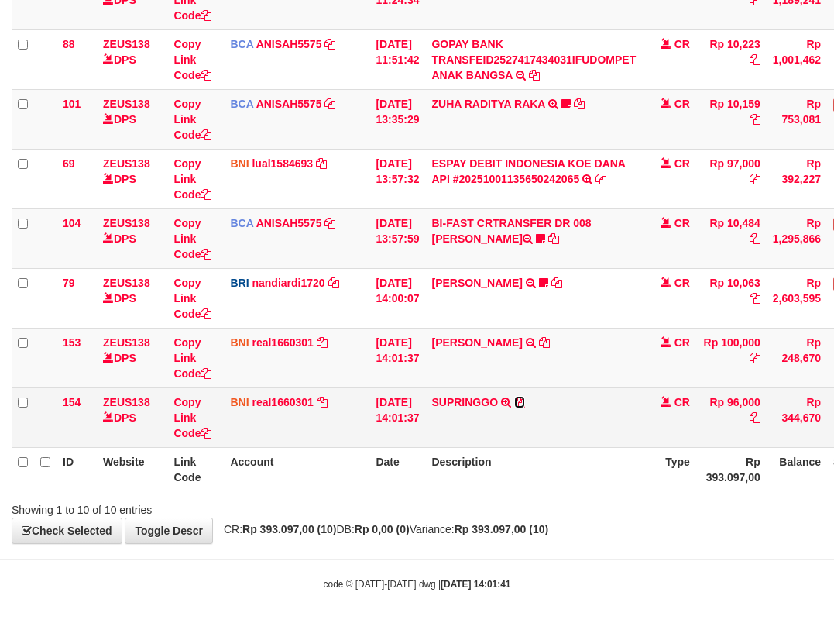
click at [525, 397] on icon at bounding box center [519, 402] width 11 height 11
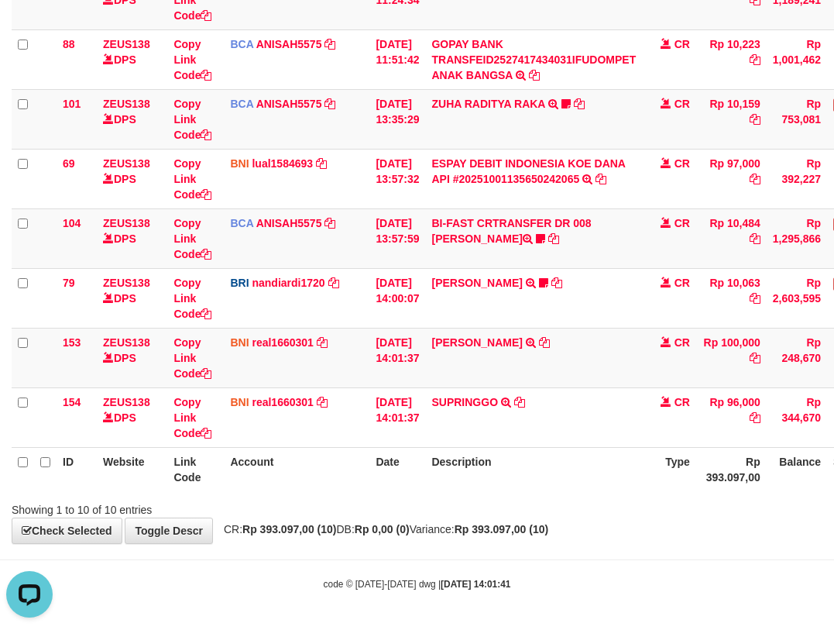
scroll to position [0, 0]
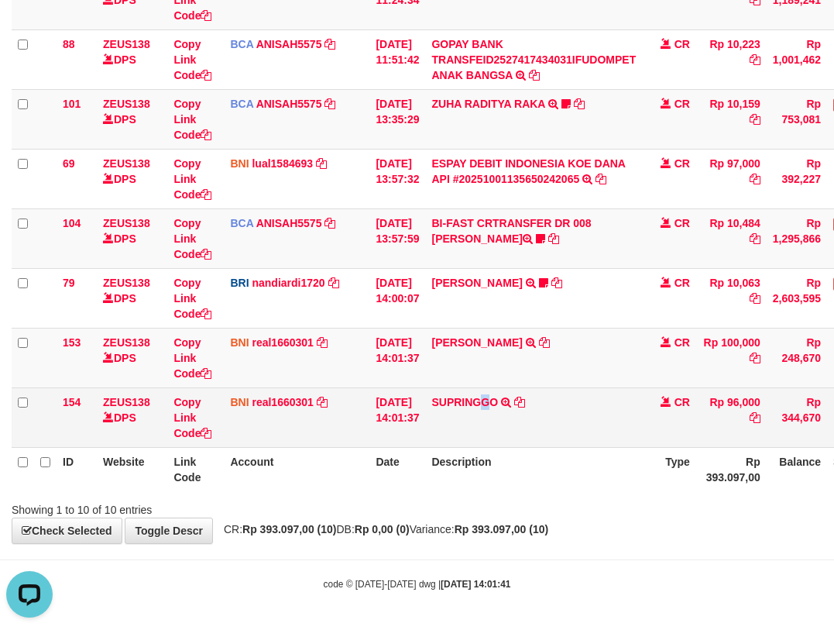
click at [498, 436] on td "SUPRINGGO TRANSFER DARI BPK SUPRINGGO" at bounding box center [533, 417] width 217 height 60
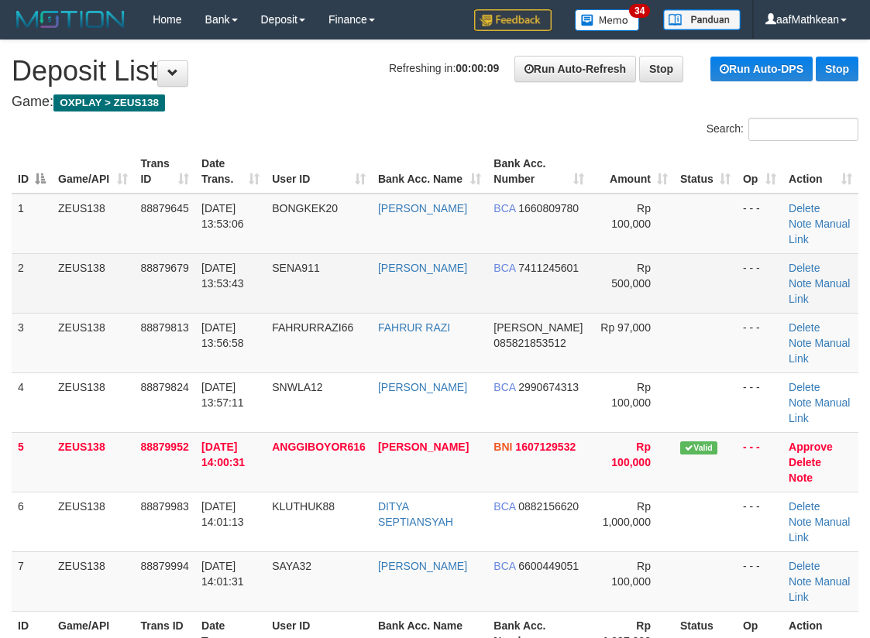
click at [253, 229] on td "01/10/2025 13:53:06" at bounding box center [230, 224] width 70 height 60
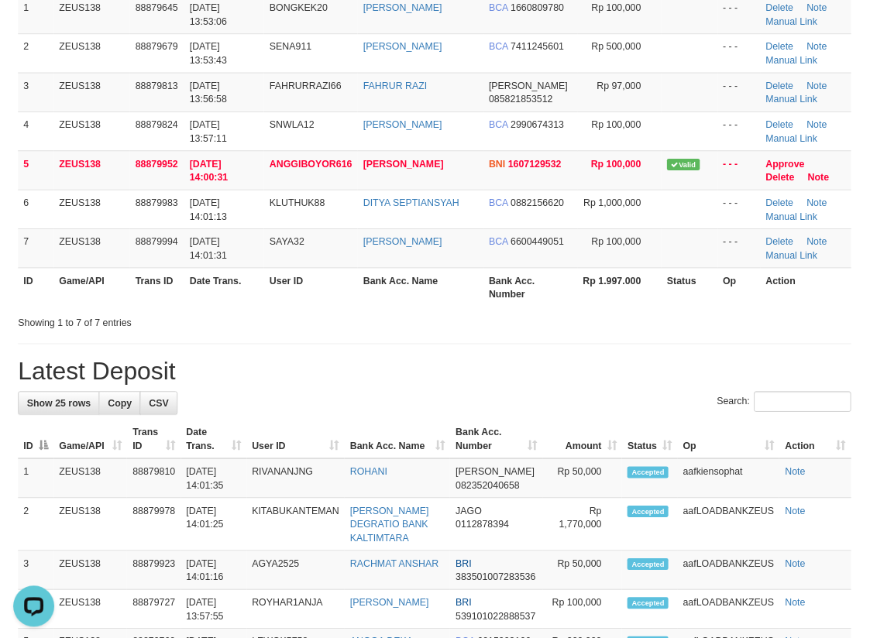
scroll to position [201, 0]
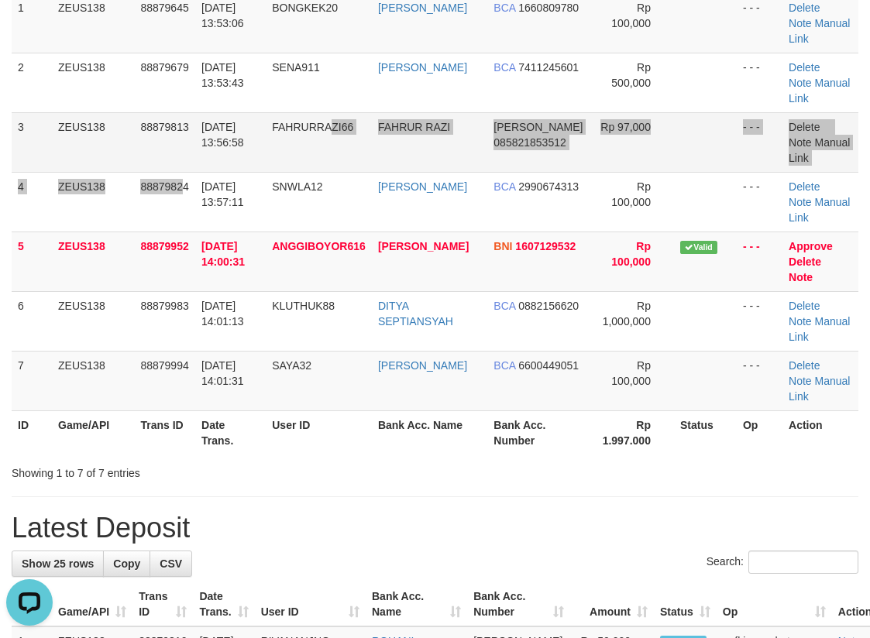
click at [339, 162] on tbody "1 ZEUS138 88879645 01/10/2025 13:53:06 BONGKEK20 ADITYA PRAMUDYA BCA 1660809780…" at bounding box center [435, 202] width 847 height 418
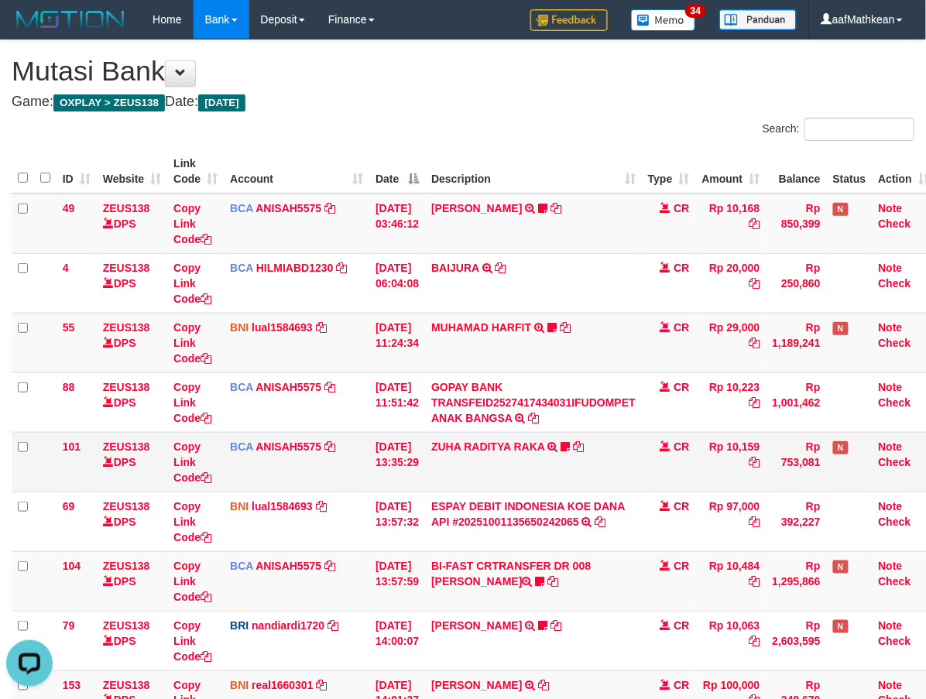
click at [674, 462] on td "CR" at bounding box center [669, 462] width 54 height 60
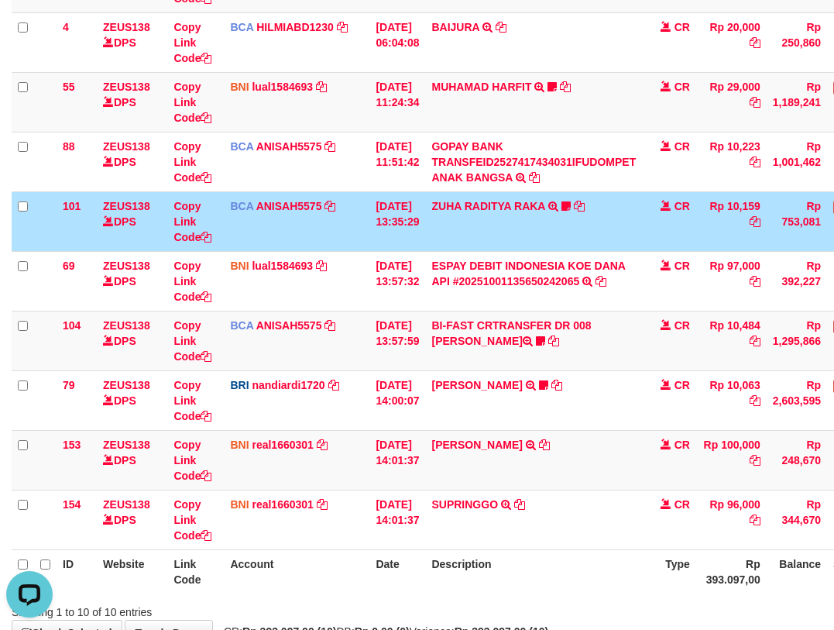
scroll to position [343, 0]
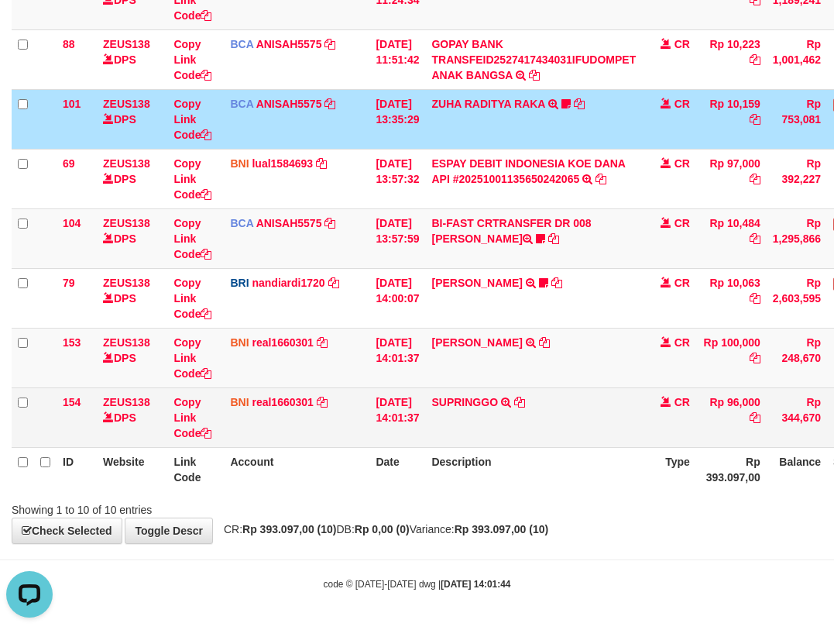
drag, startPoint x: 600, startPoint y: 486, endPoint x: 572, endPoint y: 417, distance: 74.4
click at [594, 479] on th "Description" at bounding box center [533, 469] width 217 height 44
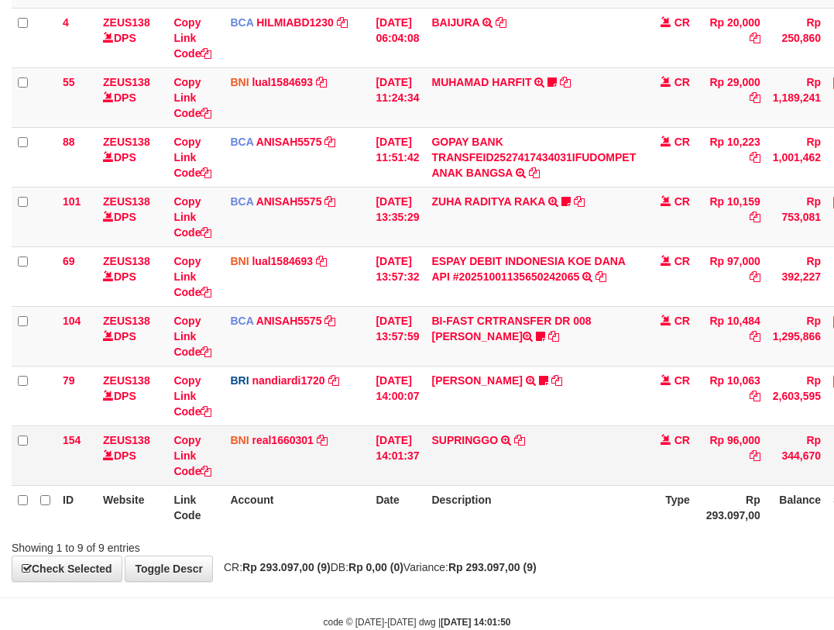
scroll to position [283, 0]
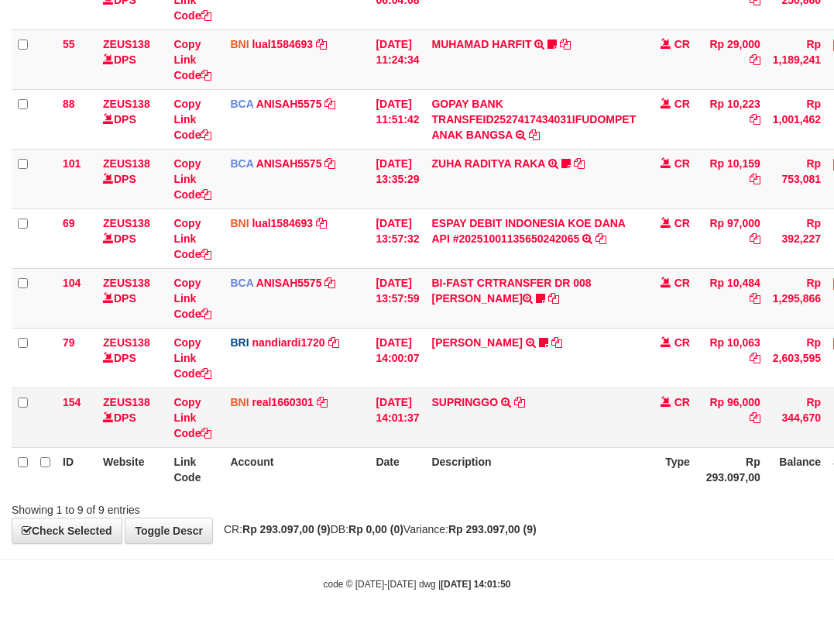
click at [524, 414] on td "SUPRINGGO TRANSFER DARI BPK SUPRINGGO" at bounding box center [533, 417] width 217 height 60
click at [525, 401] on icon at bounding box center [519, 402] width 11 height 11
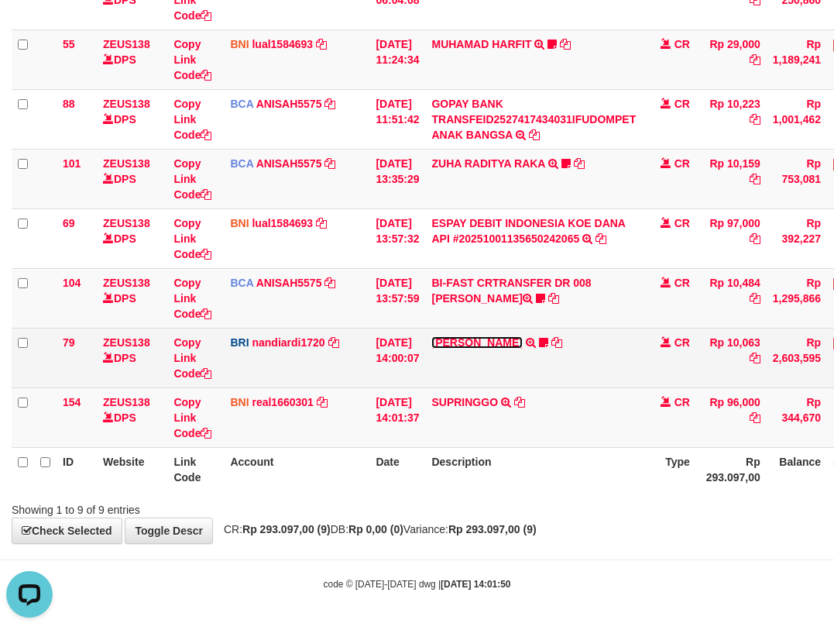
click at [510, 346] on link "DANA ABIYANROFIFS" at bounding box center [476, 342] width 91 height 12
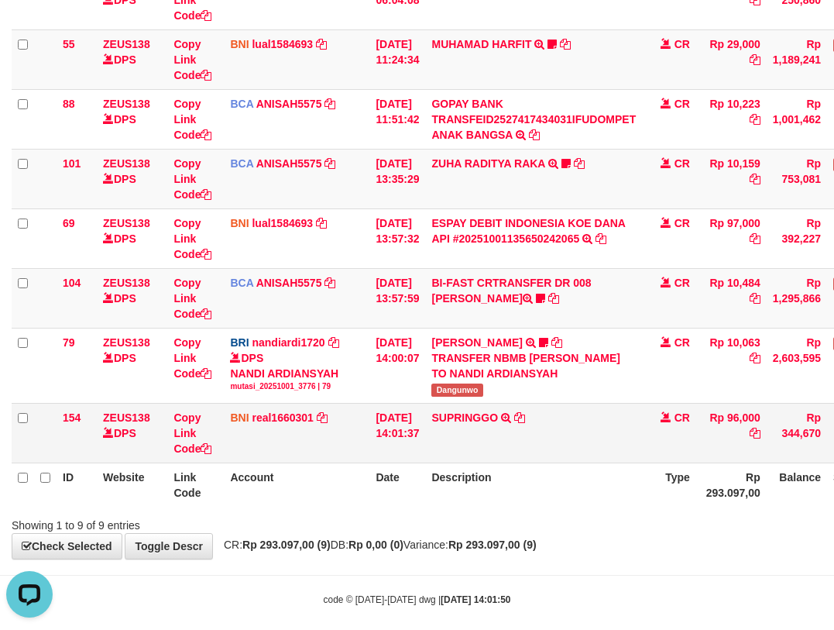
click at [581, 452] on td "SUPRINGGO TRANSFER DARI BPK SUPRINGGO" at bounding box center [533, 433] width 217 height 60
drag, startPoint x: 607, startPoint y: 458, endPoint x: 596, endPoint y: 443, distance: 18.3
click at [607, 457] on td "SUPRINGGO TRANSFER DARI BPK SUPRINGGO" at bounding box center [533, 433] width 217 height 60
click at [642, 445] on td "SUPRINGGO TRANSFER DARI BPK SUPRINGGO" at bounding box center [533, 433] width 217 height 60
drag, startPoint x: 645, startPoint y: 436, endPoint x: 635, endPoint y: 442, distance: 11.8
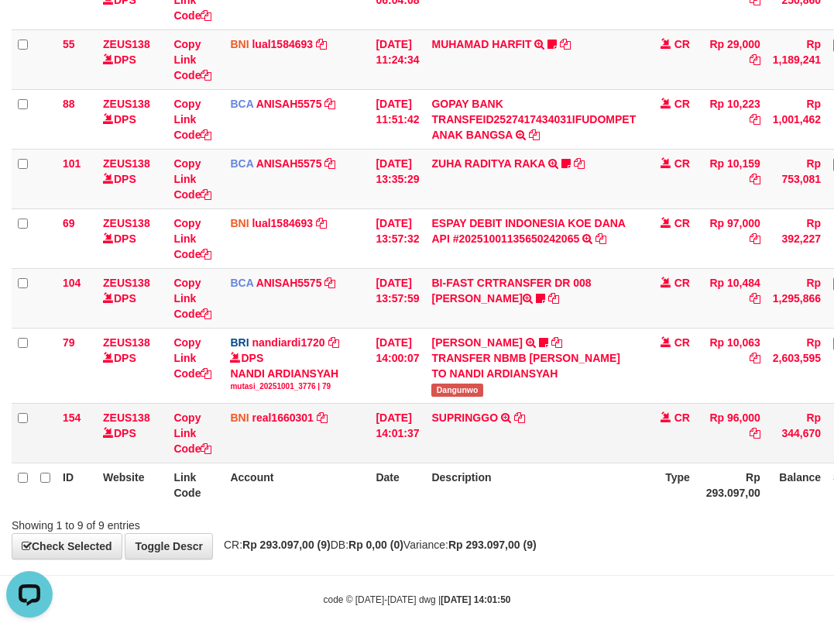
click at [637, 444] on td "SUPRINGGO TRANSFER DARI BPK SUPRINGGO" at bounding box center [533, 433] width 217 height 60
click at [630, 441] on td "SUPRINGGO TRANSFER DARI BPK SUPRINGGO" at bounding box center [533, 433] width 217 height 60
drag, startPoint x: 602, startPoint y: 460, endPoint x: 619, endPoint y: 467, distance: 18.4
click at [613, 462] on td "SUPRINGGO TRANSFER DARI BPK SUPRINGGO" at bounding box center [533, 433] width 217 height 60
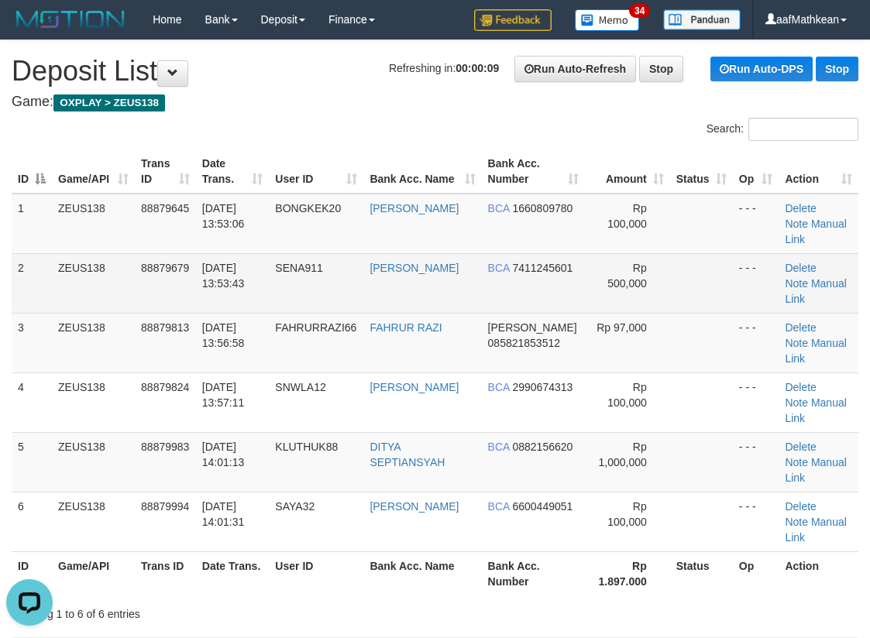
click at [228, 278] on td "01/10/2025 13:53:43" at bounding box center [233, 283] width 74 height 60
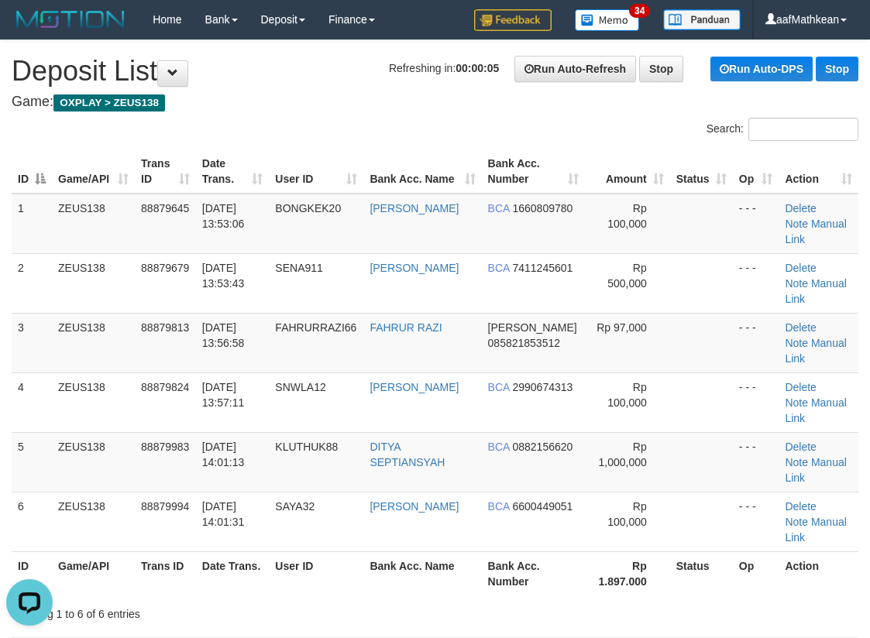
scroll to position [833, 0]
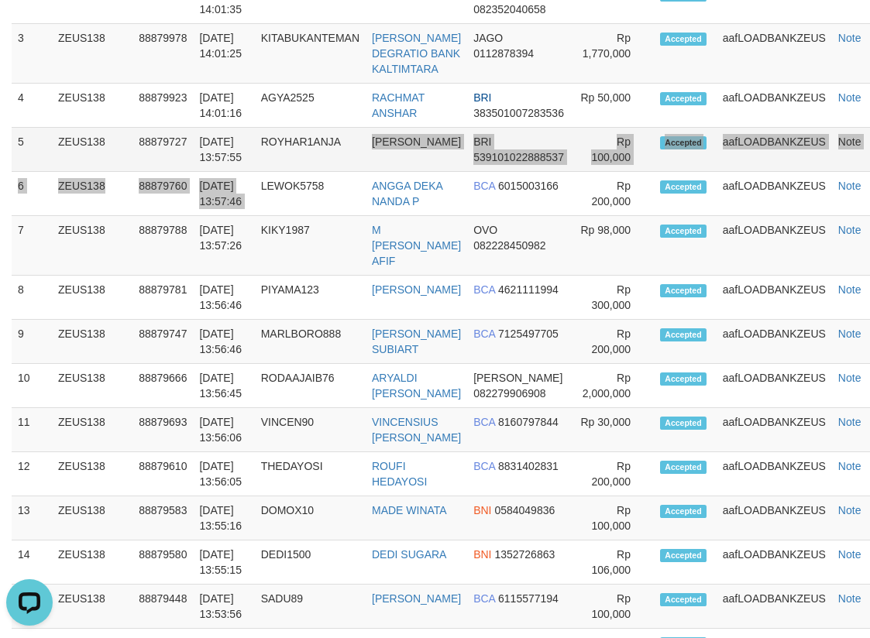
click at [343, 115] on tbody "1 ZEUS138 88879952 01/10/2025 14:01:46 ANGGIBOYOR616 ANGGI ACHMAD BNI 1607129532" at bounding box center [453, 502] width 883 height 1135
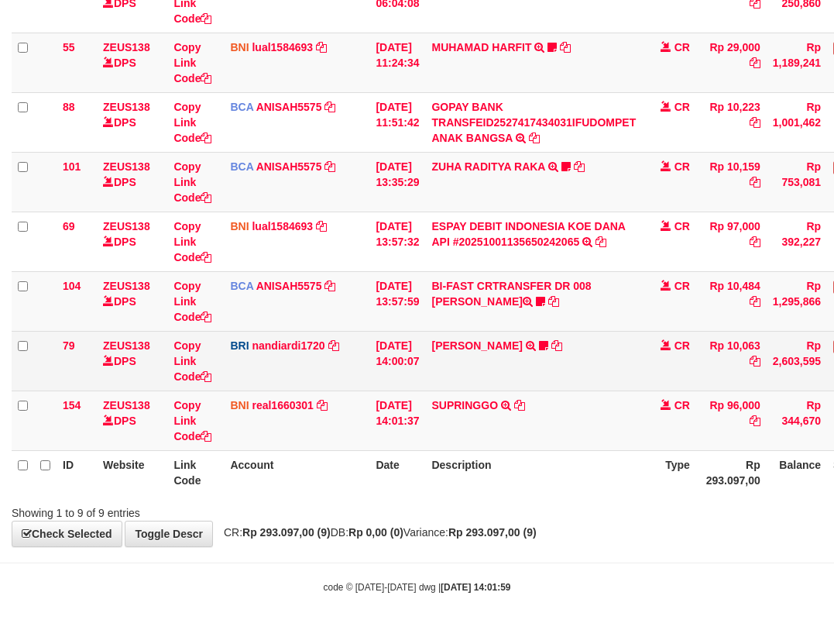
scroll to position [283, 0]
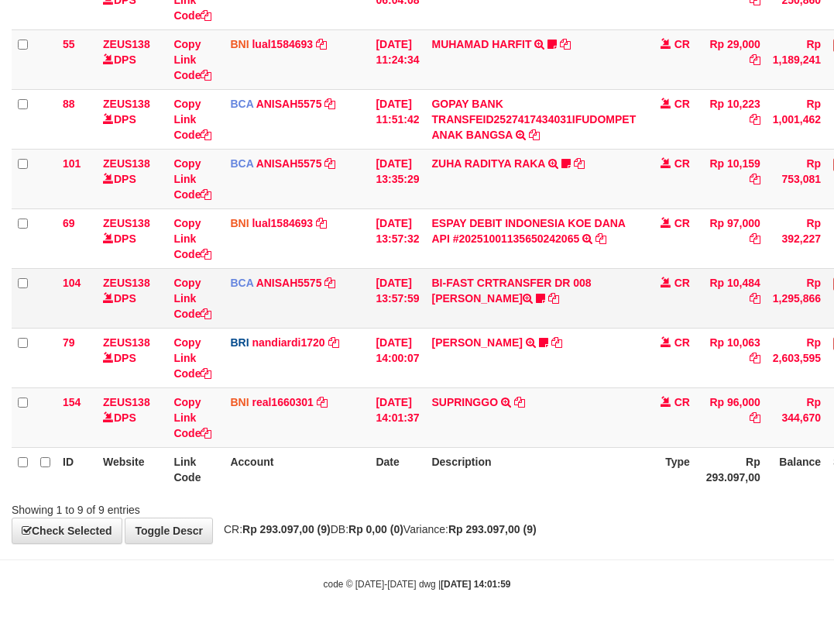
click at [503, 304] on td "BI-FAST CRTRANSFER DR 008 BAYU DARMAWAN DARMAWAN0107" at bounding box center [533, 298] width 217 height 60
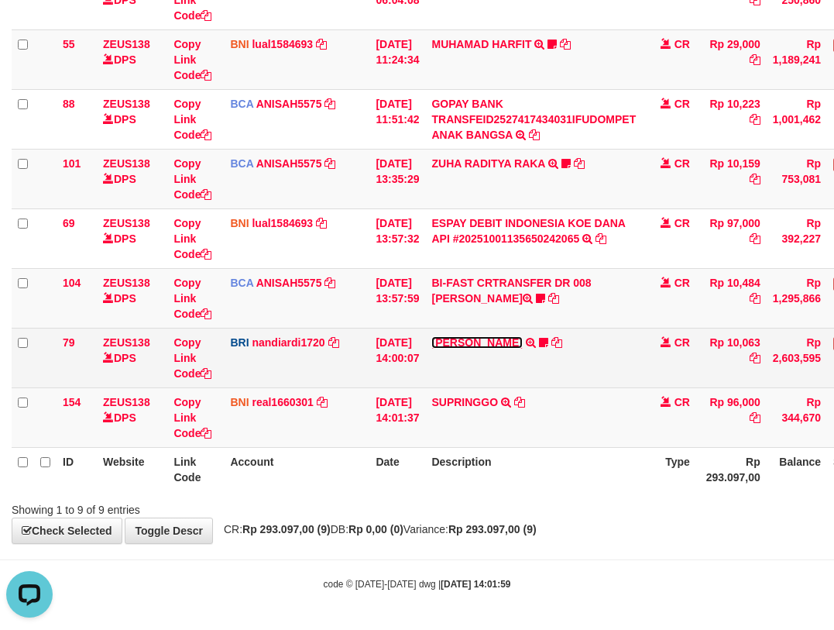
click at [522, 342] on link "[PERSON_NAME]" at bounding box center [476, 342] width 91 height 12
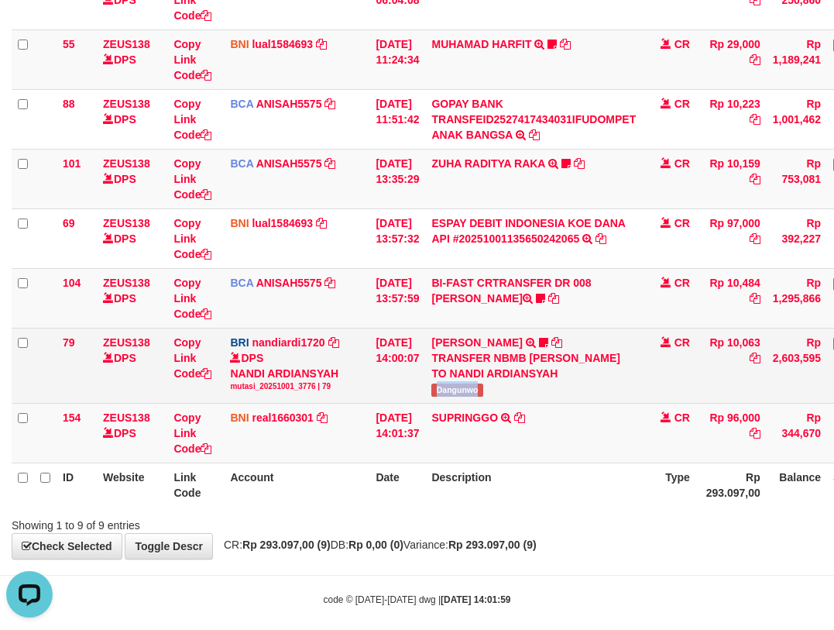
drag, startPoint x: 447, startPoint y: 404, endPoint x: 689, endPoint y: 320, distance: 256.7
click at [550, 398] on td "[PERSON_NAME] TRANSFER NBMB [PERSON_NAME] TO NANDI ARDIANSYAH Dangunwo" at bounding box center [533, 365] width 217 height 75
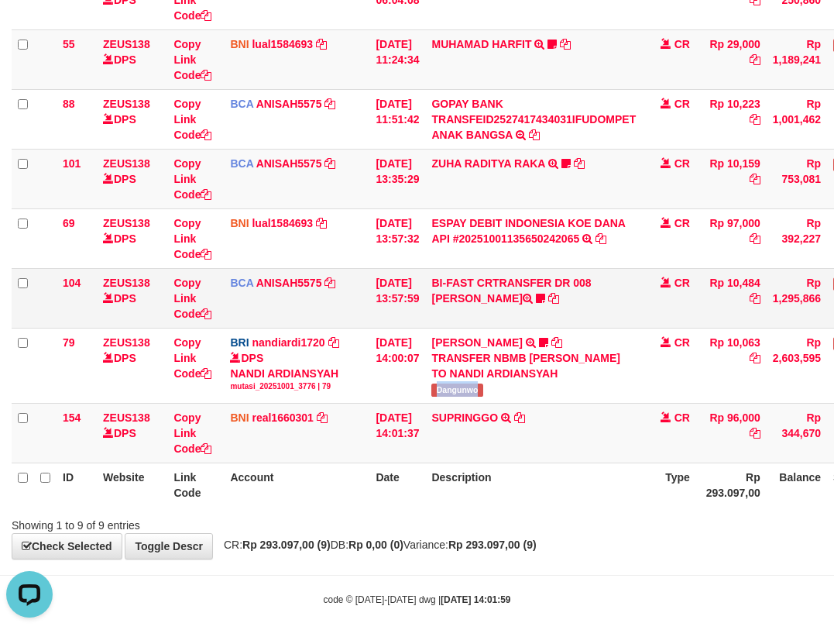
copy span "Dangunwo"
click at [273, 435] on td "BNI real1660301 DPS REYHAN ALMANSYAH mutasi_20251001_4647 | 154 mutasi_20251001…" at bounding box center [297, 433] width 146 height 60
drag, startPoint x: 269, startPoint y: 451, endPoint x: 275, endPoint y: 437, distance: 15.3
click at [267, 454] on td "BNI real1660301 DPS REYHAN ALMANSYAH mutasi_20251001_4647 | 154 mutasi_20251001…" at bounding box center [297, 433] width 146 height 60
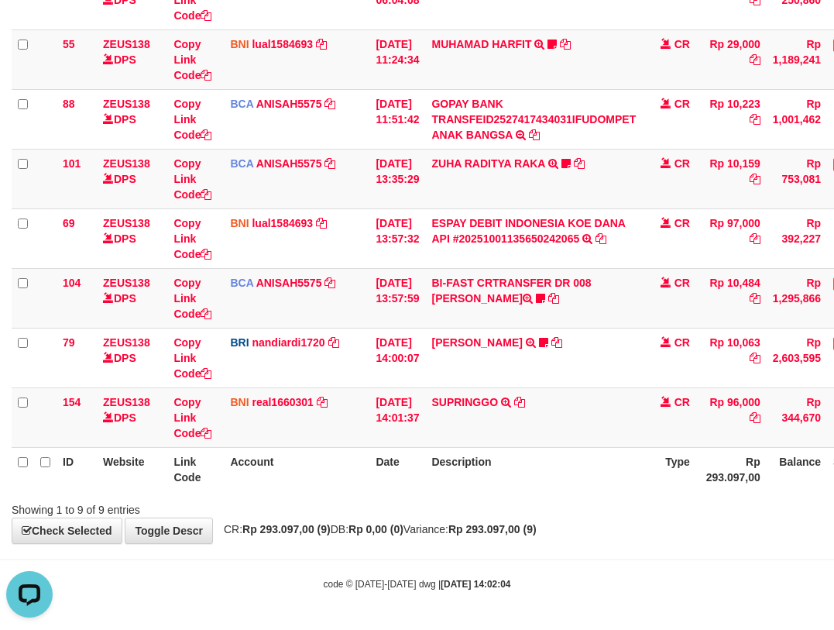
click at [567, 518] on div "**********" at bounding box center [417, 150] width 834 height 786
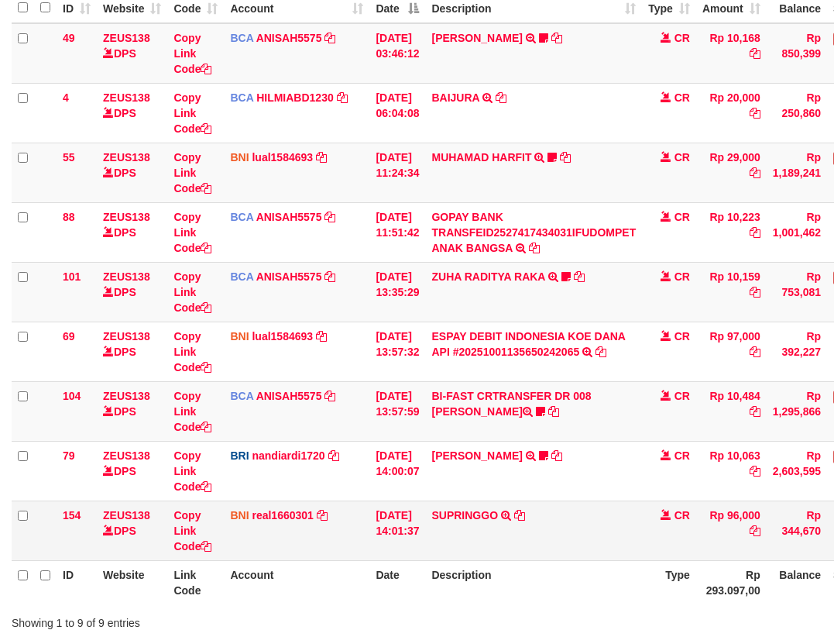
click at [504, 528] on td "SUPRINGGO TRANSFER DARI BPK SUPRINGGO" at bounding box center [533, 530] width 217 height 60
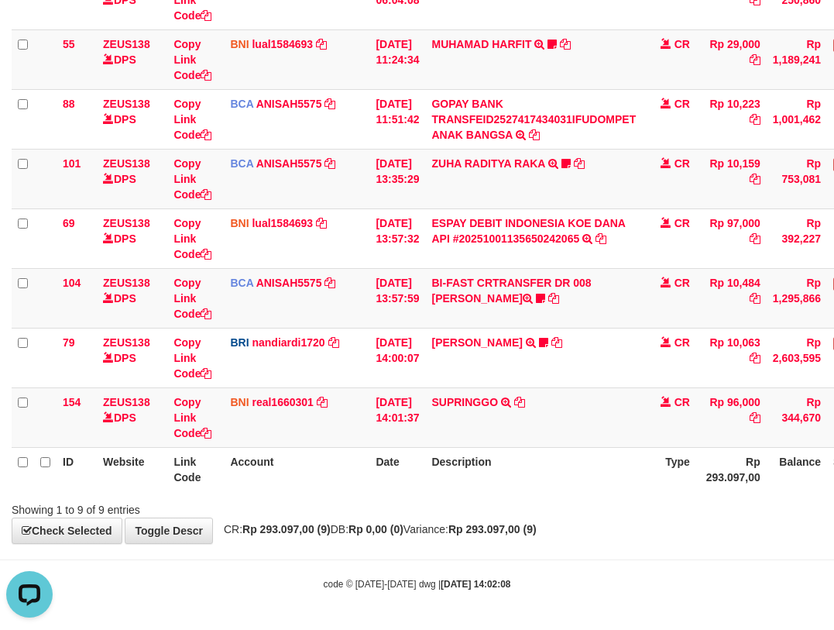
click at [521, 515] on div "Showing 1 to 9 of 9 entries" at bounding box center [417, 507] width 834 height 22
click at [537, 524] on strong "Rp 293.097,00 (9)" at bounding box center [492, 529] width 88 height 12
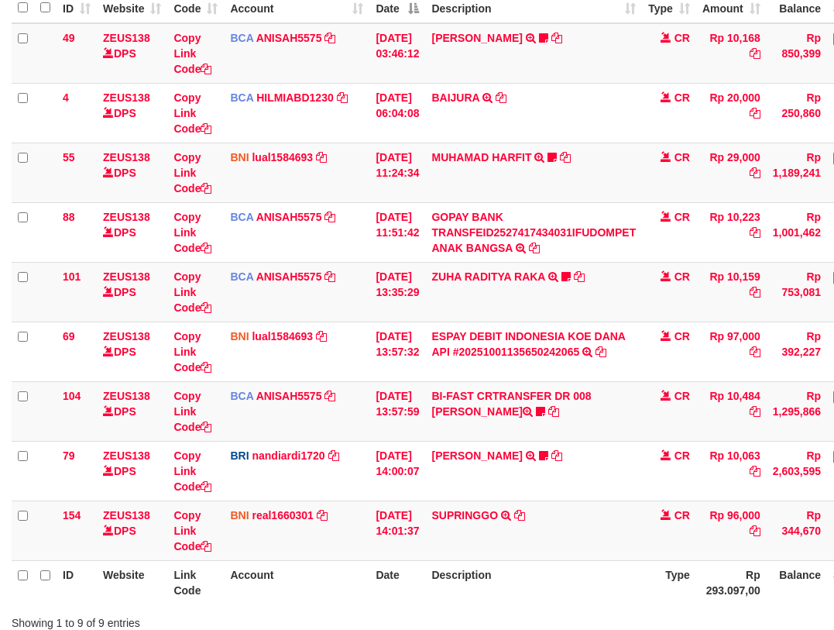
drag, startPoint x: 569, startPoint y: 512, endPoint x: 842, endPoint y: 556, distance: 277.0
click at [582, 517] on div "**********" at bounding box center [417, 263] width 834 height 786
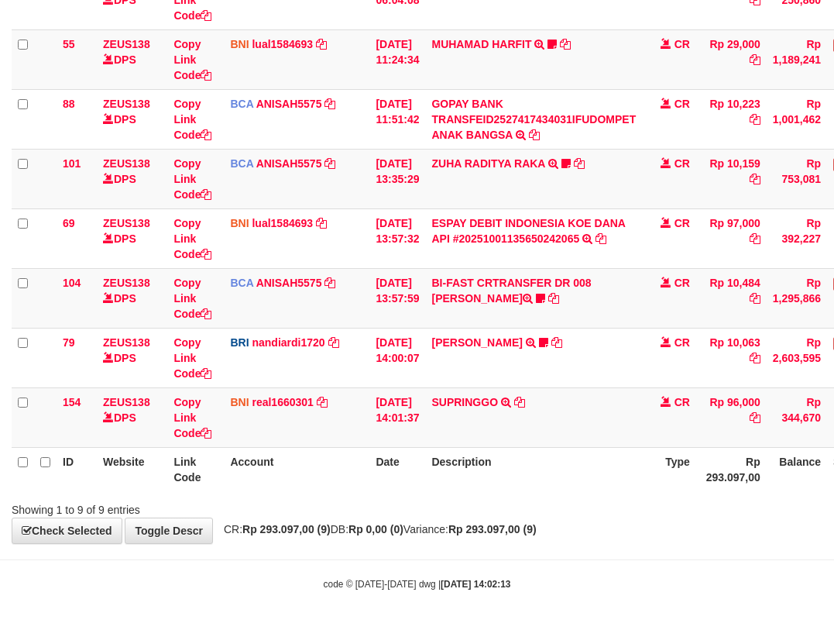
drag, startPoint x: 366, startPoint y: 455, endPoint x: 379, endPoint y: 459, distance: 13.5
click at [369, 458] on tr "ID Website Link Code Account Date Description Type Rp 293.097,00 Balance Status…" at bounding box center [474, 469] width 924 height 44
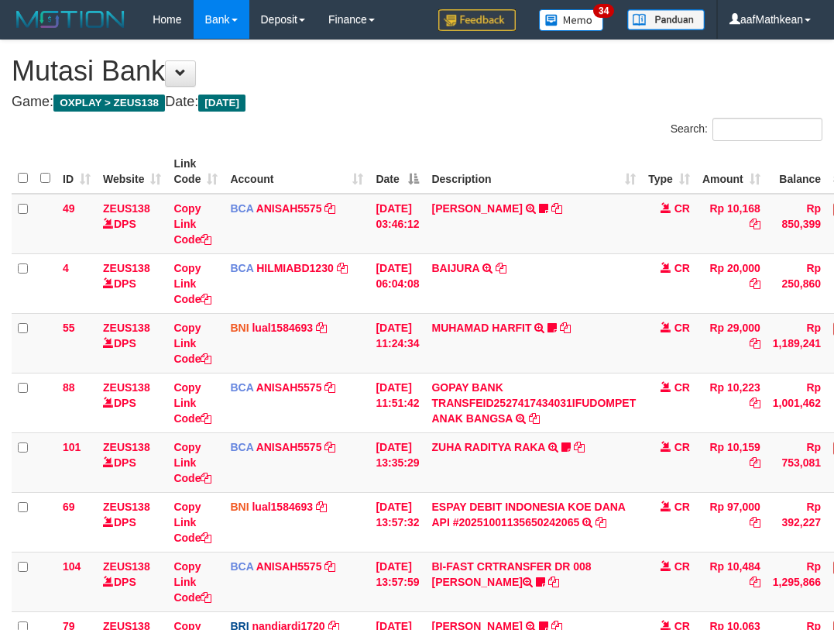
scroll to position [170, 0]
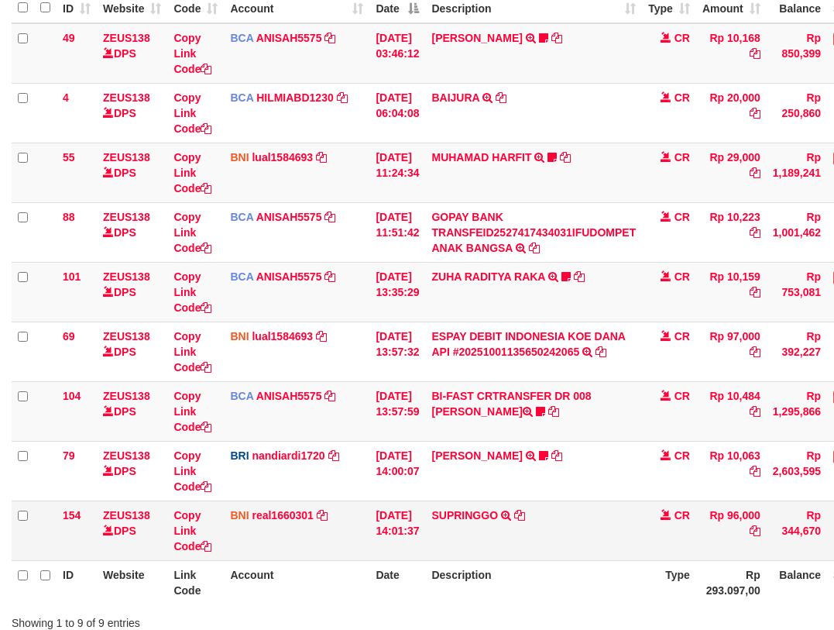
click at [555, 547] on td "SUPRINGGO TRANSFER DARI BPK SUPRINGGO" at bounding box center [533, 530] width 217 height 60
drag, startPoint x: 558, startPoint y: 548, endPoint x: 840, endPoint y: 540, distance: 282.1
click at [600, 551] on td "SUPRINGGO TRANSFER DARI BPK SUPRINGGO" at bounding box center [533, 530] width 217 height 60
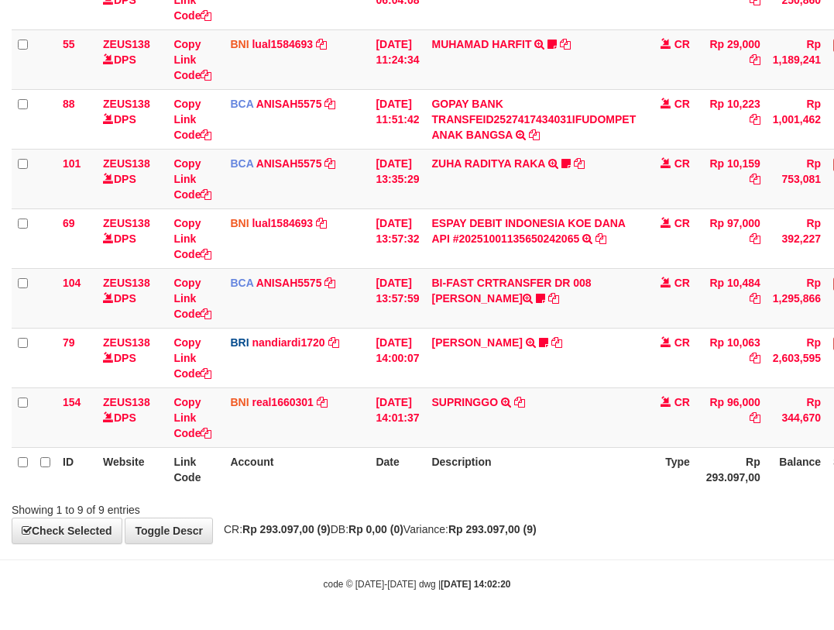
click at [430, 598] on body "Toggle navigation Home Bank Account List Load By Website Group [OXPLAY] ZEUS138…" at bounding box center [417, 173] width 834 height 913
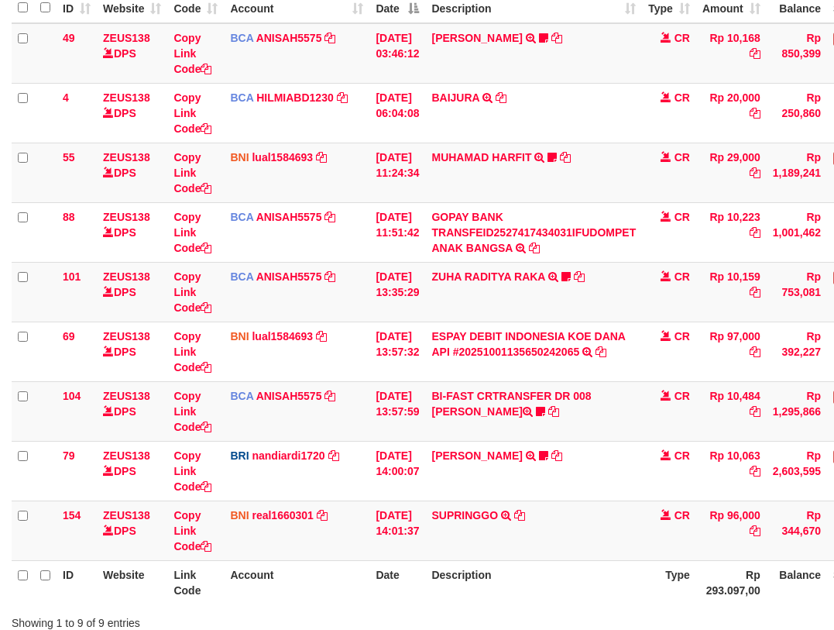
scroll to position [283, 0]
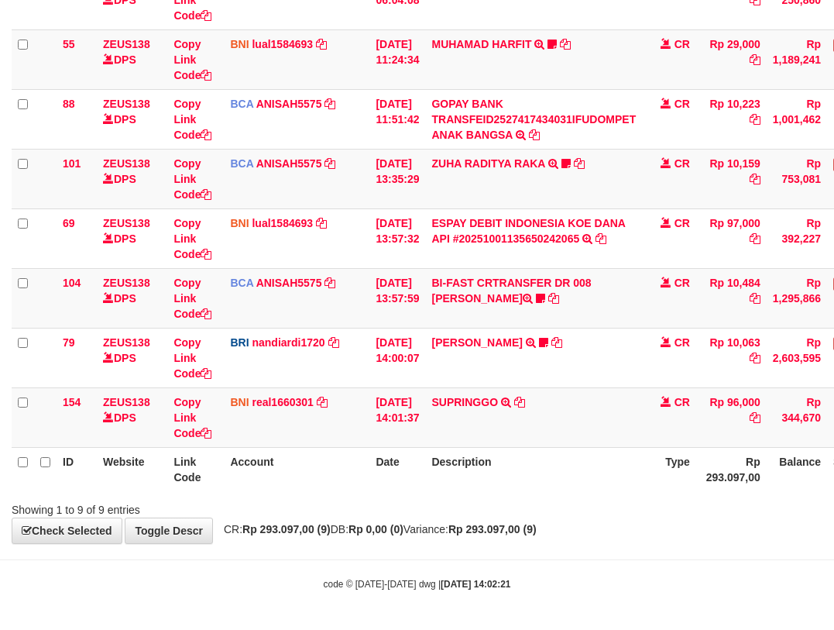
drag, startPoint x: 322, startPoint y: 603, endPoint x: 843, endPoint y: 556, distance: 523.3
click at [758, 571] on body "Toggle navigation Home Bank Account List Load By Website Group [OXPLAY] ZEUS138…" at bounding box center [417, 173] width 834 height 913
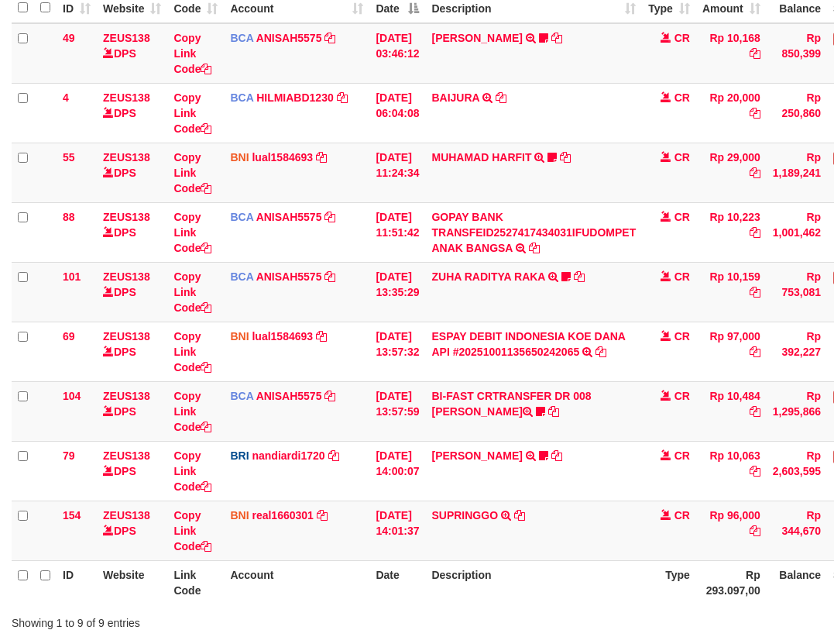
scroll to position [283, 0]
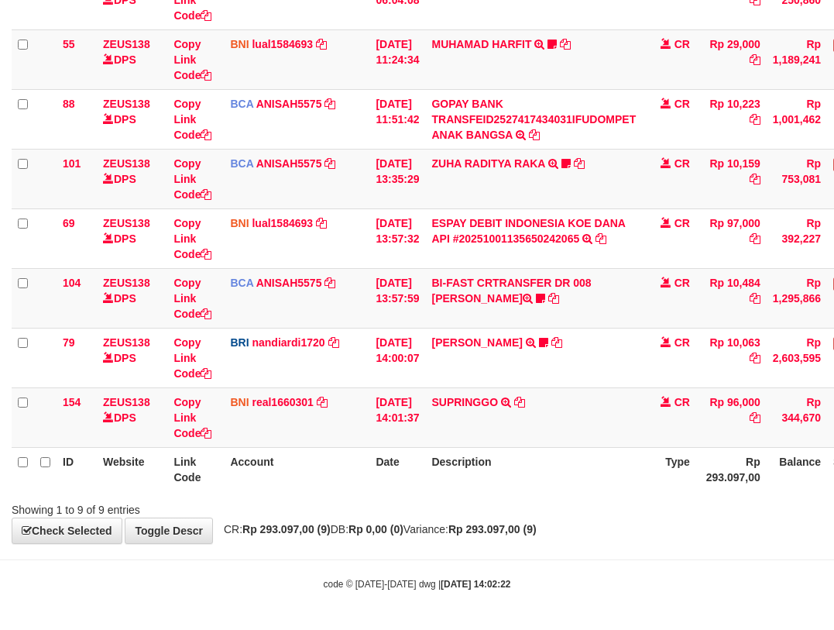
click at [534, 543] on div "**********" at bounding box center [417, 150] width 834 height 786
click at [535, 546] on body "Toggle navigation Home Bank Account List Load By Website Group [OXPLAY] ZEUS138…" at bounding box center [417, 173] width 834 height 913
click at [531, 545] on body "Toggle navigation Home Bank Account List Load By Website Group [OXPLAY] ZEUS138…" at bounding box center [417, 173] width 834 height 913
drag, startPoint x: 526, startPoint y: 549, endPoint x: 538, endPoint y: 546, distance: 12.0
click at [531, 549] on body "Toggle navigation Home Bank Account List Load By Website Group [OXPLAY] ZEUS138…" at bounding box center [417, 173] width 834 height 913
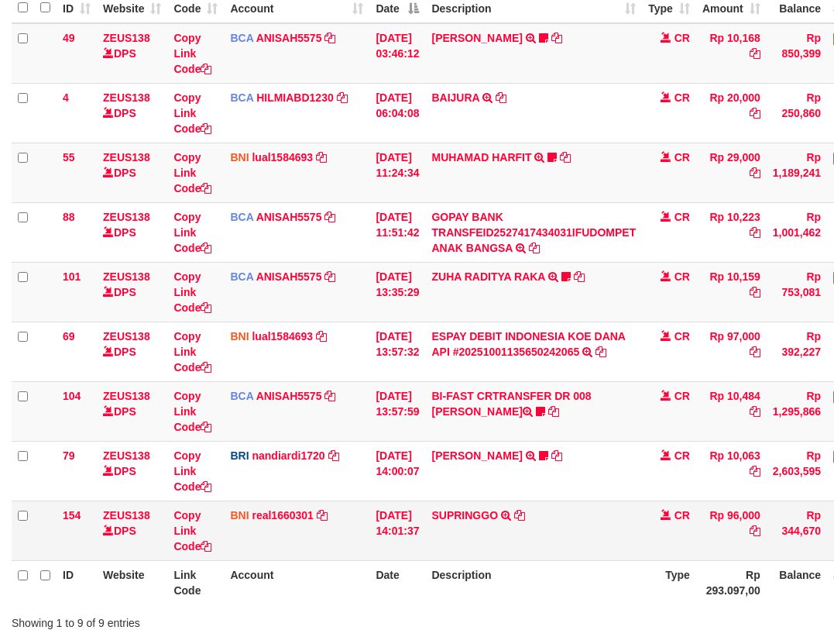
click at [542, 535] on td "SUPRINGGO TRANSFER DARI BPK SUPRINGGO" at bounding box center [533, 530] width 217 height 60
drag, startPoint x: 550, startPoint y: 538, endPoint x: 559, endPoint y: 539, distance: 9.4
click at [555, 538] on div "**********" at bounding box center [417, 263] width 834 height 786
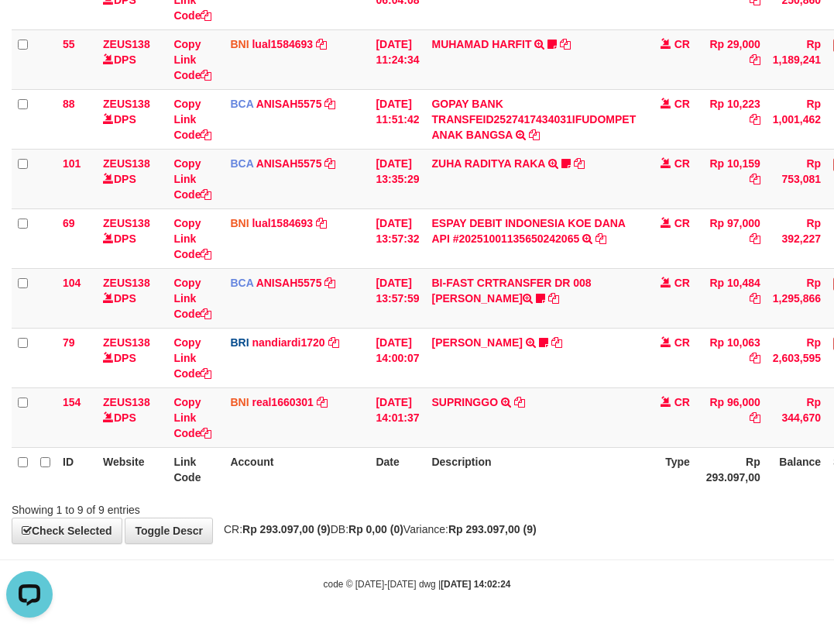
click at [537, 534] on strong "Rp 293.097,00 (9)" at bounding box center [492, 529] width 88 height 12
click at [565, 541] on div "**********" at bounding box center [417, 150] width 834 height 786
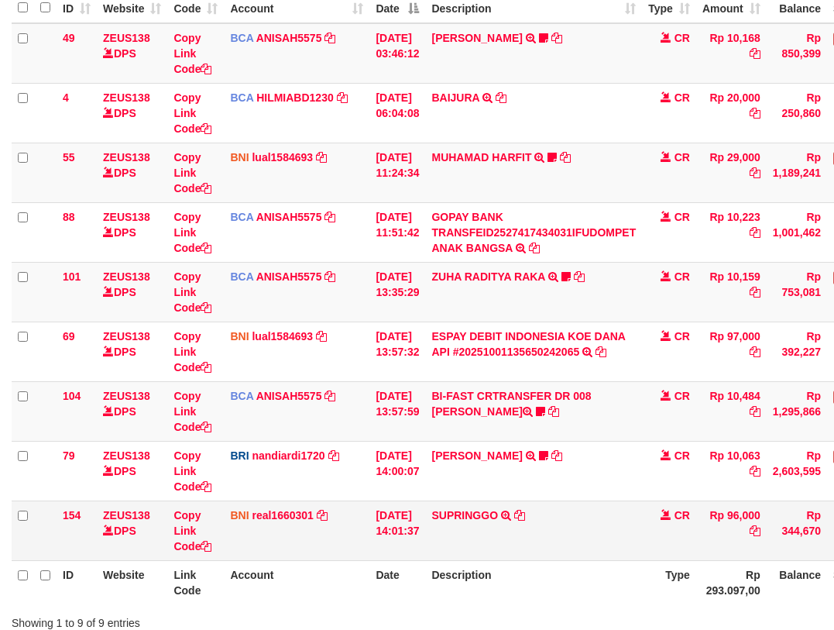
scroll to position [283, 0]
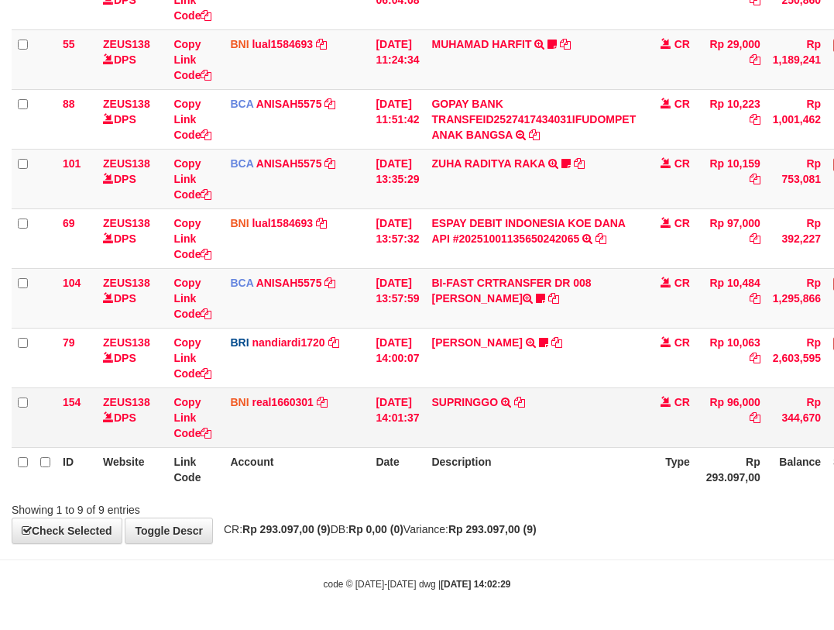
click at [537, 534] on strong "Rp 293.097,00 (9)" at bounding box center [492, 529] width 88 height 12
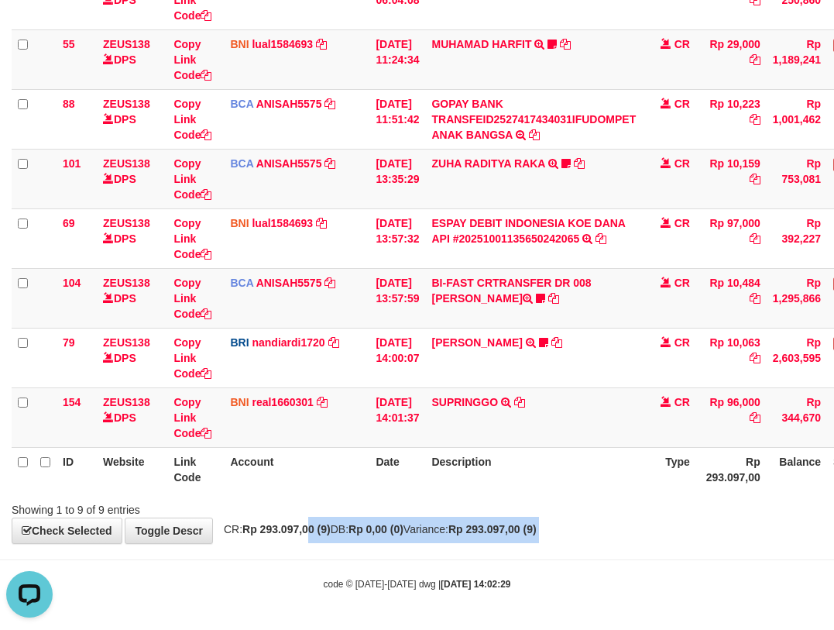
drag, startPoint x: 342, startPoint y: 548, endPoint x: 356, endPoint y: 555, distance: 15.9
click at [354, 555] on body "Toggle navigation Home Bank Account List Load By Website Group [OXPLAY] ZEUS138…" at bounding box center [417, 173] width 834 height 913
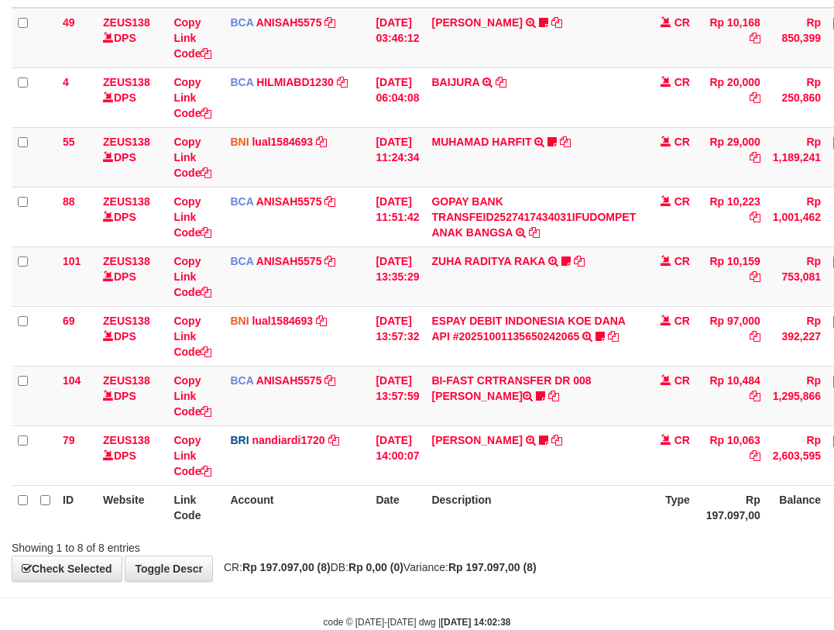
click at [381, 535] on div "Showing 1 to 8 of 8 entries" at bounding box center [417, 545] width 834 height 22
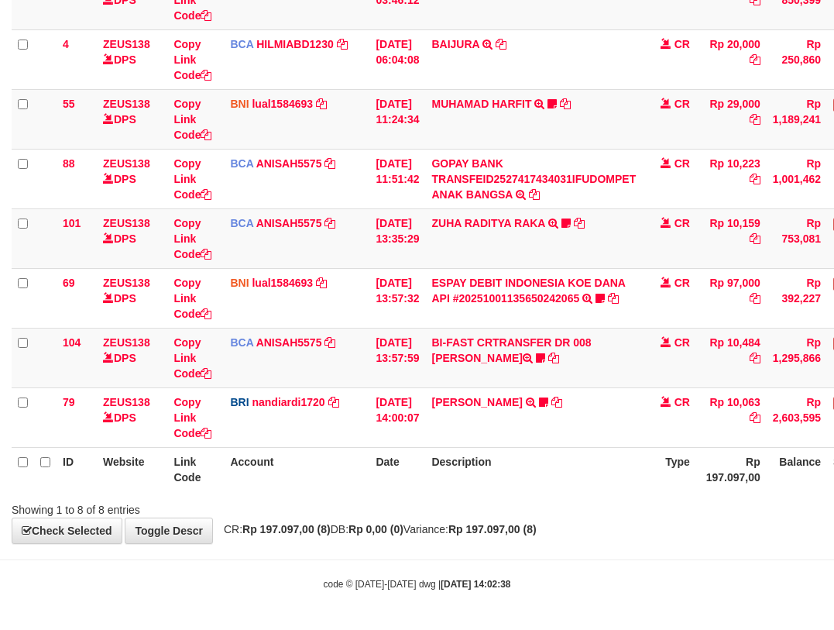
click at [342, 532] on span "CR: Rp 197.097,00 (8) DB: Rp 0,00 (0) Variance: Rp 197.097,00 (8)" at bounding box center [376, 529] width 321 height 12
click at [355, 527] on span "CR: Rp 197.097,00 (8) DB: Rp 0,00 (0) Variance: Rp 197.097,00 (8)" at bounding box center [376, 529] width 321 height 12
click at [361, 544] on body "Toggle navigation Home Bank Account List Load By Website Group [OXPLAY] ZEUS138…" at bounding box center [417, 203] width 834 height 854
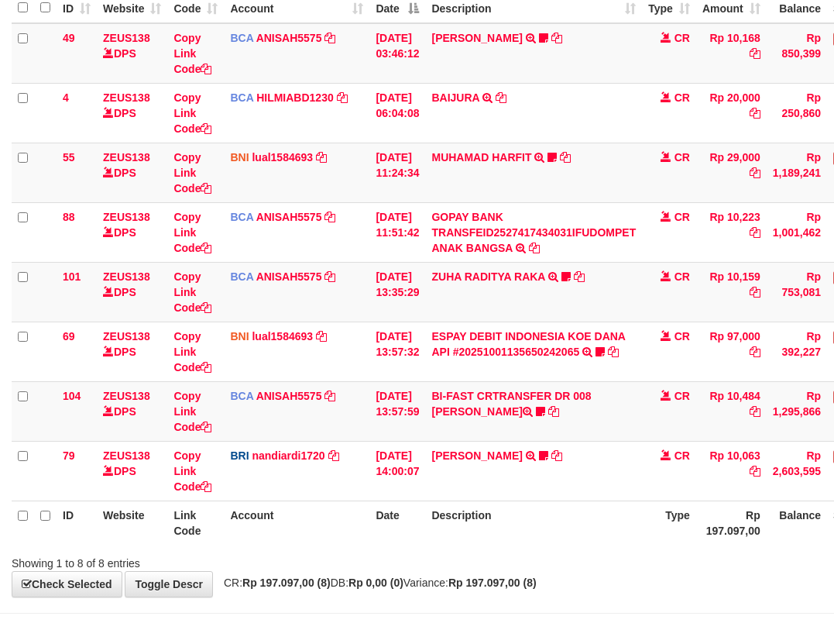
scroll to position [224, 0]
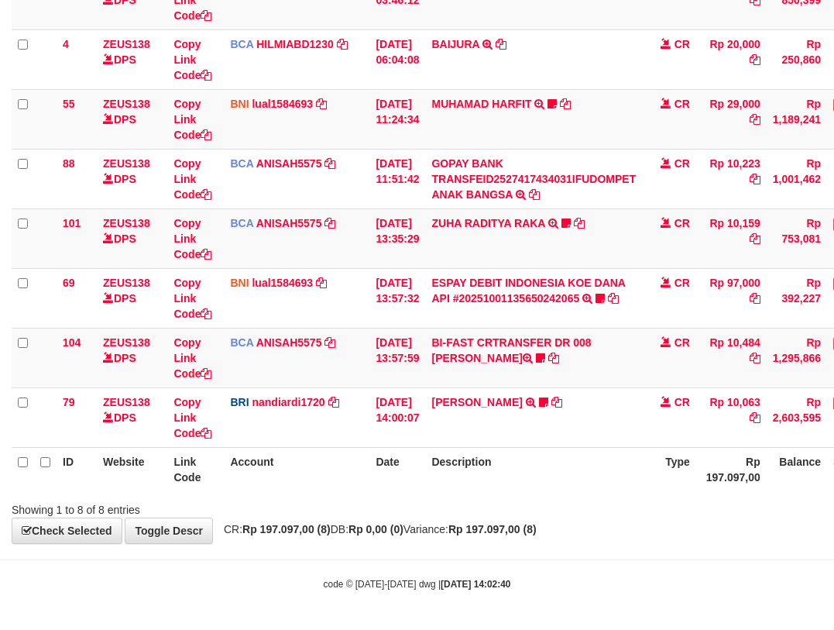
click at [552, 497] on div "Showing 1 to 8 of 8 entries" at bounding box center [417, 507] width 834 height 22
drag, startPoint x: 552, startPoint y: 497, endPoint x: 587, endPoint y: 499, distance: 34.9
click at [577, 499] on div "Showing 1 to 8 of 8 entries" at bounding box center [417, 507] width 834 height 22
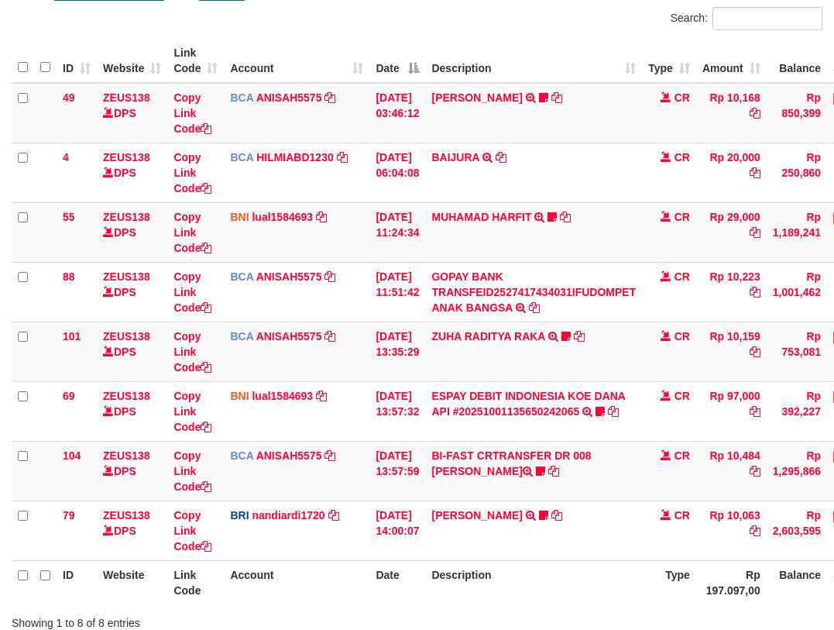
scroll to position [224, 0]
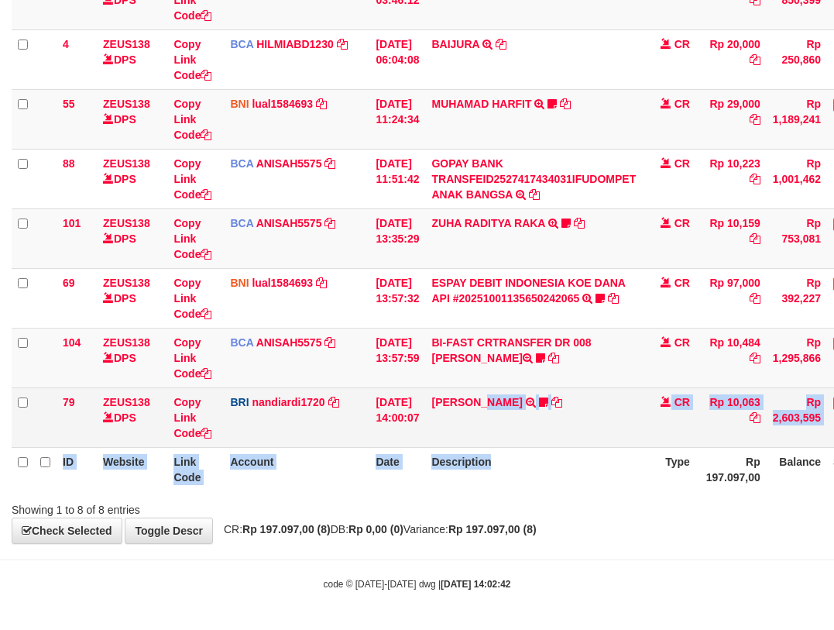
drag, startPoint x: 510, startPoint y: 449, endPoint x: 539, endPoint y: 443, distance: 30.1
click at [519, 451] on table "ID Website Link Code Account Date Description Type Amount Balance Status Action…" at bounding box center [474, 208] width 924 height 565
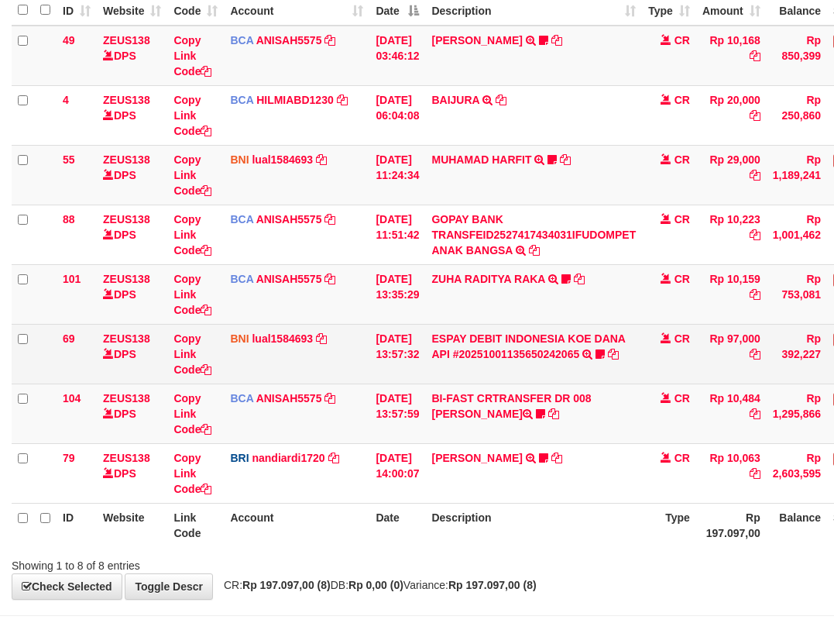
scroll to position [224, 0]
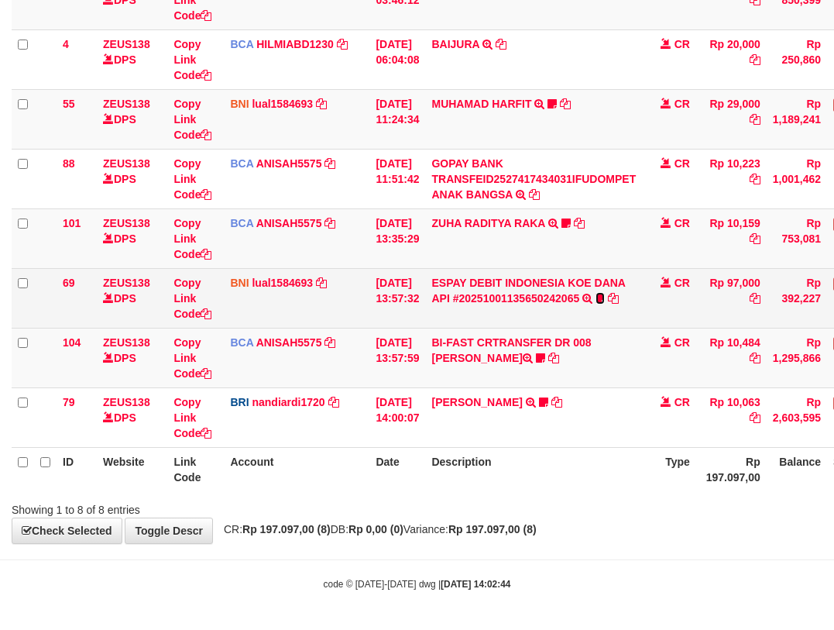
click at [605, 298] on icon at bounding box center [600, 298] width 9 height 11
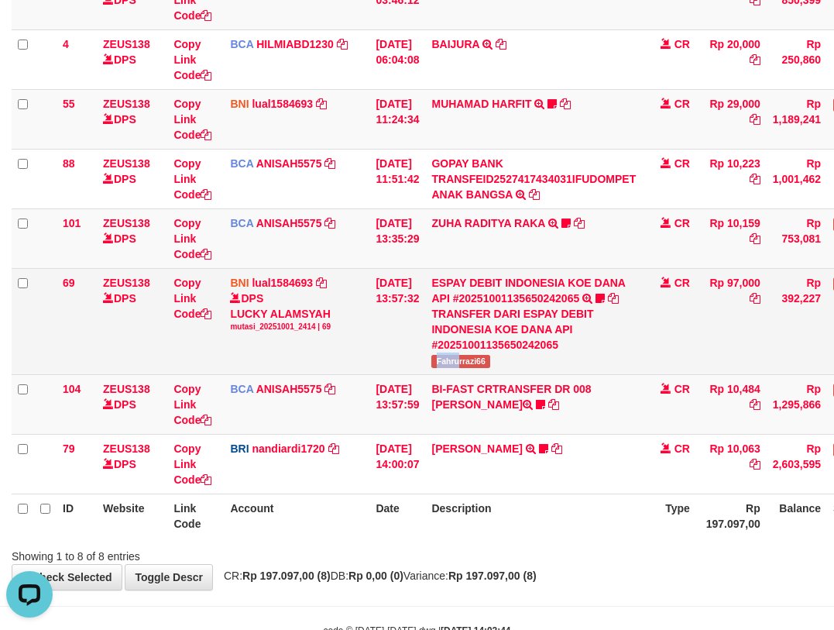
scroll to position [0, 0]
drag, startPoint x: 441, startPoint y: 360, endPoint x: 768, endPoint y: 241, distance: 347.9
click at [511, 357] on td "ESPAY DEBIT INDONESIA KOE DANA API #20251001135650242065 TRANSFER DARI ESPAY DE…" at bounding box center [533, 321] width 217 height 106
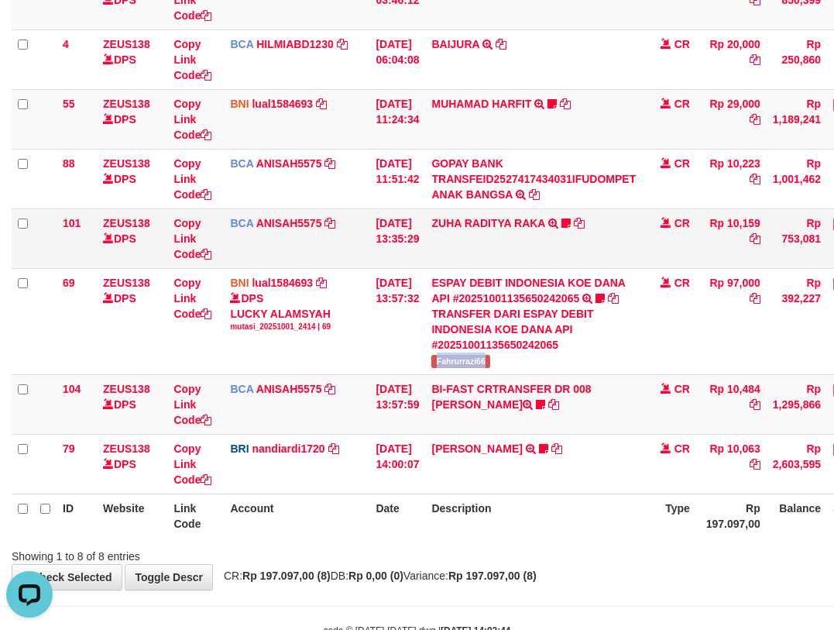
copy span "Fahrurrazi66"
drag, startPoint x: 325, startPoint y: 318, endPoint x: 568, endPoint y: 235, distance: 256.0
click at [362, 309] on div "DPS LUCKY ALAMSYAH mutasi_20251001_2414 | 69" at bounding box center [296, 311] width 133 height 42
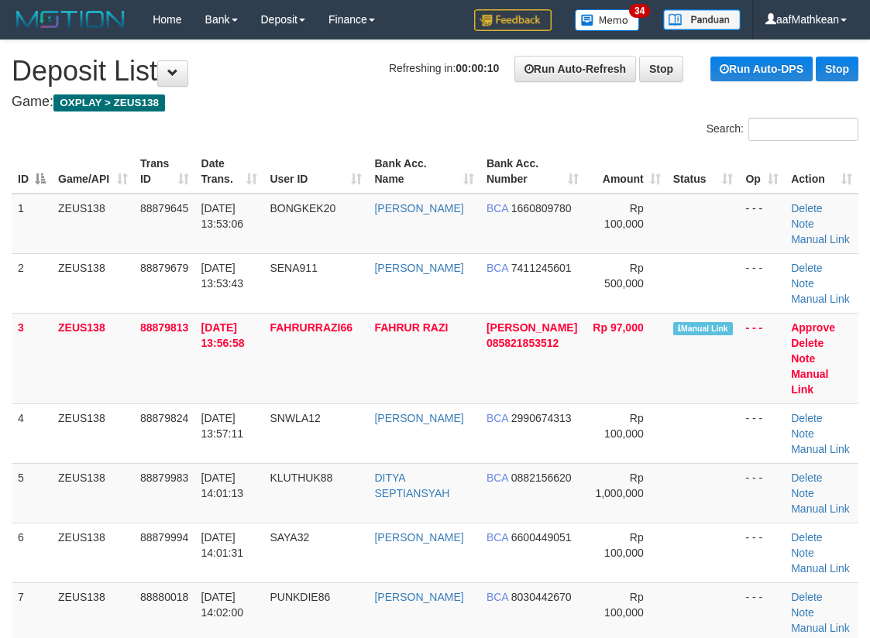
click at [268, 124] on div "Search:" at bounding box center [435, 131] width 870 height 27
click at [828, 370] on link "Manual Link" at bounding box center [809, 382] width 37 height 28
click at [260, 157] on th "Date Trans." at bounding box center [229, 171] width 69 height 44
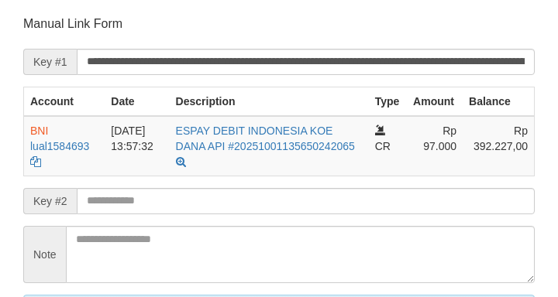
drag, startPoint x: 0, startPoint y: 0, endPoint x: 342, endPoint y: 181, distance: 386.7
click at [342, 188] on input "text" at bounding box center [306, 201] width 458 height 26
click at [345, 188] on input "text" at bounding box center [306, 201] width 458 height 26
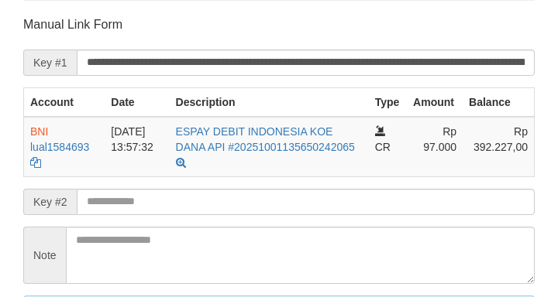
click at [347, 189] on input "text" at bounding box center [306, 202] width 458 height 26
drag, startPoint x: 349, startPoint y: 181, endPoint x: 376, endPoint y: 180, distance: 27.9
click at [350, 189] on input "text" at bounding box center [306, 202] width 458 height 26
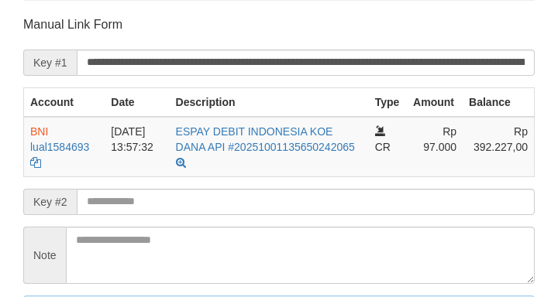
drag, startPoint x: 376, startPoint y: 180, endPoint x: 386, endPoint y: 173, distance: 11.6
click at [384, 189] on input "text" at bounding box center [306, 202] width 458 height 26
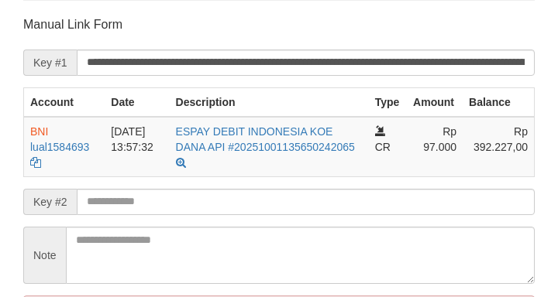
drag, startPoint x: 380, startPoint y: 176, endPoint x: 527, endPoint y: 87, distance: 172.0
click at [413, 167] on form "**********" at bounding box center [278, 204] width 511 height 377
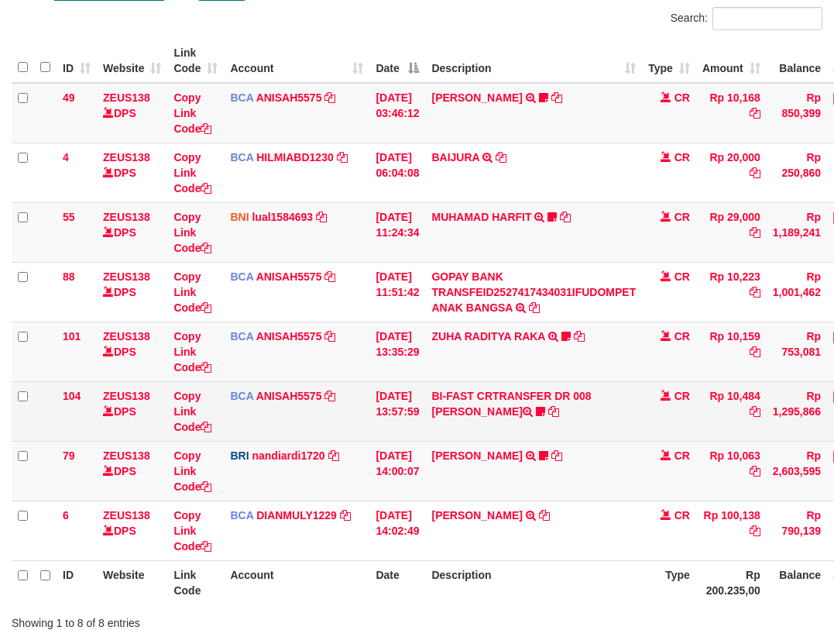
click at [554, 445] on td "DANA ABIYANROFIFS TRANSFER NBMB DANA ABIYANROFIFS TO NANDI ARDIANSYAH Dangunwo" at bounding box center [533, 471] width 217 height 60
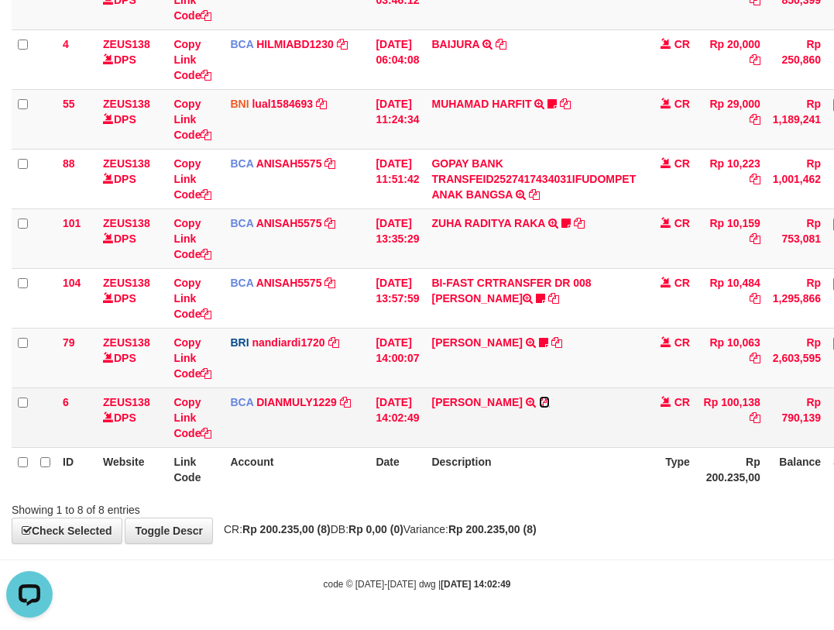
click at [547, 403] on icon at bounding box center [544, 402] width 11 height 11
copy link "S"
click at [582, 417] on td "MIFTAHUL HILMI TRSF E-BANKING CR 0110/FTSCY/WS95031 100138.00MIFTAHUL HILMI" at bounding box center [533, 417] width 217 height 60
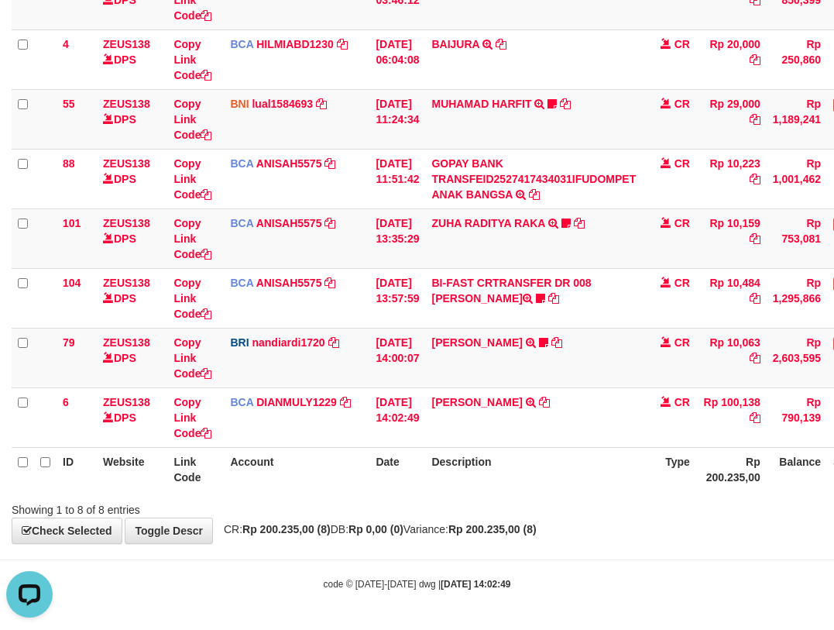
click at [589, 490] on th "Description" at bounding box center [533, 469] width 217 height 44
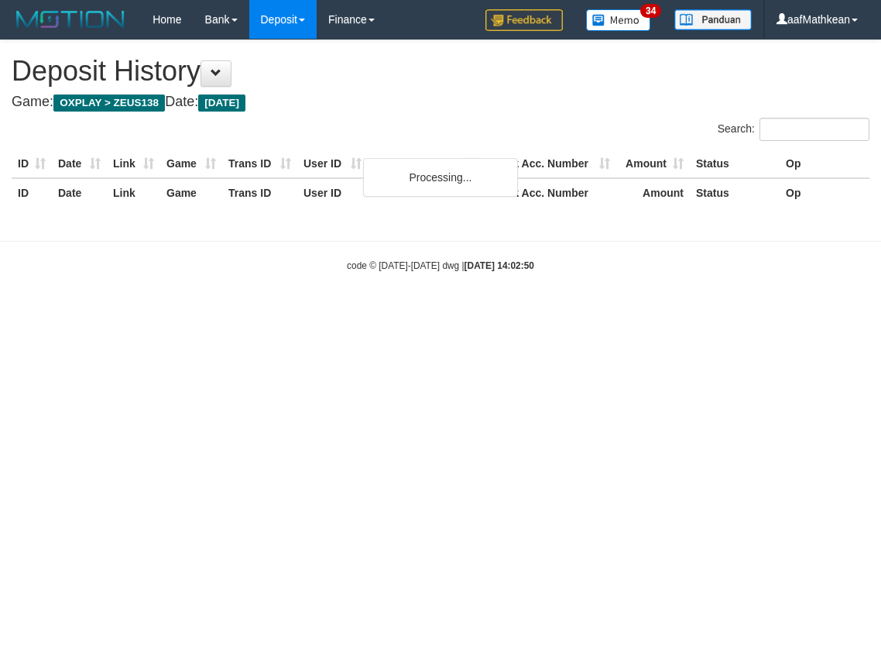
click at [593, 264] on div "code © 2012-2018 dwg | 2025/10/01 14:02:50" at bounding box center [440, 264] width 881 height 15
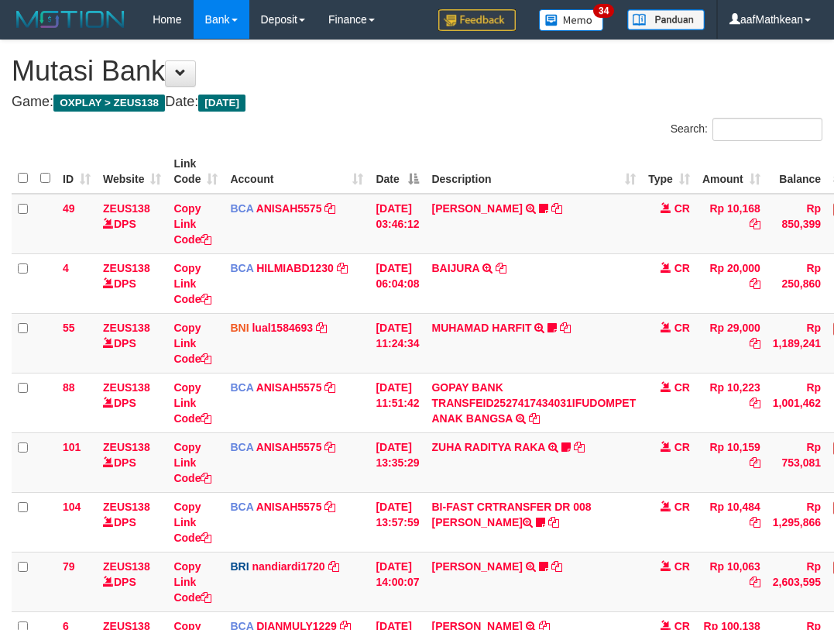
scroll to position [111, 0]
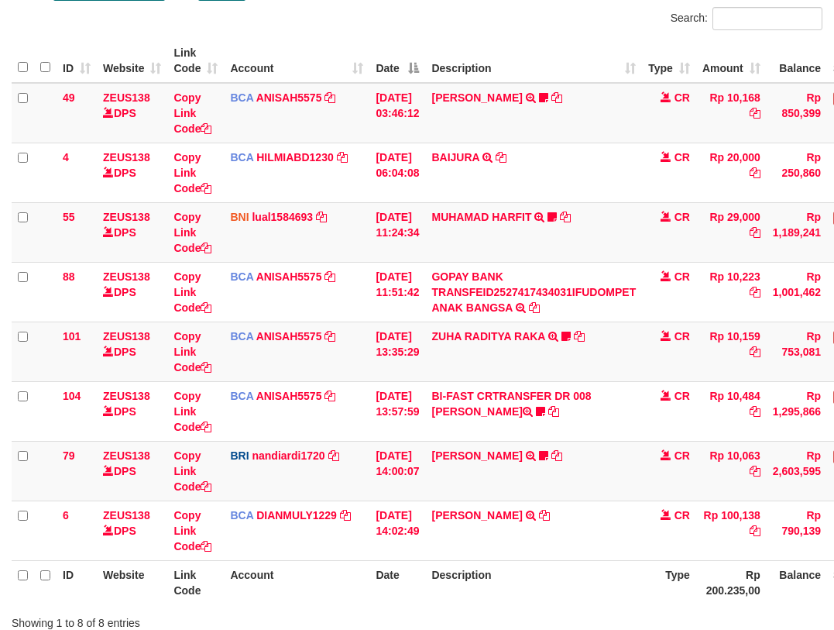
scroll to position [224, 0]
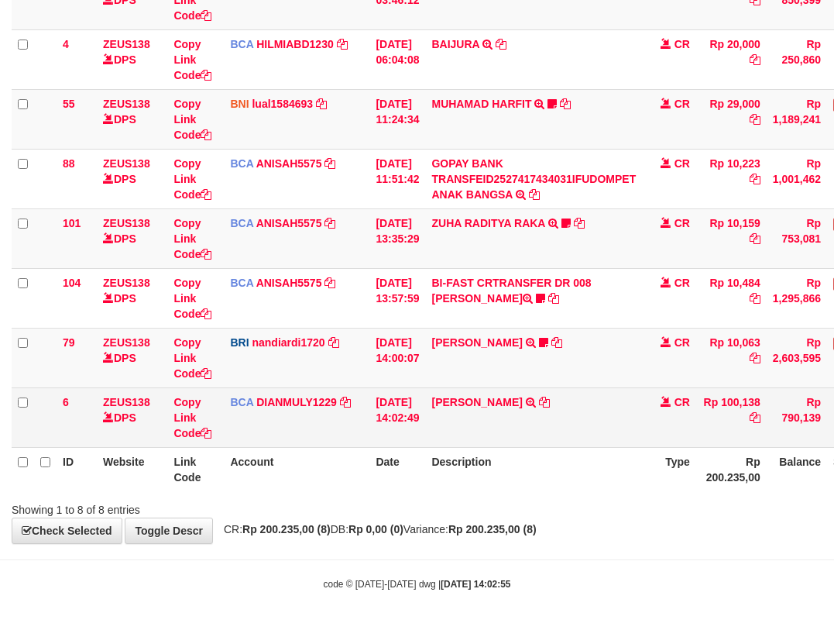
click at [425, 435] on td "01/10/2025 14:02:49" at bounding box center [397, 417] width 56 height 60
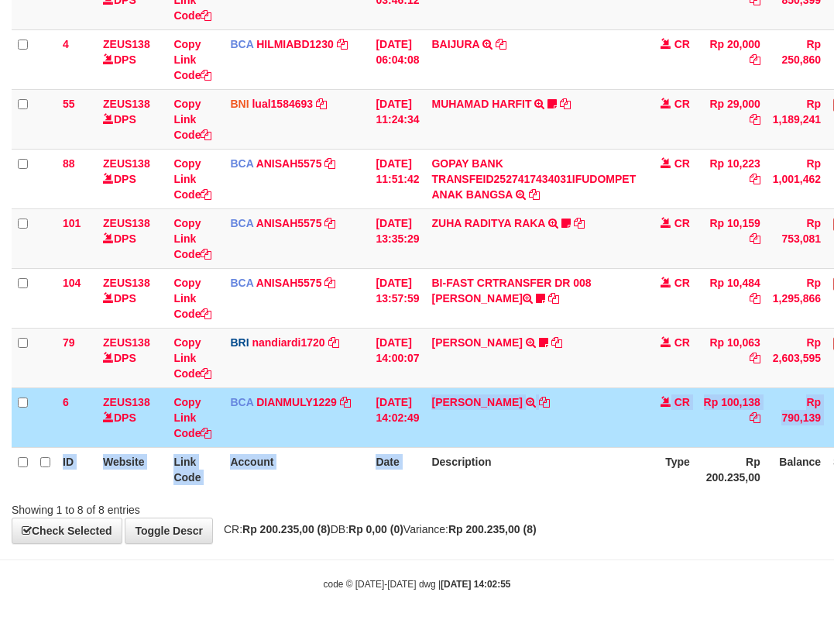
drag, startPoint x: 440, startPoint y: 456, endPoint x: 431, endPoint y: 477, distance: 22.9
click at [436, 478] on table "ID Website Link Code Account Date Description Type Amount Balance Status Action…" at bounding box center [474, 208] width 924 height 565
drag, startPoint x: 464, startPoint y: 468, endPoint x: 455, endPoint y: 469, distance: 9.3
click at [455, 467] on th "Description" at bounding box center [533, 469] width 217 height 44
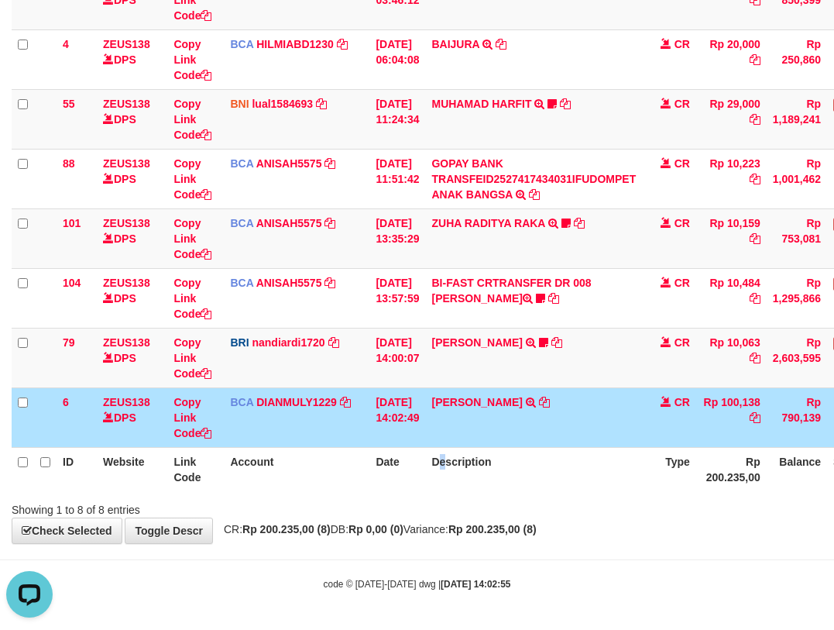
drag, startPoint x: 455, startPoint y: 469, endPoint x: 469, endPoint y: 459, distance: 17.2
click at [460, 468] on th "Description" at bounding box center [533, 469] width 217 height 44
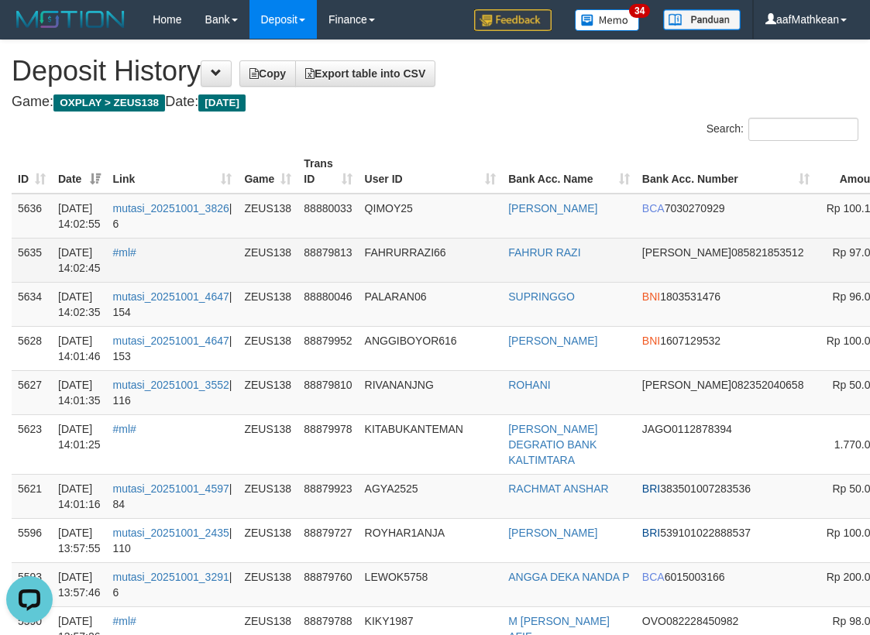
scroll to position [0, 180]
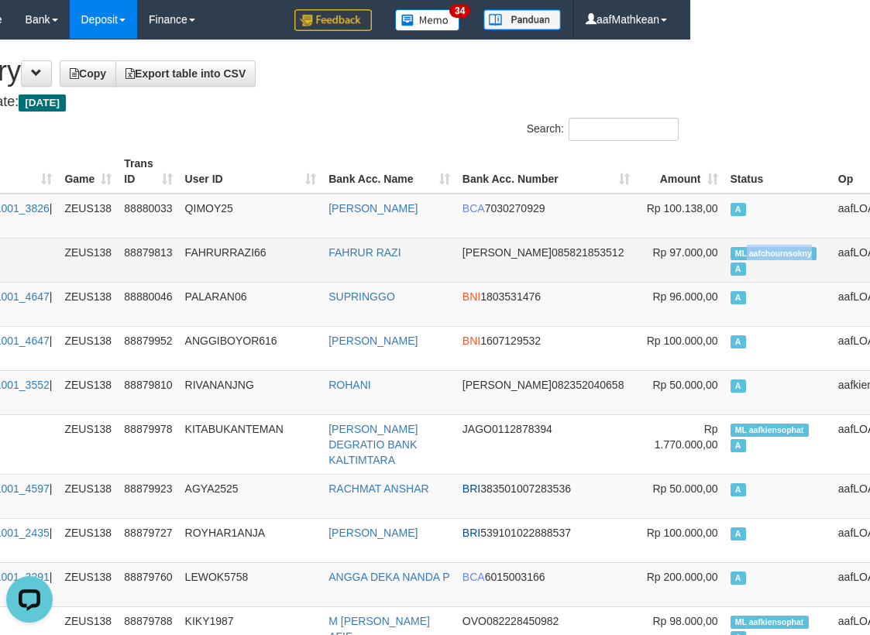
drag, startPoint x: 848, startPoint y: 253, endPoint x: 737, endPoint y: 248, distance: 110.9
click at [737, 248] on span "ML aafchournsokny" at bounding box center [773, 253] width 87 height 13
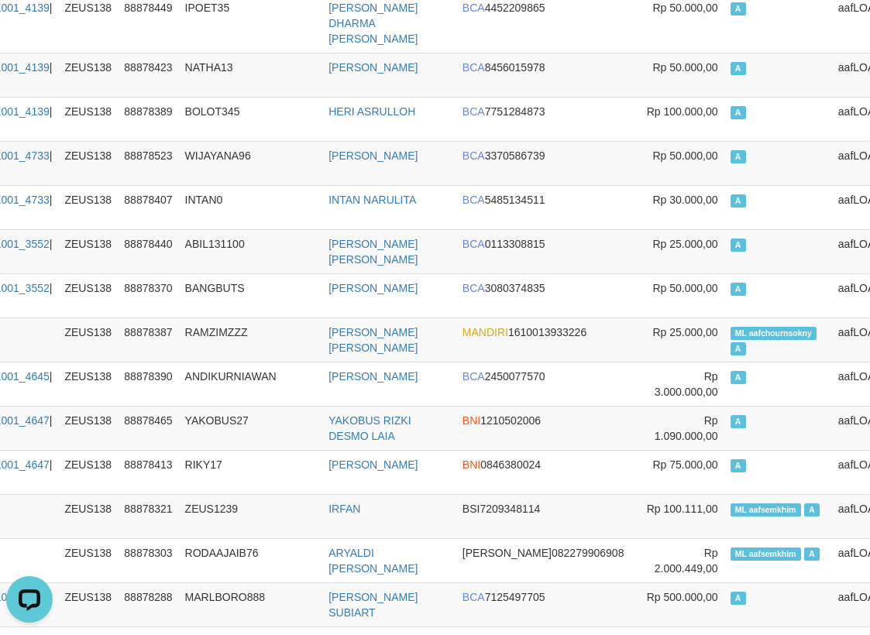
scroll to position [6220, 180]
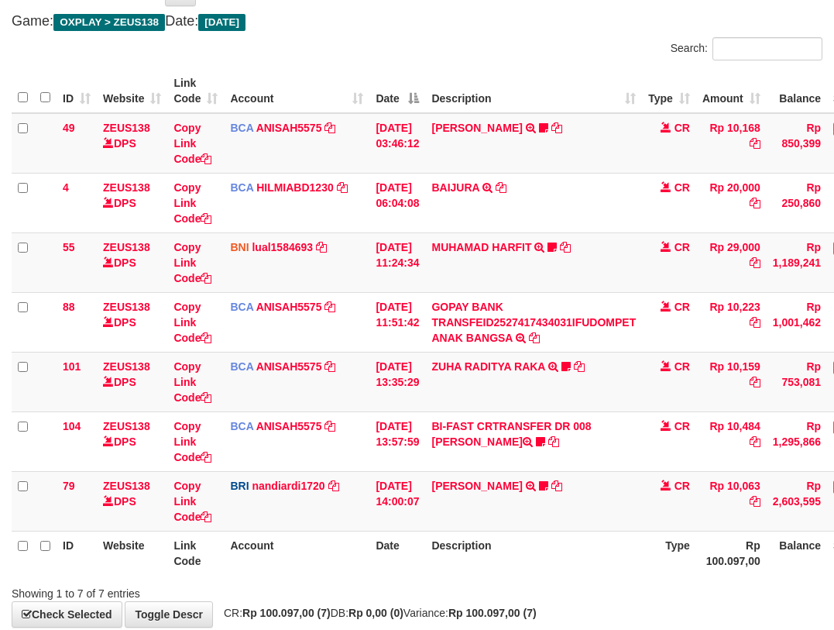
scroll to position [164, 0]
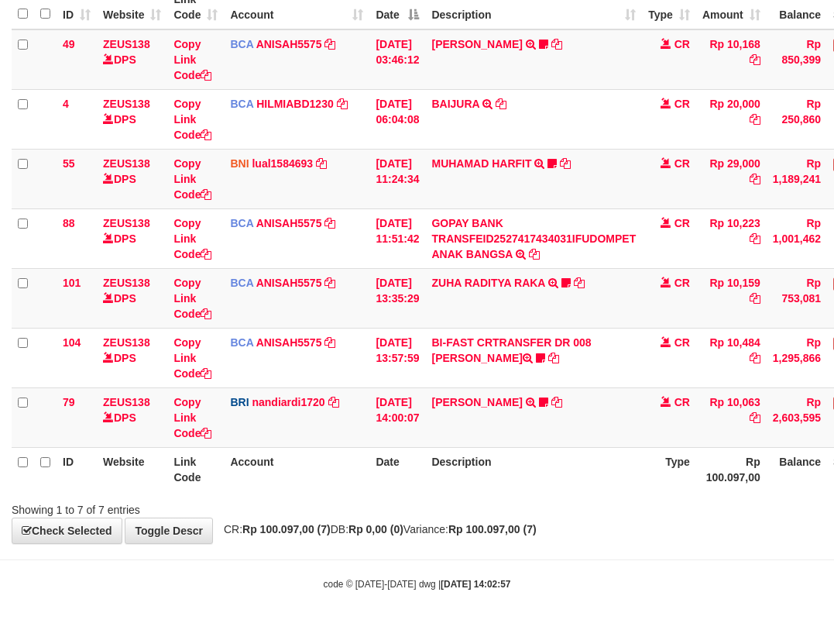
drag, startPoint x: 558, startPoint y: 544, endPoint x: 569, endPoint y: 544, distance: 10.8
click at [566, 545] on body "Toggle navigation Home Bank Account List Load By Website Group [OXPLAY] ZEUS138…" at bounding box center [417, 233] width 834 height 794
drag, startPoint x: 564, startPoint y: 535, endPoint x: 582, endPoint y: 421, distance: 115.2
click at [584, 470] on div "**********" at bounding box center [417, 209] width 834 height 667
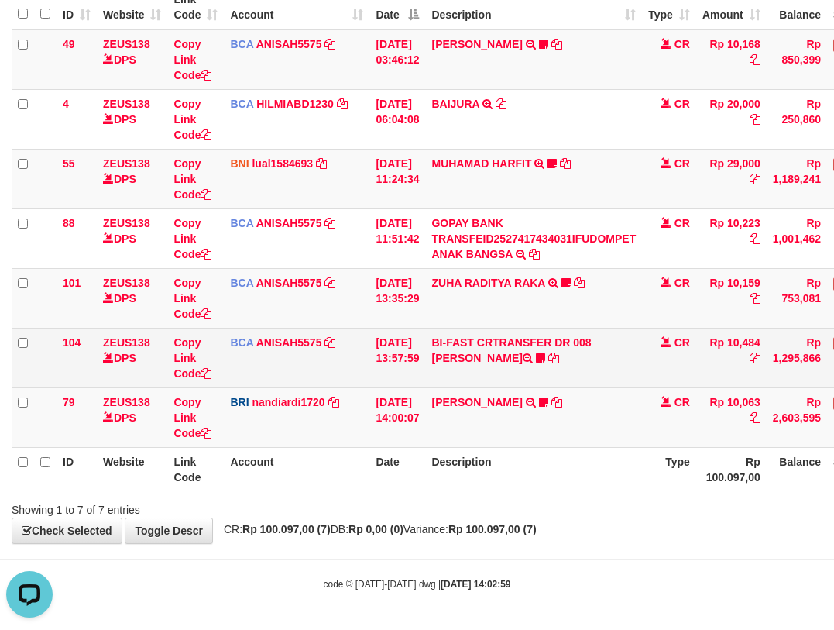
click at [685, 370] on td "CR" at bounding box center [669, 358] width 54 height 60
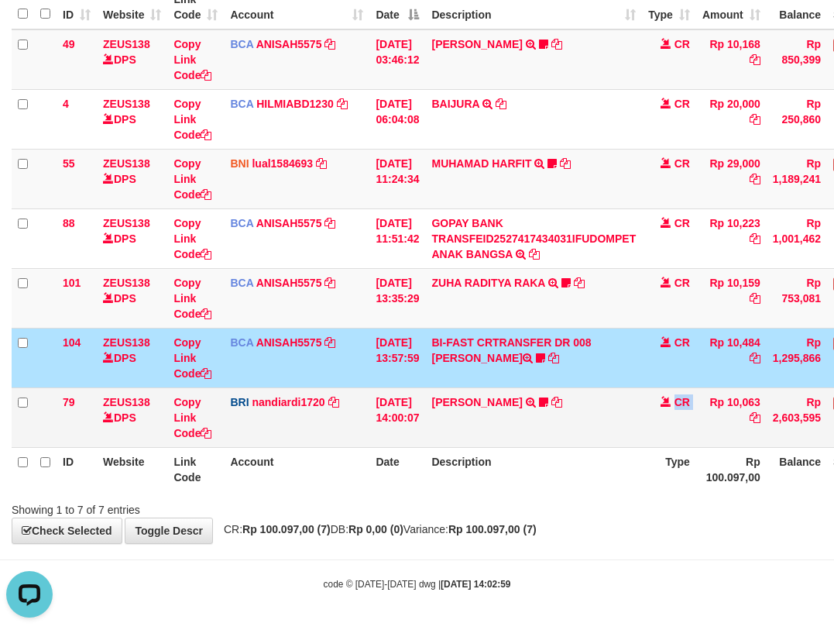
drag, startPoint x: 696, startPoint y: 412, endPoint x: 680, endPoint y: 417, distance: 16.4
click at [683, 417] on tr "79 ZEUS138 DPS Copy Link Code BRI nandiardi1720 DPS NANDI ARDIANSYAH mutasi_202…" at bounding box center [474, 417] width 924 height 60
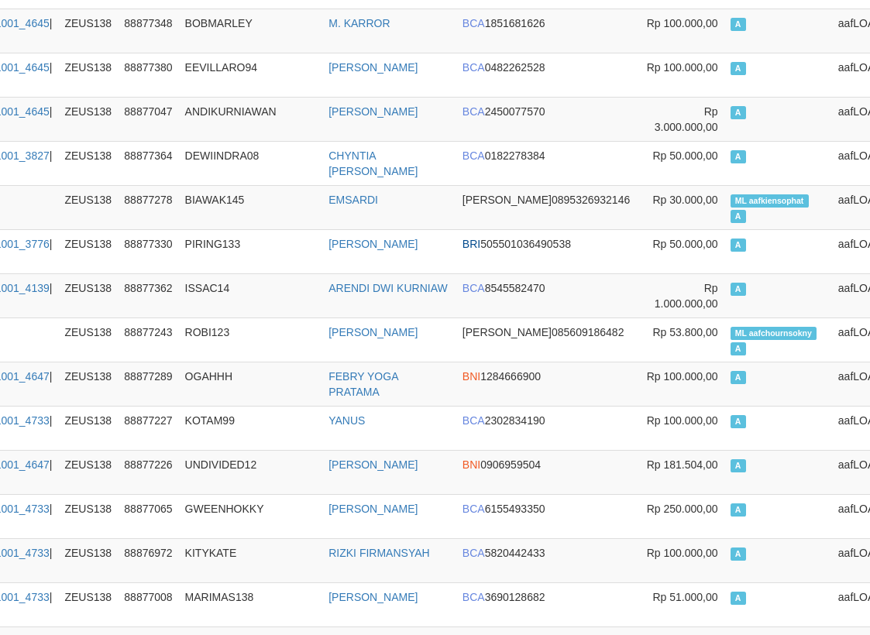
scroll to position [6220, 180]
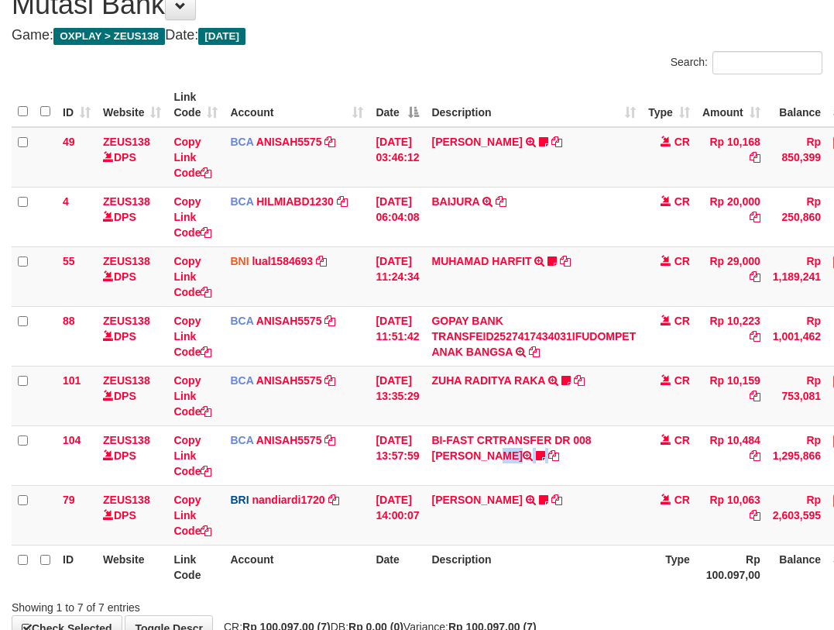
scroll to position [164, 0]
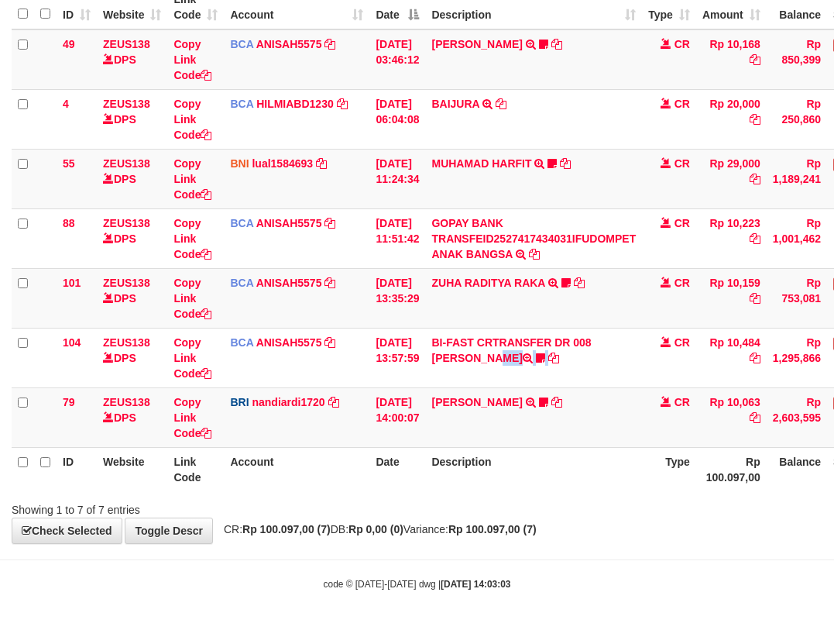
click at [643, 519] on div "**********" at bounding box center [417, 209] width 834 height 667
drag, startPoint x: 346, startPoint y: 575, endPoint x: 407, endPoint y: 593, distance: 63.7
click at [396, 602] on body "Toggle navigation Home Bank Account List Load By Website Group [OXPLAY] ZEUS138…" at bounding box center [417, 233] width 834 height 794
drag, startPoint x: 486, startPoint y: 583, endPoint x: 468, endPoint y: 575, distance: 19.4
click at [486, 585] on strong "2025/10/01 14:03:03" at bounding box center [476, 584] width 70 height 11
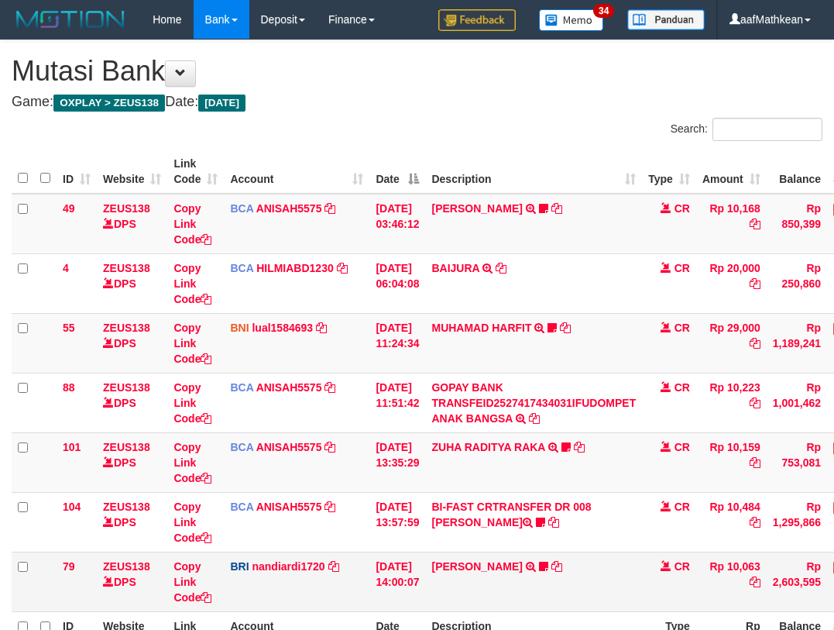
scroll to position [67, 0]
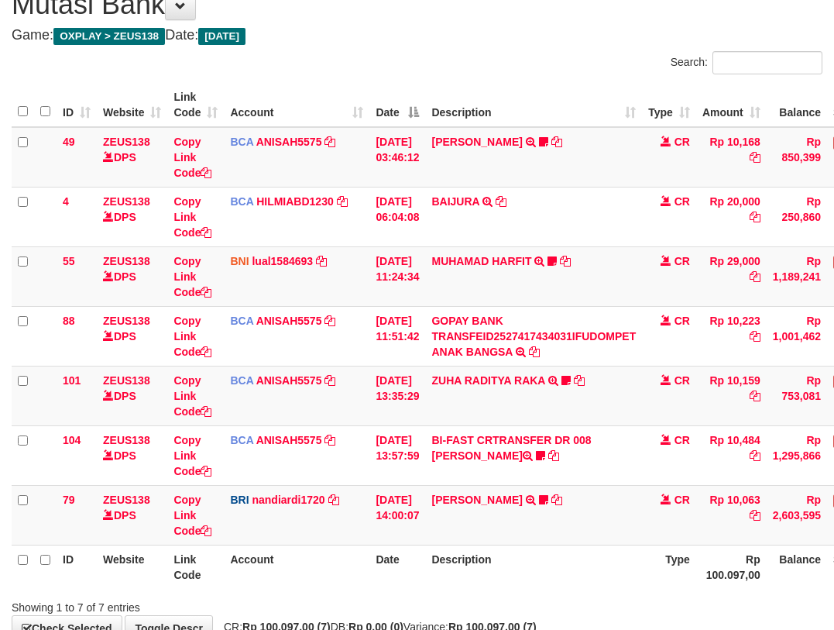
click at [535, 448] on td "BI-FAST CRTRANSFER DR 008 BAYU DARMAWAN DARMAWAN0107" at bounding box center [533, 455] width 217 height 60
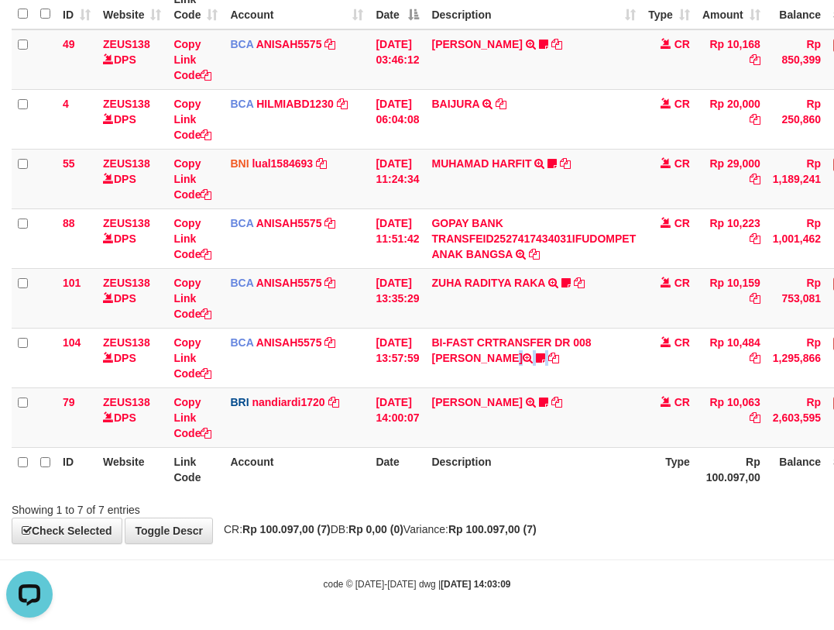
drag, startPoint x: 450, startPoint y: 443, endPoint x: 887, endPoint y: 465, distance: 437.4
click at [470, 448] on table "ID Website Link Code Account Date Description Type Amount Balance Status Action…" at bounding box center [474, 238] width 924 height 506
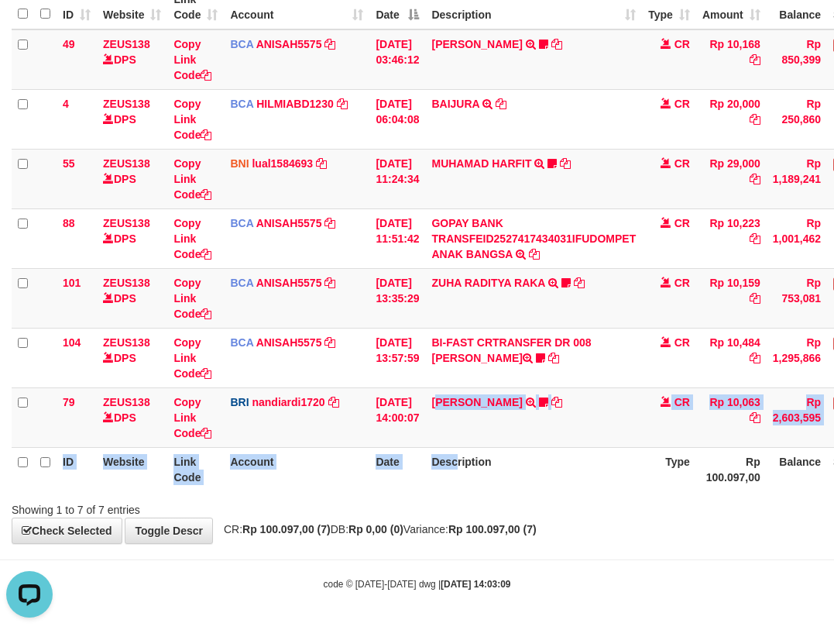
click at [833, 465] on html "Toggle navigation Home Bank Account List Load By Website Group [OXPLAY] ZEUS138…" at bounding box center [417, 233] width 834 height 794
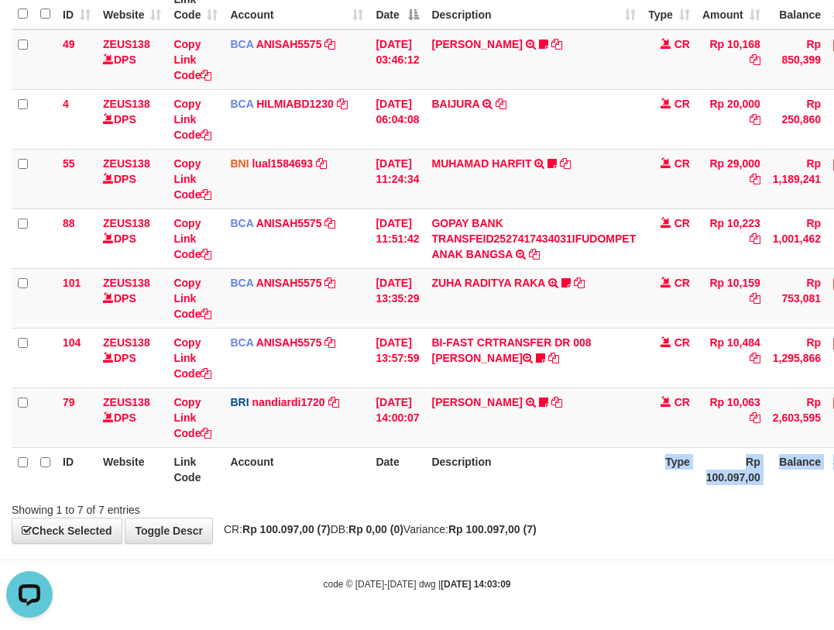
scroll to position [164, 18]
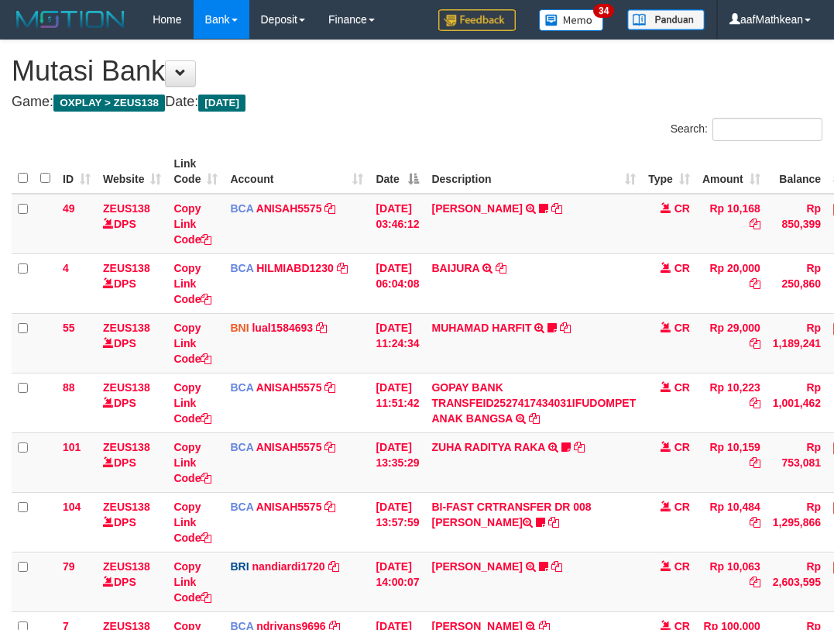
scroll to position [164, 18]
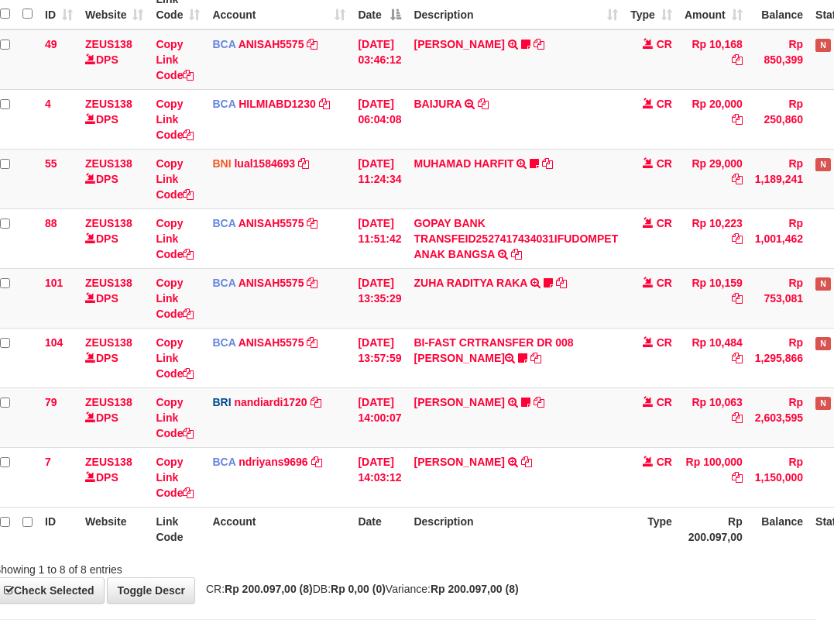
click at [359, 545] on th "Date" at bounding box center [380, 529] width 56 height 44
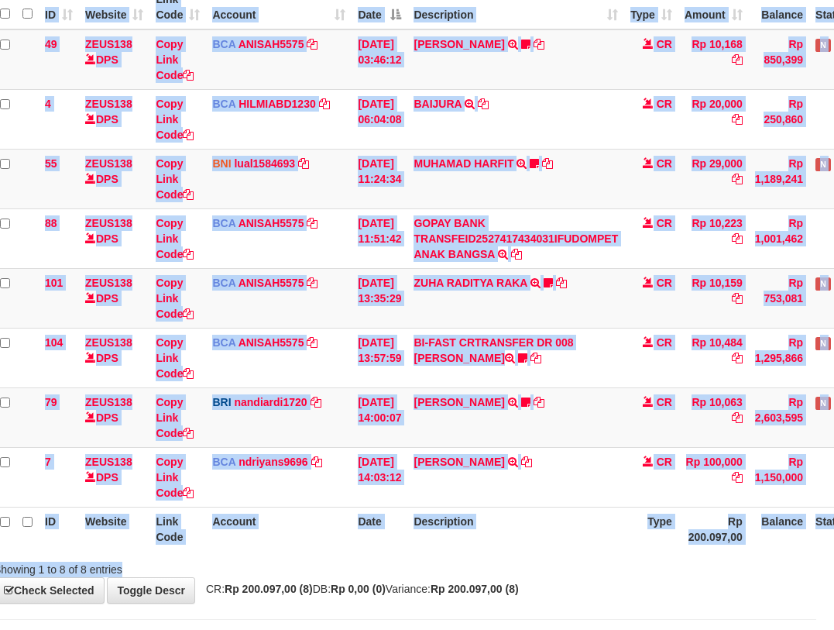
drag, startPoint x: 381, startPoint y: 557, endPoint x: 486, endPoint y: 531, distance: 108.4
click at [407, 571] on div "Search: ID Website Link Code Account Date Description Type Amount Balance Statu…" at bounding box center [399, 266] width 811 height 624
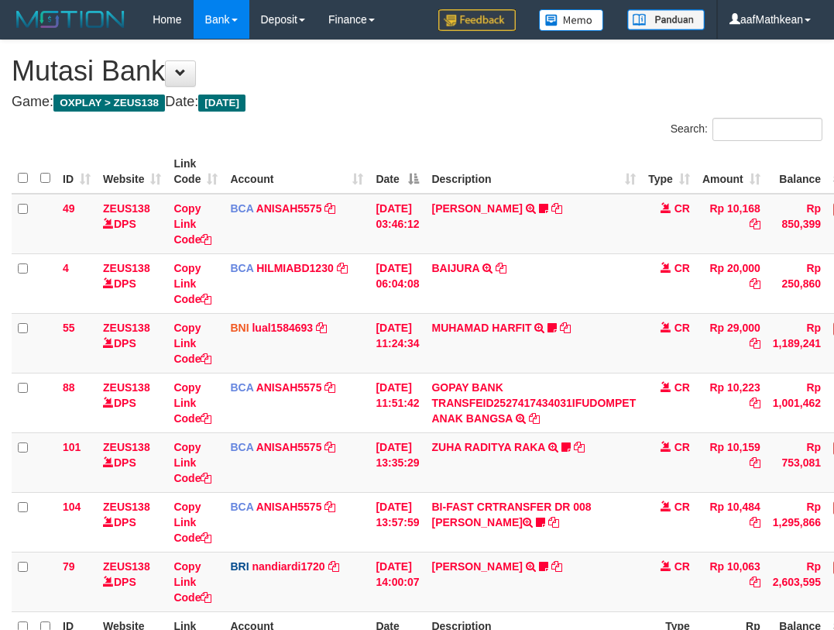
scroll to position [164, 18]
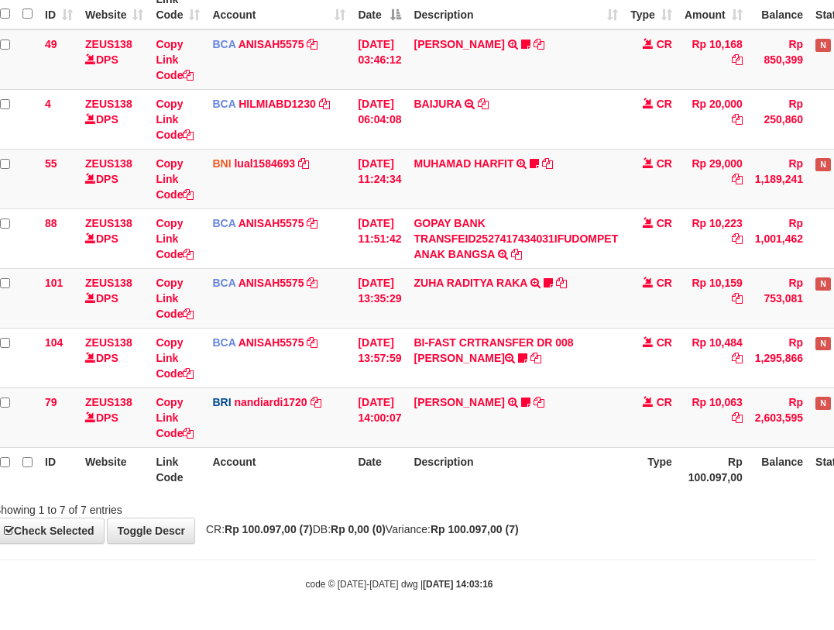
drag, startPoint x: 510, startPoint y: 457, endPoint x: 639, endPoint y: 471, distance: 129.3
click at [550, 472] on th "Description" at bounding box center [515, 469] width 217 height 44
click at [383, 462] on th "Date" at bounding box center [380, 469] width 56 height 44
drag, startPoint x: 465, startPoint y: 462, endPoint x: 694, endPoint y: 435, distance: 230.9
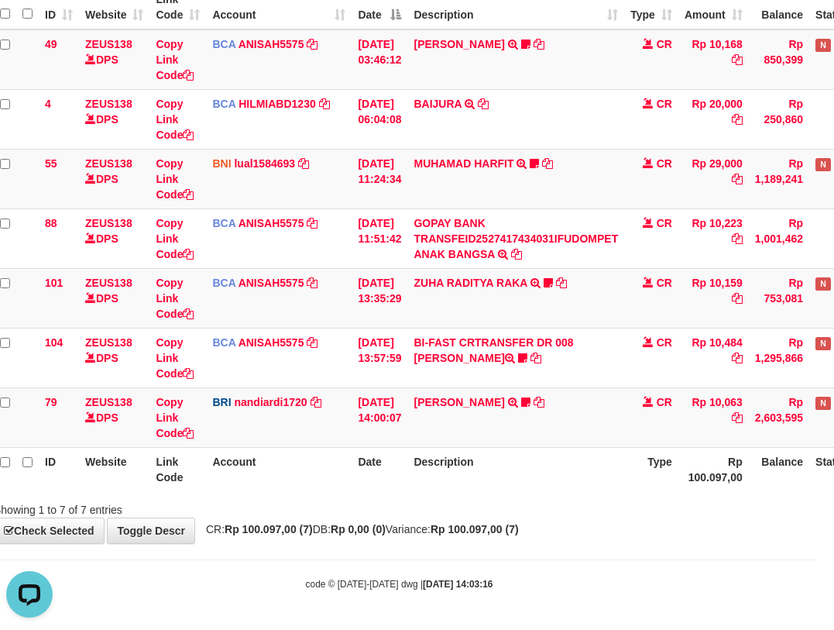
click at [467, 461] on th "Description" at bounding box center [515, 469] width 217 height 44
drag, startPoint x: 439, startPoint y: 517, endPoint x: 839, endPoint y: 466, distance: 403.0
click at [480, 525] on div "**********" at bounding box center [399, 209] width 834 height 667
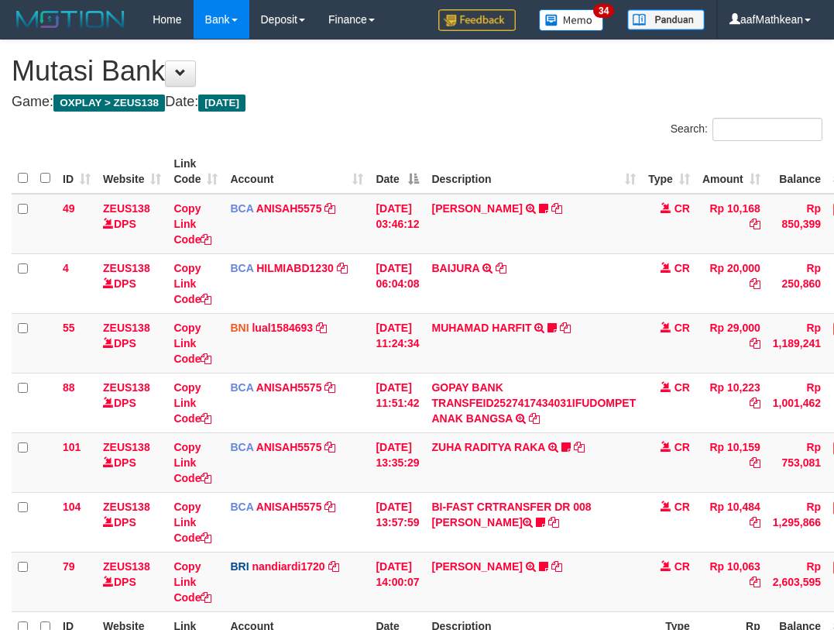
scroll to position [164, 18]
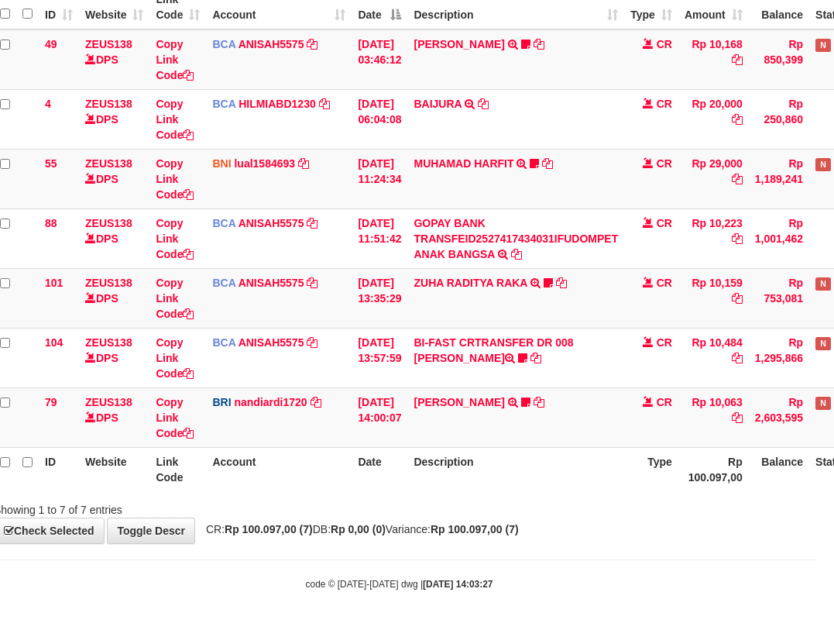
drag, startPoint x: 521, startPoint y: 489, endPoint x: 529, endPoint y: 490, distance: 7.8
click at [524, 490] on th "Description" at bounding box center [515, 469] width 217 height 44
drag, startPoint x: 535, startPoint y: 490, endPoint x: 845, endPoint y: 482, distance: 309.9
click at [619, 487] on th "Description" at bounding box center [515, 469] width 217 height 44
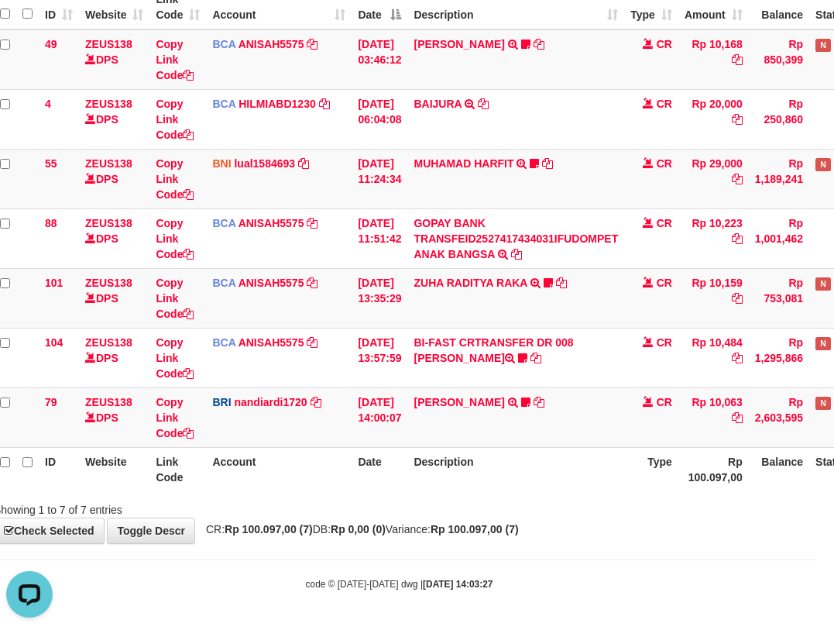
click at [455, 538] on div "**********" at bounding box center [399, 209] width 834 height 667
drag, startPoint x: 459, startPoint y: 548, endPoint x: 488, endPoint y: 557, distance: 30.6
click at [485, 558] on body "Toggle navigation Home Bank Account List Load By Website Group [OXPLAY] ZEUS138…" at bounding box center [399, 233] width 834 height 794
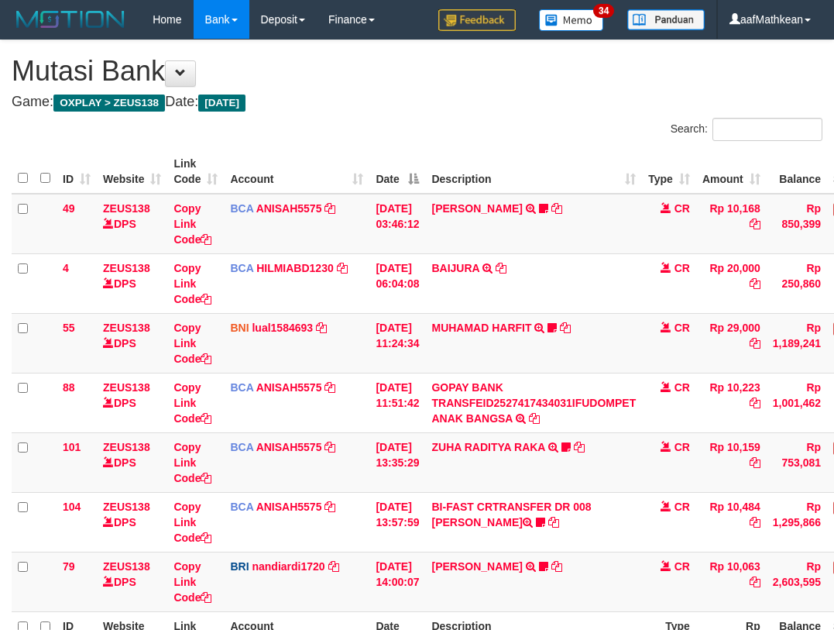
scroll to position [164, 18]
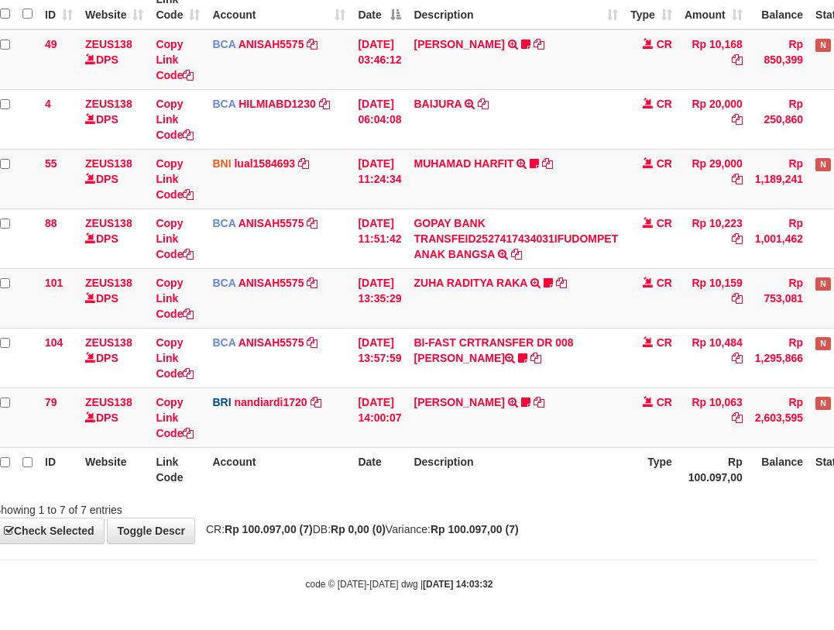
click at [400, 502] on div "Showing 1 to 7 of 7 entries" at bounding box center [399, 507] width 834 height 22
drag, startPoint x: 485, startPoint y: 508, endPoint x: 456, endPoint y: 506, distance: 28.8
click at [489, 507] on div "Showing 1 to 7 of 7 entries" at bounding box center [399, 507] width 834 height 22
drag, startPoint x: 408, startPoint y: 510, endPoint x: 862, endPoint y: 510, distance: 453.9
click at [816, 510] on html "Toggle navigation Home Bank Account List Load By Website Group [OXPLAY] ZEUS138…" at bounding box center [399, 233] width 834 height 794
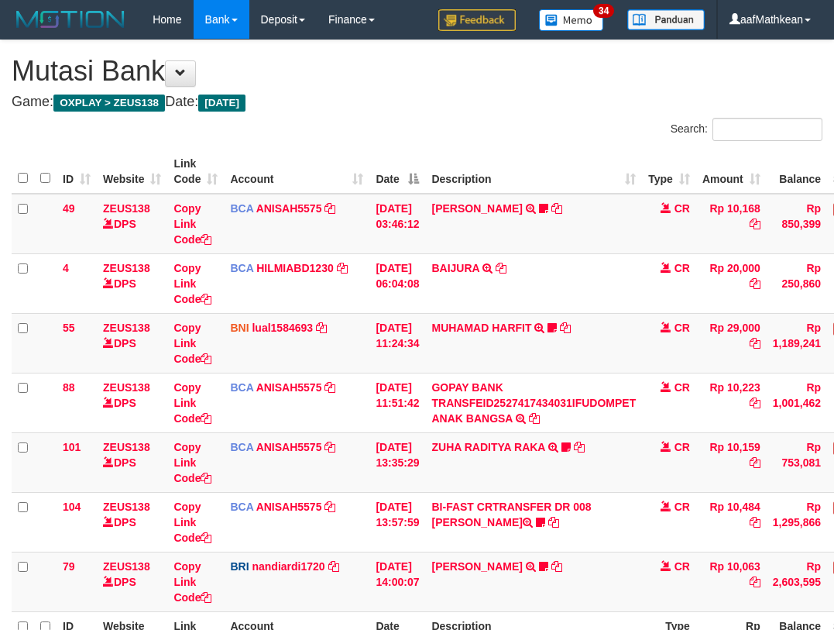
scroll to position [164, 18]
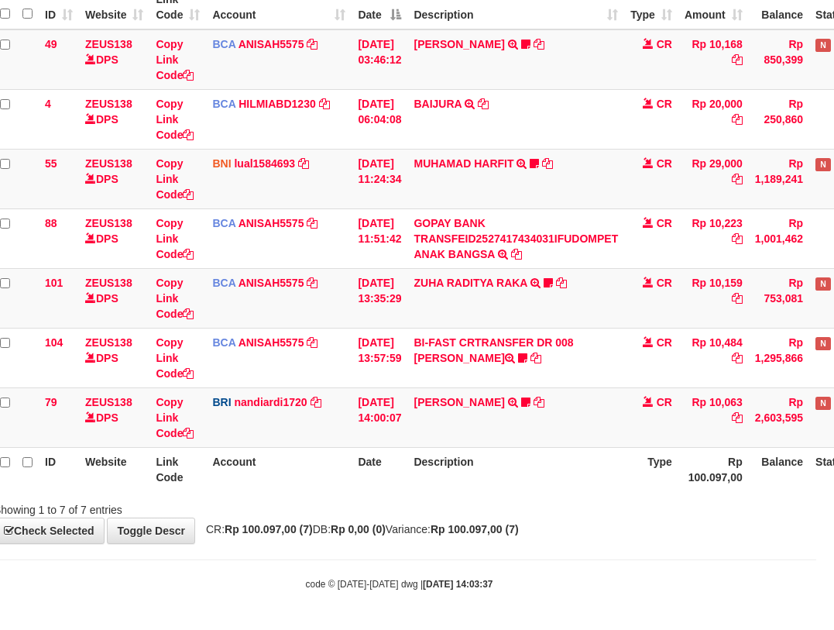
click at [451, 531] on span "CR: Rp 100.097,00 (7) DB: Rp 0,00 (0) Variance: Rp 100.097,00 (7)" at bounding box center [358, 529] width 321 height 12
drag, startPoint x: 468, startPoint y: 533, endPoint x: 839, endPoint y: 525, distance: 371.1
click at [632, 534] on div "**********" at bounding box center [399, 209] width 834 height 667
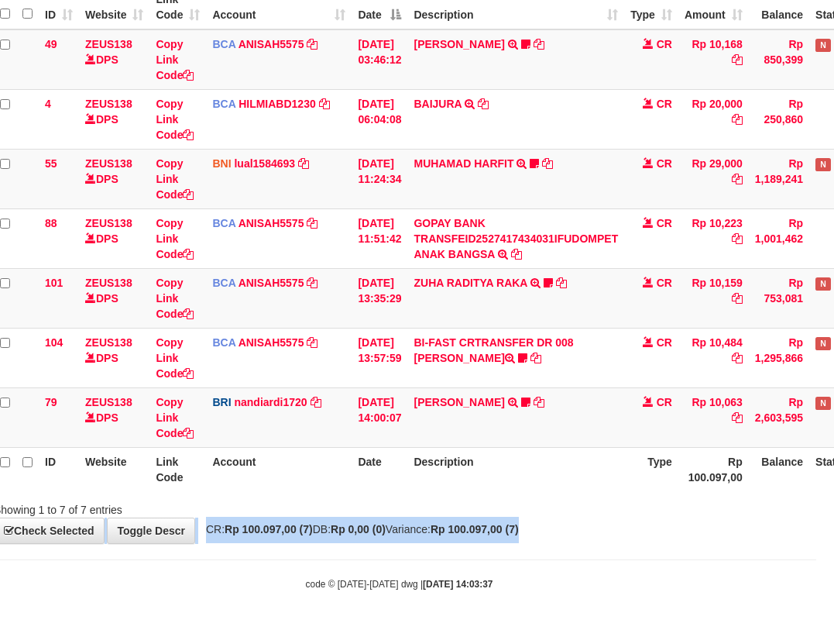
drag, startPoint x: 534, startPoint y: 519, endPoint x: 840, endPoint y: 527, distance: 305.3
click at [764, 531] on div "**********" at bounding box center [399, 209] width 834 height 667
drag, startPoint x: 416, startPoint y: 503, endPoint x: 1201, endPoint y: 561, distance: 786.8
click at [816, 561] on html "Toggle navigation Home Bank Account List Load By Website Group [OXPLAY] ZEUS138…" at bounding box center [399, 233] width 834 height 794
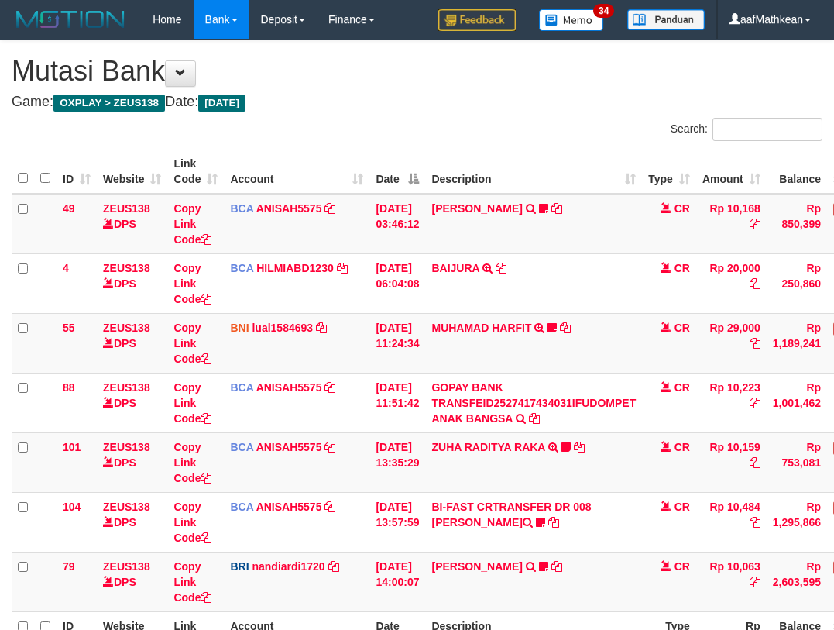
scroll to position [141, 106]
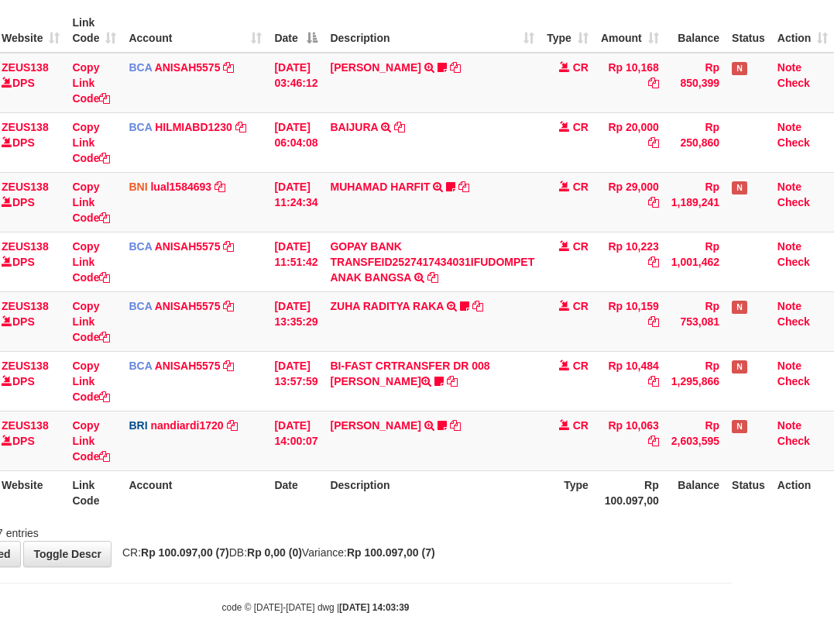
click at [452, 493] on th "Description" at bounding box center [432, 492] width 217 height 44
click at [462, 495] on th "Description" at bounding box center [432, 492] width 217 height 44
click at [479, 503] on th "Description" at bounding box center [432, 492] width 217 height 44
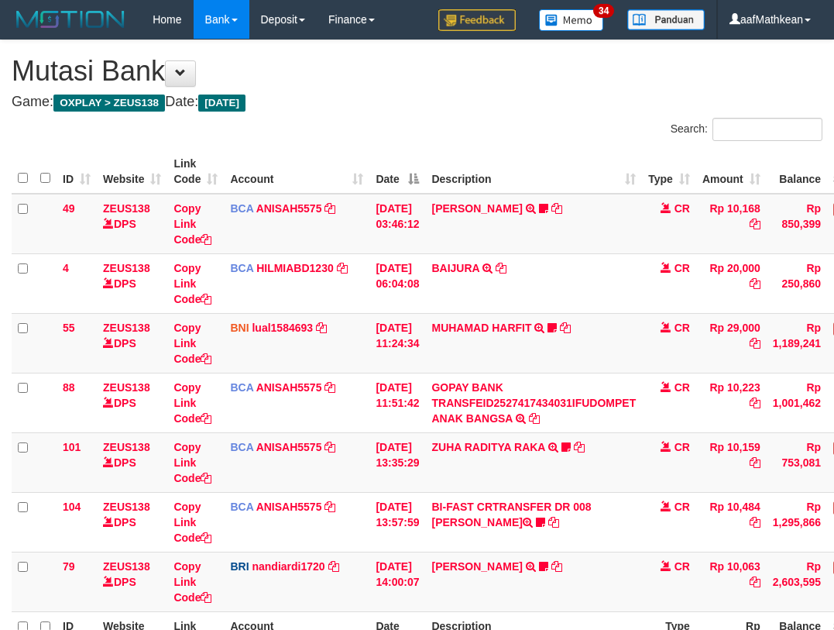
click at [478, 611] on th "Description" at bounding box center [533, 633] width 217 height 44
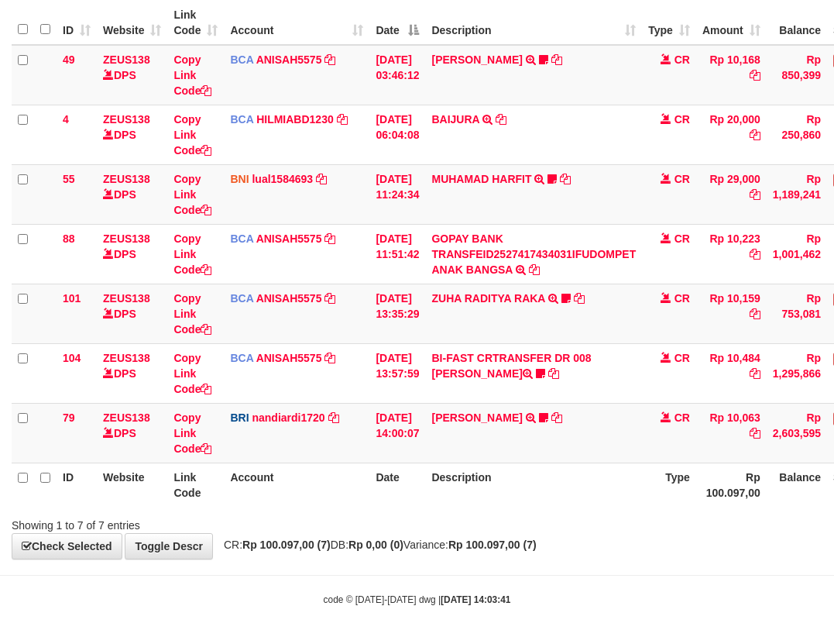
click at [466, 496] on th "Description" at bounding box center [533, 484] width 217 height 44
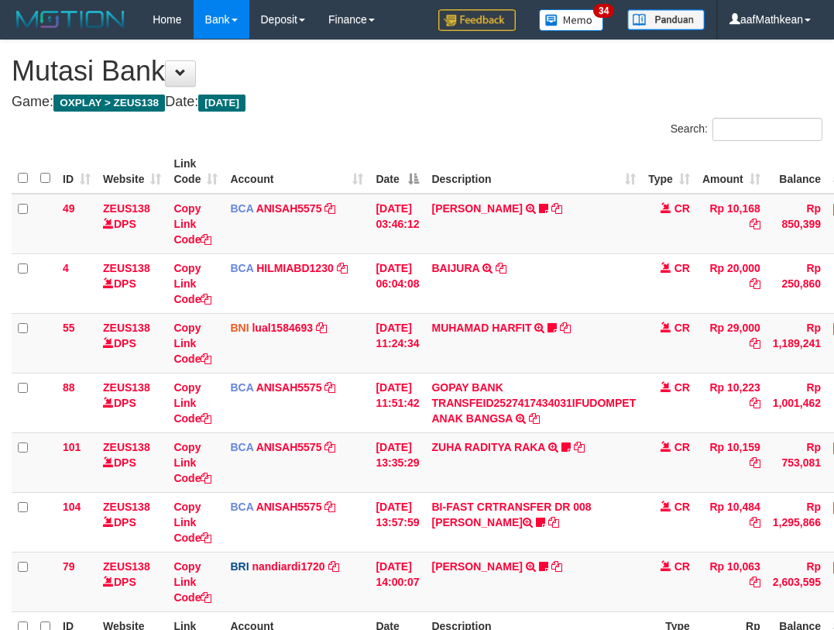
click at [468, 611] on th "Description" at bounding box center [533, 633] width 217 height 44
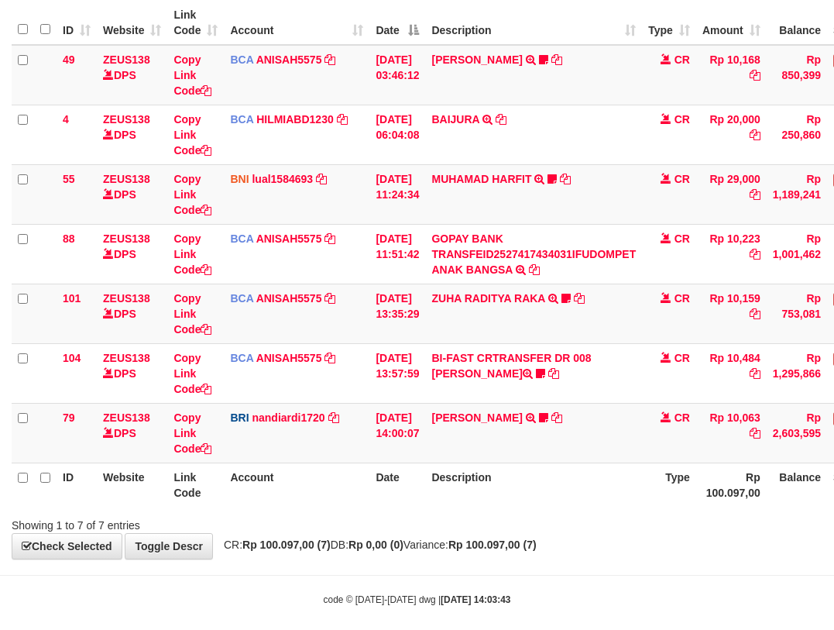
click at [455, 500] on th "Description" at bounding box center [533, 484] width 217 height 44
click at [503, 541] on strong "Rp 100.097,00 (7)" at bounding box center [492, 544] width 88 height 12
click at [508, 546] on strong "Rp 100.097,00 (7)" at bounding box center [492, 544] width 88 height 12
click at [517, 545] on strong "Rp 100.097,00 (7)" at bounding box center [492, 544] width 88 height 12
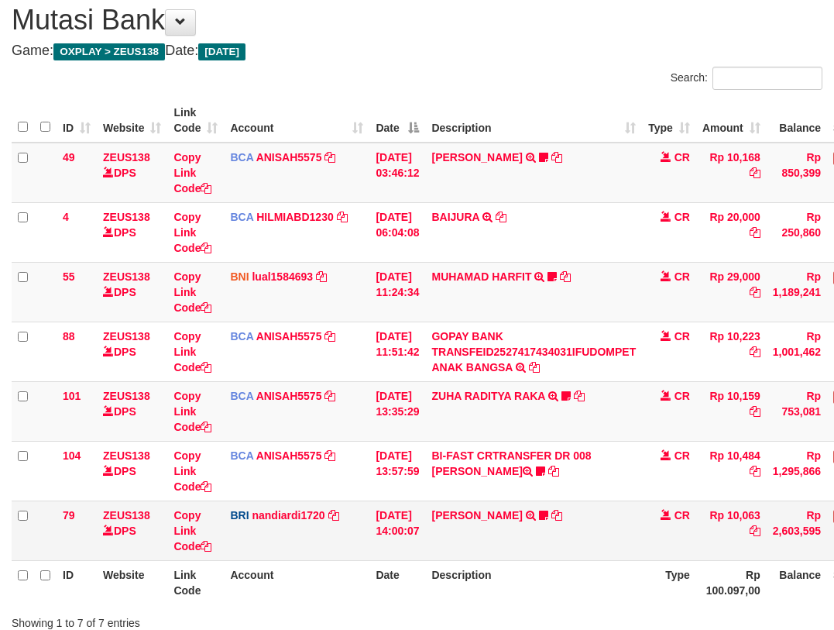
click at [512, 544] on td "[PERSON_NAME] TRANSFER NBMB [PERSON_NAME] TO NANDI ARDIANSYAH Dangunwo" at bounding box center [533, 530] width 217 height 60
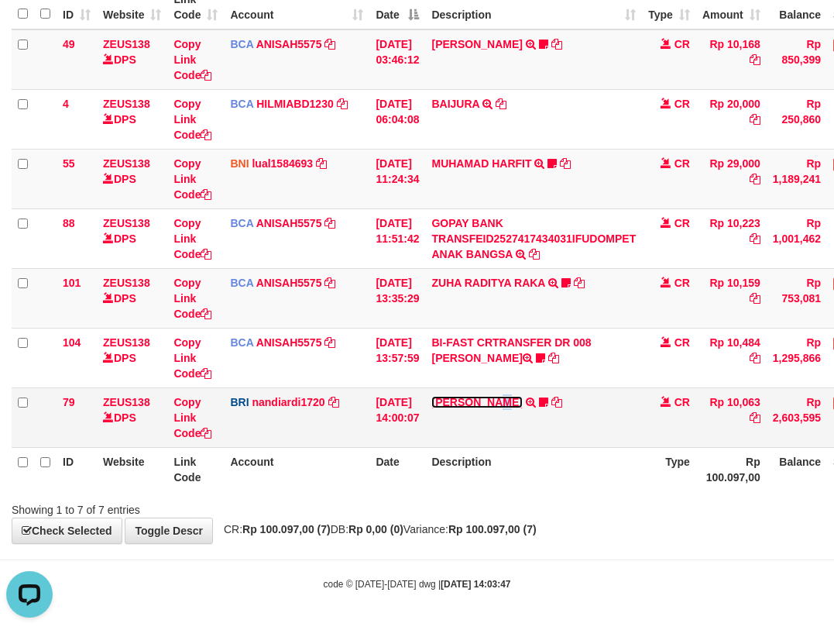
click at [496, 401] on link "DANA ABIYANROFIFS" at bounding box center [476, 402] width 91 height 12
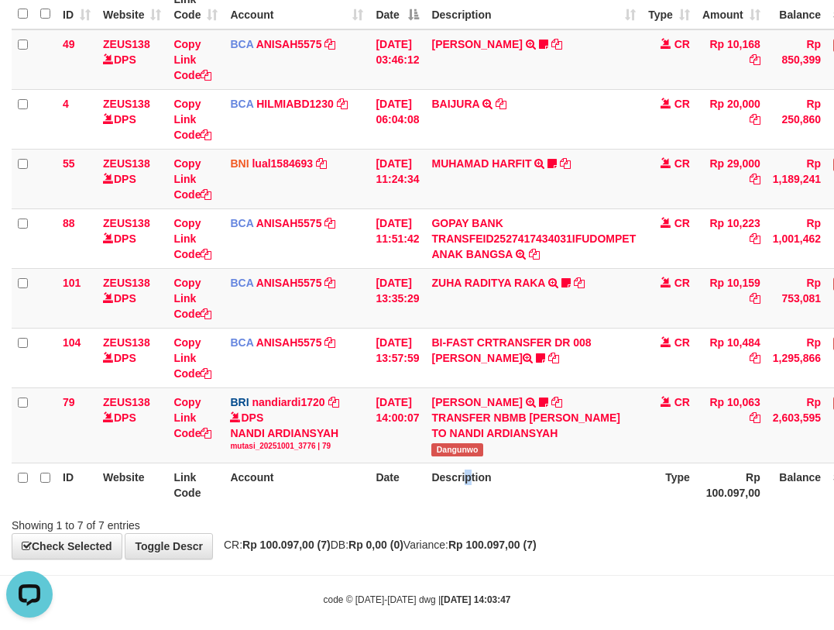
drag, startPoint x: 476, startPoint y: 509, endPoint x: 480, endPoint y: 523, distance: 14.7
click at [480, 511] on div "ID Website Link Code Account Date Description Type Amount Balance Status Action…" at bounding box center [417, 246] width 834 height 531
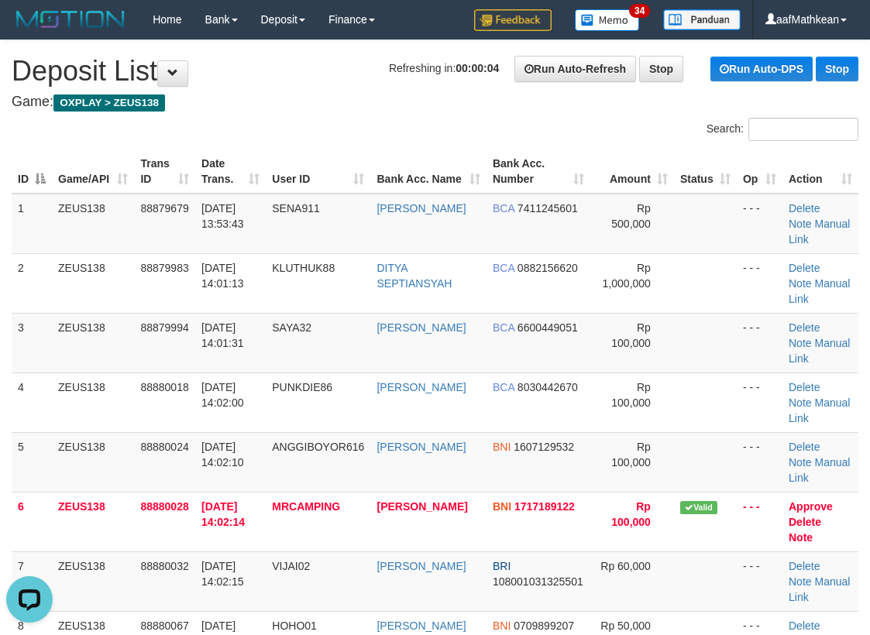
click at [273, 57] on h1 "Refreshing in: 00:00:04 Run Auto-Refresh Stop Run Auto-DPS Stop Deposit List" at bounding box center [435, 71] width 847 height 31
click at [376, 500] on link "[PERSON_NAME]" at bounding box center [421, 506] width 91 height 12
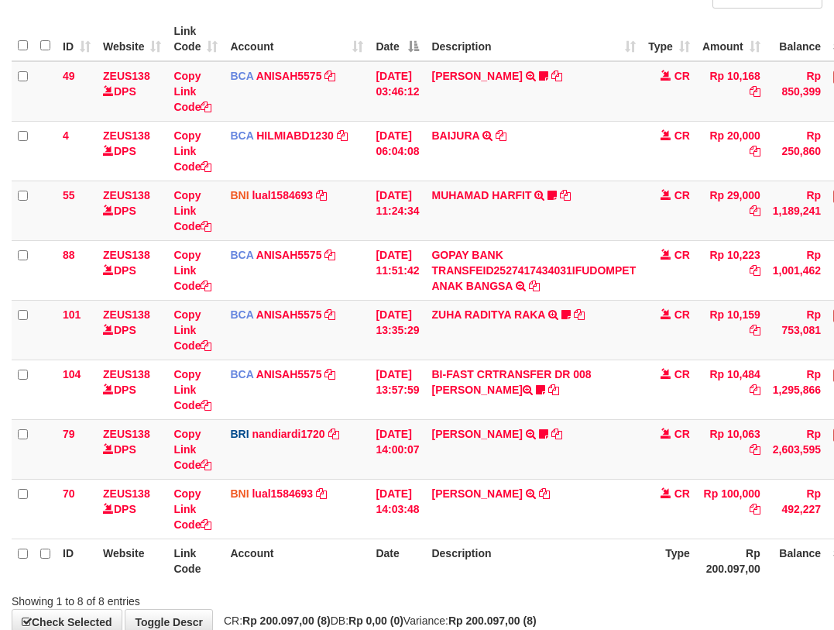
click at [483, 515] on td "INDRA GEOFANDRI TRANSFER DARI INDRA GEOFANDRI" at bounding box center [533, 509] width 217 height 60
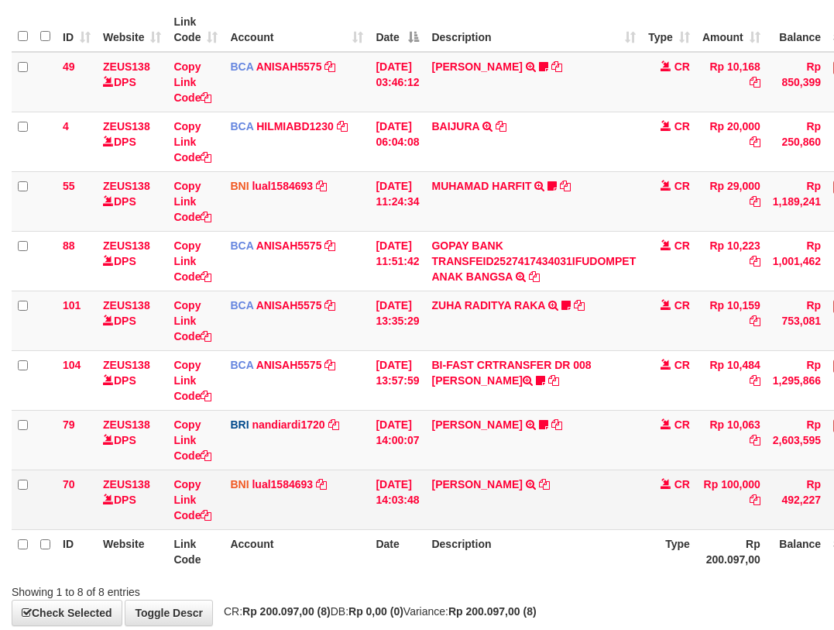
scroll to position [224, 0]
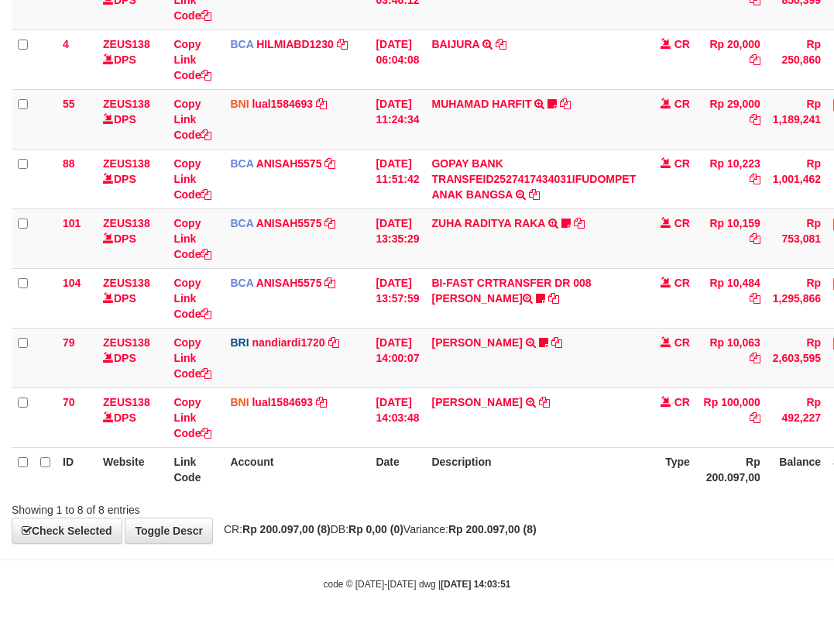
click at [468, 517] on div "**********" at bounding box center [417, 179] width 834 height 727
click at [486, 535] on div "**********" at bounding box center [417, 179] width 834 height 727
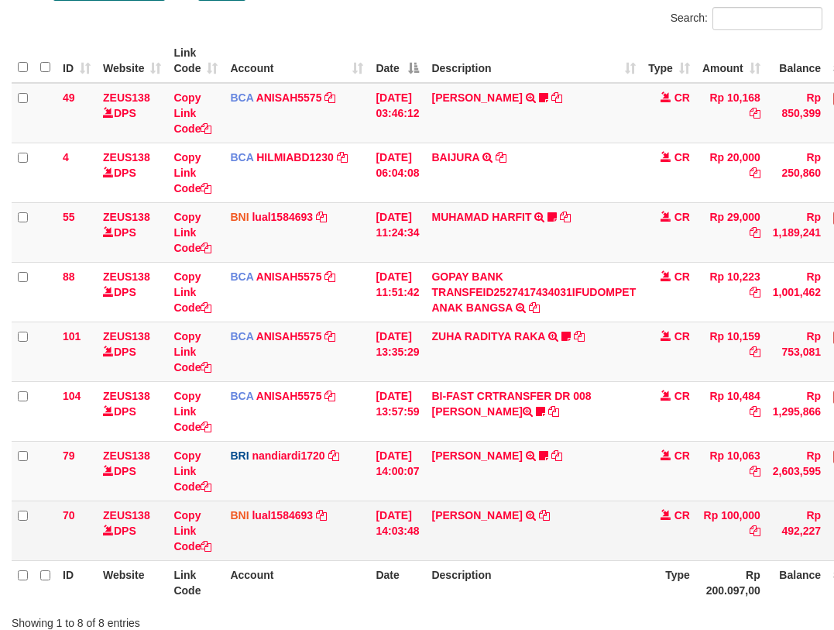
scroll to position [224, 0]
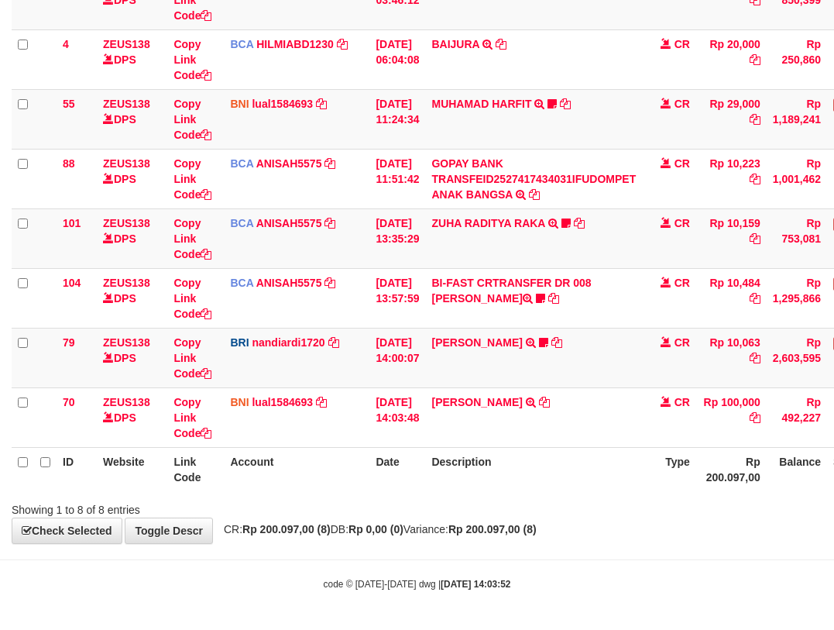
click at [476, 514] on div "Showing 1 to 8 of 8 entries" at bounding box center [417, 507] width 834 height 22
click at [479, 516] on div "Showing 1 to 8 of 8 entries" at bounding box center [417, 507] width 834 height 22
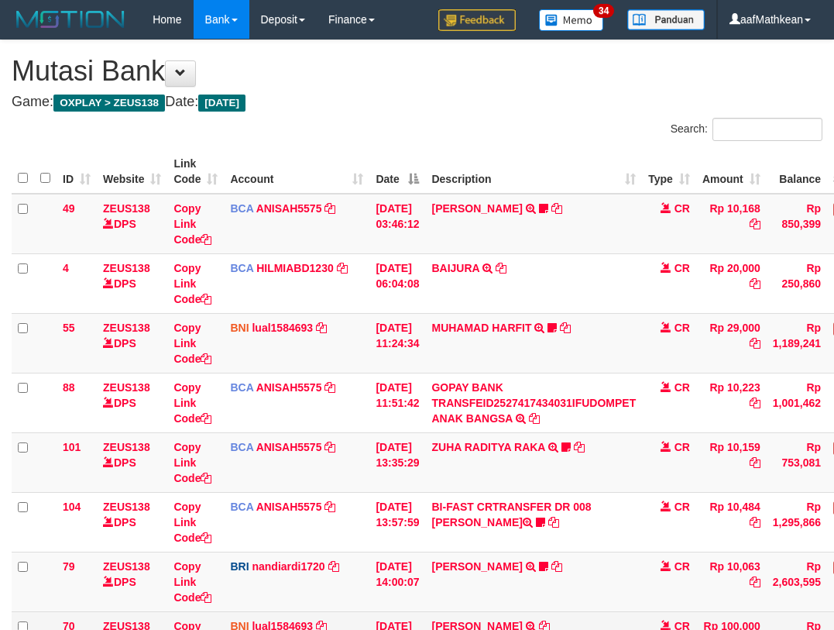
scroll to position [111, 0]
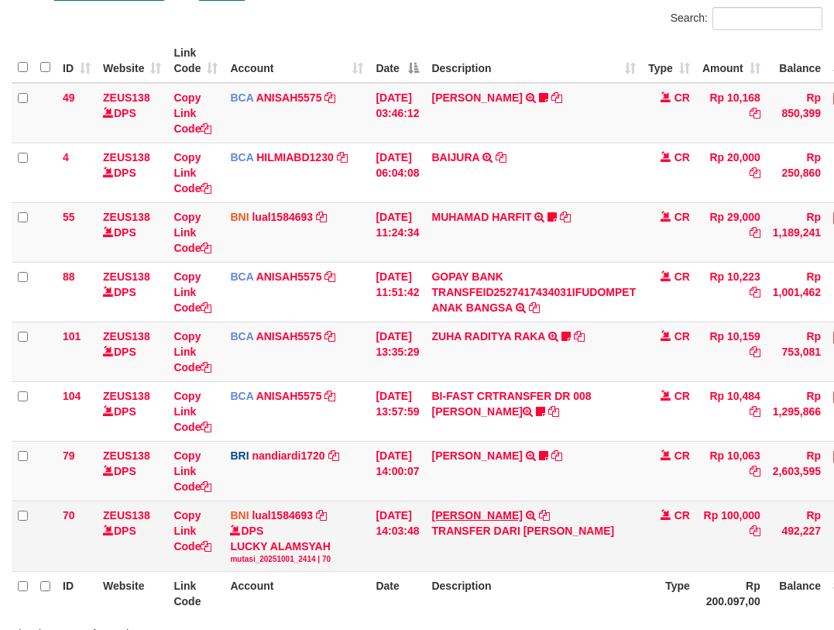
click at [493, 514] on link "[PERSON_NAME]" at bounding box center [476, 515] width 91 height 12
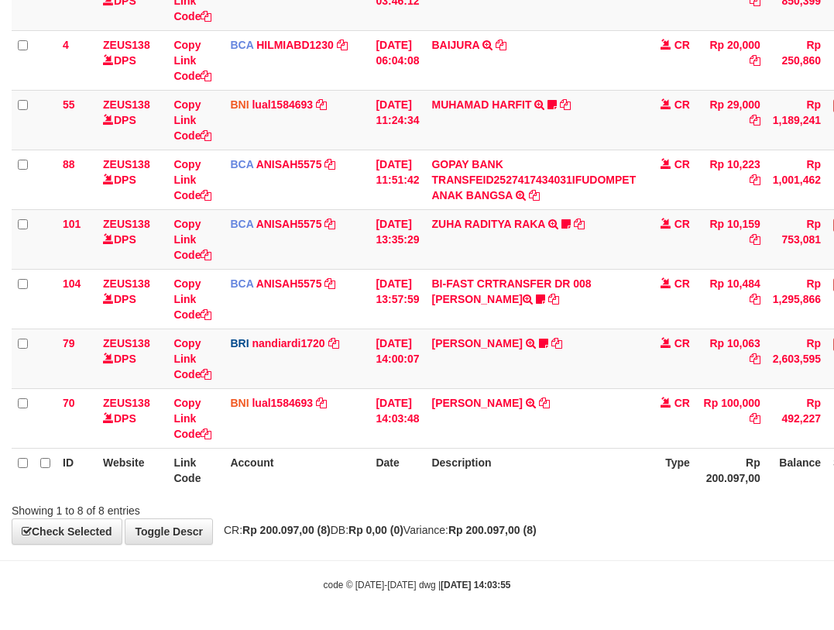
scroll to position [224, 0]
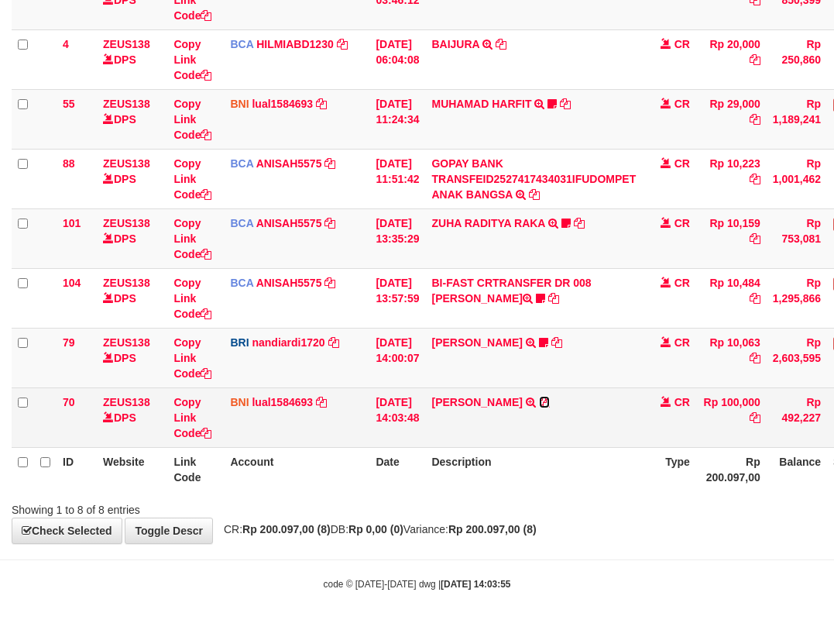
click at [550, 397] on icon at bounding box center [544, 402] width 11 height 11
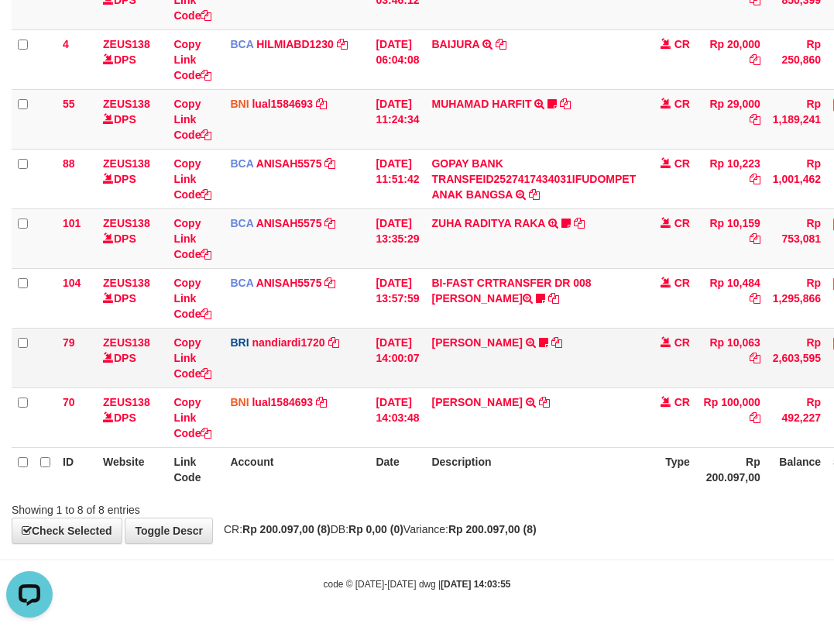
scroll to position [0, 0]
click at [833, 619] on html "Toggle navigation Home Bank Account List Load By Website Group [OXPLAY] ZEUS138…" at bounding box center [417, 203] width 834 height 854
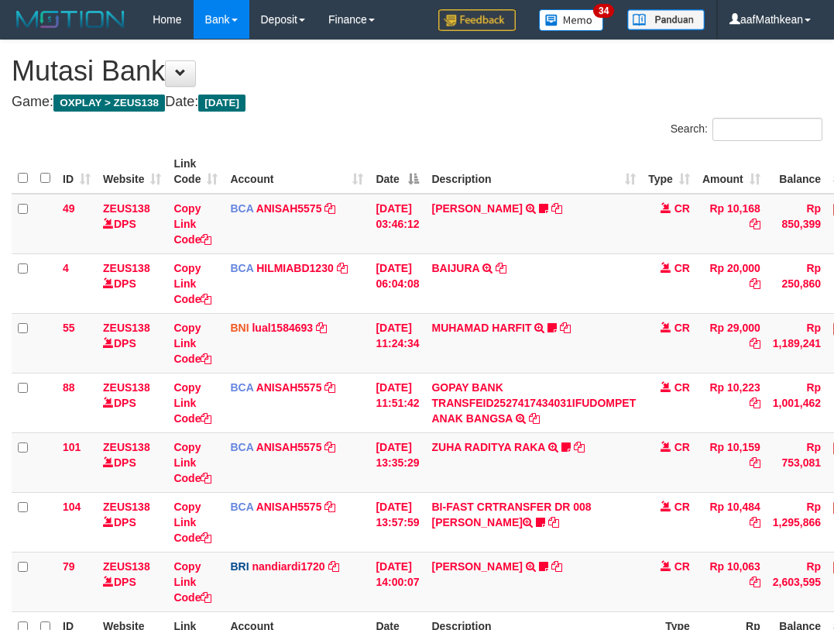
scroll to position [164, 0]
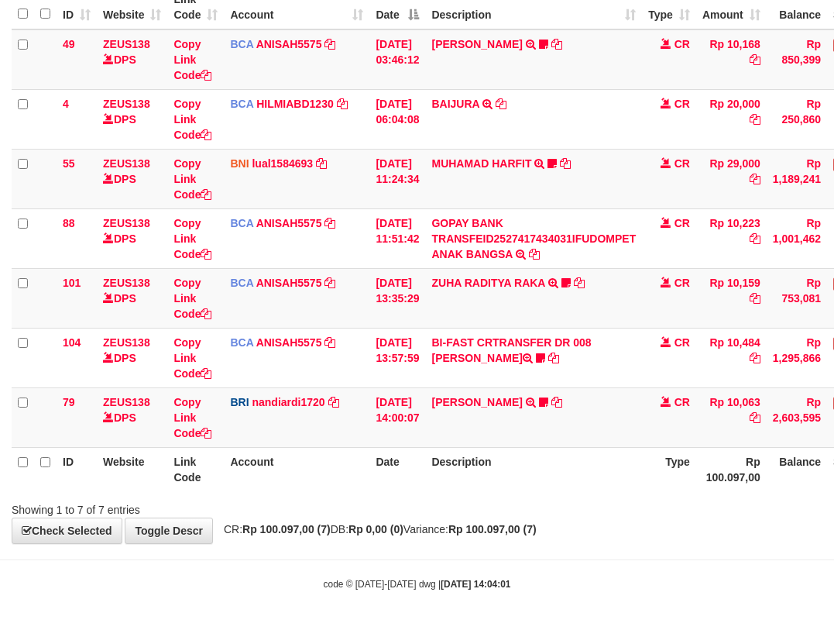
drag, startPoint x: 561, startPoint y: 457, endPoint x: 841, endPoint y: 500, distance: 283.7
click at [730, 485] on tr "ID Website Link Code Account Date Description Type Rp 100.097,00 Balance Status…" at bounding box center [474, 469] width 924 height 44
click at [425, 475] on th "Date" at bounding box center [397, 469] width 56 height 44
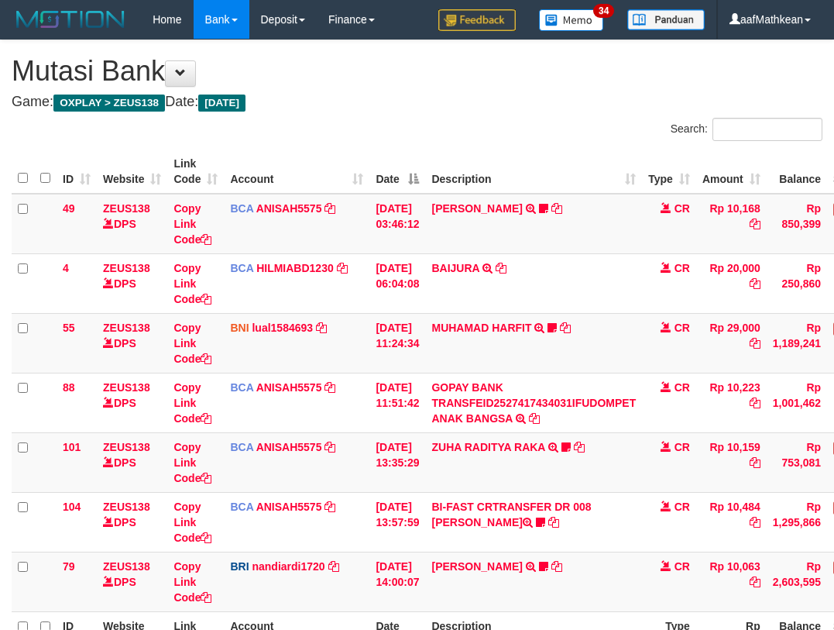
scroll to position [67, 0]
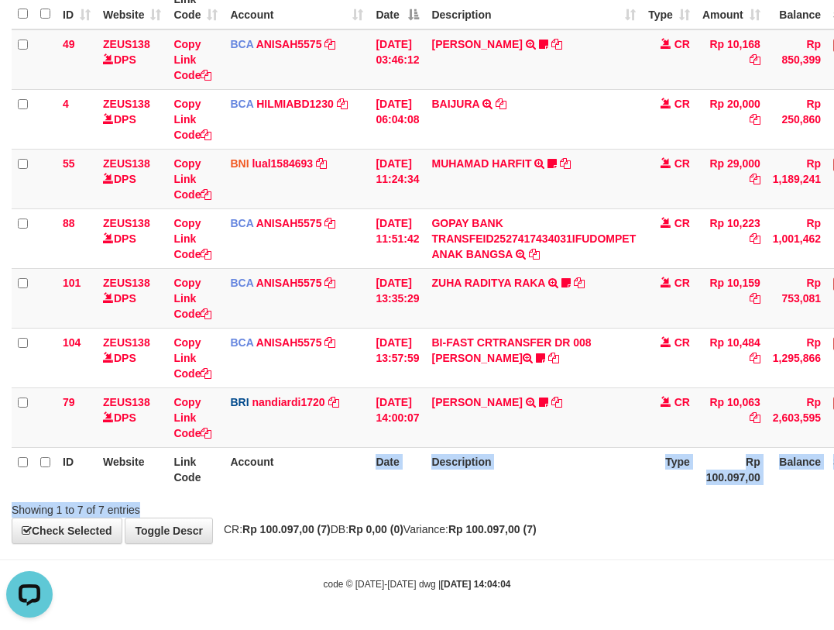
drag, startPoint x: 359, startPoint y: 481, endPoint x: 415, endPoint y: 493, distance: 57.0
click at [410, 496] on div "Search: ID Website Link Code Account Date Description Type Amount Balance Statu…" at bounding box center [417, 236] width 811 height 564
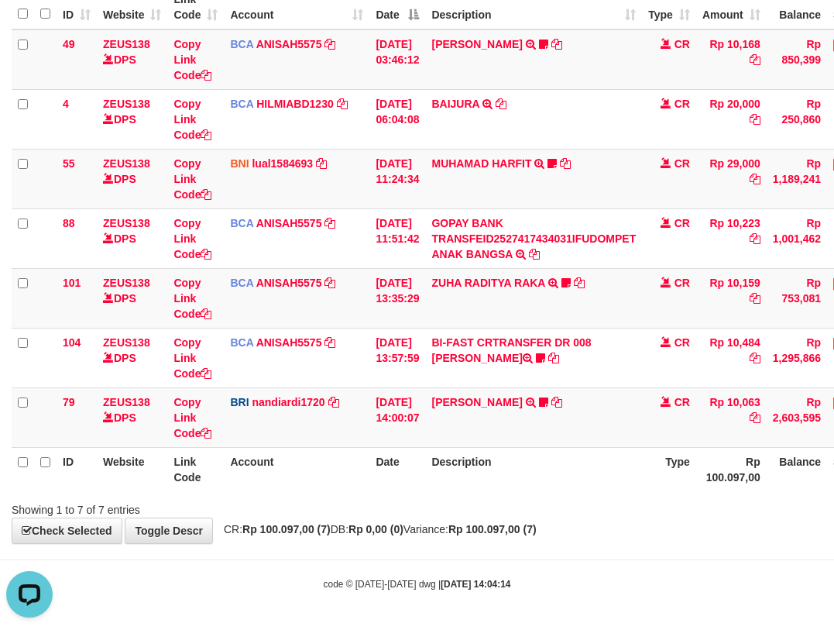
click at [516, 474] on th "Description" at bounding box center [533, 469] width 217 height 44
drag, startPoint x: 524, startPoint y: 476, endPoint x: 552, endPoint y: 501, distance: 38.4
click at [551, 500] on div "Search: ID Website Link Code Account Date Description Type Amount Balance Statu…" at bounding box center [417, 236] width 811 height 564
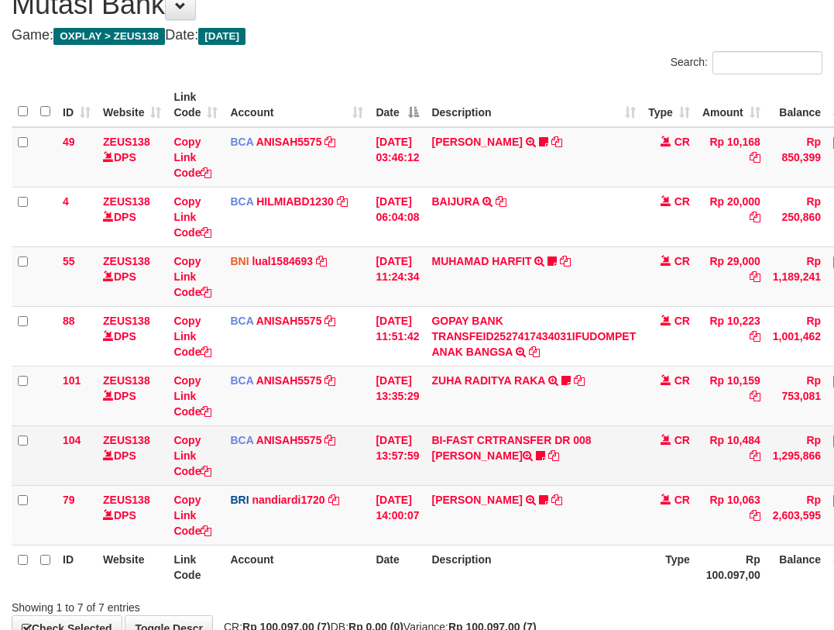
click at [586, 472] on td "BI-FAST CRTRANSFER DR 008 BAYU DARMAWAN DARMAWAN0107" at bounding box center [533, 455] width 217 height 60
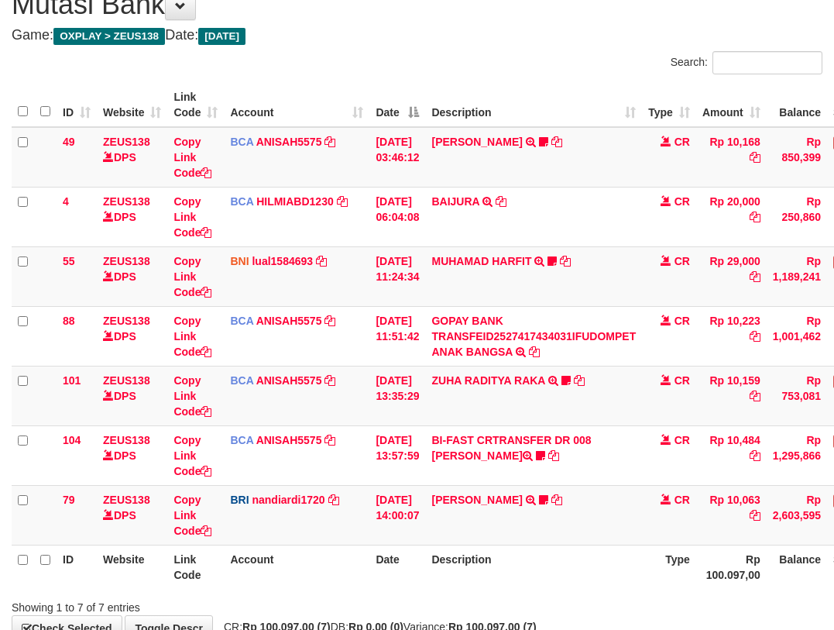
scroll to position [164, 0]
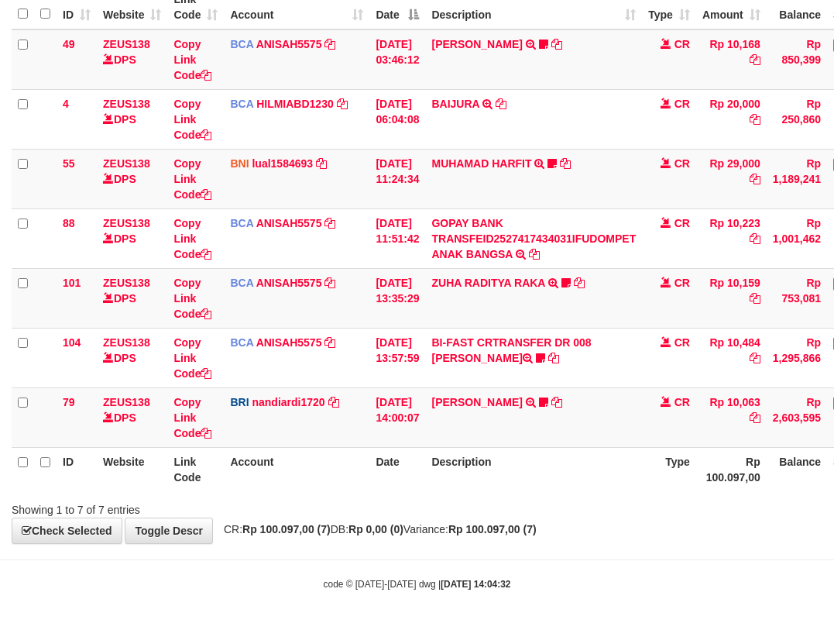
drag, startPoint x: 542, startPoint y: 452, endPoint x: 1016, endPoint y: 475, distance: 474.6
click at [833, 475] on html "Toggle navigation Home Bank Account List Load By Website Group [OXPLAY] ZEUS138…" at bounding box center [417, 233] width 834 height 794
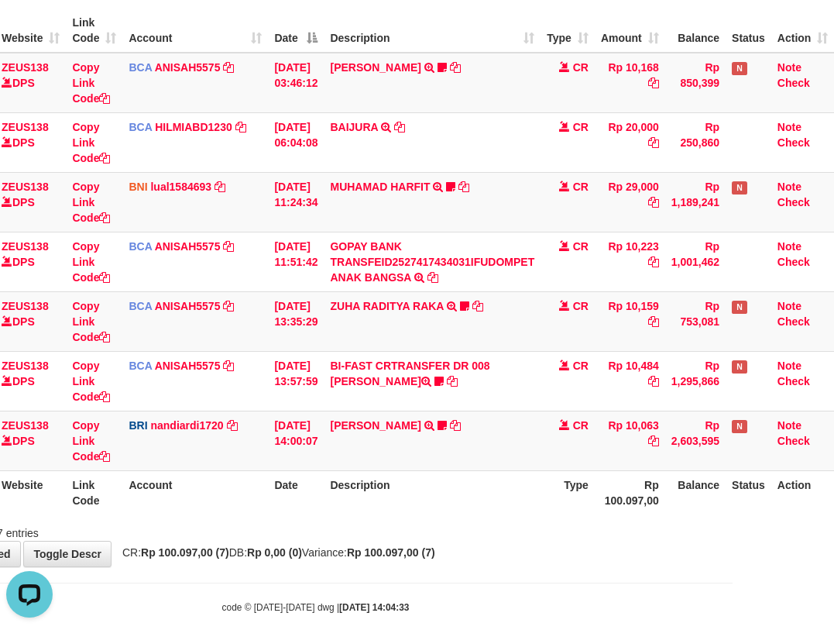
click at [720, 572] on html "Toggle navigation Home Bank Account List Load By Website Group [OXPLAY] ZEUS138…" at bounding box center [316, 256] width 834 height 794
click at [709, 575] on body "Toggle navigation Home Bank Account List Load By Website Group [OXPLAY] ZEUS138…" at bounding box center [316, 256] width 834 height 794
drag, startPoint x: 654, startPoint y: 573, endPoint x: 642, endPoint y: 565, distance: 14.6
click at [653, 574] on body "Toggle navigation Home Bank Account List Load By Website Group [OXPLAY] ZEUS138…" at bounding box center [316, 256] width 834 height 794
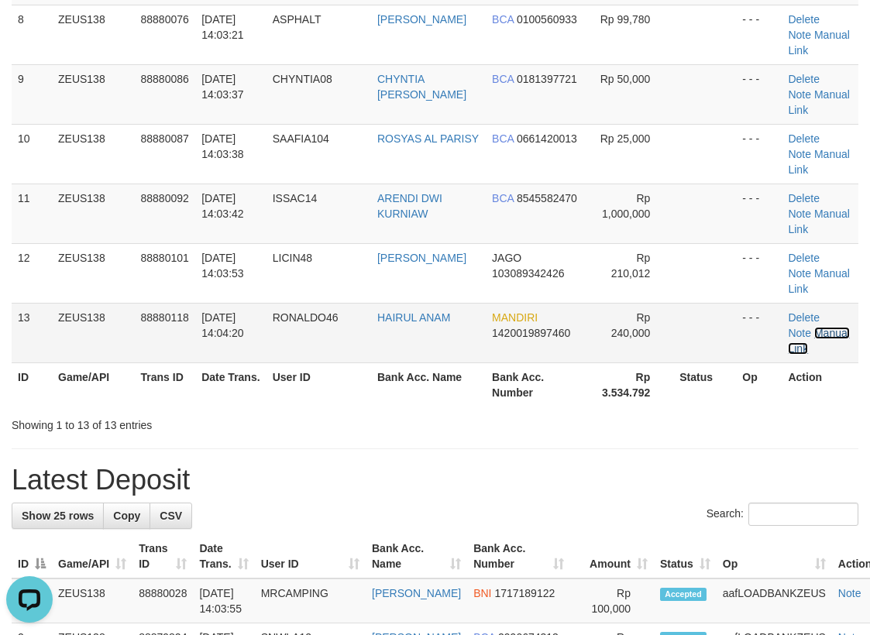
click at [826, 330] on link "Manual Link" at bounding box center [818, 341] width 61 height 28
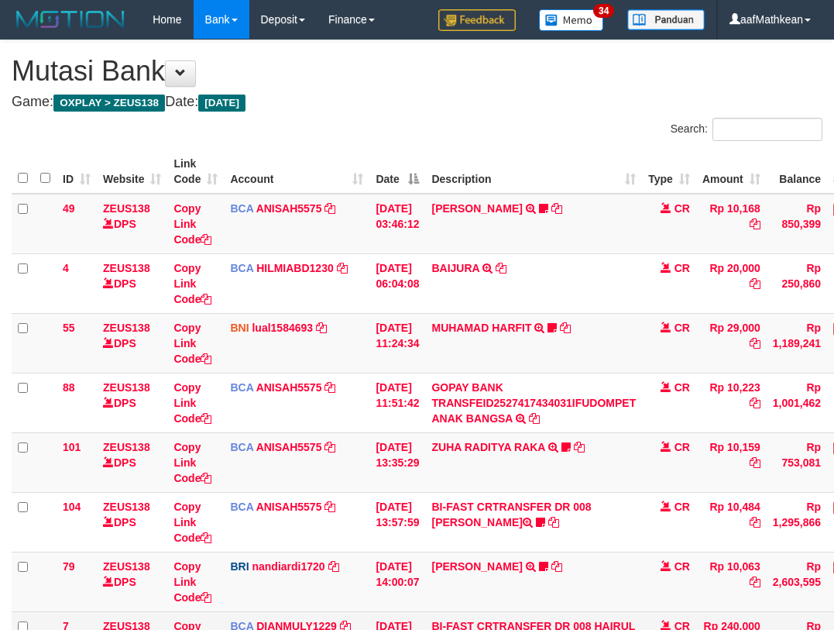
scroll to position [173, 0]
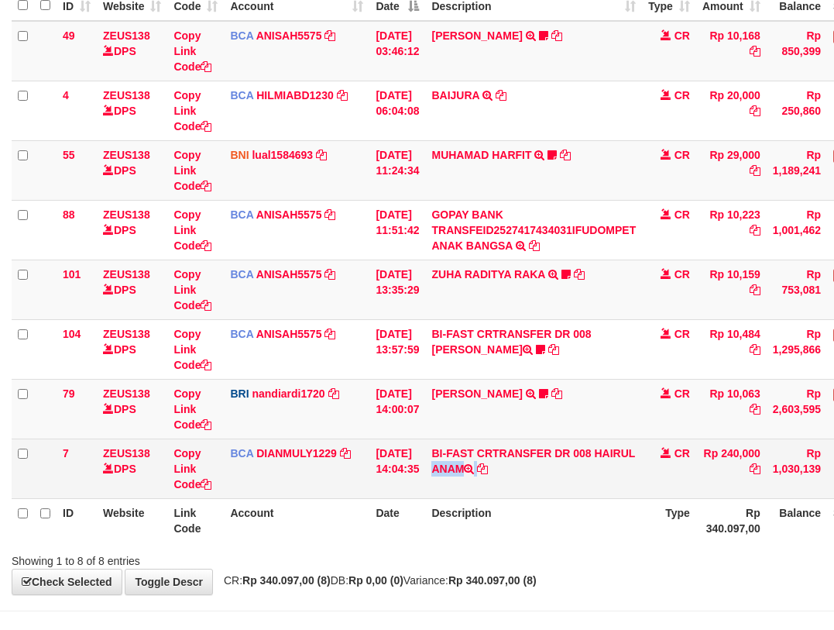
drag, startPoint x: 607, startPoint y: 453, endPoint x: 612, endPoint y: 472, distance: 19.2
click at [612, 472] on td "BI-FAST CRTRANSFER DR 008 HAIRUL ANAM" at bounding box center [533, 468] width 217 height 60
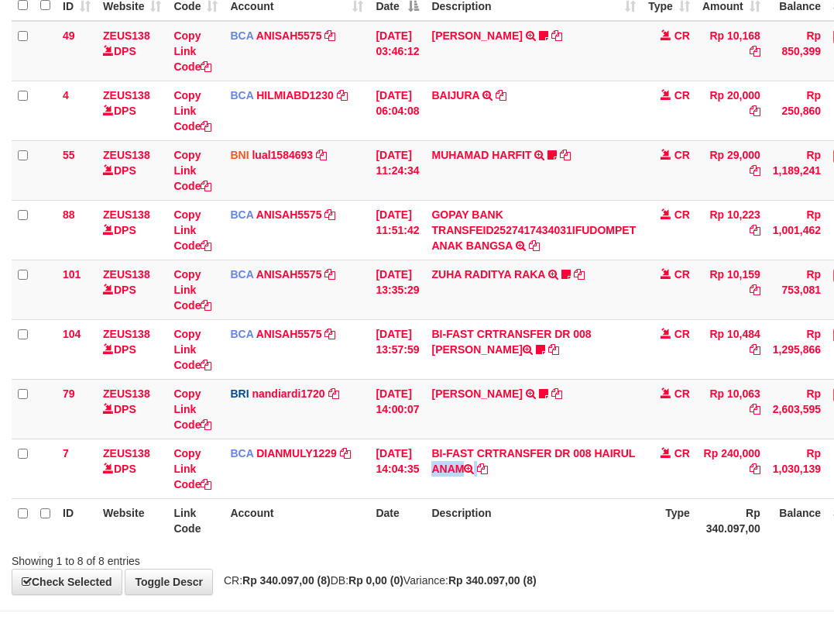
copy td "HAIRUL ANAM"
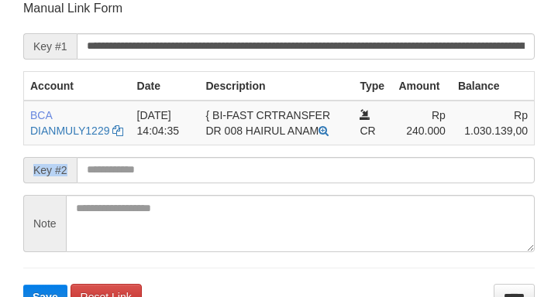
click at [253, 177] on form "**********" at bounding box center [278, 155] width 511 height 310
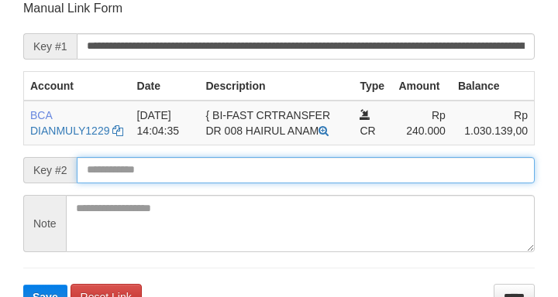
click at [23, 285] on button "Save" at bounding box center [45, 297] width 44 height 25
click at [239, 184] on input "text" at bounding box center [306, 170] width 458 height 26
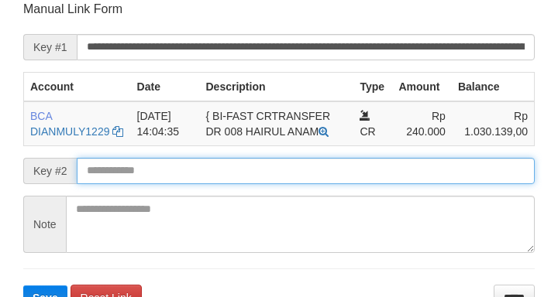
click at [23, 286] on button "Save" at bounding box center [45, 298] width 44 height 25
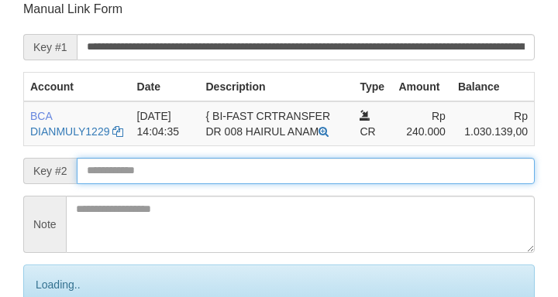
click at [240, 184] on input "text" at bounding box center [306, 171] width 458 height 26
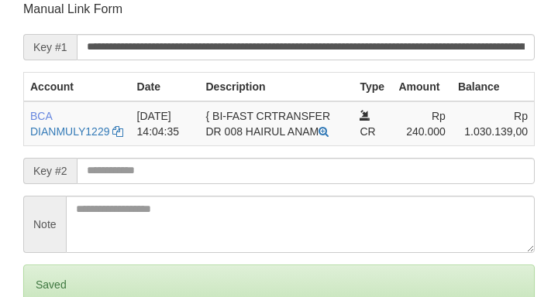
click at [242, 182] on input "text" at bounding box center [306, 171] width 458 height 26
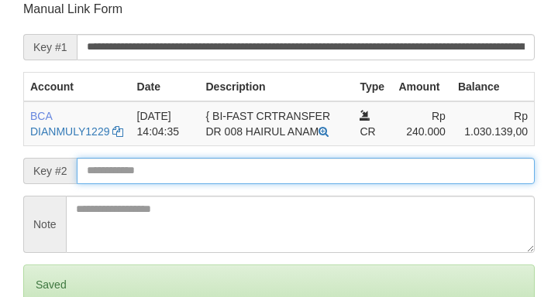
click at [92, 184] on input "text" at bounding box center [306, 171] width 458 height 26
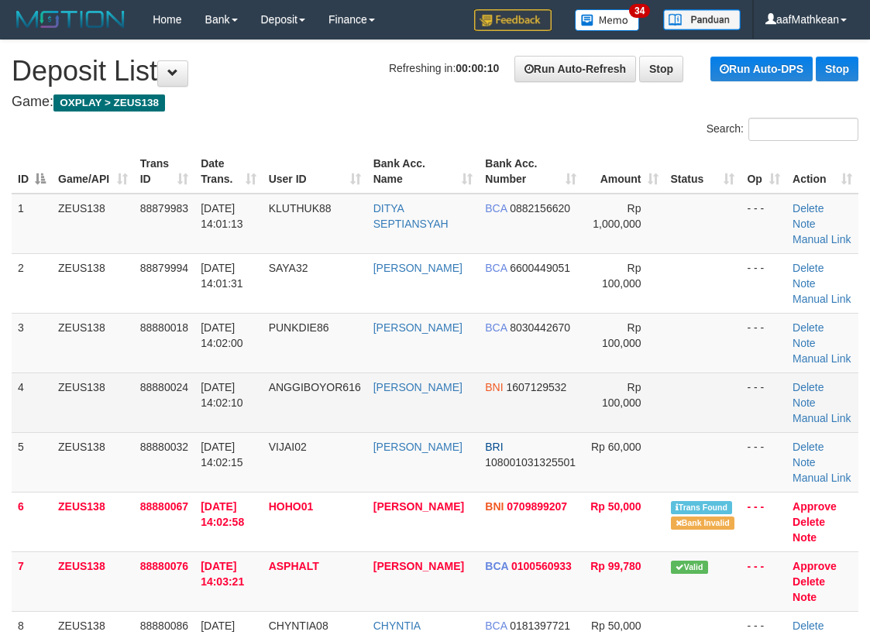
click at [82, 431] on tr "4 ZEUS138 88880024 [DATE] 14:02:10 ANGGIBOYOR616 [PERSON_NAME] BNI 1607129532 R…" at bounding box center [435, 403] width 847 height 60
click at [79, 429] on td "ZEUS138" at bounding box center [93, 403] width 82 height 60
click at [710, 413] on td at bounding box center [703, 403] width 77 height 60
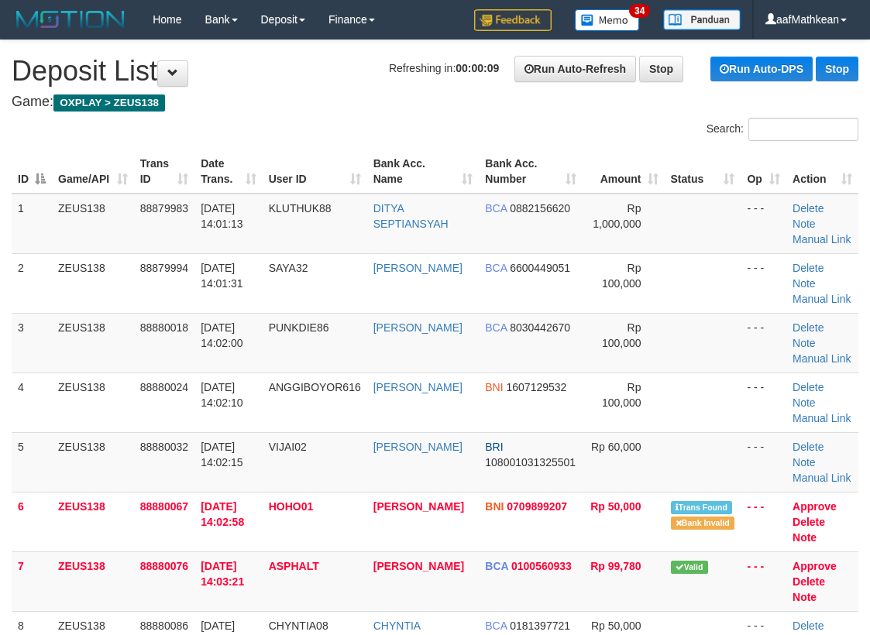
scroll to position [547, 0]
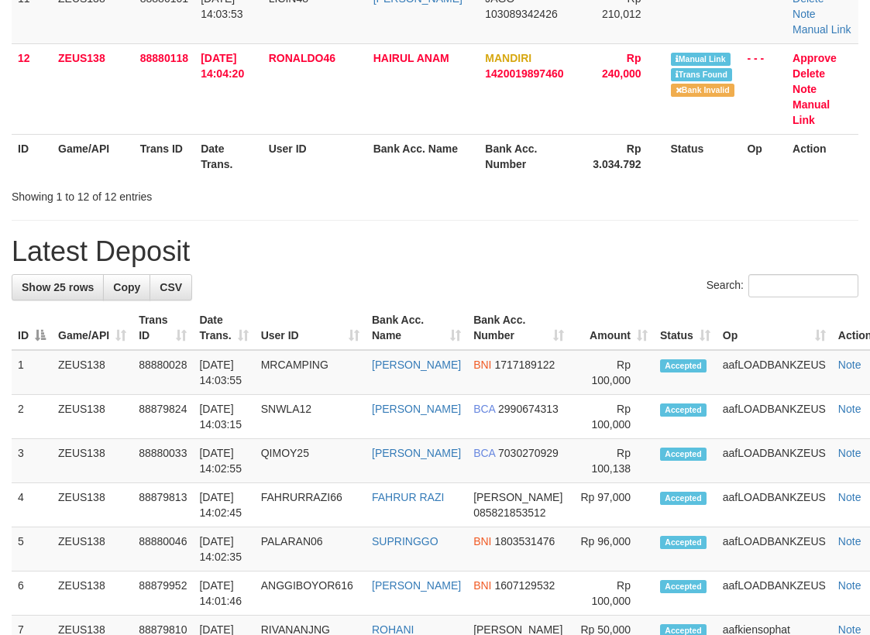
scroll to position [547, 0]
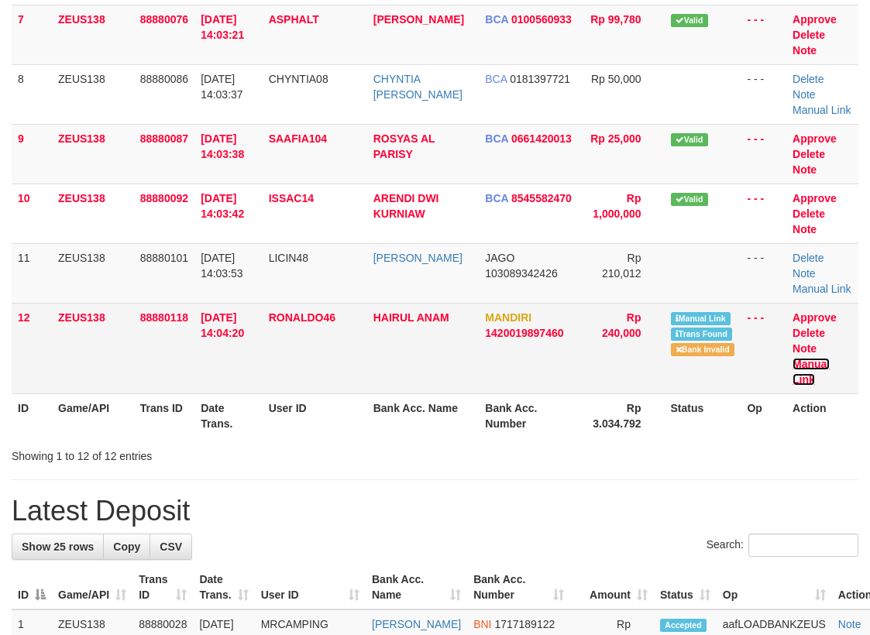
click at [810, 366] on link "Manual Link" at bounding box center [810, 372] width 37 height 28
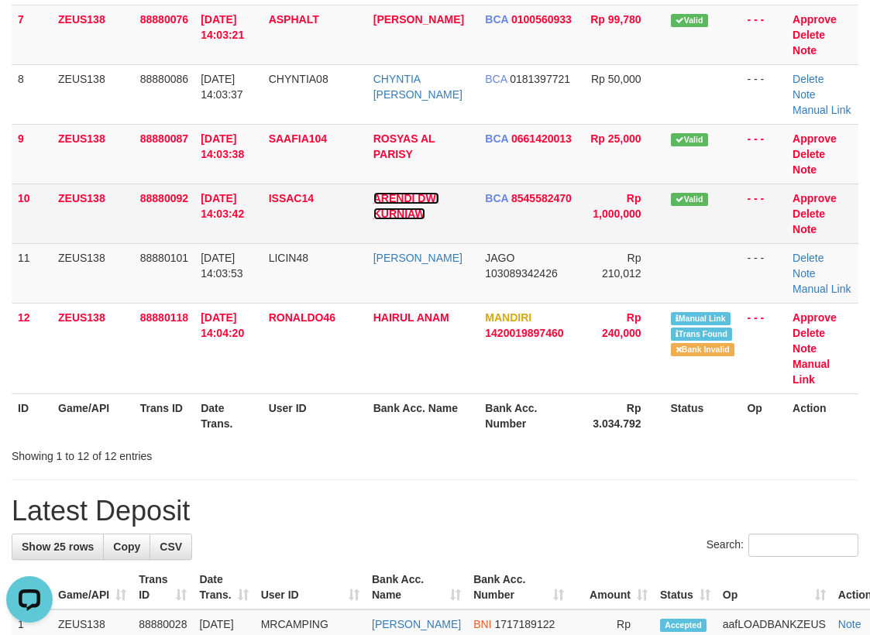
click at [439, 198] on link "ARENDI DWI KURNIAW" at bounding box center [406, 206] width 66 height 28
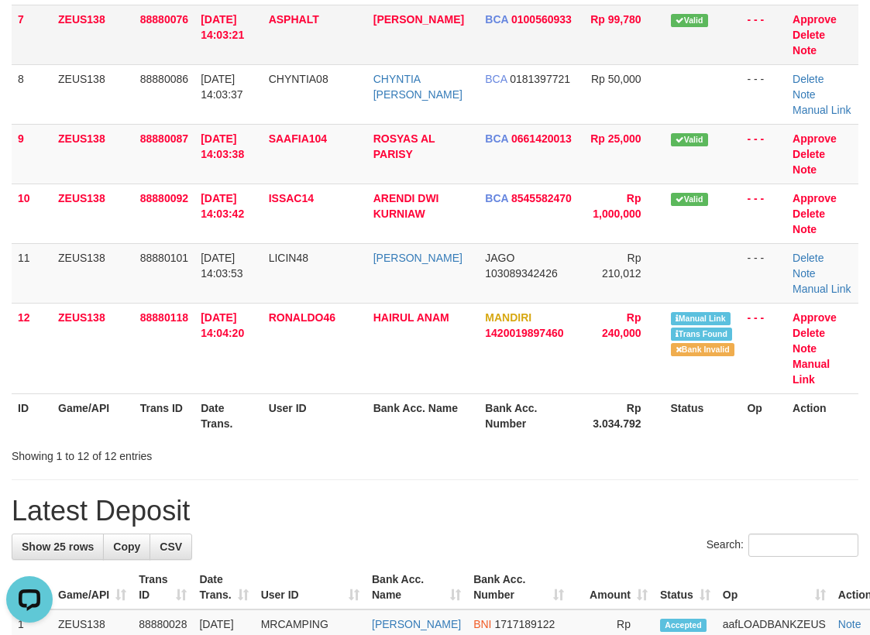
click at [365, 11] on td "ASPHALT" at bounding box center [315, 35] width 105 height 60
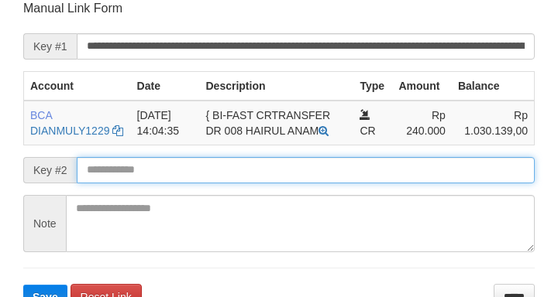
click at [23, 285] on button "Save" at bounding box center [45, 297] width 44 height 25
click at [222, 184] on input "text" at bounding box center [306, 170] width 458 height 26
click at [23, 285] on button "Save" at bounding box center [45, 297] width 44 height 25
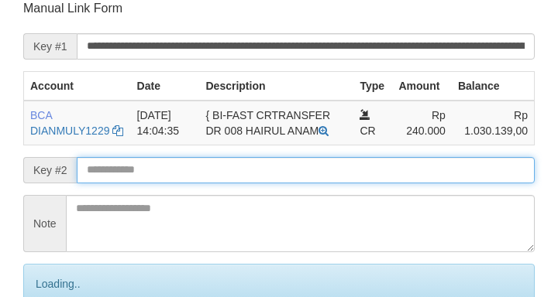
click at [222, 184] on input "text" at bounding box center [306, 170] width 458 height 26
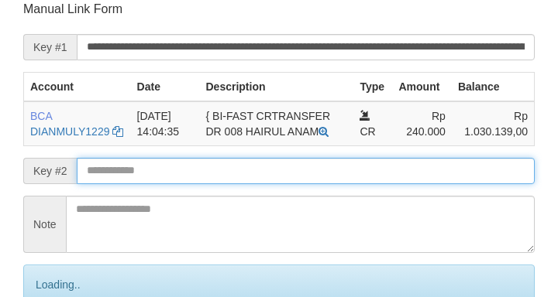
click at [222, 184] on input "text" at bounding box center [306, 171] width 458 height 26
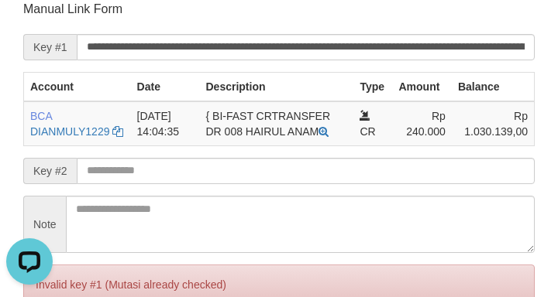
scroll to position [0, 0]
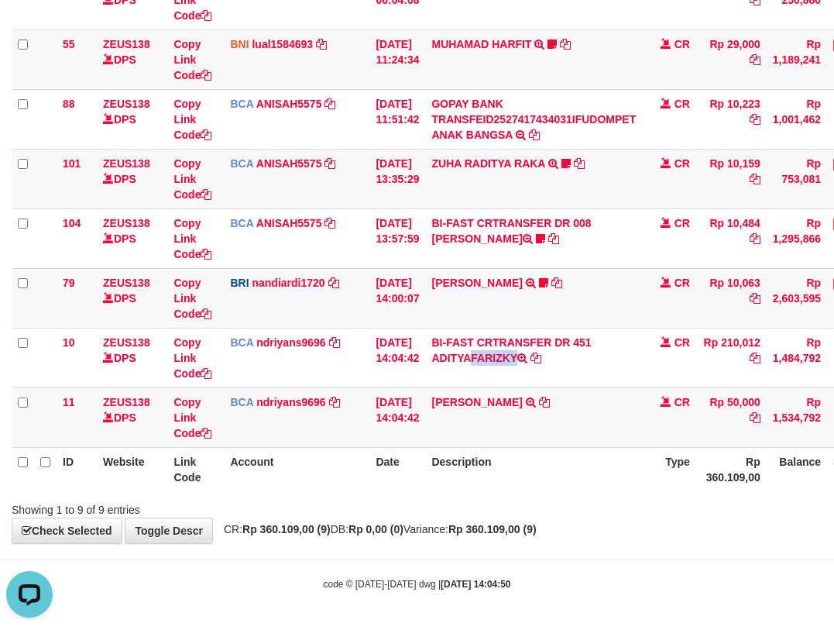
drag, startPoint x: 445, startPoint y: 361, endPoint x: 845, endPoint y: 243, distance: 417.4
click at [541, 359] on td "BI-FAST CRTRANSFER DR 451 ADITYAFARIZKY" at bounding box center [533, 358] width 217 height 60
copy td "ADITYAFARIZKY"
click at [466, 453] on th "Description" at bounding box center [533, 469] width 217 height 44
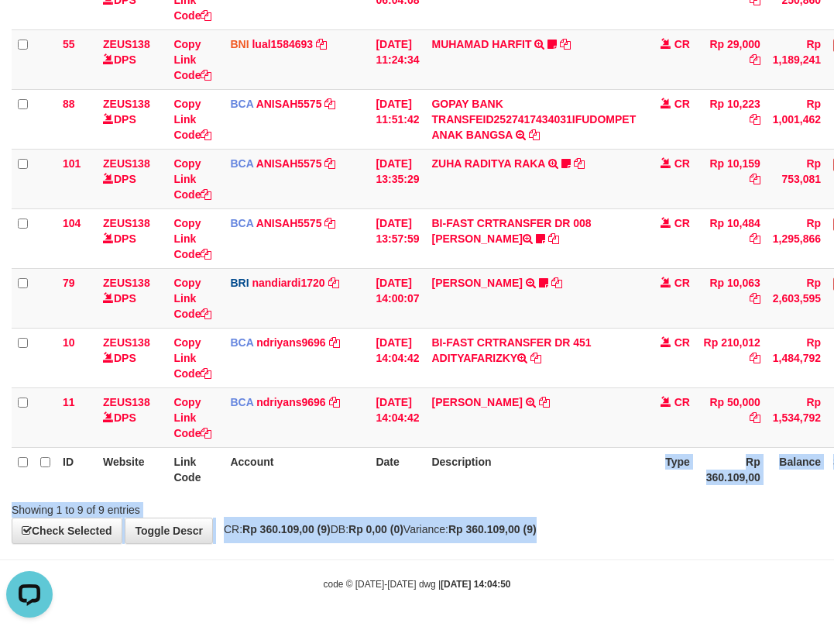
click at [621, 523] on div "**********" at bounding box center [417, 150] width 834 height 786
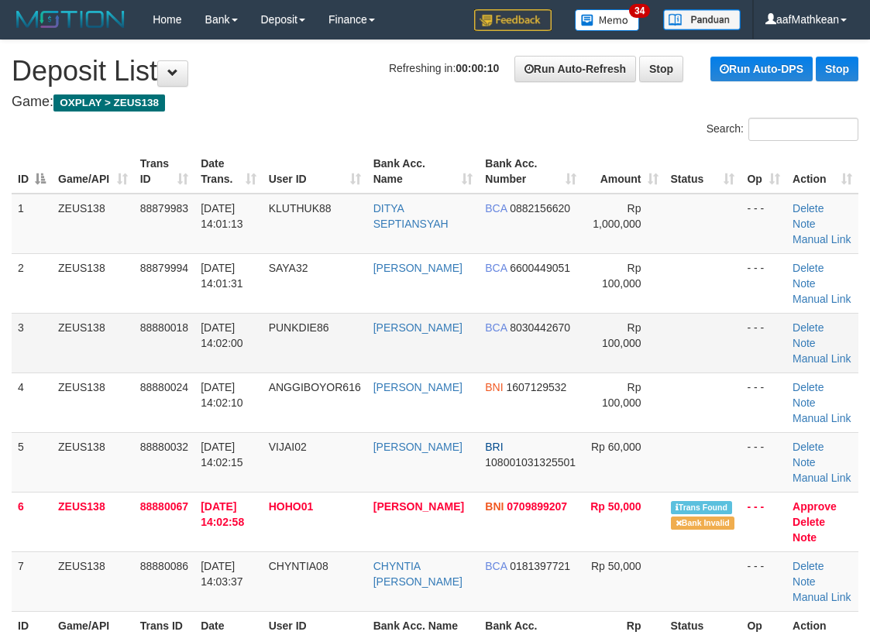
drag, startPoint x: 599, startPoint y: 334, endPoint x: 590, endPoint y: 327, distance: 11.0
click at [598, 332] on td "Rp 100,000" at bounding box center [622, 343] width 81 height 60
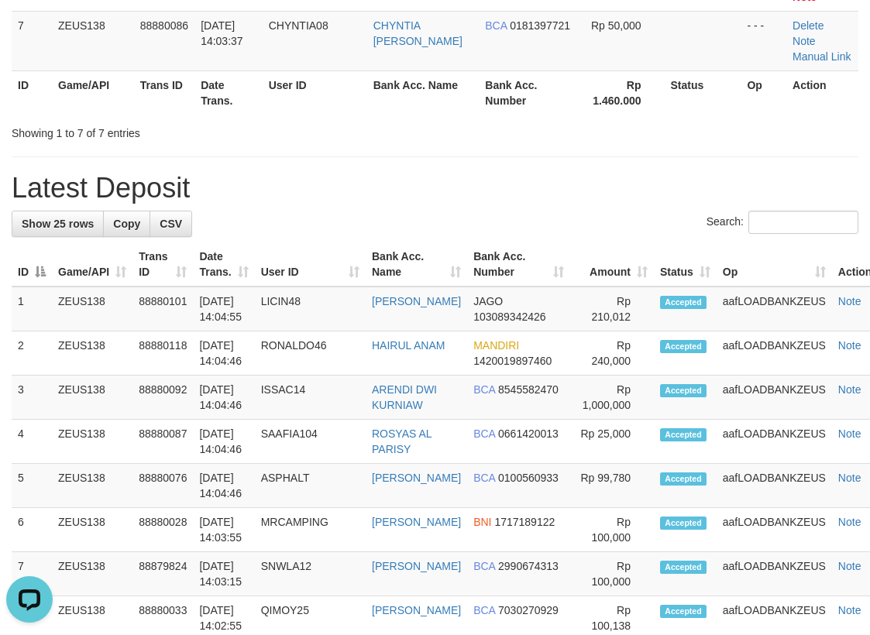
click at [369, 177] on h1 "Latest Deposit" at bounding box center [435, 188] width 847 height 31
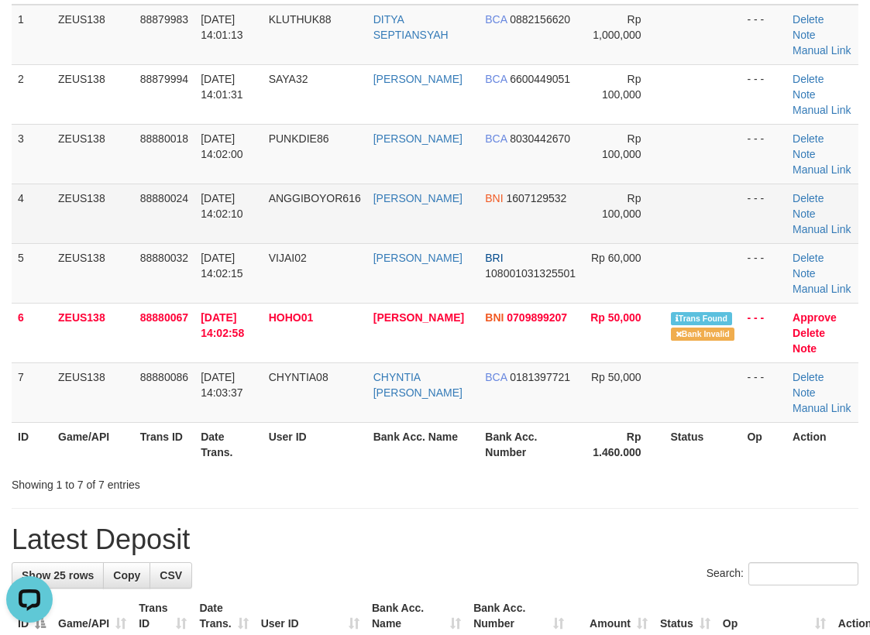
drag, startPoint x: 350, startPoint y: 161, endPoint x: 72, endPoint y: 227, distance: 285.8
click at [345, 173] on td "PUNKDIE86" at bounding box center [315, 154] width 105 height 60
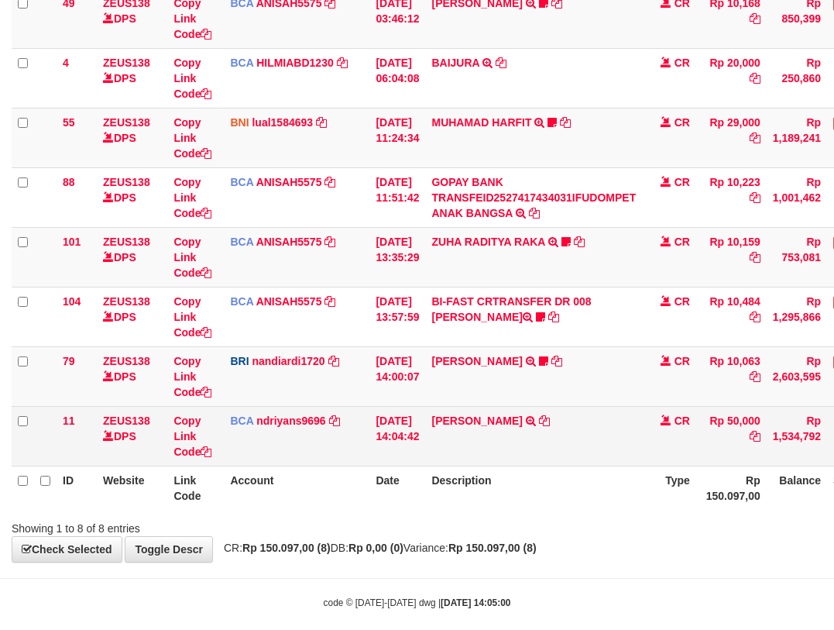
scroll to position [224, 0]
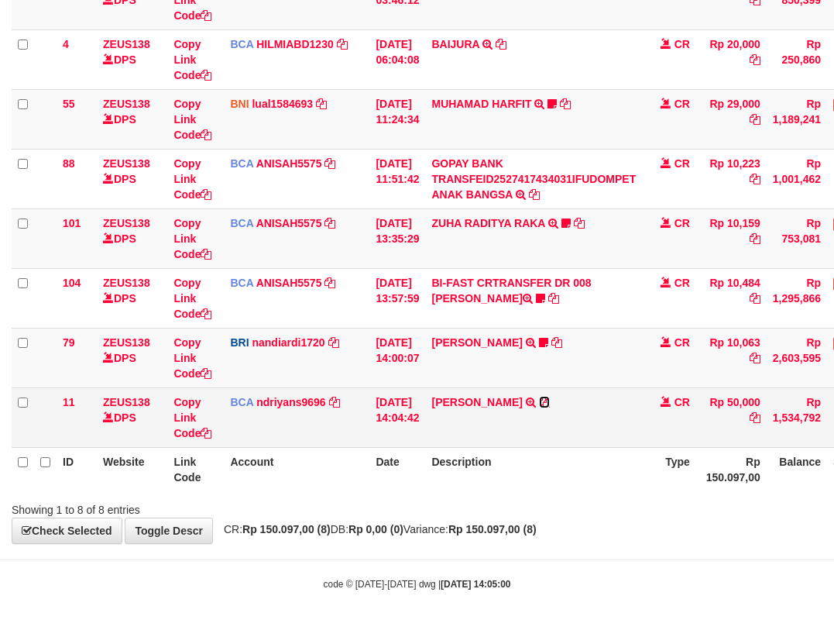
click at [549, 406] on icon at bounding box center [544, 402] width 11 height 11
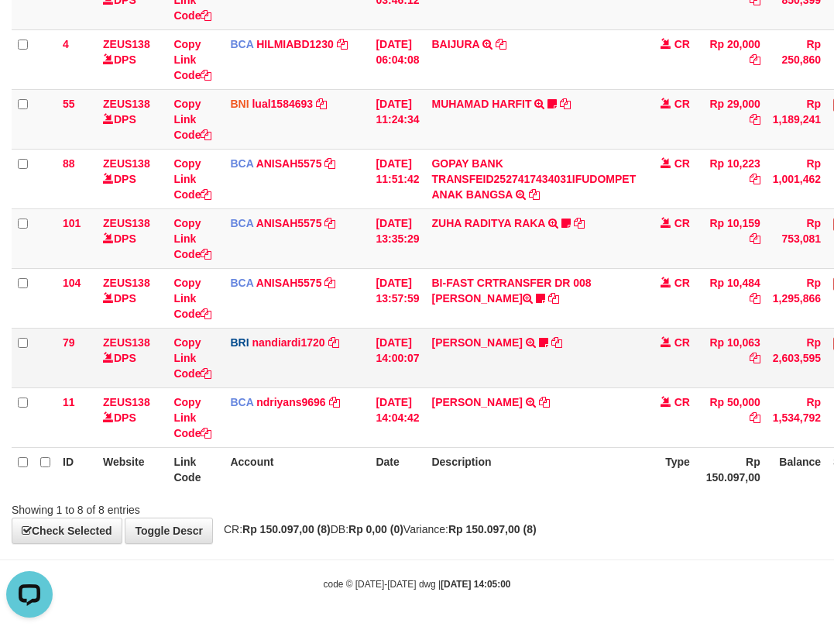
scroll to position [0, 0]
drag, startPoint x: 654, startPoint y: 382, endPoint x: 782, endPoint y: 334, distance: 137.3
click at [635, 387] on tbody "49 ZEUS138 DPS Copy Link Code BCA ANISAH5575 DPS ANISAH mutasi_20251001_3827 | …" at bounding box center [474, 209] width 924 height 478
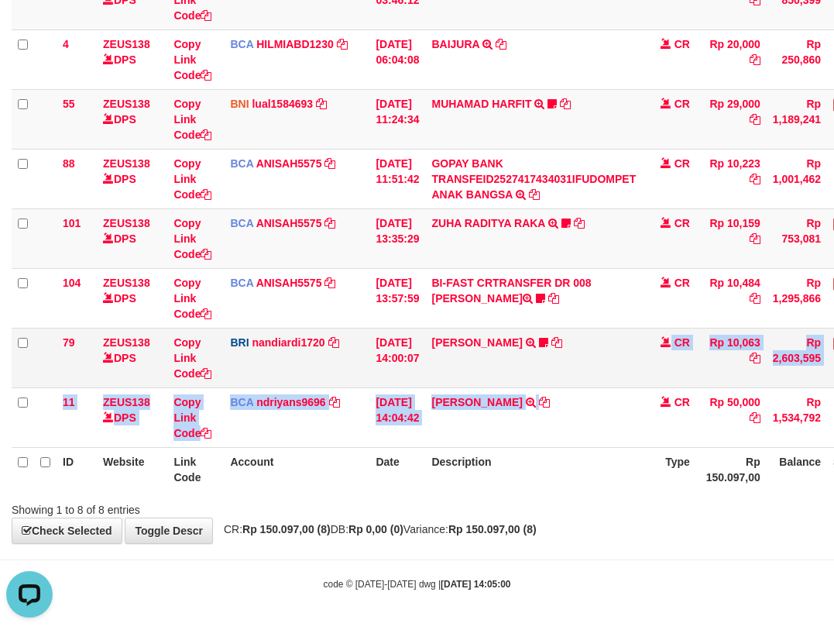
click at [738, 355] on tr "79 ZEUS138 DPS Copy Link Code BRI nandiardi1720 DPS NANDI ARDIANSYAH mutasi_202…" at bounding box center [474, 358] width 924 height 60
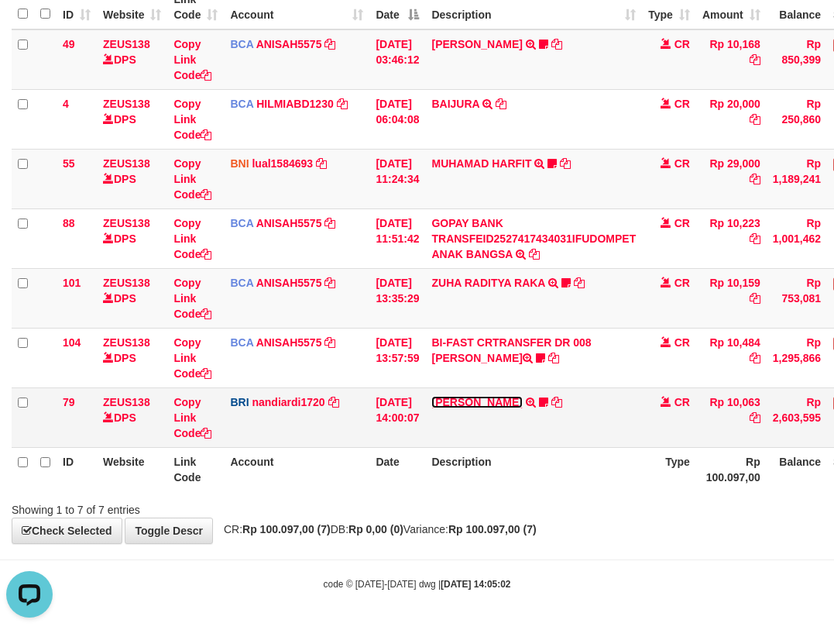
click at [431, 396] on link "DANA ABIYANROFIFS" at bounding box center [476, 402] width 91 height 12
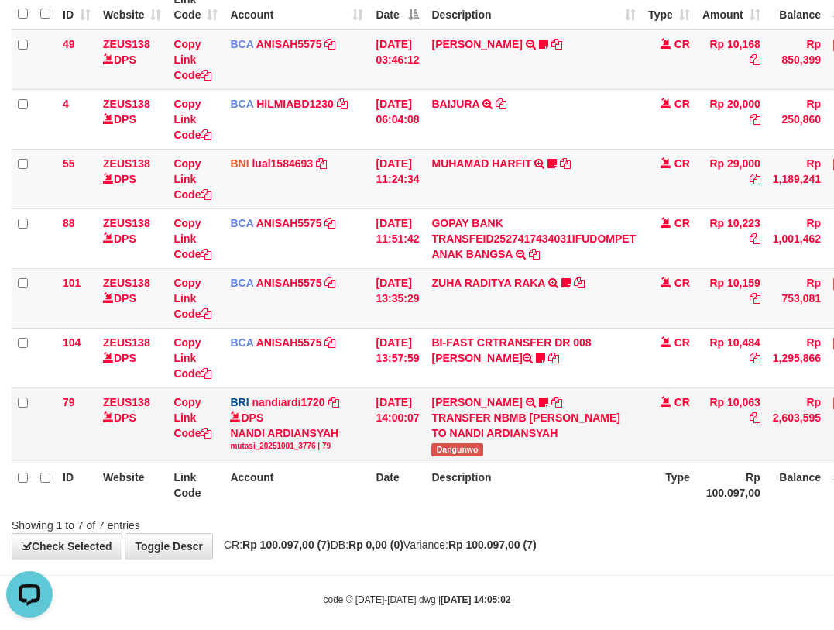
click at [493, 441] on div "TRANSFER NBMB DANA ABIYANROFIFS TO NANDI ARDIANSYAH" at bounding box center [533, 425] width 204 height 31
click at [511, 441] on div "TRANSFER NBMB DANA ABIYANROFIFS TO NANDI ARDIANSYAH" at bounding box center [533, 425] width 204 height 31
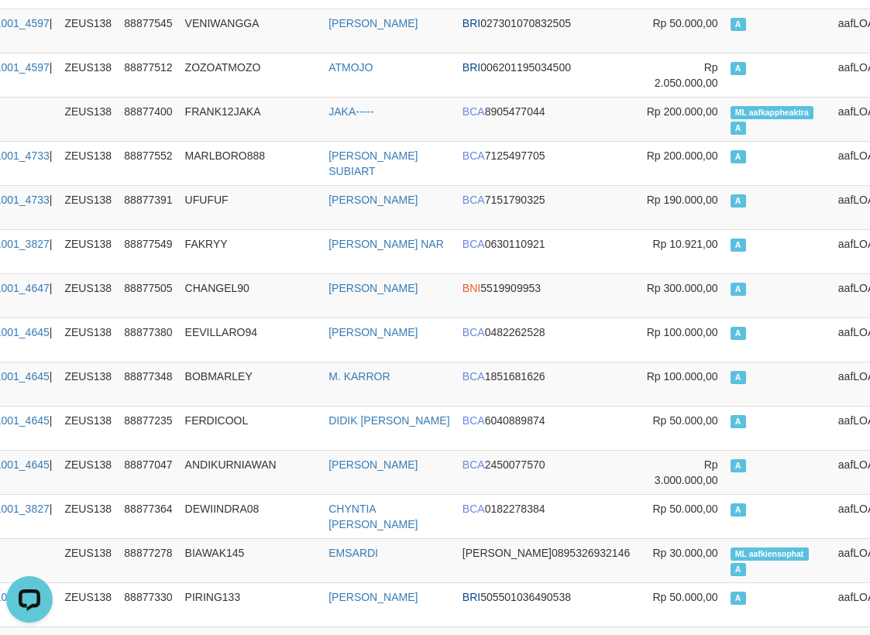
scroll to position [0, 180]
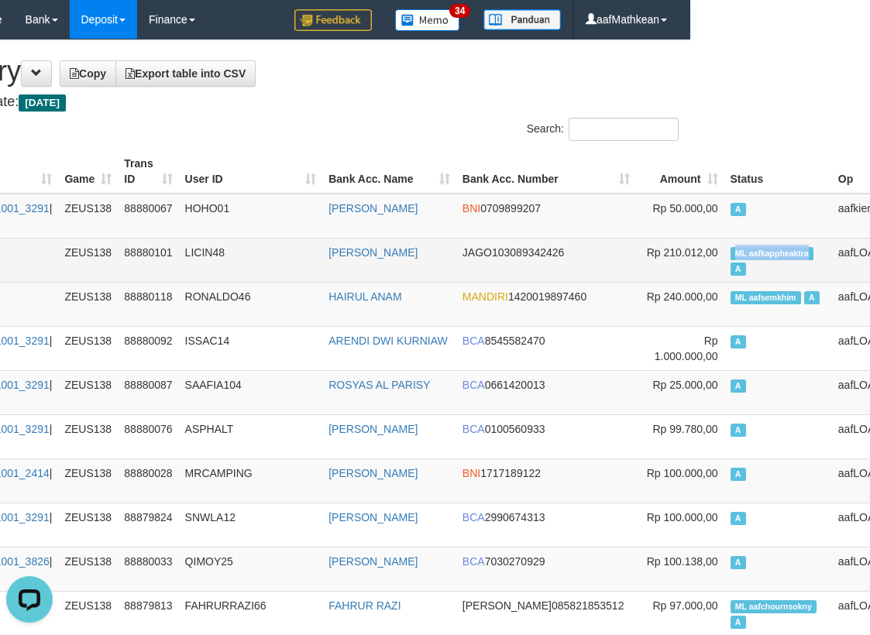
click at [732, 256] on span "ML aafkappheaktra" at bounding box center [772, 253] width 84 height 13
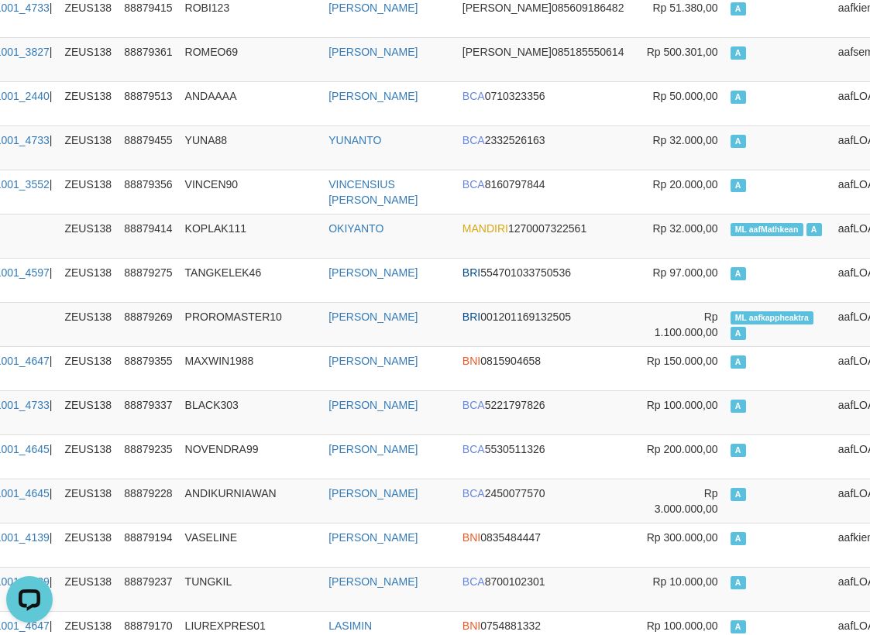
scroll to position [4366, 180]
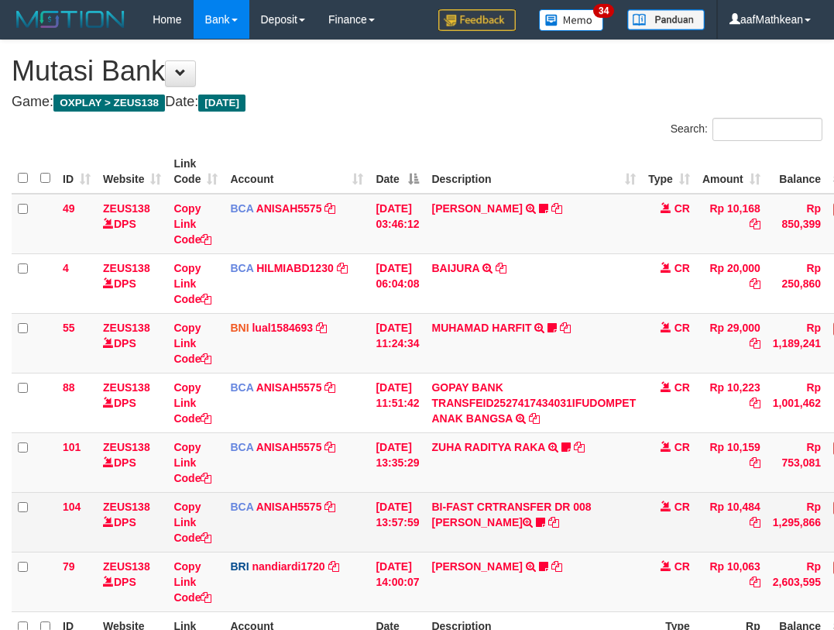
scroll to position [67, 0]
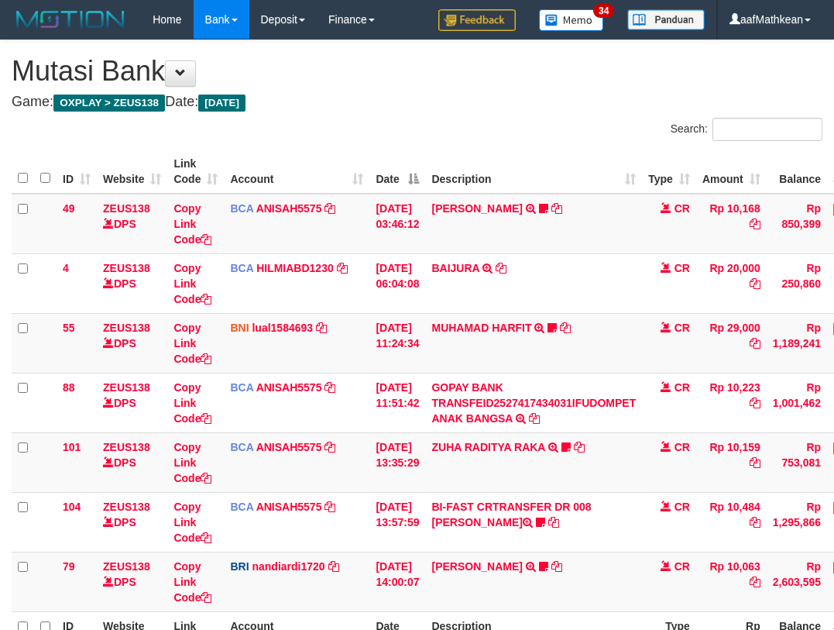
scroll to position [67, 0]
